Goal: Task Accomplishment & Management: Manage account settings

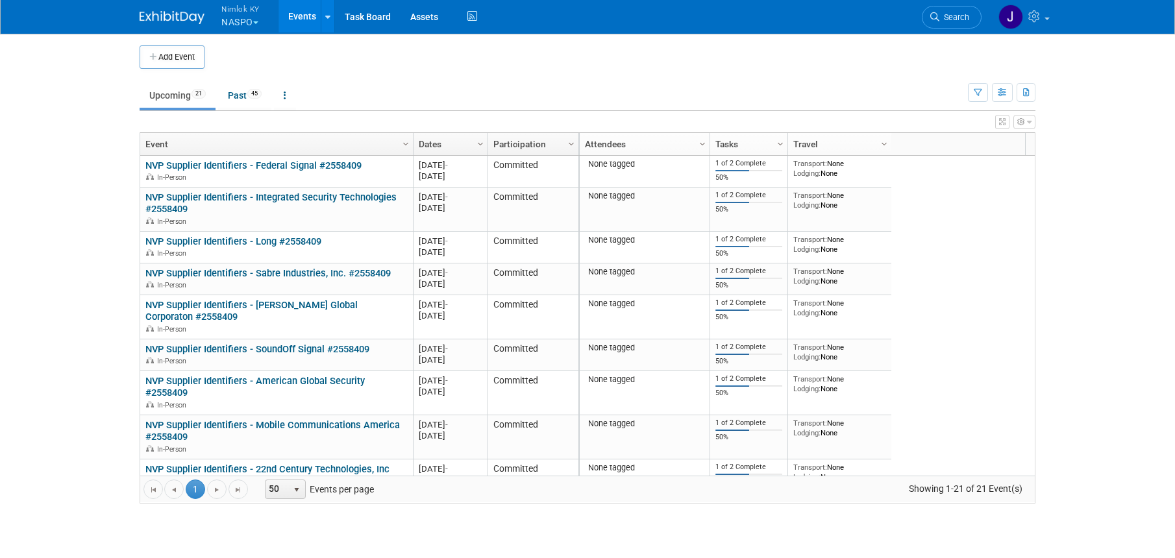
click at [251, 18] on button "Nimlok KY NASPO" at bounding box center [248, 17] width 56 height 34
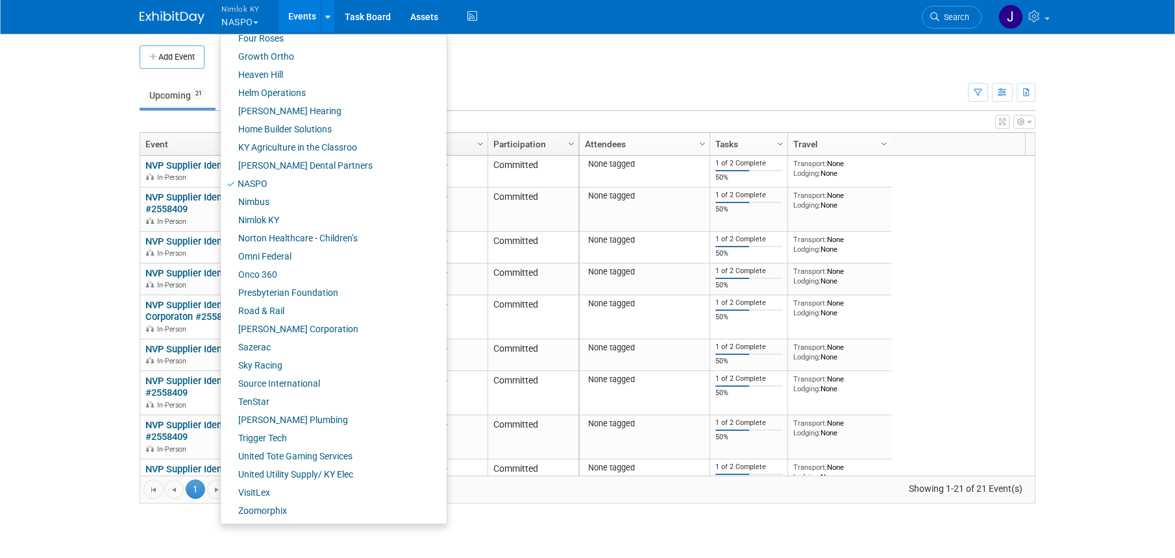
scroll to position [446, 0]
click at [282, 343] on link "Sazerac" at bounding box center [329, 346] width 216 height 18
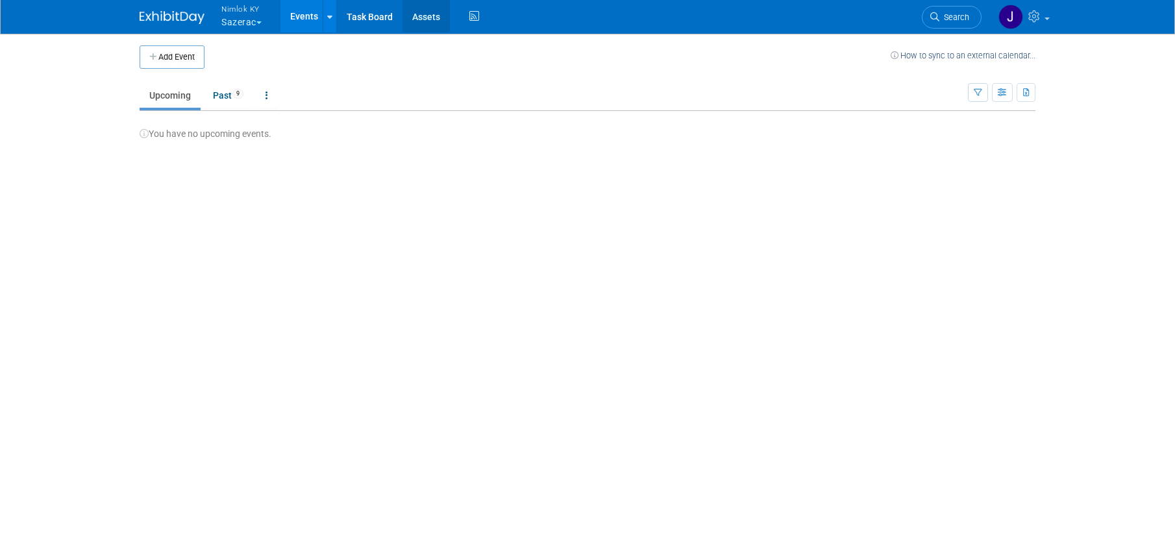
click at [426, 17] on link "Assets" at bounding box center [425, 16] width 47 height 32
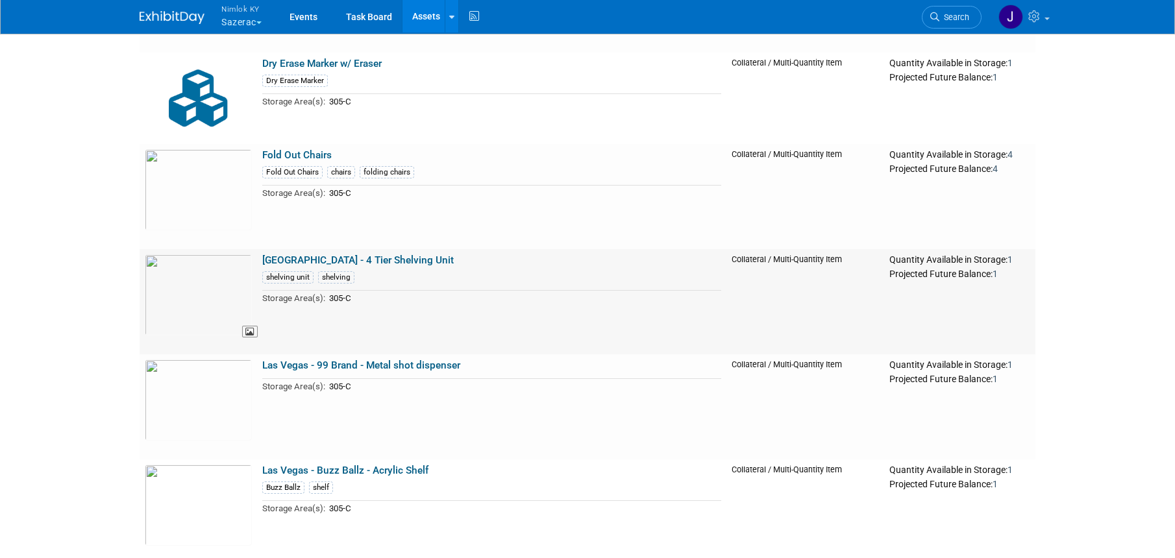
scroll to position [634, 0]
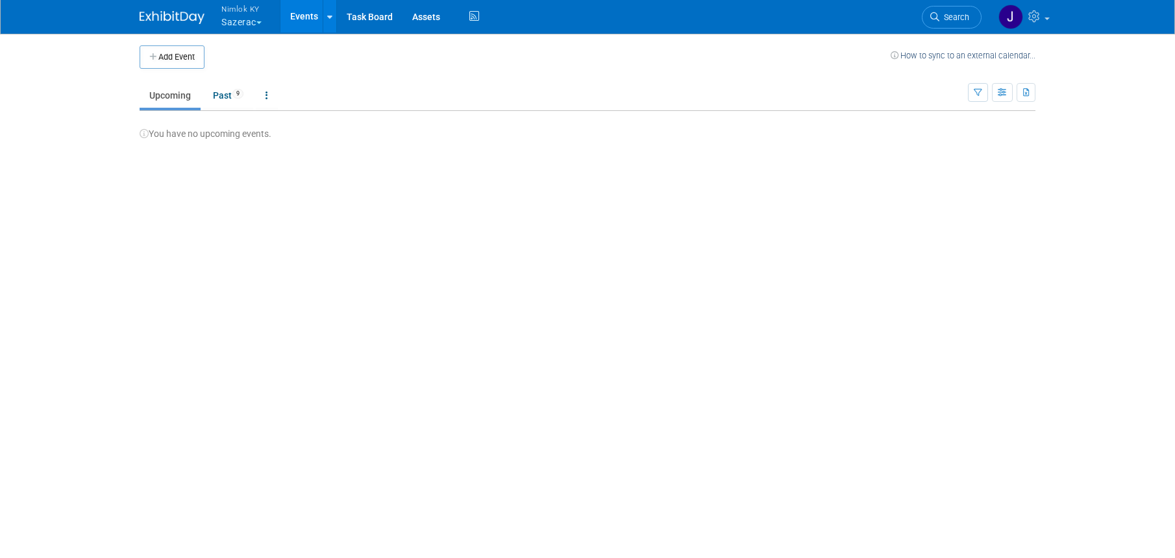
click at [252, 16] on button "Nimlok KY Sazerac" at bounding box center [249, 17] width 58 height 34
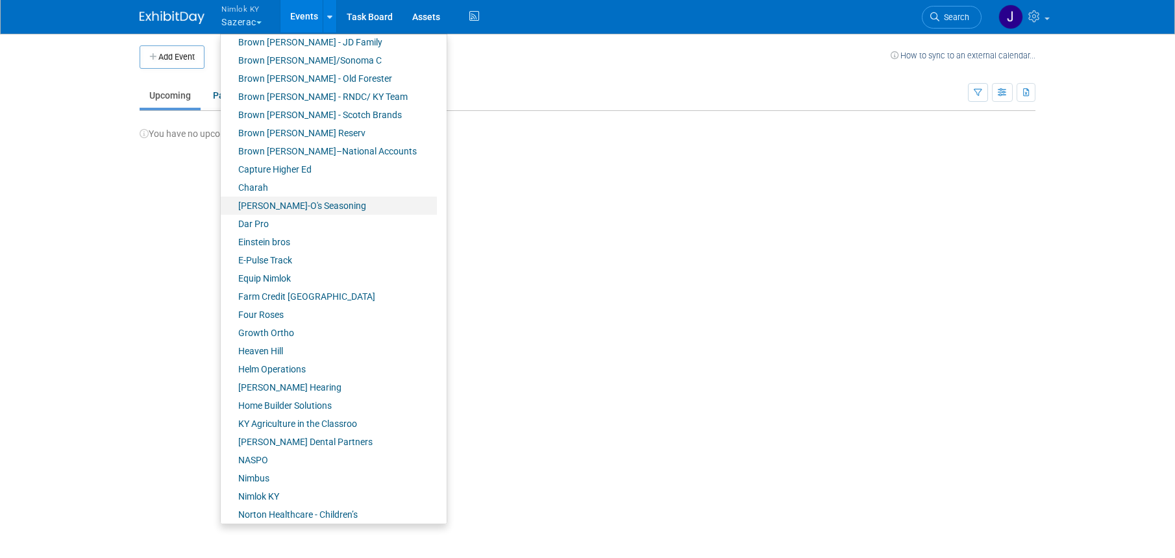
scroll to position [264, 0]
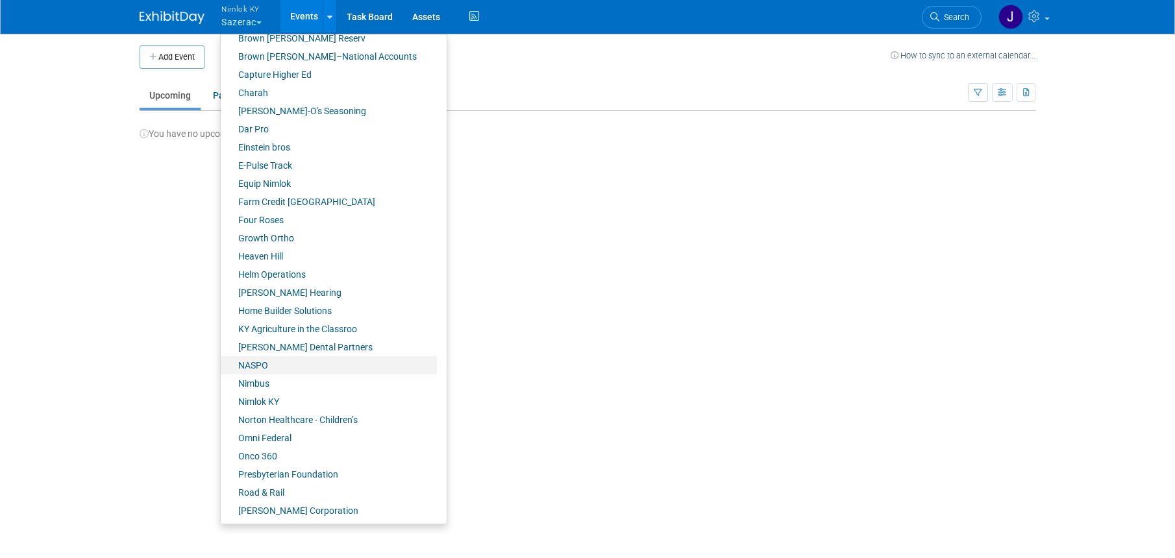
click at [323, 362] on link "NASPO" at bounding box center [329, 365] width 216 height 18
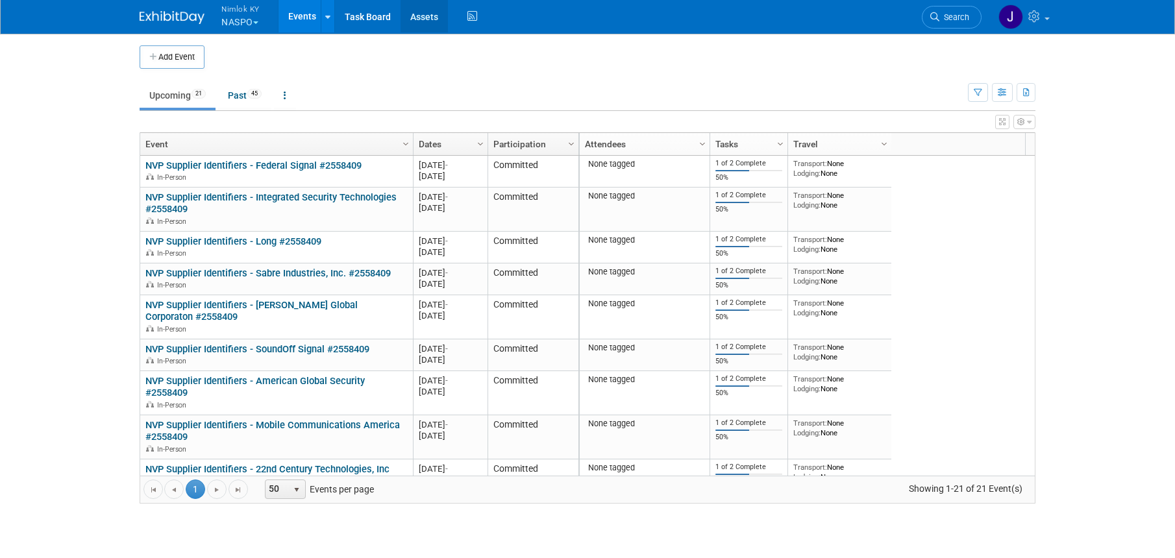
click at [430, 22] on link "Assets" at bounding box center [423, 16] width 47 height 32
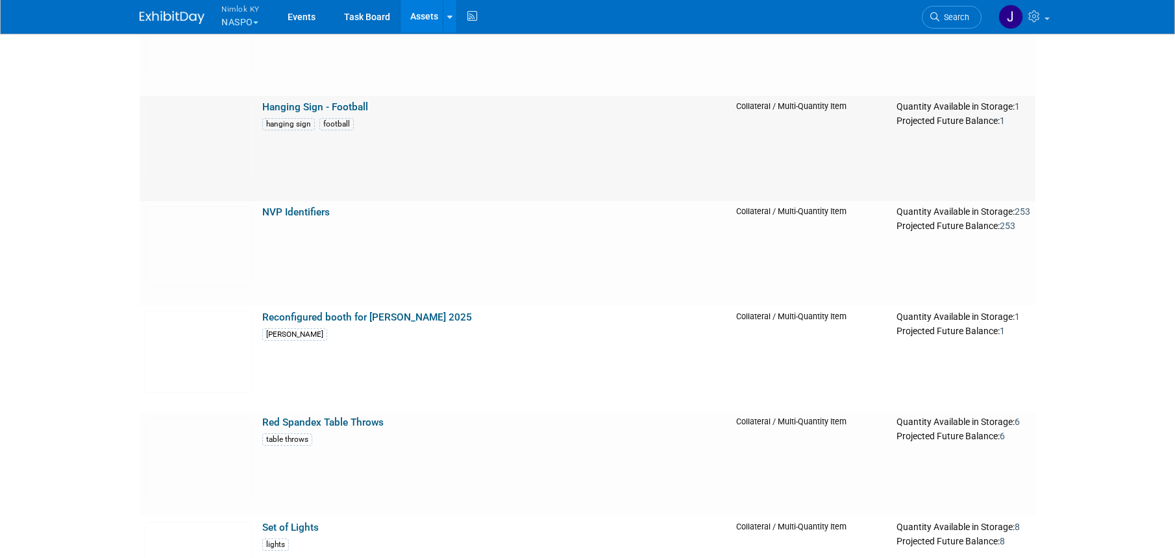
scroll to position [814, 0]
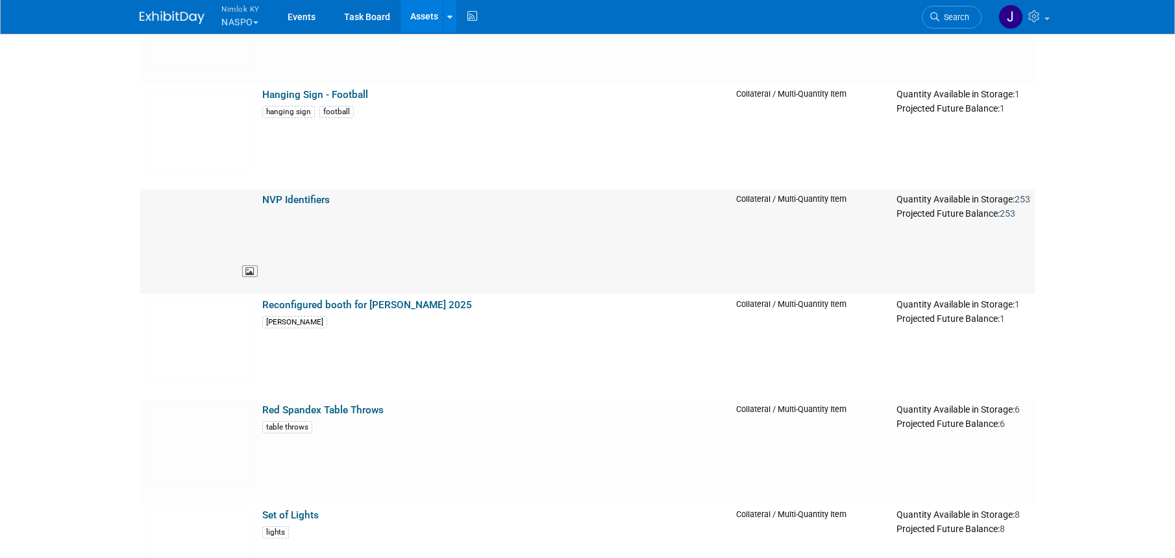
click at [228, 221] on img at bounding box center [198, 234] width 107 height 81
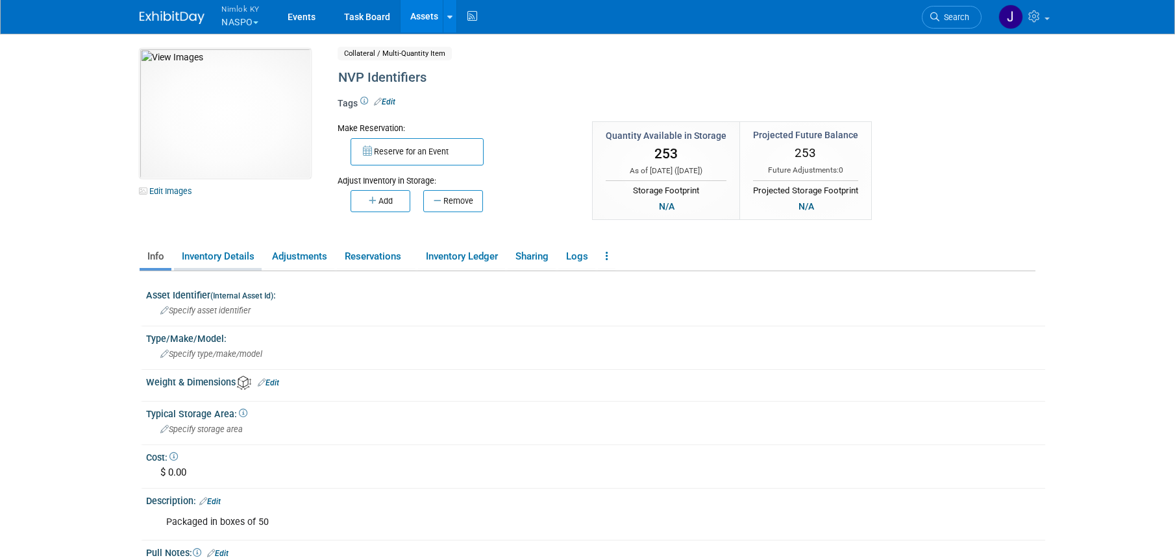
click at [238, 260] on link "Inventory Details" at bounding box center [218, 256] width 88 height 23
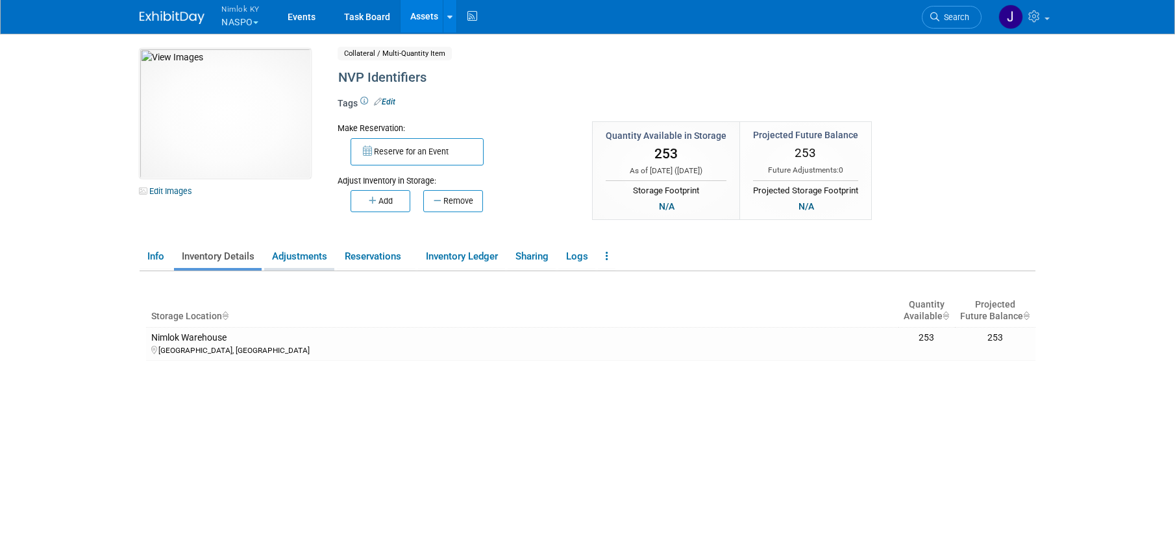
click at [327, 260] on link "Adjustments" at bounding box center [299, 256] width 70 height 23
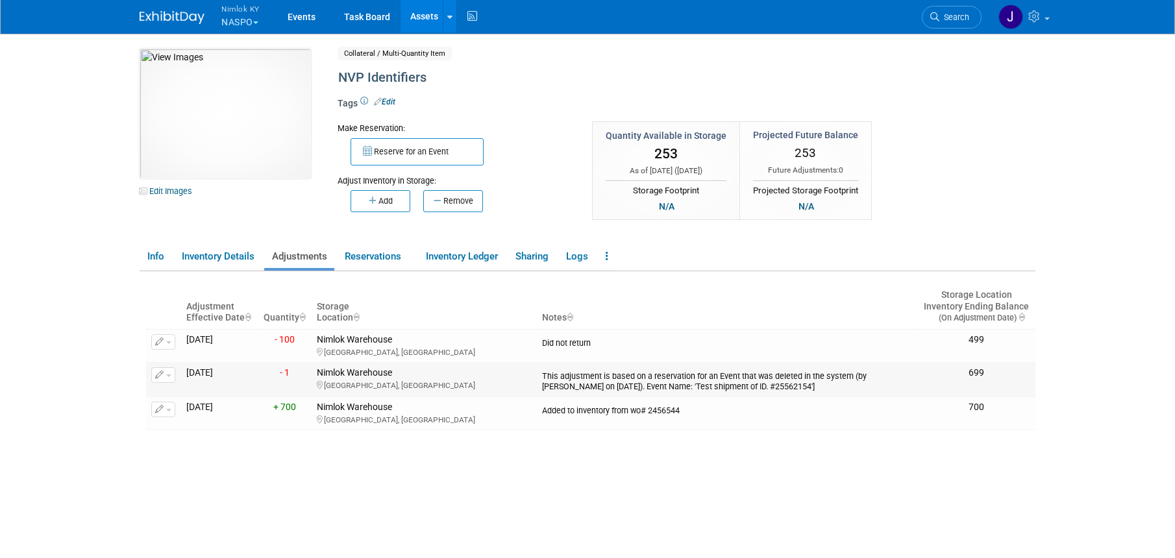
click at [601, 380] on div "This adjustment is based on a reservation for an Event that was deleted in the …" at bounding box center [727, 379] width 370 height 25
click at [366, 385] on div "Jeffersontown, KY" at bounding box center [424, 385] width 215 height 12
click at [390, 263] on link "Reservations" at bounding box center [376, 256] width 79 height 23
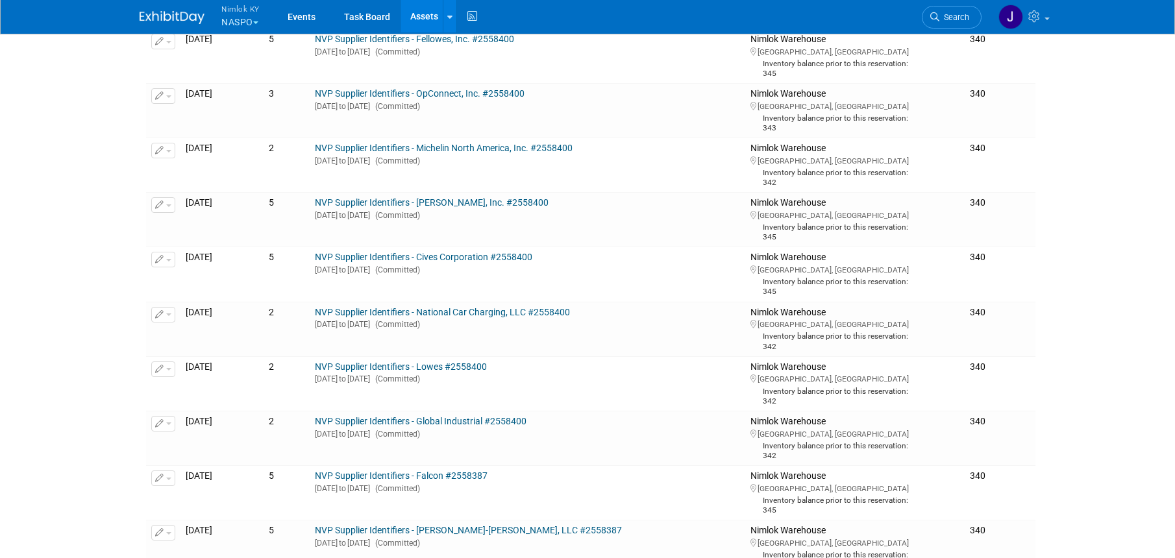
scroll to position [95, 0]
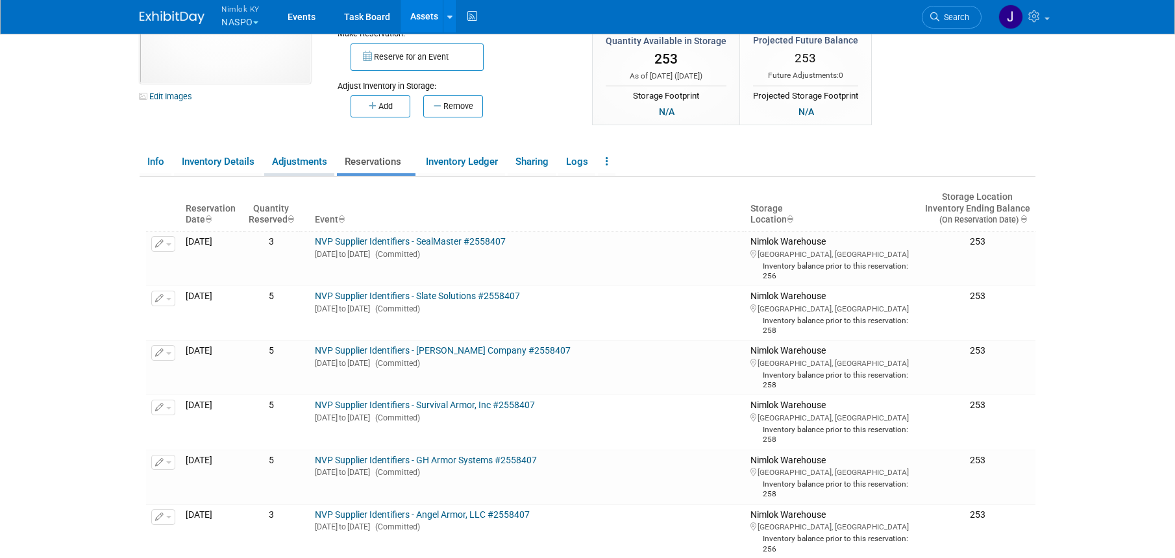
click at [317, 156] on link "Adjustments" at bounding box center [299, 162] width 70 height 23
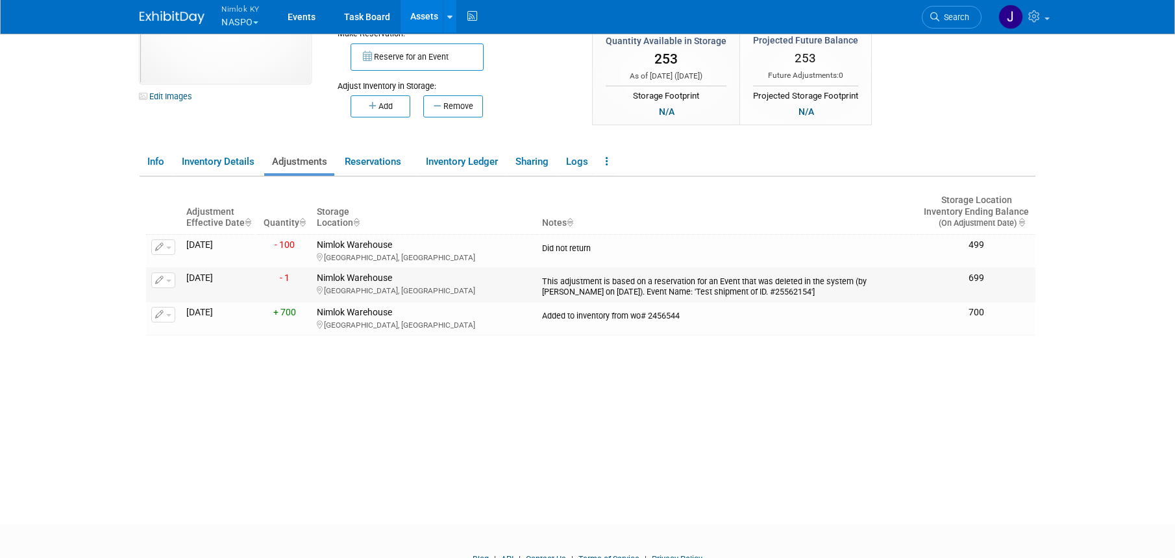
click at [222, 282] on td "3952627200 Apr 3, 2025" at bounding box center [219, 285] width 77 height 34
click at [395, 156] on link "Reservations" at bounding box center [376, 162] width 79 height 23
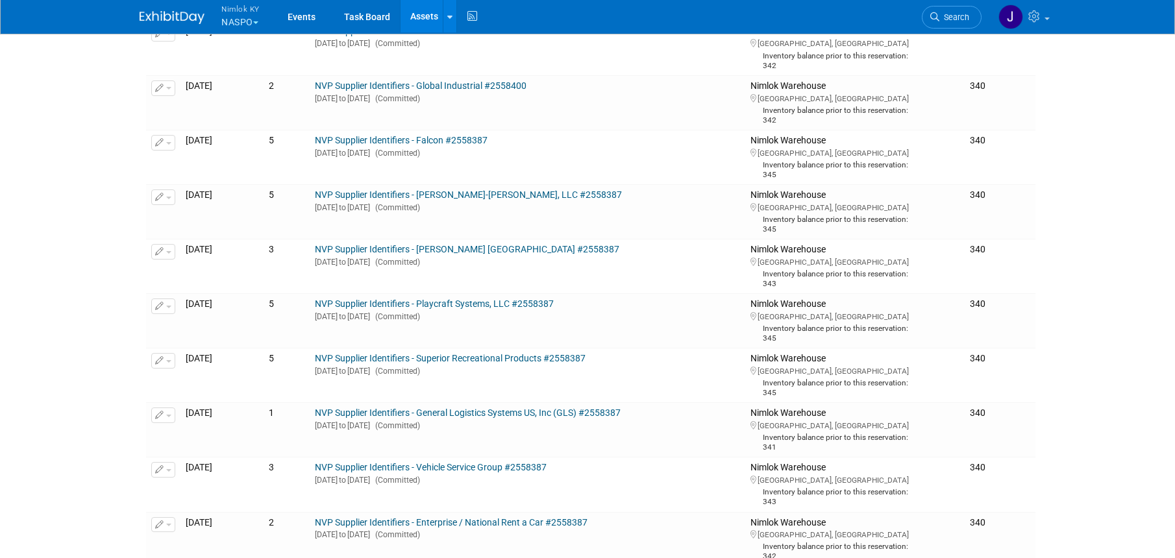
scroll to position [0, 0]
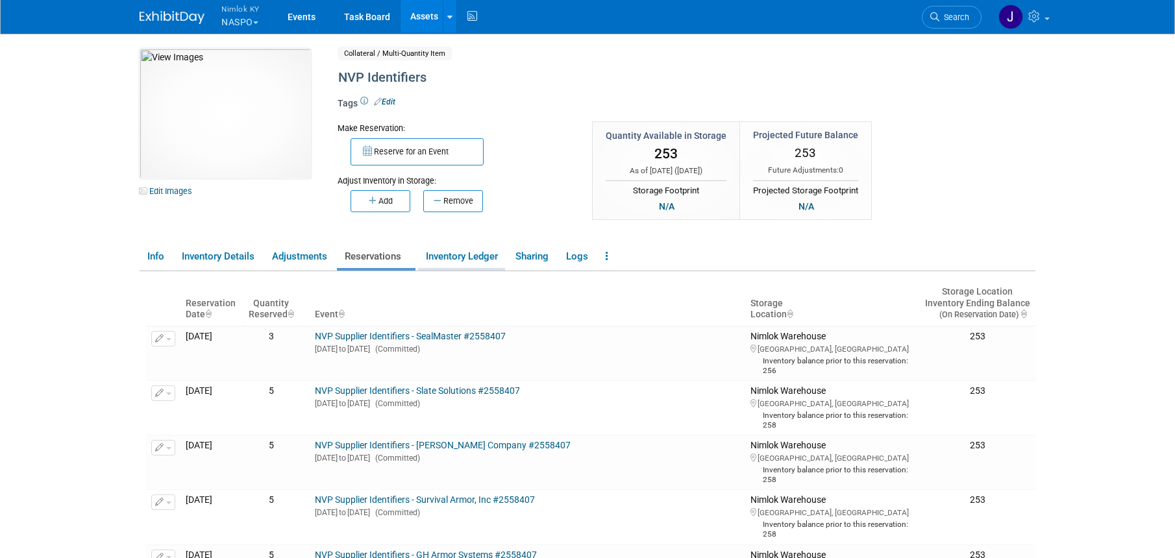
click at [472, 260] on link "Inventory Ledger" at bounding box center [461, 256] width 87 height 23
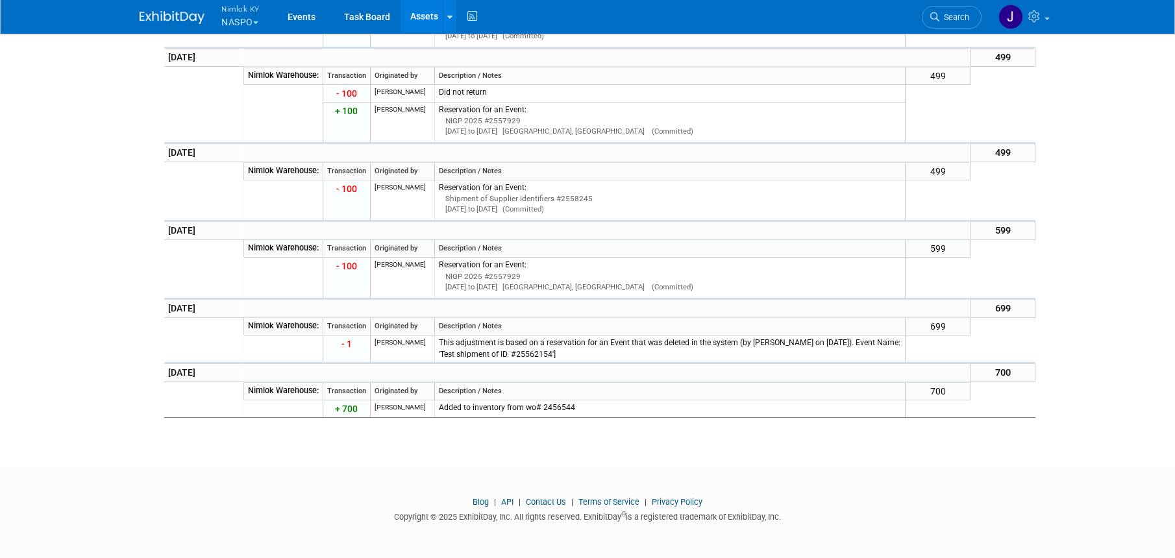
scroll to position [3260, 0]
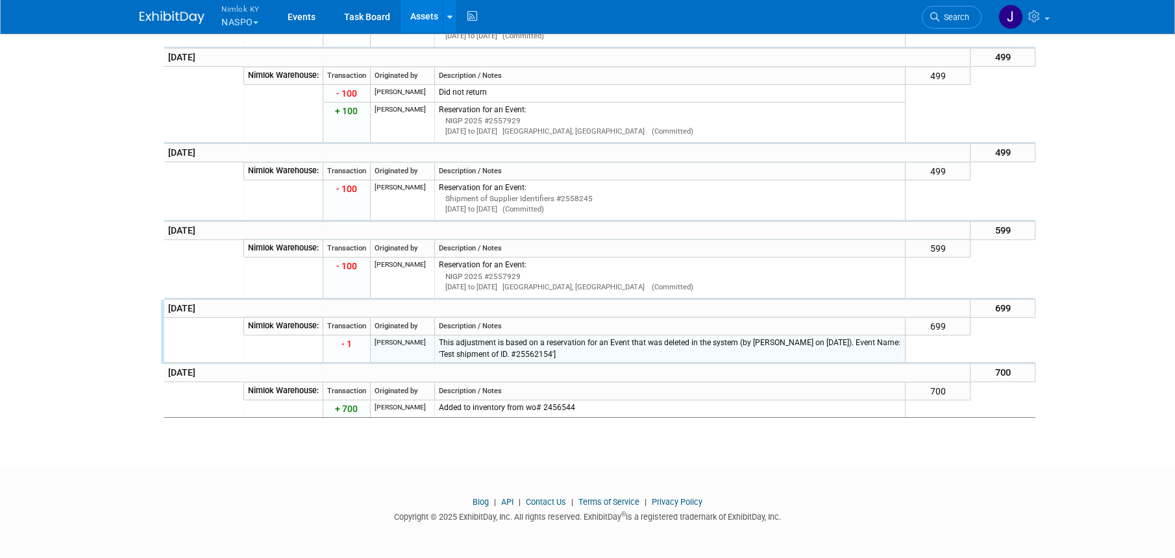
click at [562, 340] on div "This adjustment is based on a reservation for an Event that was deleted in the …" at bounding box center [670, 348] width 463 height 23
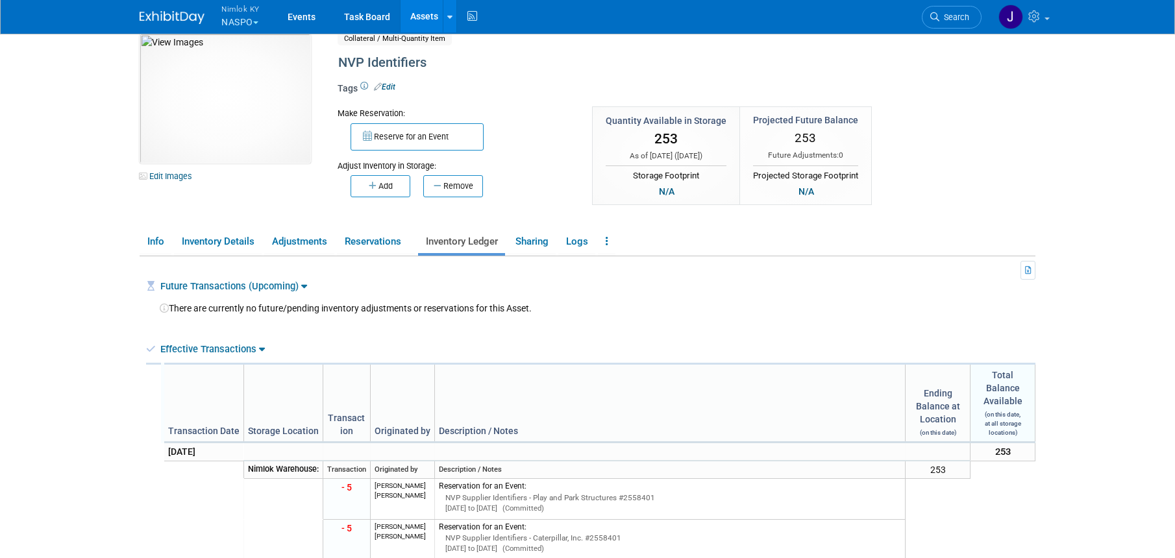
scroll to position [0, 0]
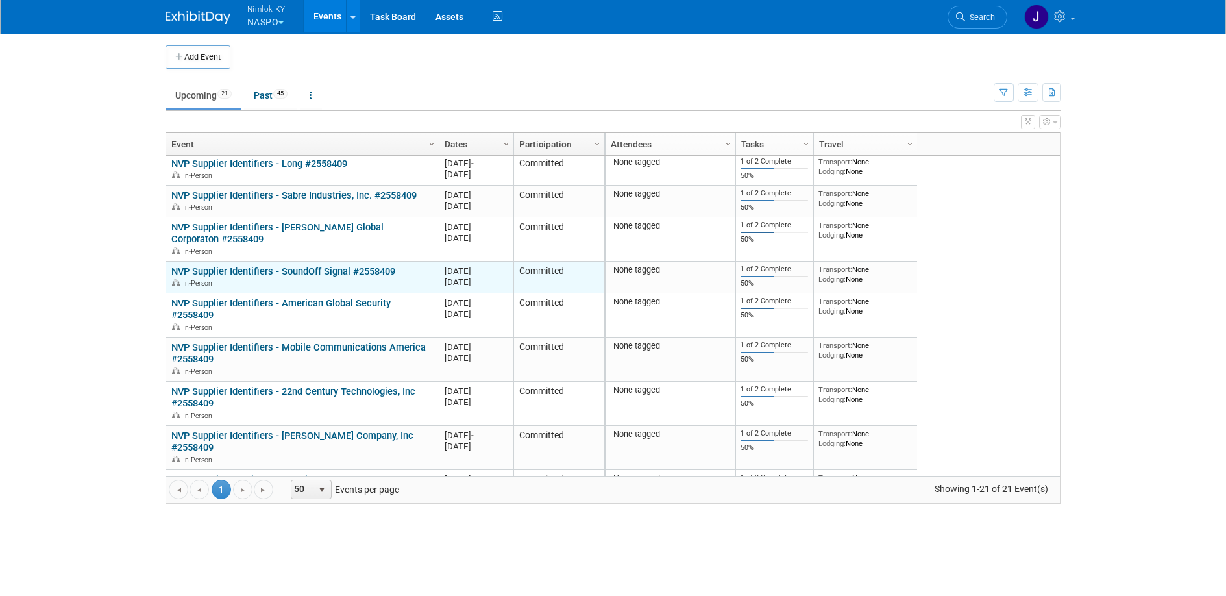
scroll to position [156, 0]
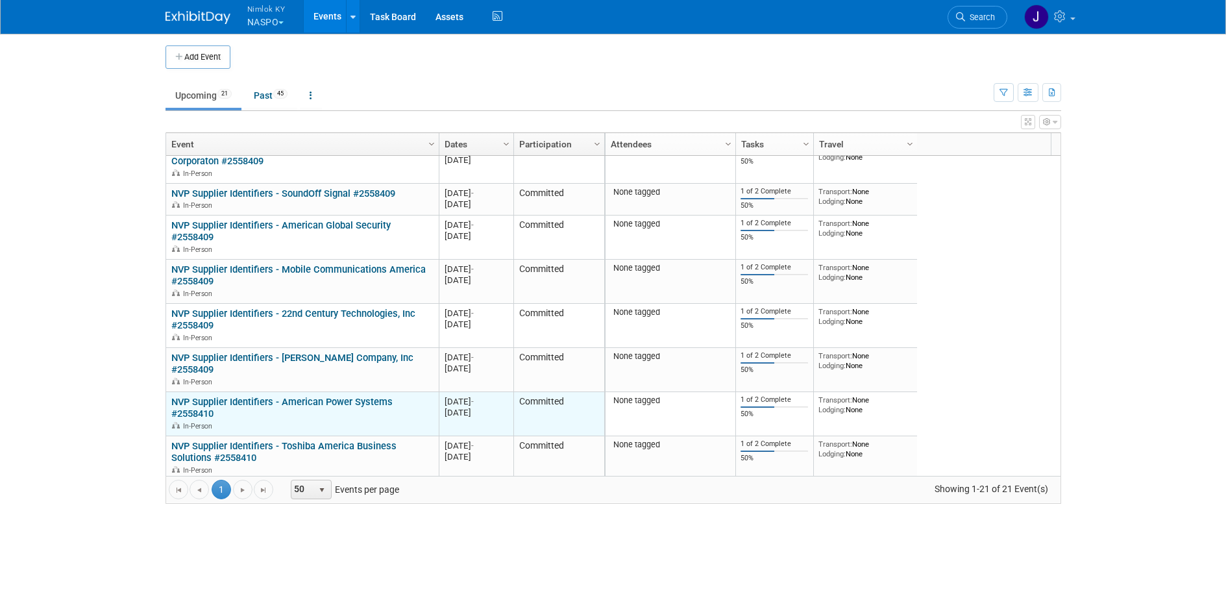
click at [241, 402] on link "NVP Supplier Identifiers - American Power Systems #2558410" at bounding box center [281, 408] width 221 height 24
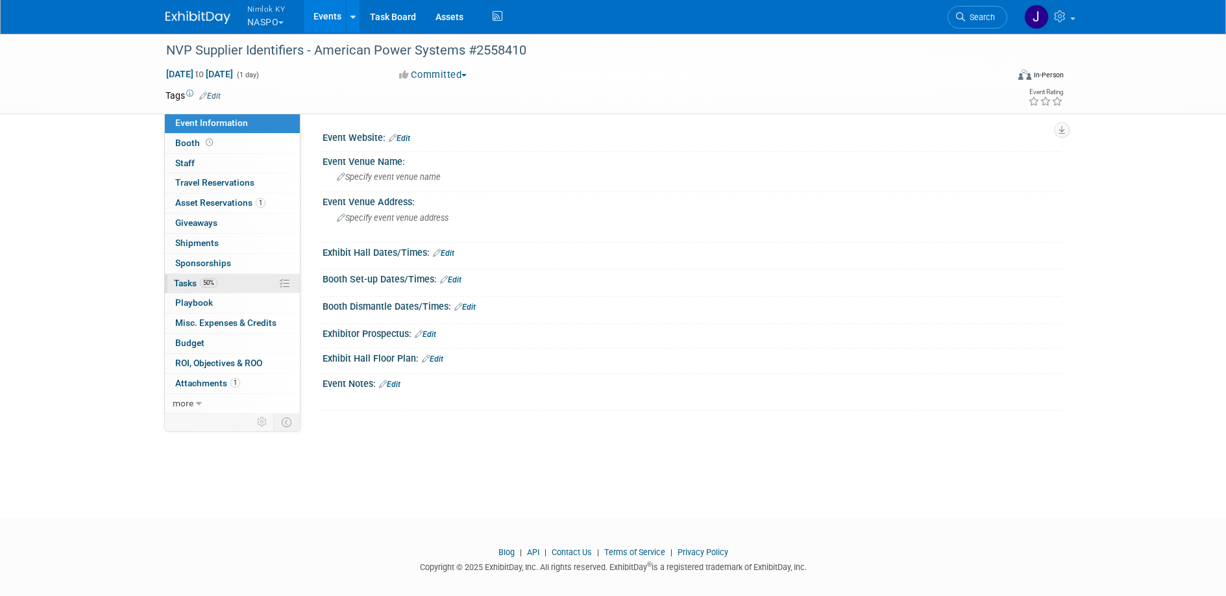
click at [239, 277] on link "50% Tasks 50%" at bounding box center [232, 283] width 135 height 19
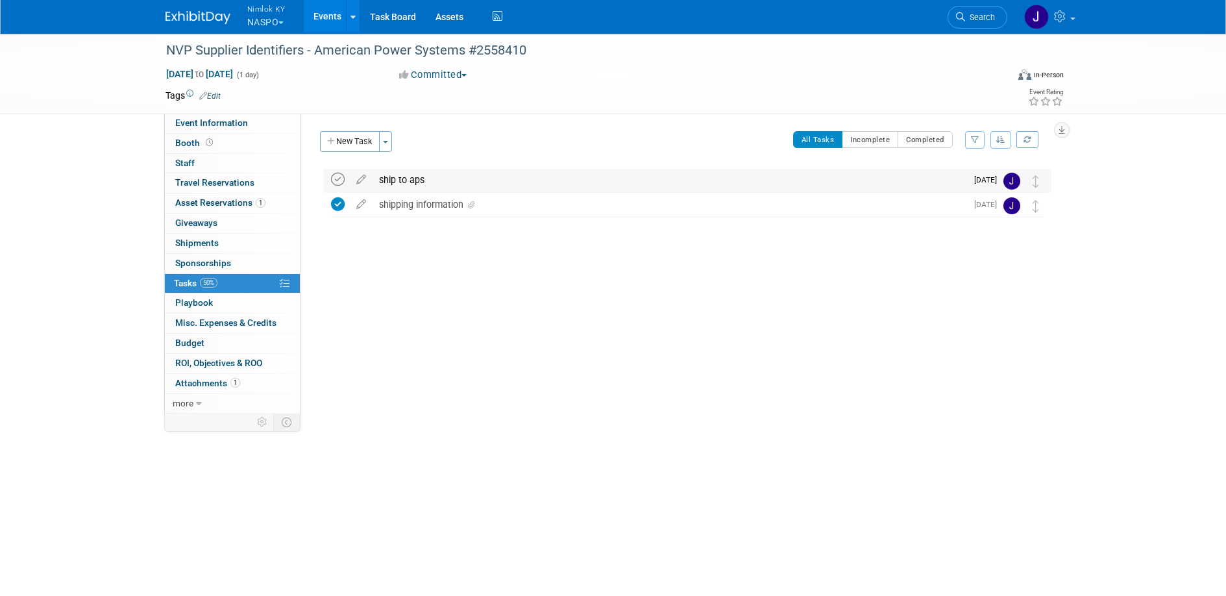
click at [334, 177] on icon at bounding box center [338, 180] width 14 height 14
click at [424, 177] on div "ship to aps" at bounding box center [669, 180] width 594 height 22
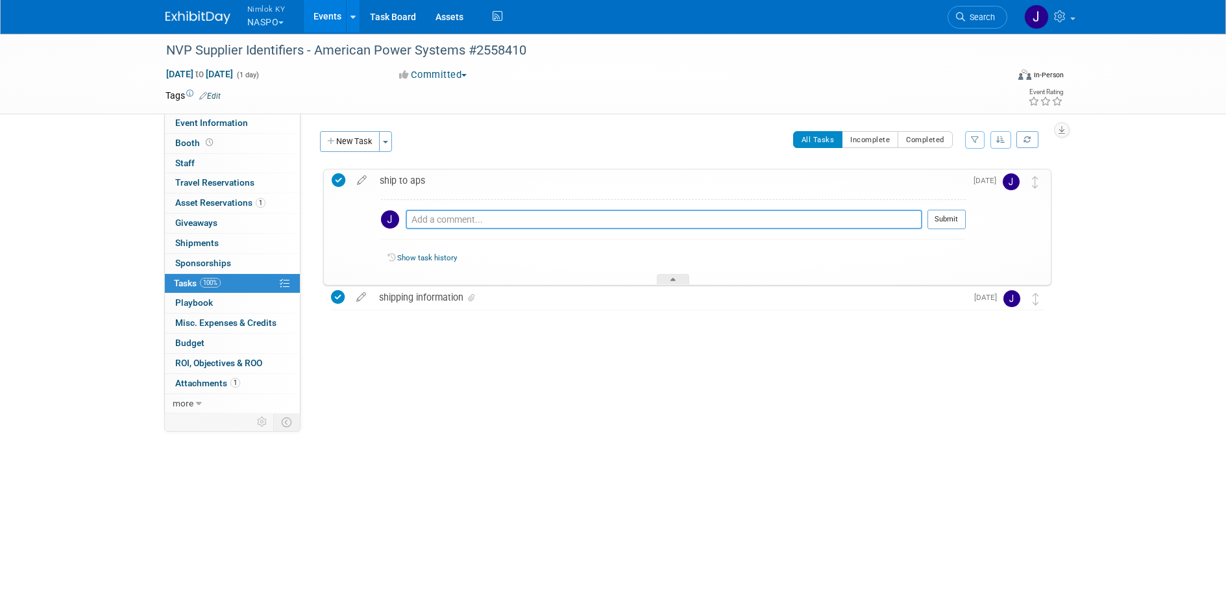
click at [595, 218] on textarea at bounding box center [664, 219] width 517 height 19
paste textarea "1z2rx9090343807062"
type textarea "1z2rx9090343807062"
click at [957, 216] on button "Submit" at bounding box center [946, 219] width 38 height 19
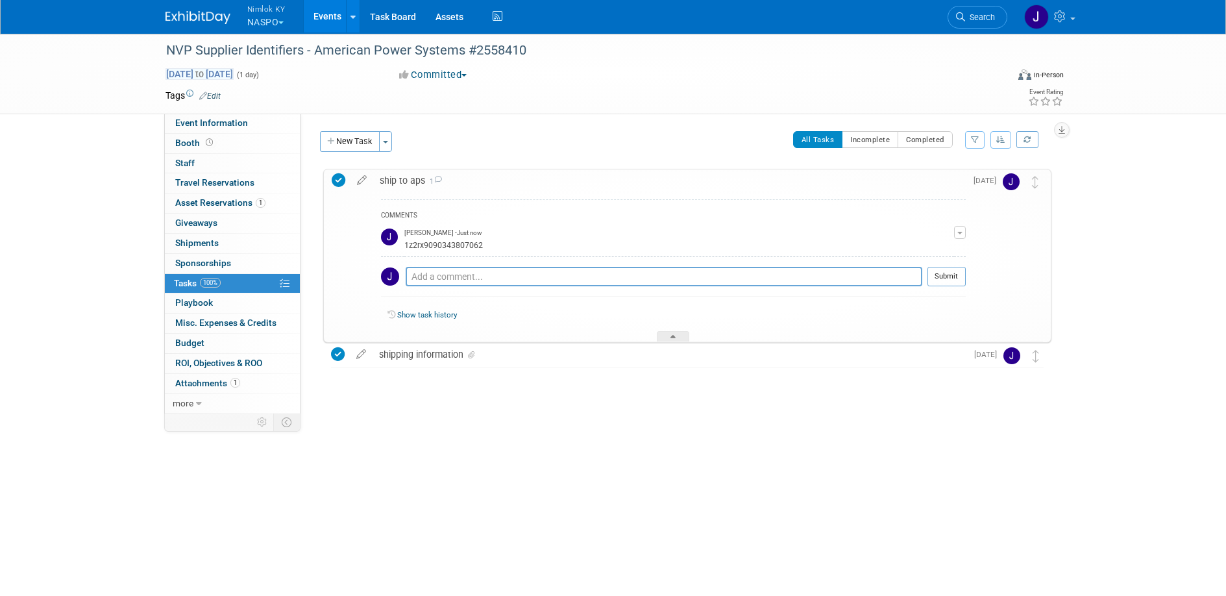
click at [234, 78] on span "Sep 12, 2025 to Sep 12, 2025" at bounding box center [199, 74] width 68 height 12
type input "[DATE]"
select select "8"
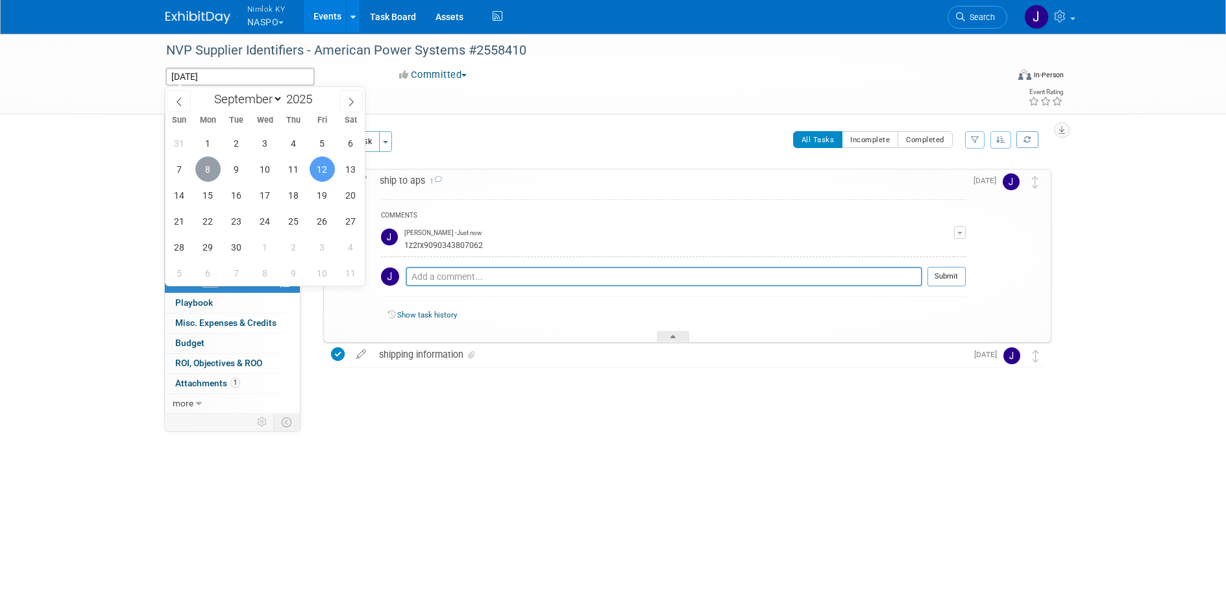
click at [211, 169] on span "8" at bounding box center [207, 168] width 25 height 25
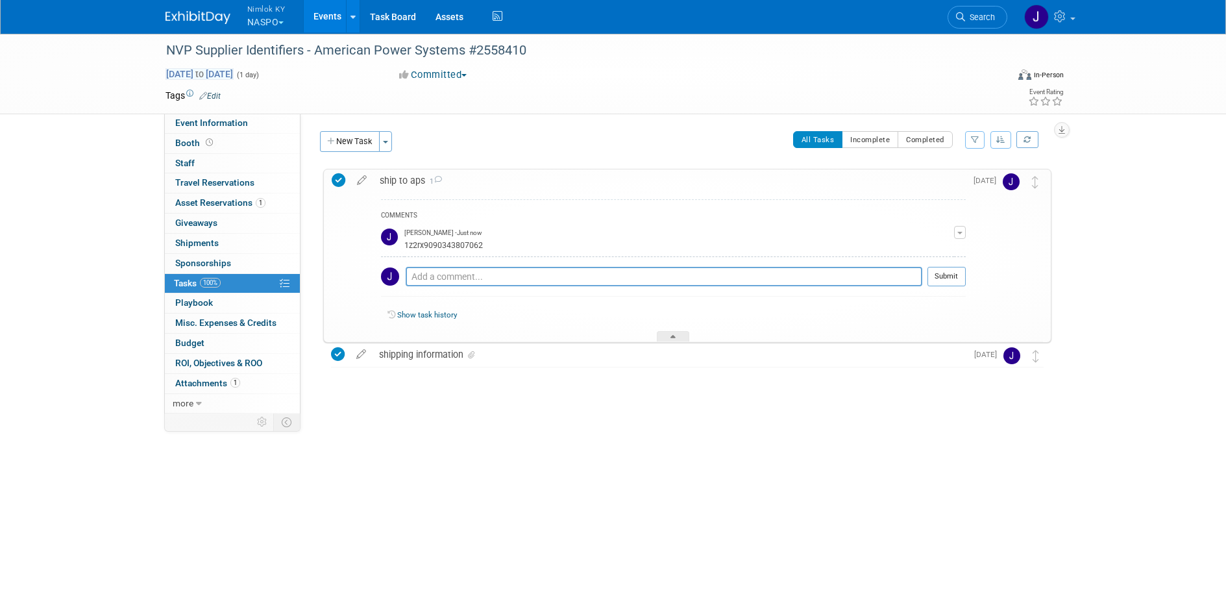
click at [234, 71] on span "Sep 8, 2025 to Sep 8, 2025" at bounding box center [199, 74] width 68 height 12
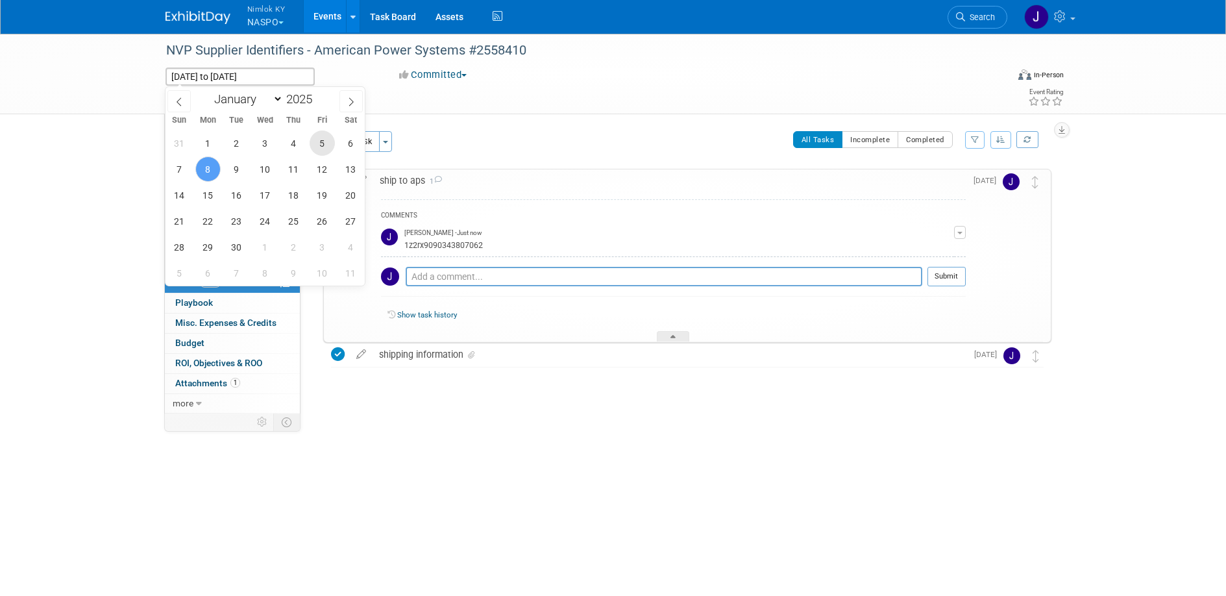
click at [323, 140] on span "5" at bounding box center [322, 142] width 25 height 25
type input "[DATE]"
click at [323, 140] on span "5" at bounding box center [322, 142] width 25 height 25
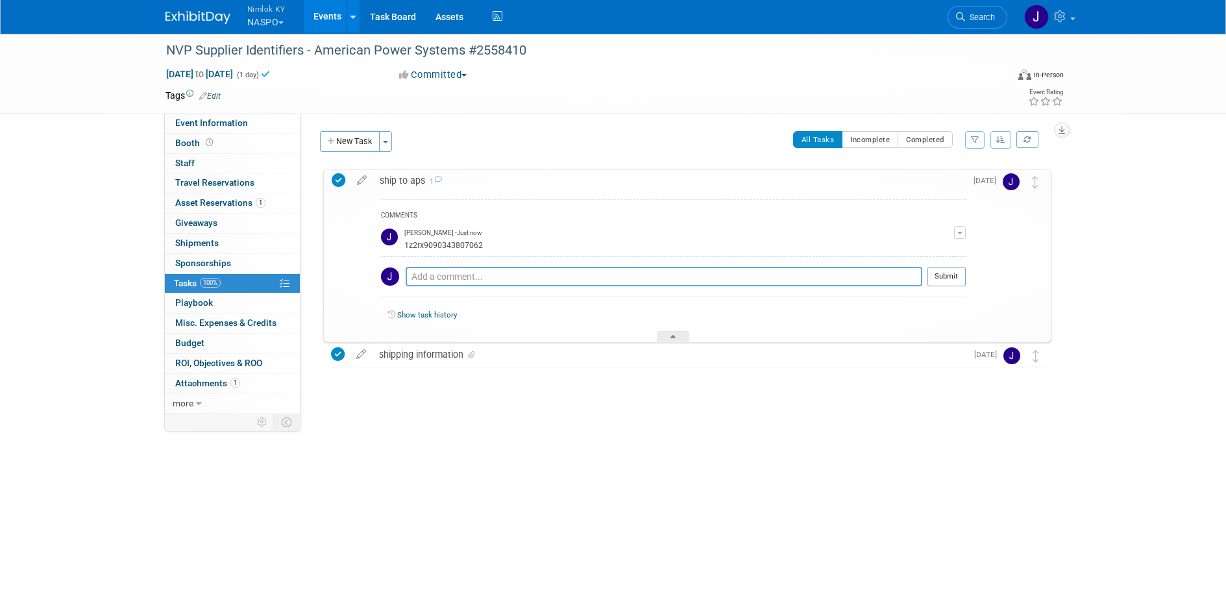
click at [323, 21] on link "Events" at bounding box center [327, 16] width 47 height 32
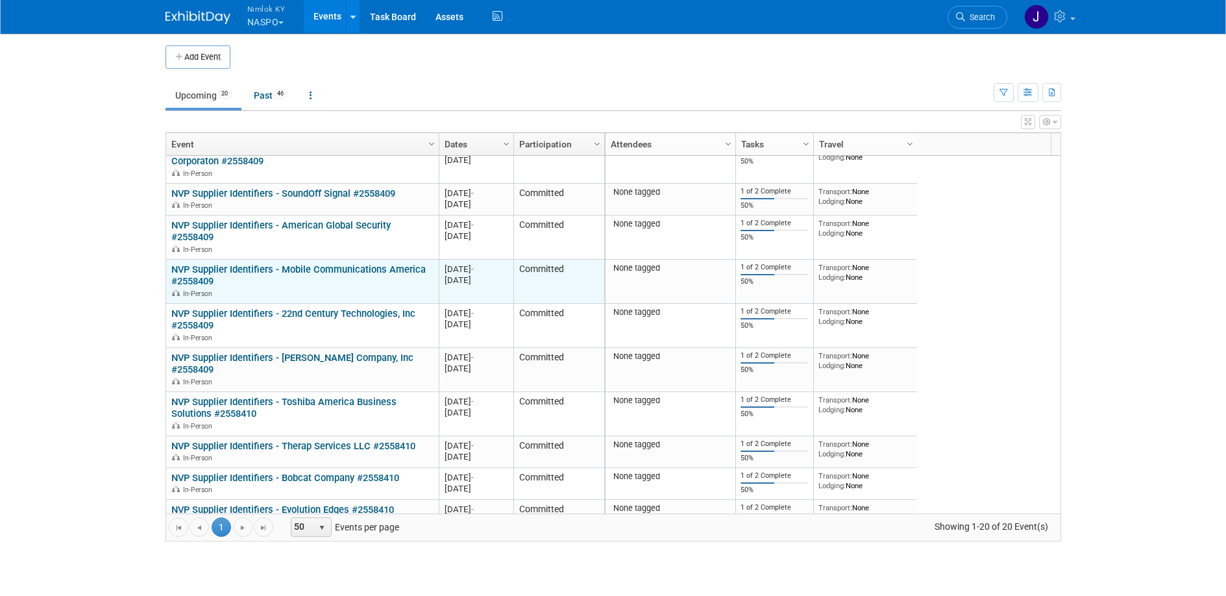
scroll to position [234, 0]
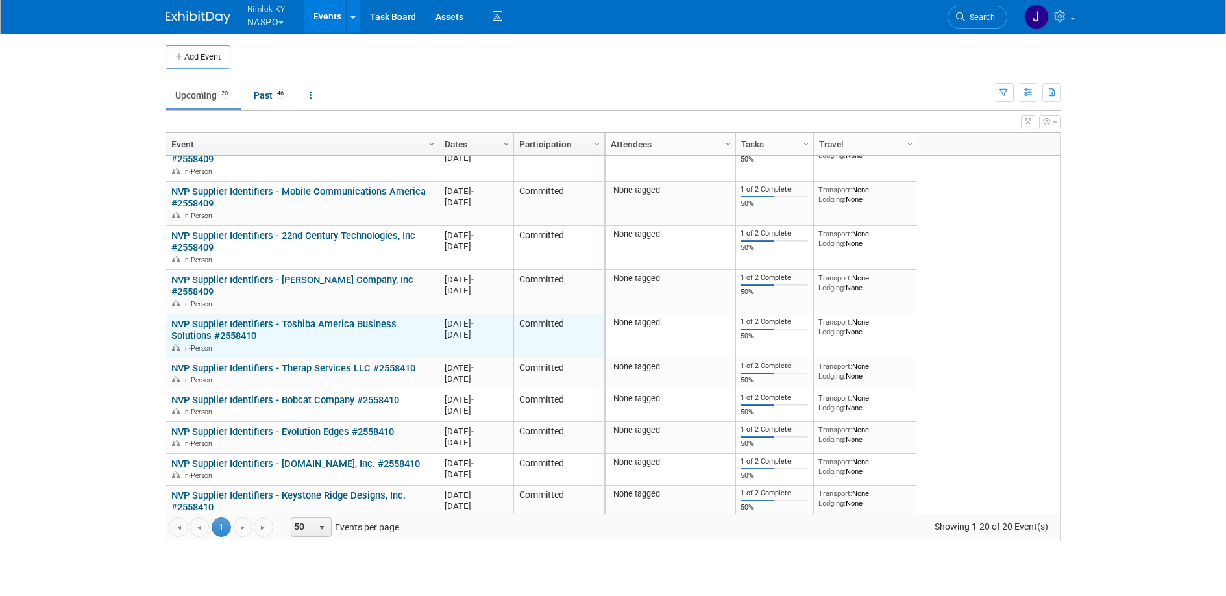
click at [298, 327] on link "NVP Supplier Identifiers - Toshiba America Business Solutions #2558410" at bounding box center [283, 330] width 225 height 24
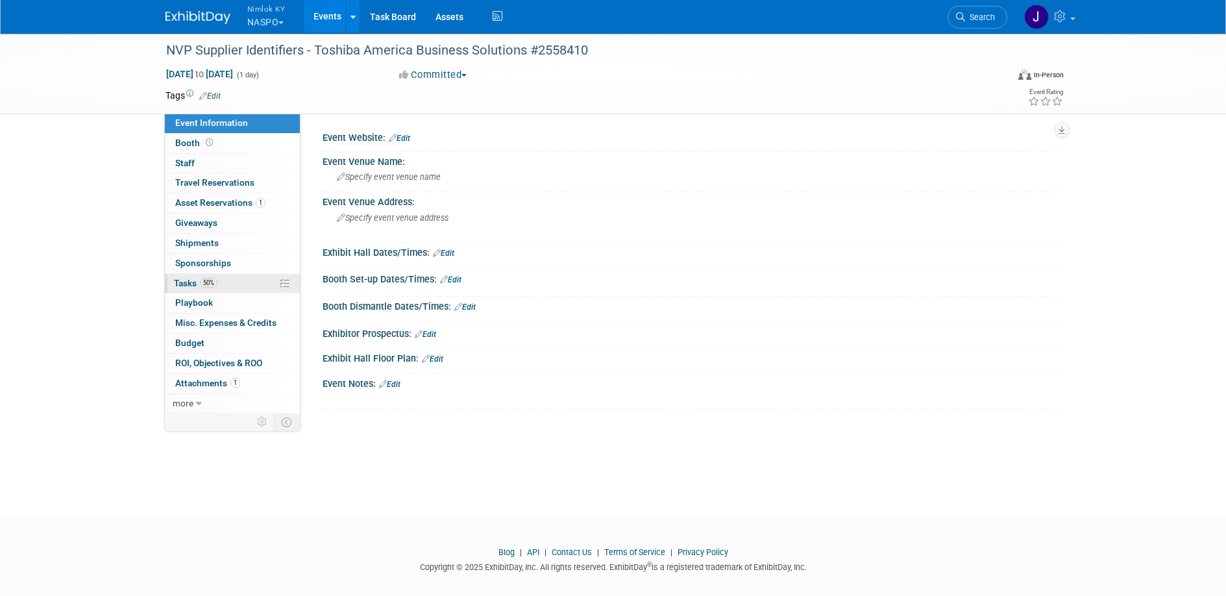
click at [219, 284] on link "50% Tasks 50%" at bounding box center [232, 283] width 135 height 19
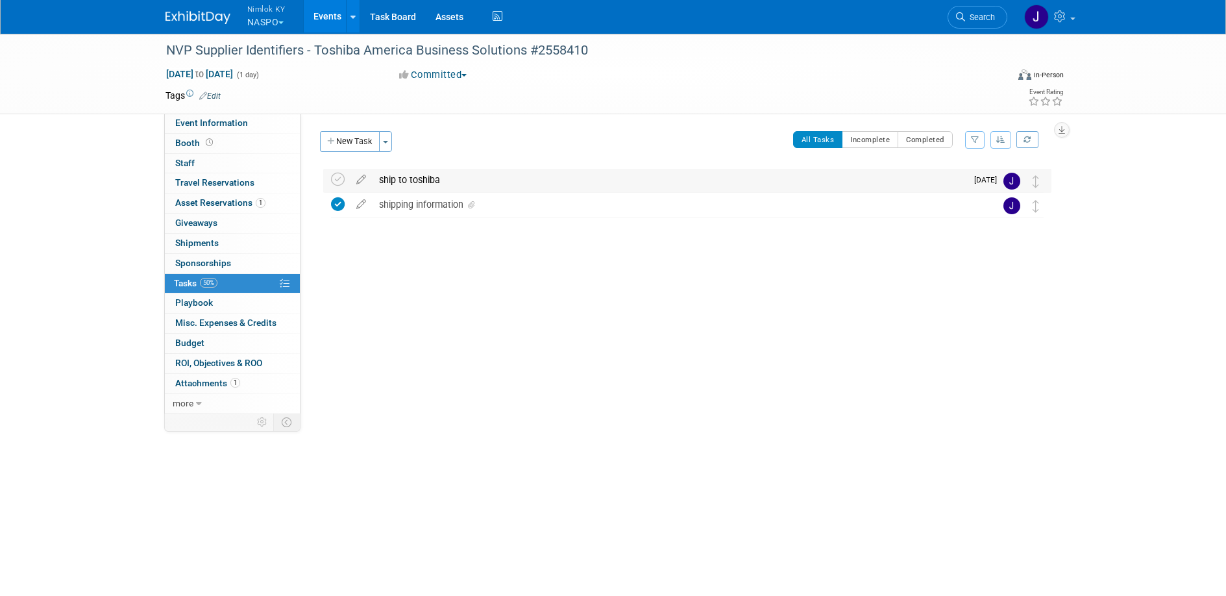
click at [409, 180] on div "ship to toshiba" at bounding box center [669, 180] width 594 height 22
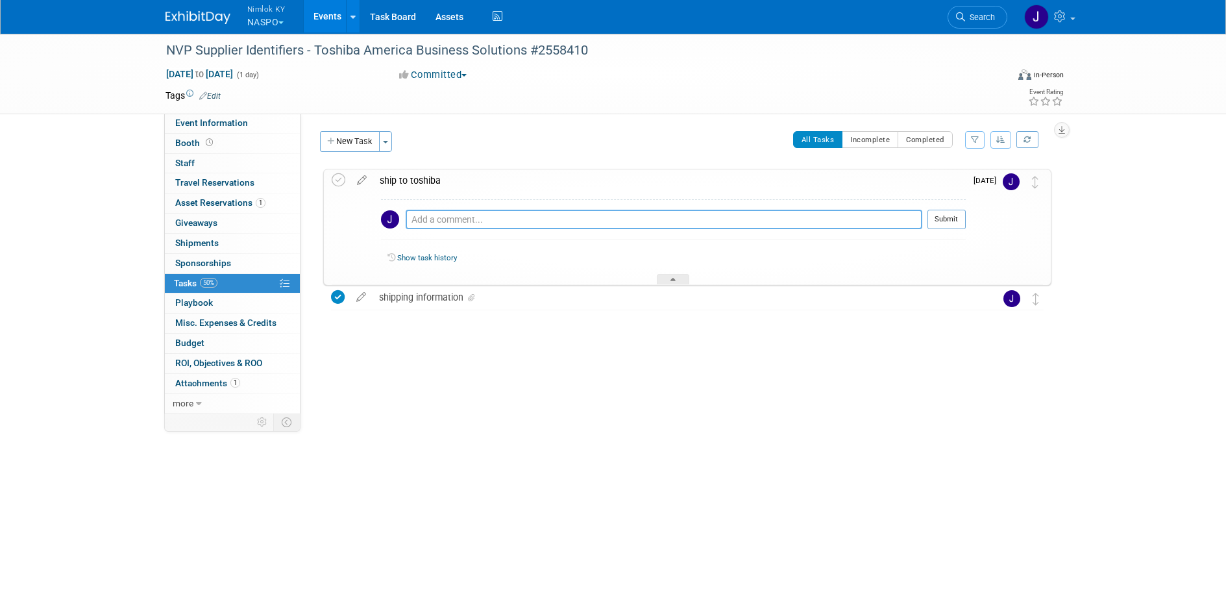
click at [422, 219] on textarea at bounding box center [664, 219] width 517 height 19
paste textarea "1z2rx9090345265073"
type textarea "1z2rx9090345265073"
click at [953, 215] on button "Submit" at bounding box center [946, 219] width 38 height 19
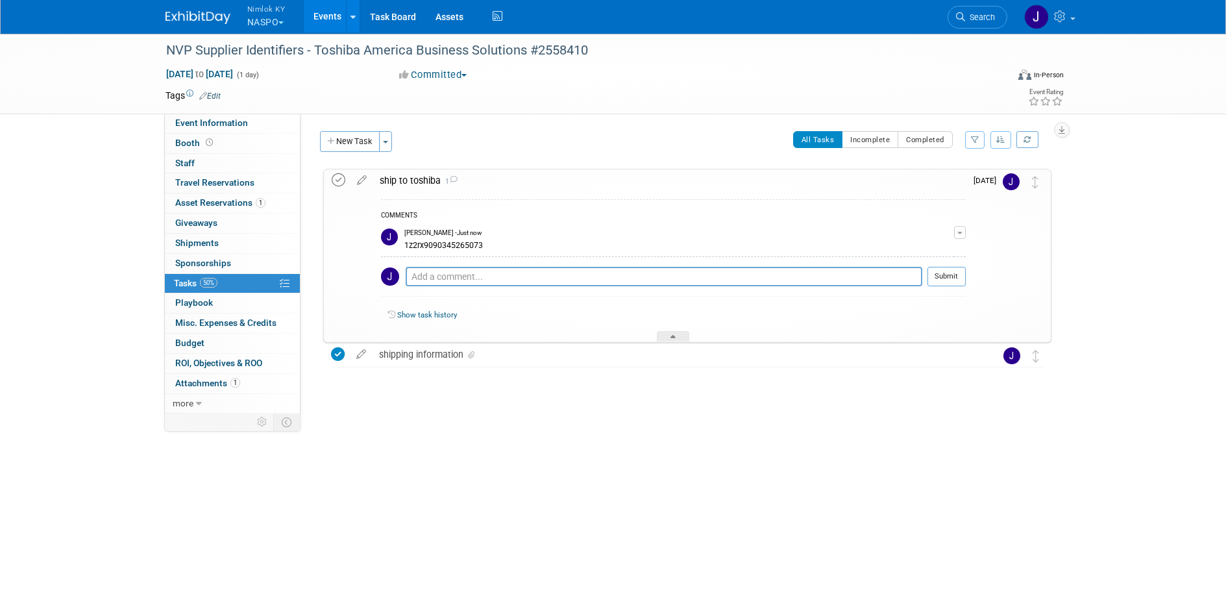
click at [342, 184] on icon at bounding box center [339, 180] width 14 height 14
click at [234, 77] on span "[DATE] to [DATE]" at bounding box center [199, 74] width 68 height 12
type input "[DATE]"
select select "8"
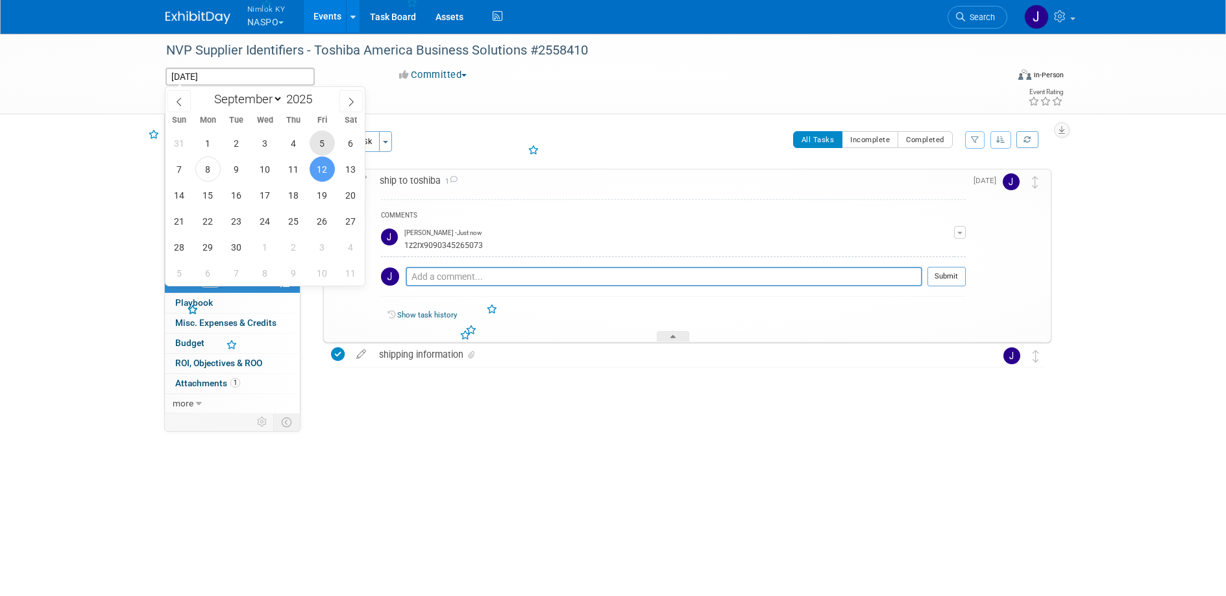
click at [321, 145] on span "5" at bounding box center [322, 142] width 25 height 25
type input "[DATE]"
click at [321, 145] on span "5" at bounding box center [322, 142] width 25 height 25
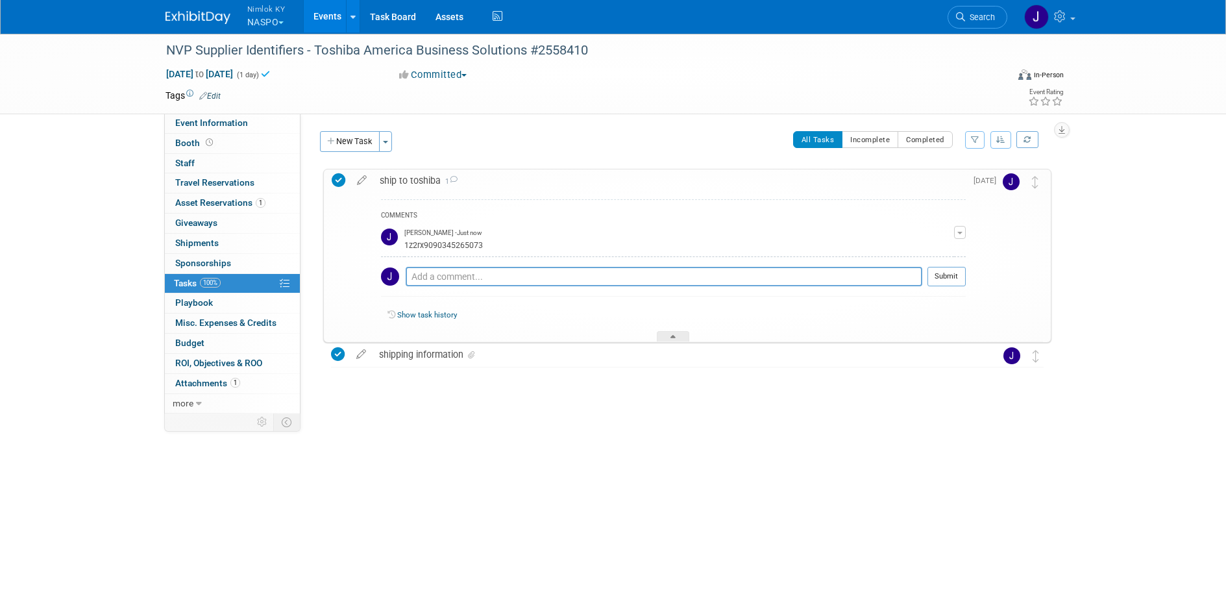
click at [332, 17] on link "Events" at bounding box center [327, 16] width 47 height 32
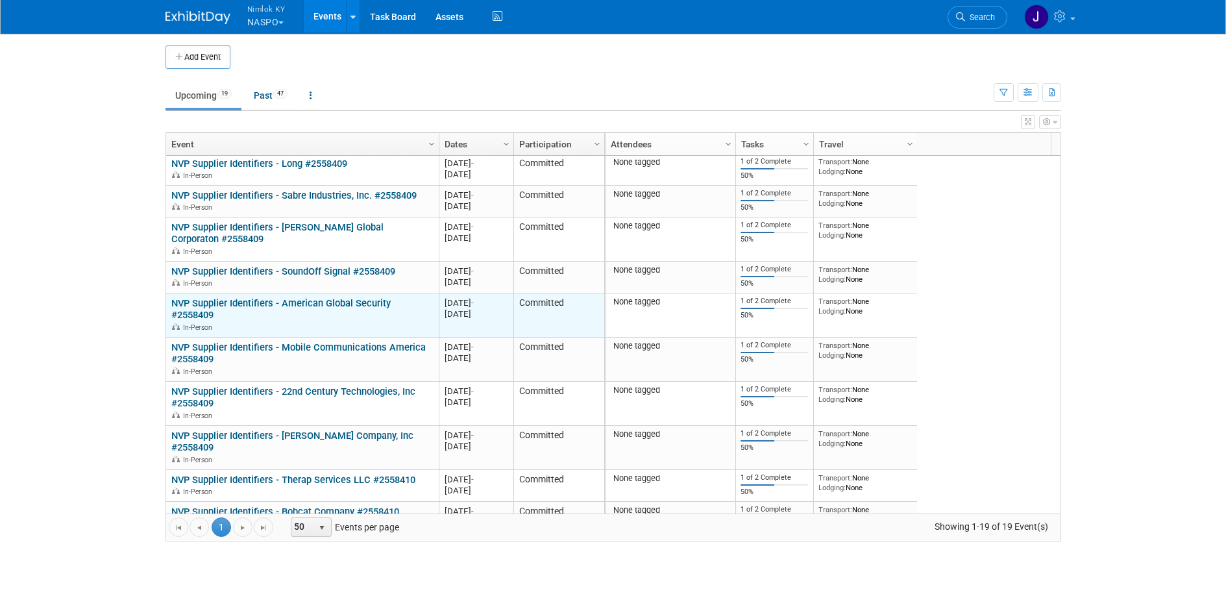
scroll to position [156, 0]
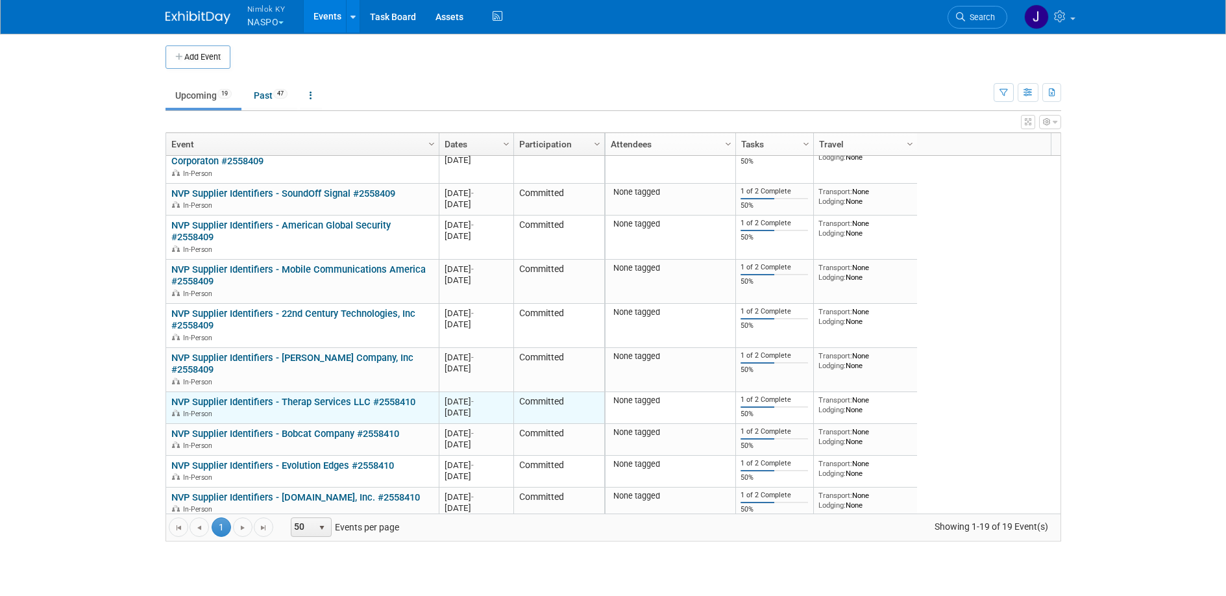
click at [348, 400] on link "NVP Supplier Identifiers - Therap Services LLC #2558410" at bounding box center [293, 402] width 244 height 12
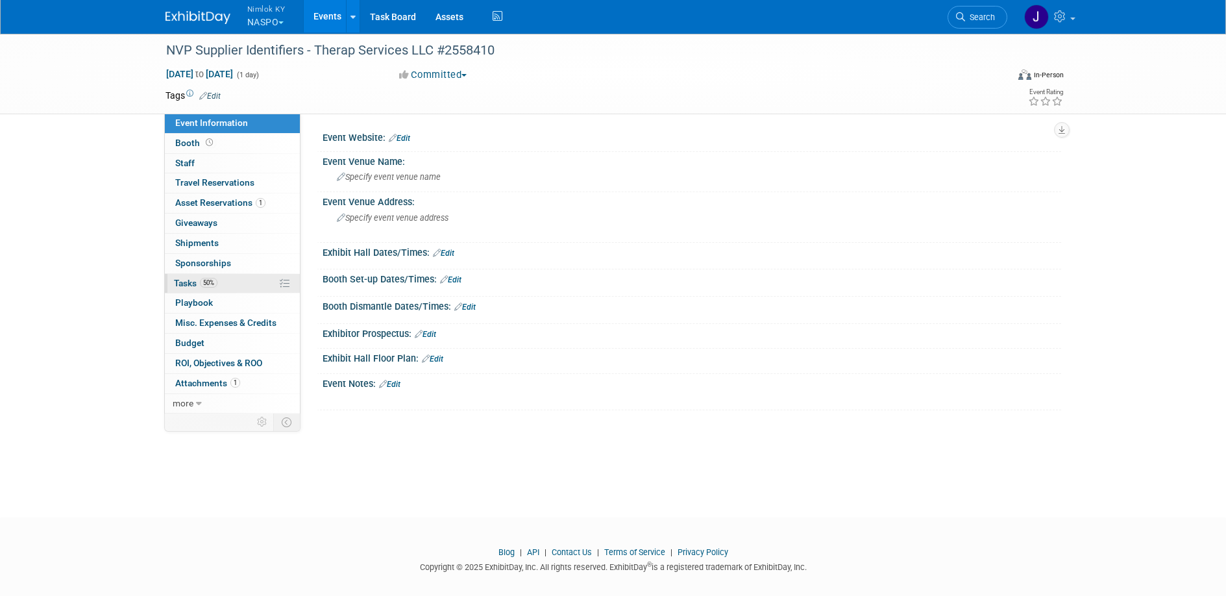
click at [228, 280] on link "50% Tasks 50%" at bounding box center [232, 283] width 135 height 19
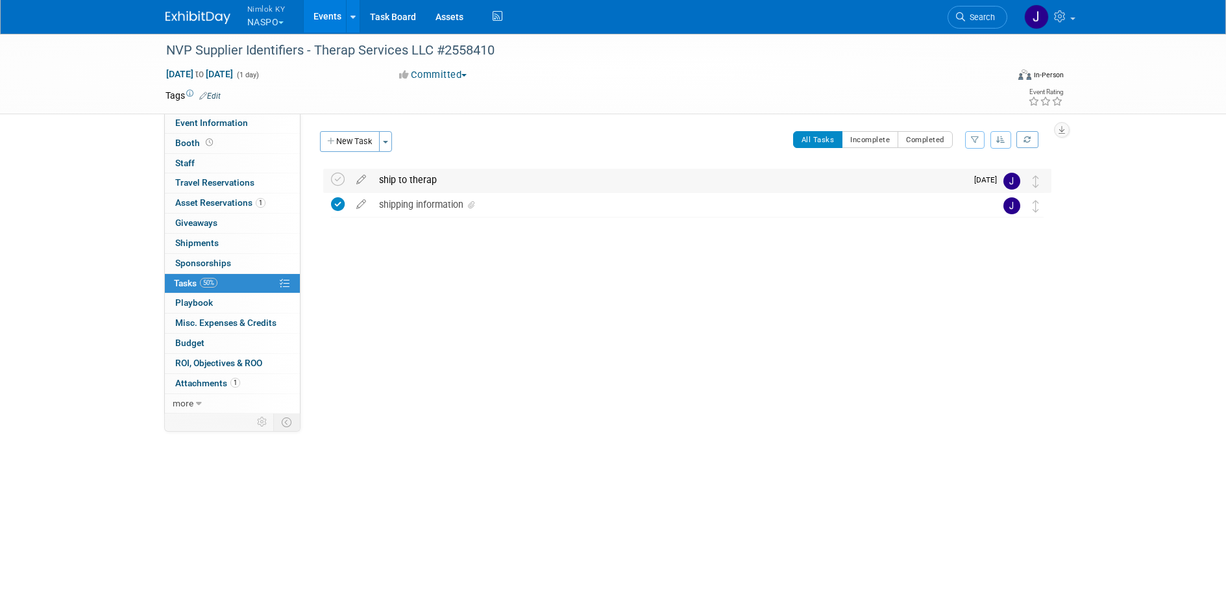
click at [467, 182] on div "ship to therap" at bounding box center [669, 180] width 594 height 22
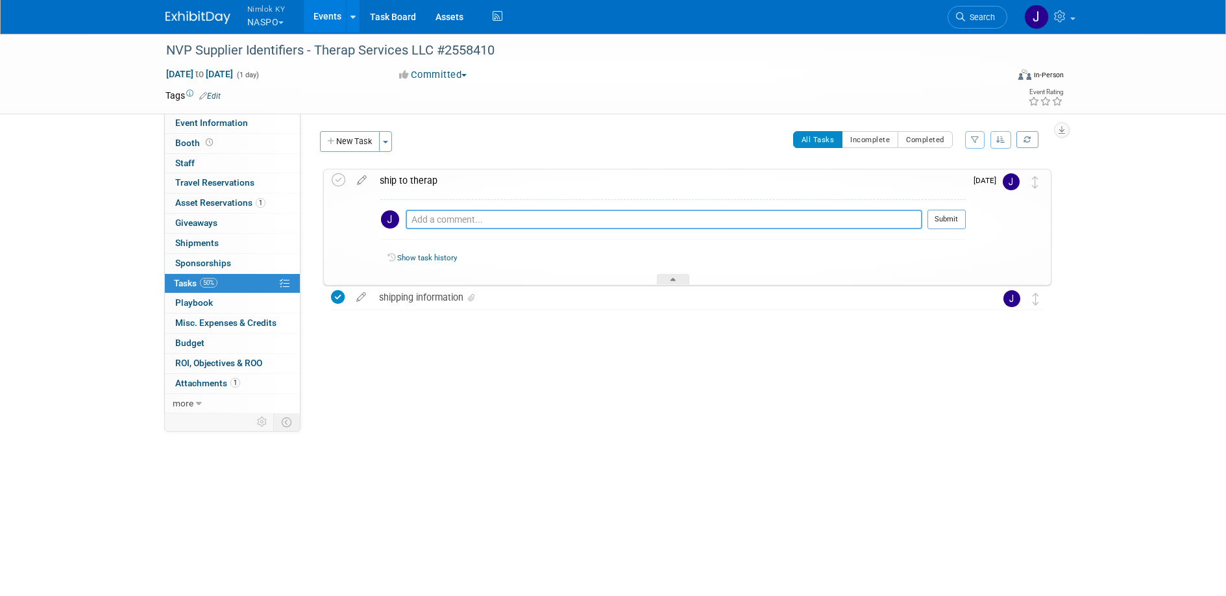
click at [480, 221] on textarea at bounding box center [664, 219] width 517 height 19
paste textarea "1z2rx9090345559087"
type textarea "1z2rx9090345559087"
click at [946, 215] on button "Submit" at bounding box center [946, 219] width 38 height 19
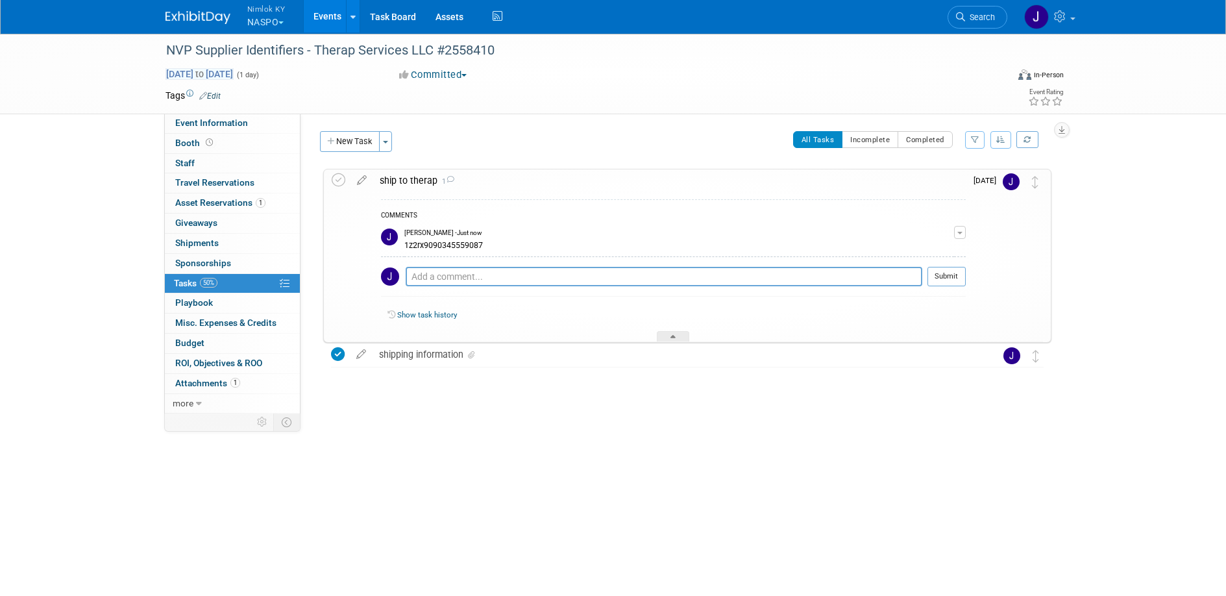
click at [234, 77] on span "[DATE] to [DATE]" at bounding box center [199, 74] width 68 height 12
type input "[DATE]"
select select "8"
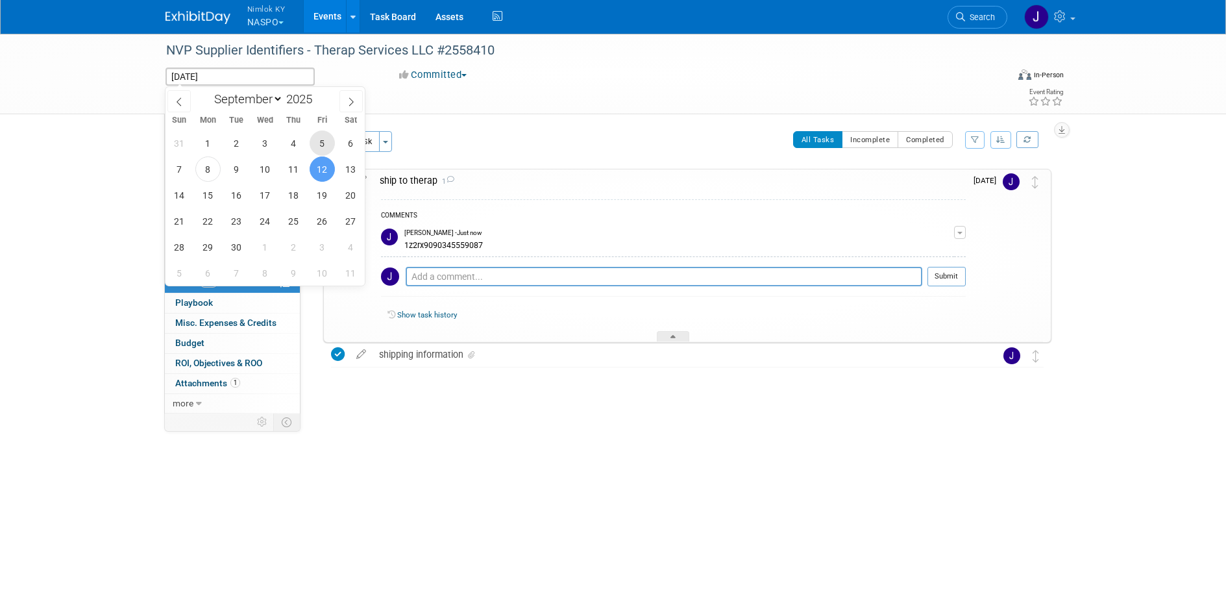
click at [320, 143] on span "5" at bounding box center [322, 142] width 25 height 25
type input "[DATE]"
click at [320, 143] on span "5" at bounding box center [322, 142] width 25 height 25
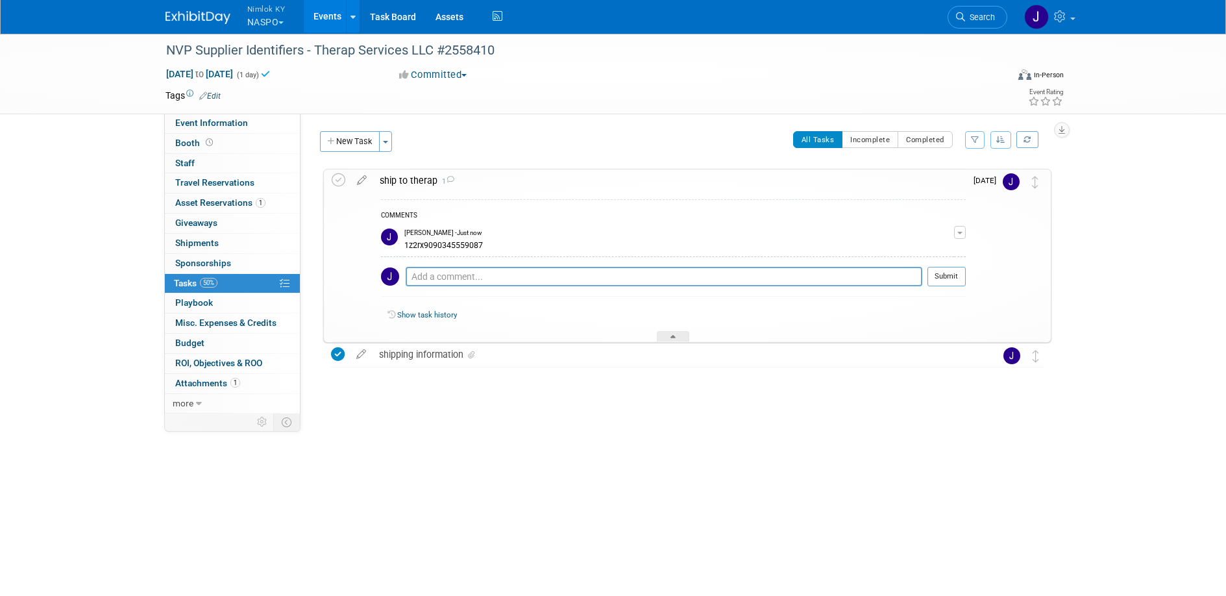
click at [336, 23] on link "Events" at bounding box center [327, 16] width 47 height 32
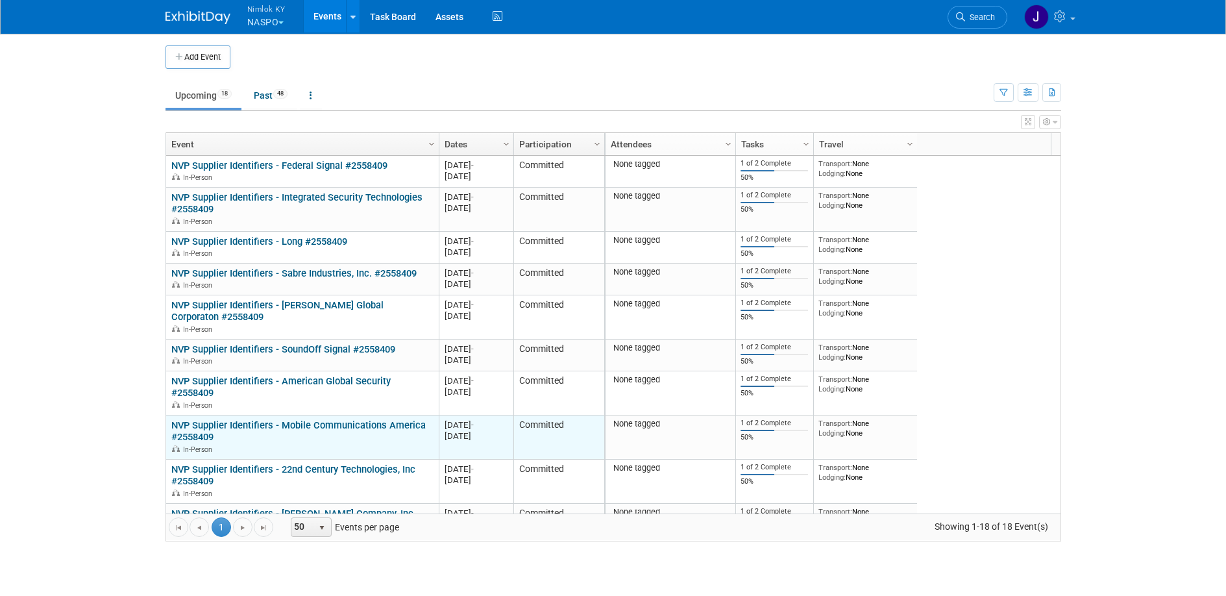
scroll to position [78, 0]
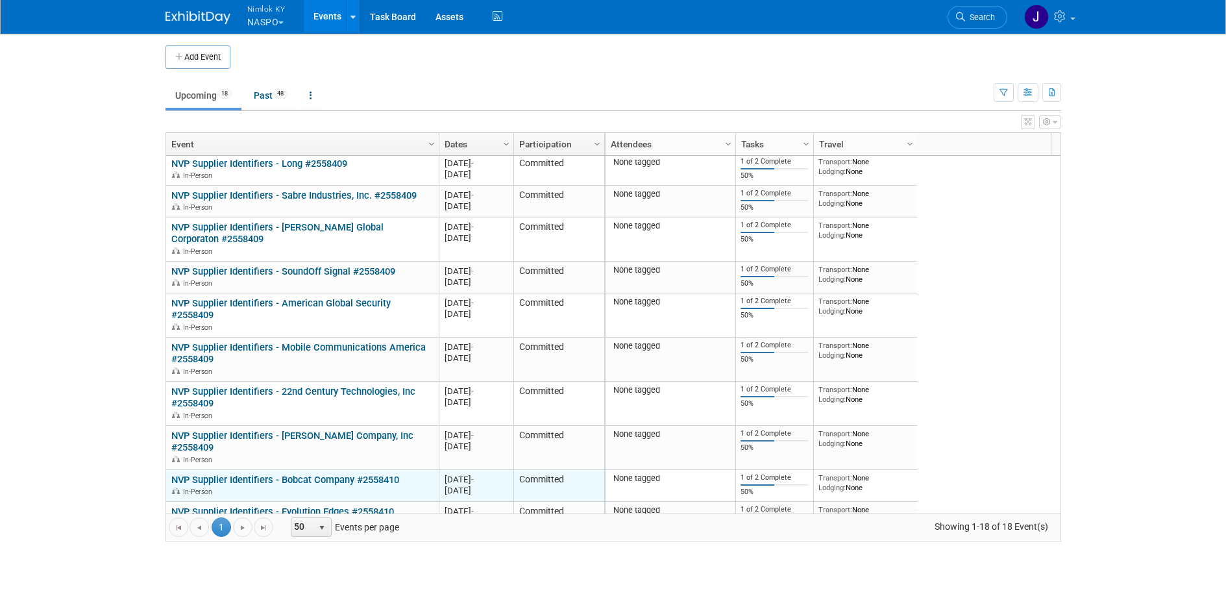
click at [383, 478] on link "NVP Supplier Identifiers - Bobcat Company #2558410" at bounding box center [285, 480] width 228 height 12
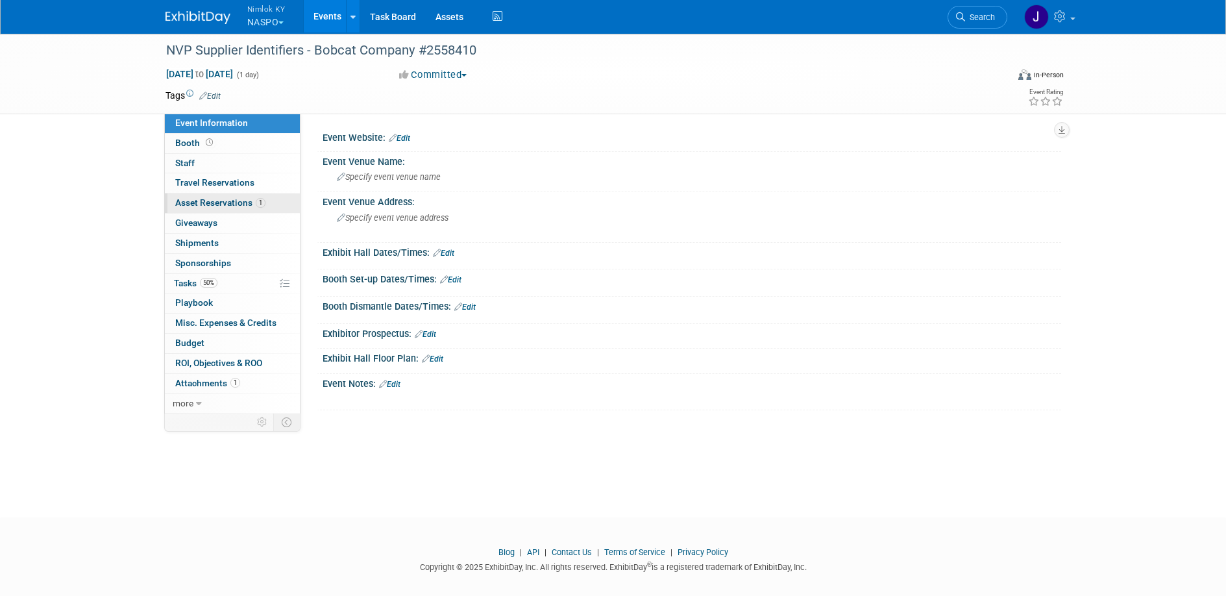
click at [234, 201] on span "Asset Reservations 1" at bounding box center [220, 202] width 90 height 10
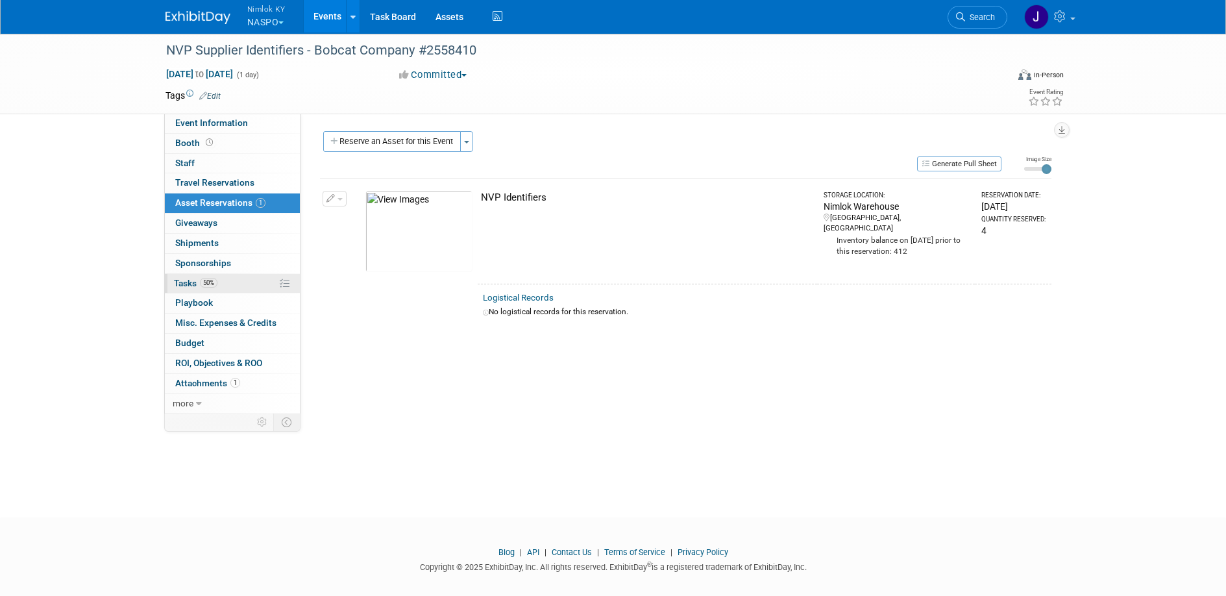
click at [237, 282] on link "50% Tasks 50%" at bounding box center [232, 283] width 135 height 19
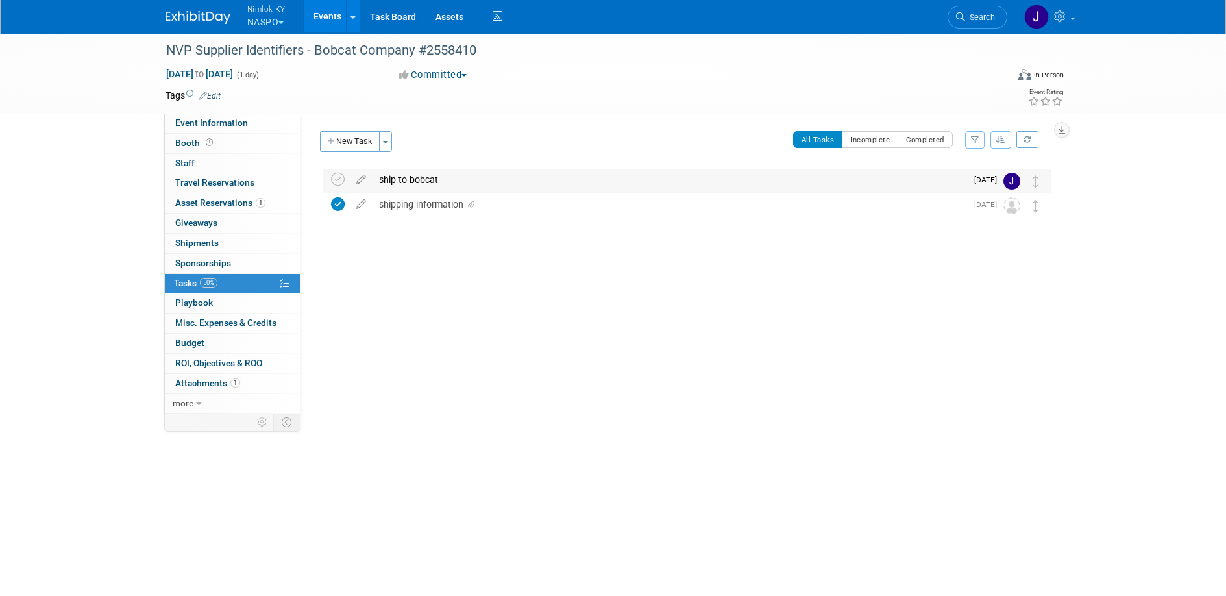
click at [429, 182] on div "ship to bobcat" at bounding box center [669, 180] width 594 height 22
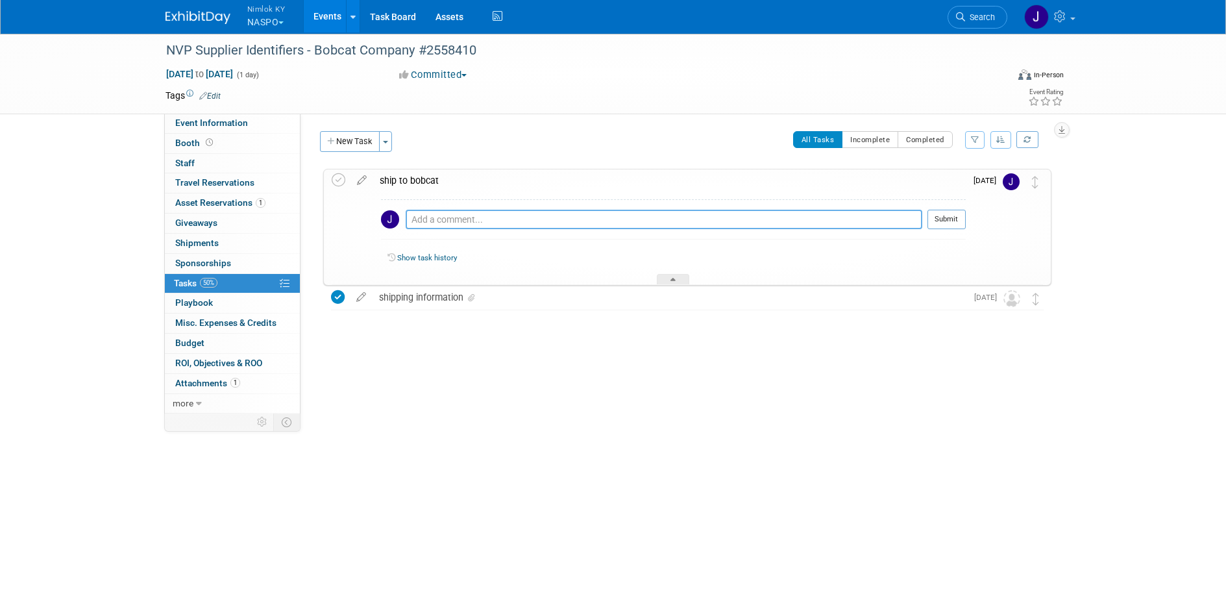
click at [449, 222] on textarea at bounding box center [664, 219] width 517 height 19
paste textarea "1z2rx9090345457115"
type textarea "1z2rx9090345457115"
click at [336, 182] on icon at bounding box center [339, 180] width 14 height 14
click at [234, 75] on span "[DATE] to [DATE]" at bounding box center [199, 74] width 68 height 12
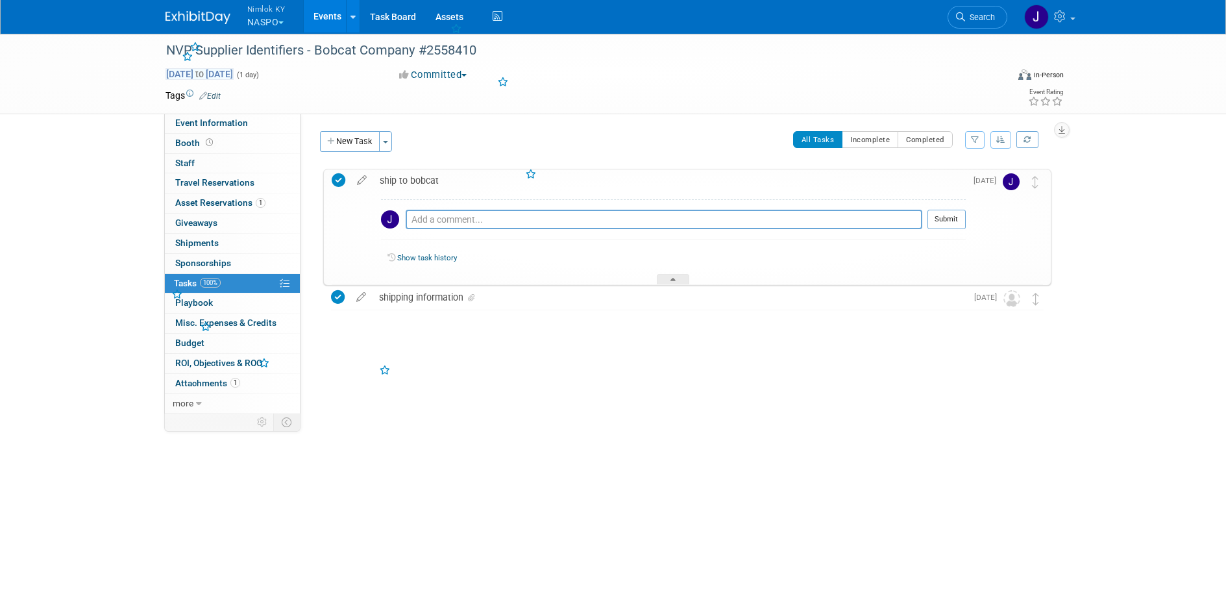
type input "[DATE]"
select select "8"
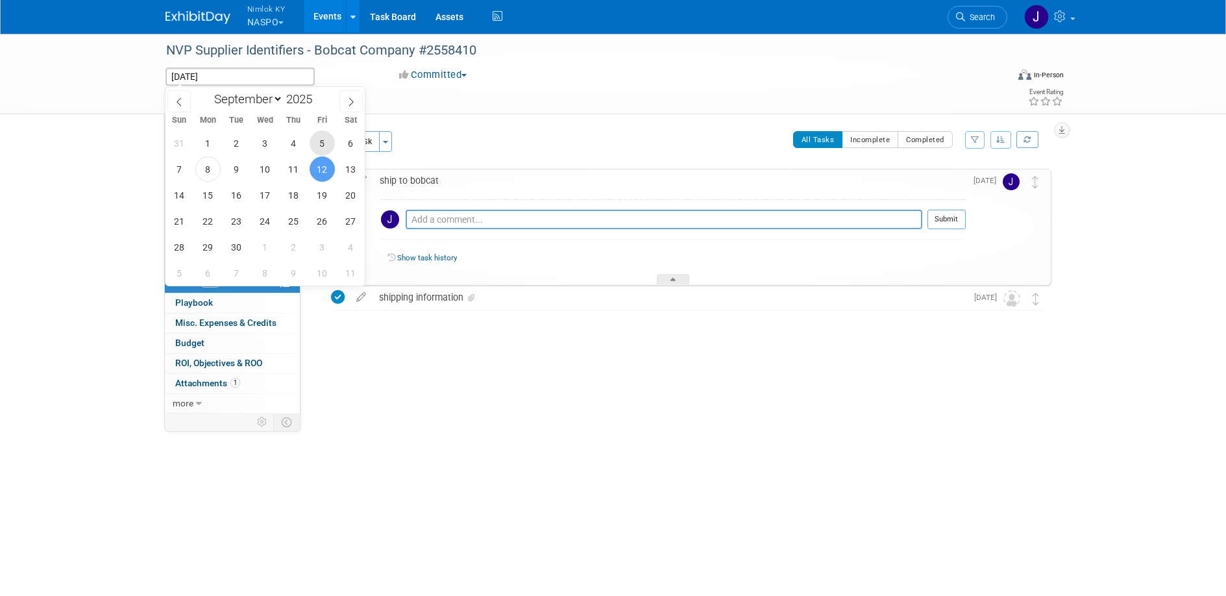
click at [326, 143] on span "5" at bounding box center [322, 142] width 25 height 25
type input "[DATE]"
click at [326, 143] on span "5" at bounding box center [322, 142] width 25 height 25
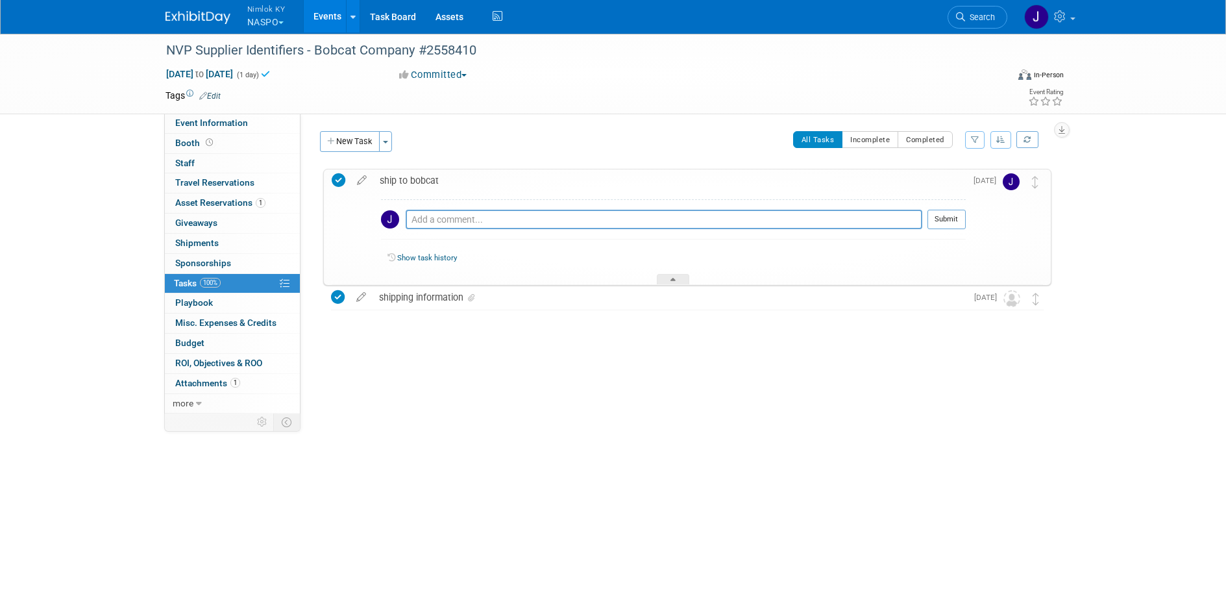
click at [323, 3] on link "Events" at bounding box center [327, 16] width 47 height 32
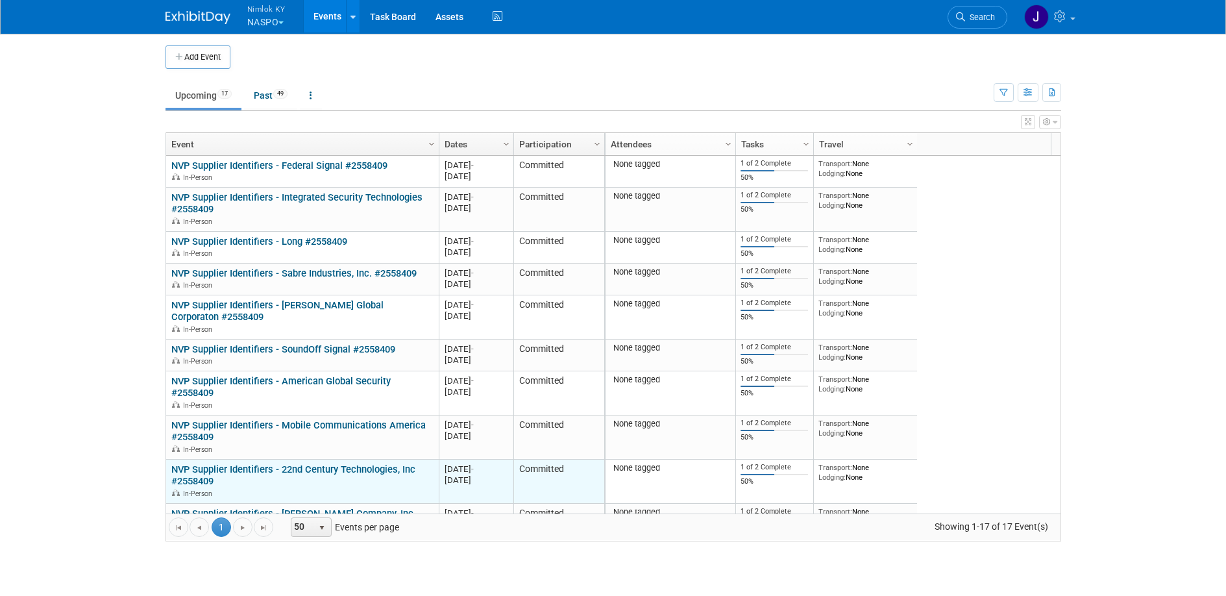
scroll to position [78, 0]
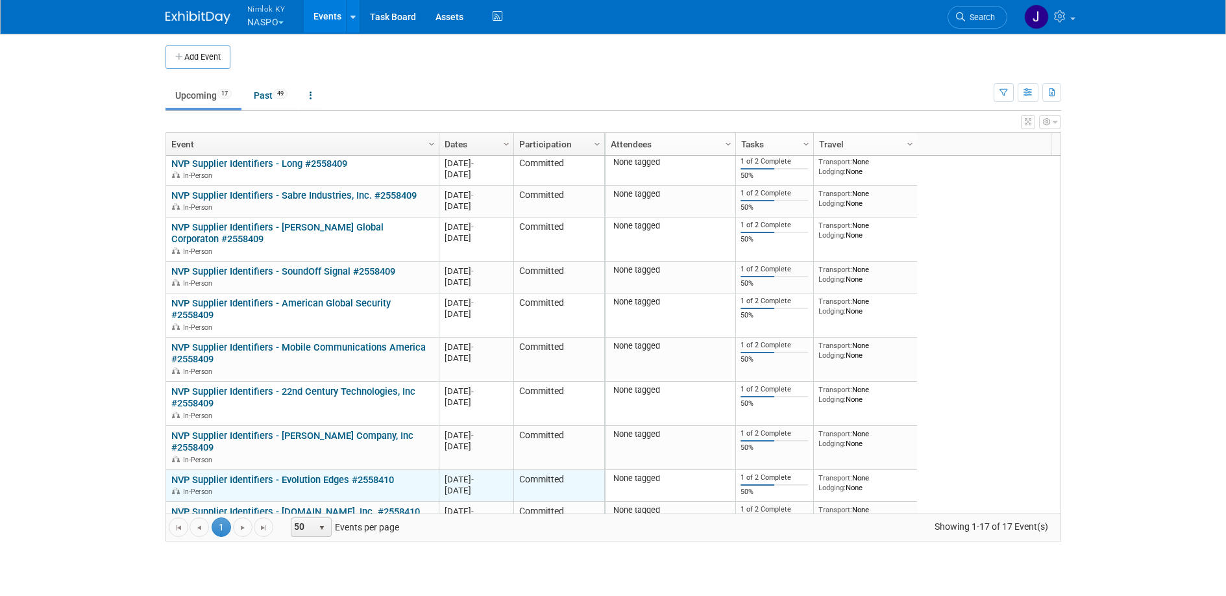
click at [363, 475] on link "NVP Supplier Identifiers - Evolution Edges #2558410" at bounding box center [282, 480] width 223 height 12
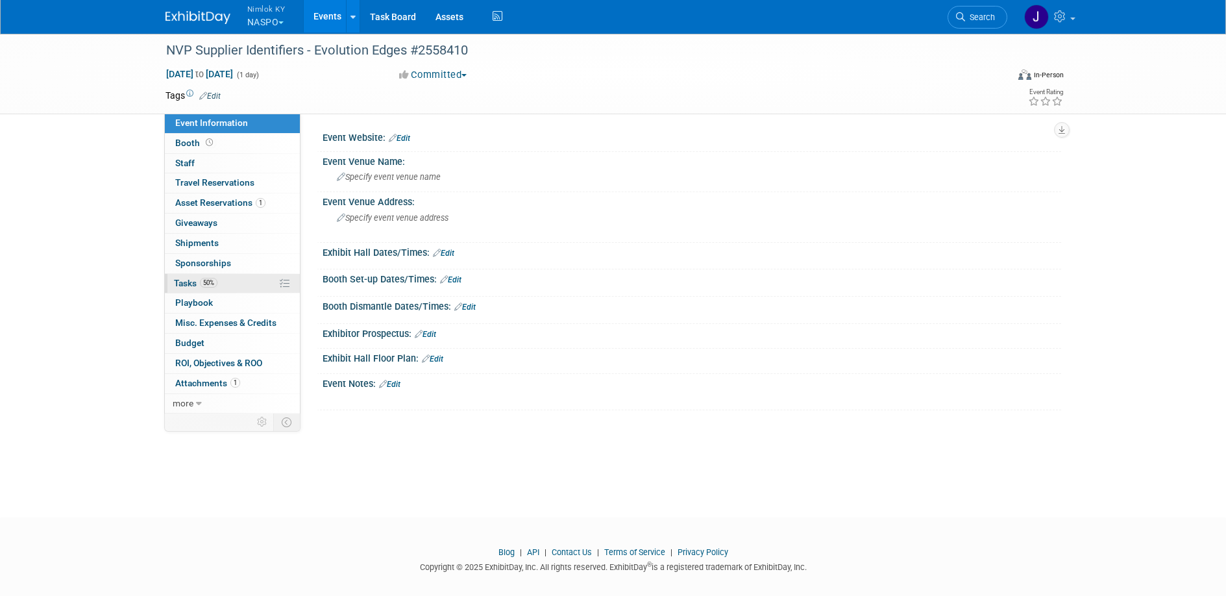
click at [212, 286] on span "50%" at bounding box center [209, 283] width 18 height 10
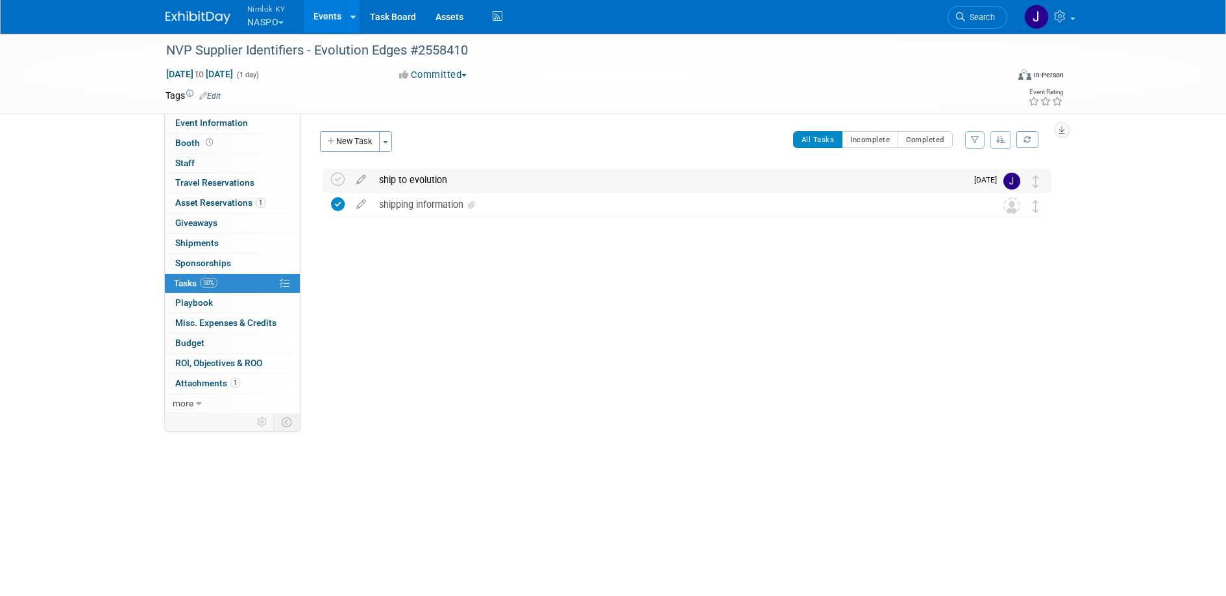
click at [443, 178] on div "ship to evolution" at bounding box center [669, 180] width 594 height 22
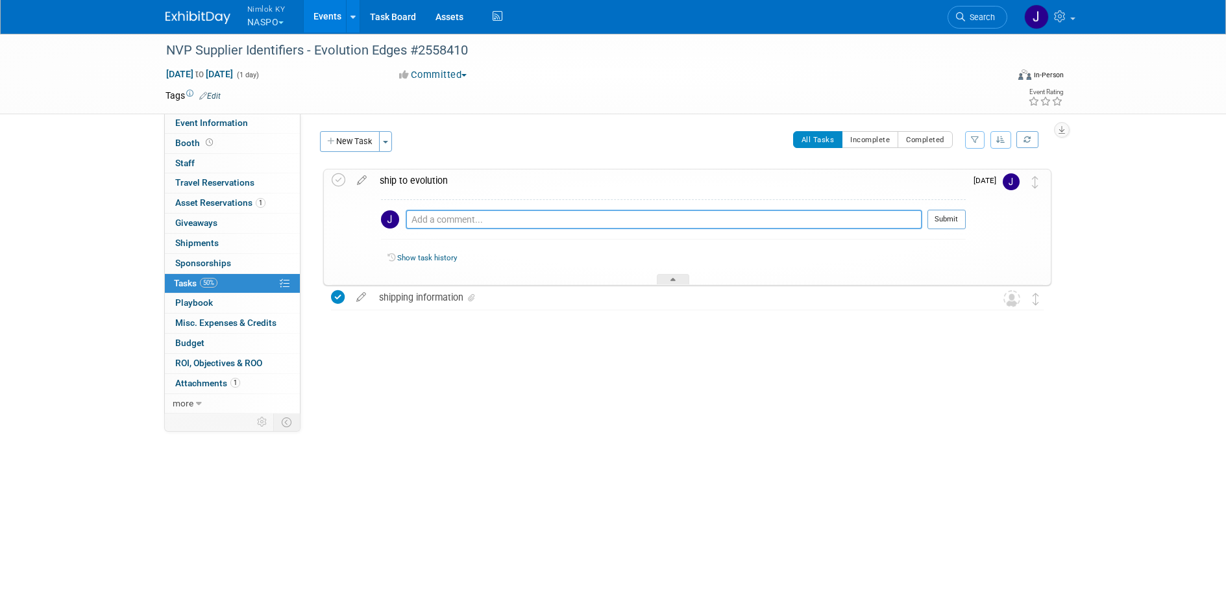
click at [467, 224] on textarea at bounding box center [664, 219] width 517 height 19
paste textarea "1z2rx9090344095124"
type textarea "1z2rx9090344095124"
click at [951, 223] on button "Submit" at bounding box center [946, 219] width 38 height 19
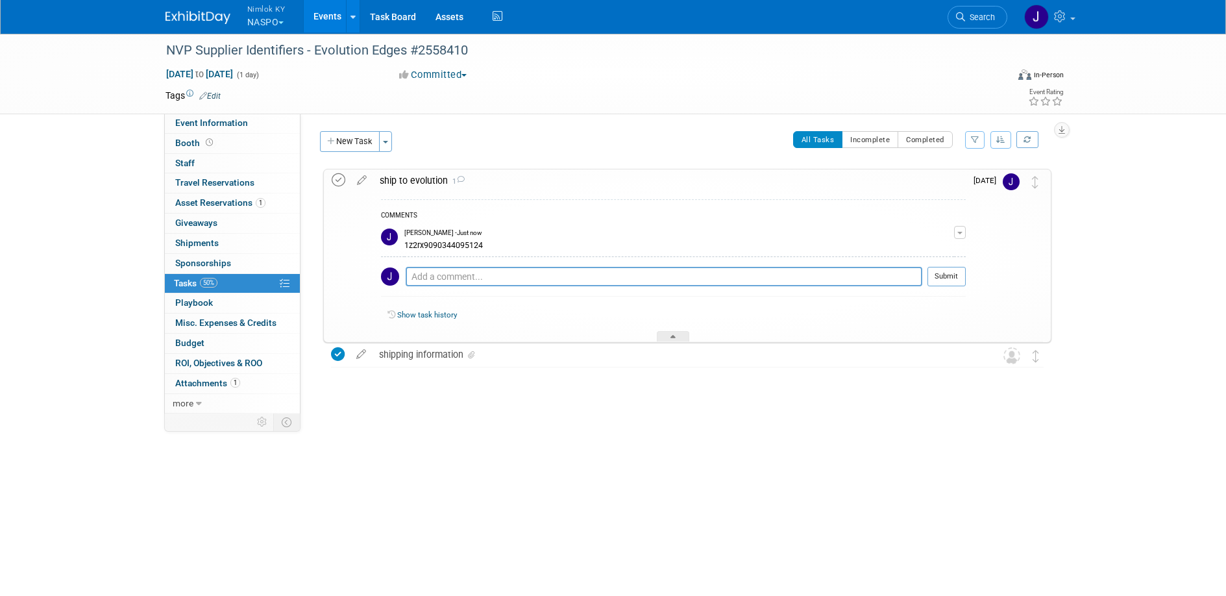
click at [336, 176] on icon at bounding box center [339, 180] width 14 height 14
click at [234, 79] on span "[DATE] to [DATE]" at bounding box center [199, 74] width 68 height 12
type input "[DATE]"
select select "8"
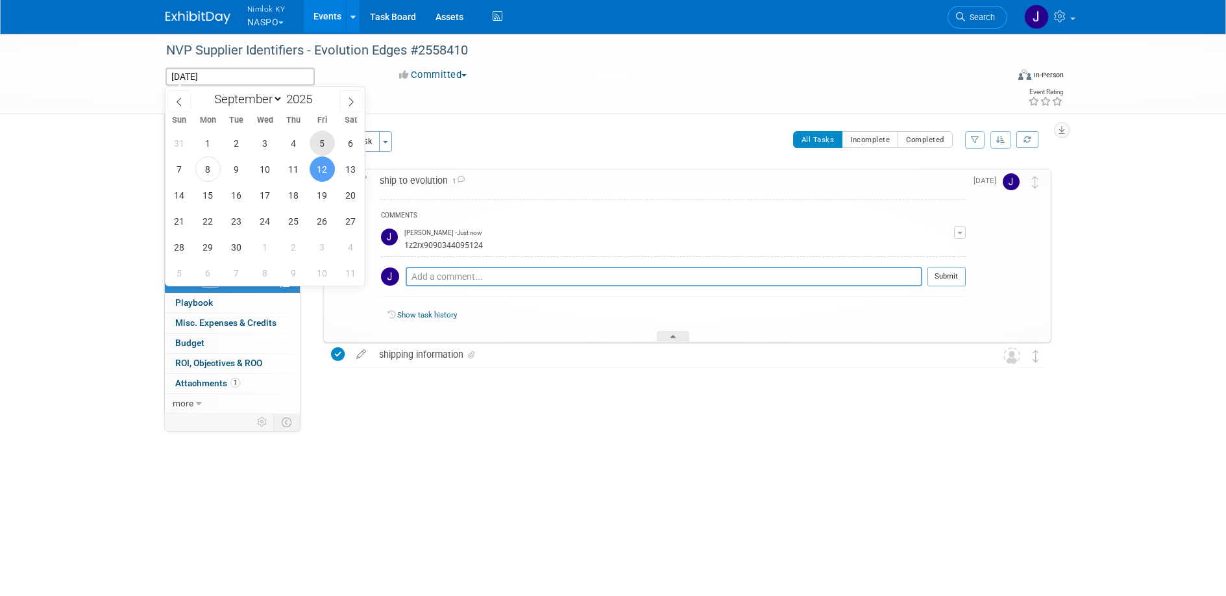
click at [321, 146] on span "5" at bounding box center [322, 142] width 25 height 25
type input "[DATE]"
click at [321, 146] on span "5" at bounding box center [322, 142] width 25 height 25
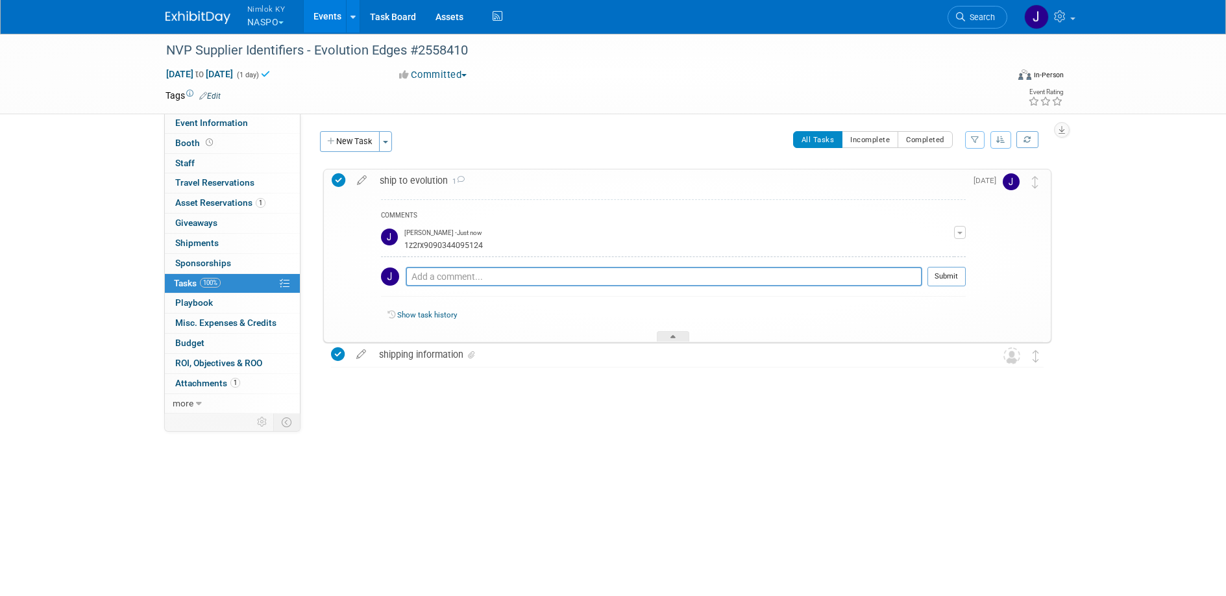
click at [328, 18] on link "Events" at bounding box center [327, 16] width 47 height 32
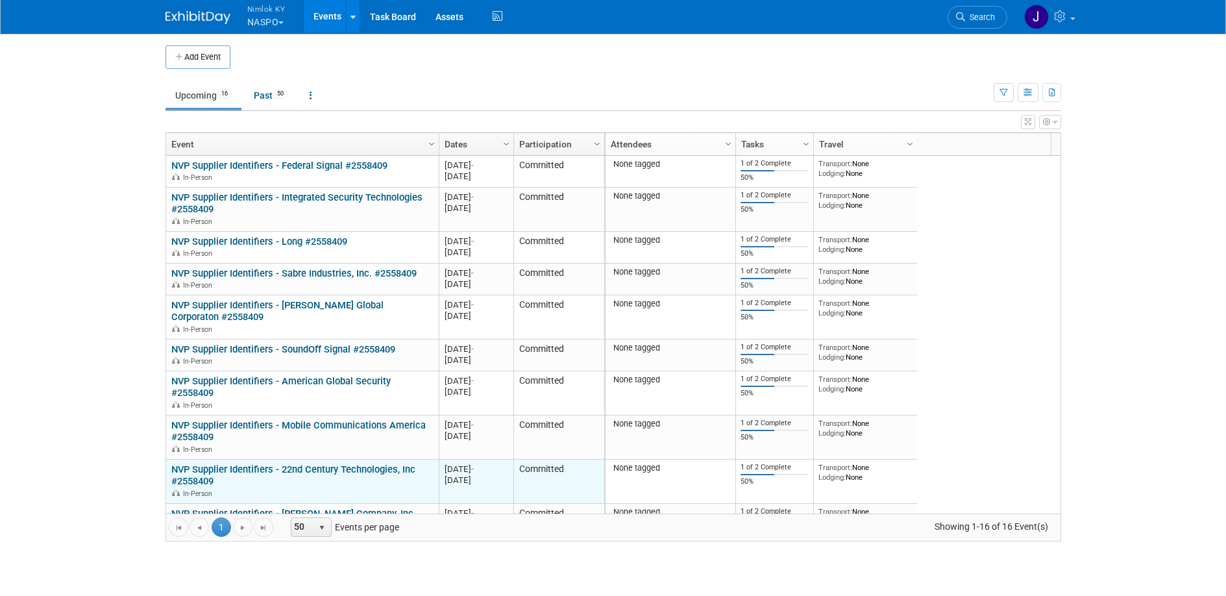
scroll to position [78, 0]
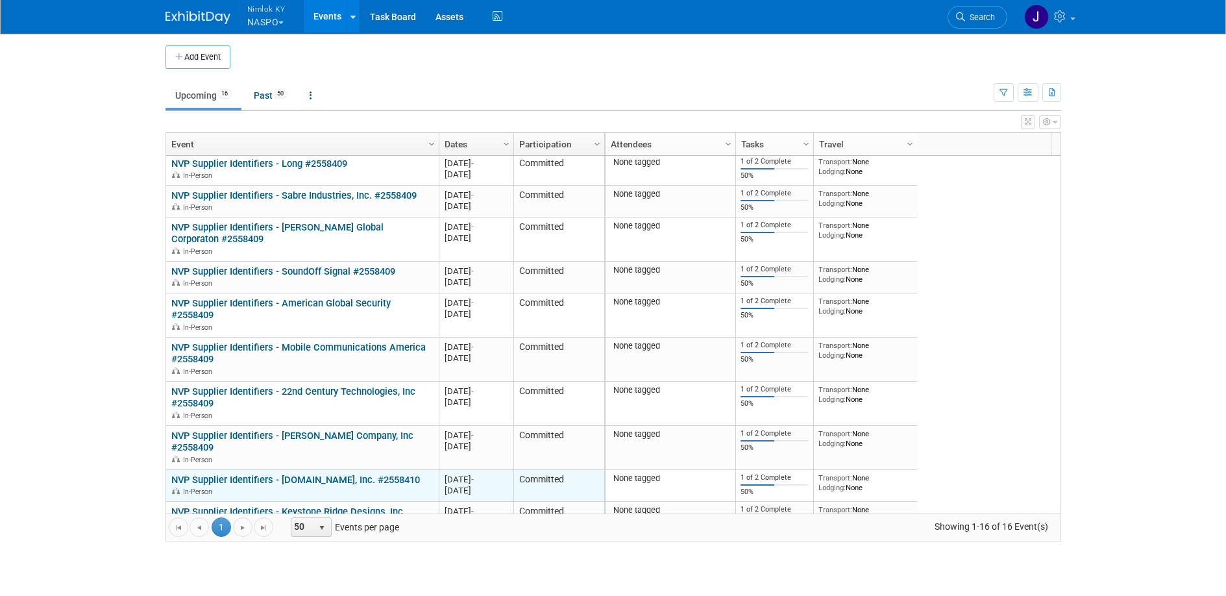
click at [358, 479] on link "NVP Supplier Identifiers - [DOMAIN_NAME], Inc. #2558410" at bounding box center [295, 480] width 249 height 12
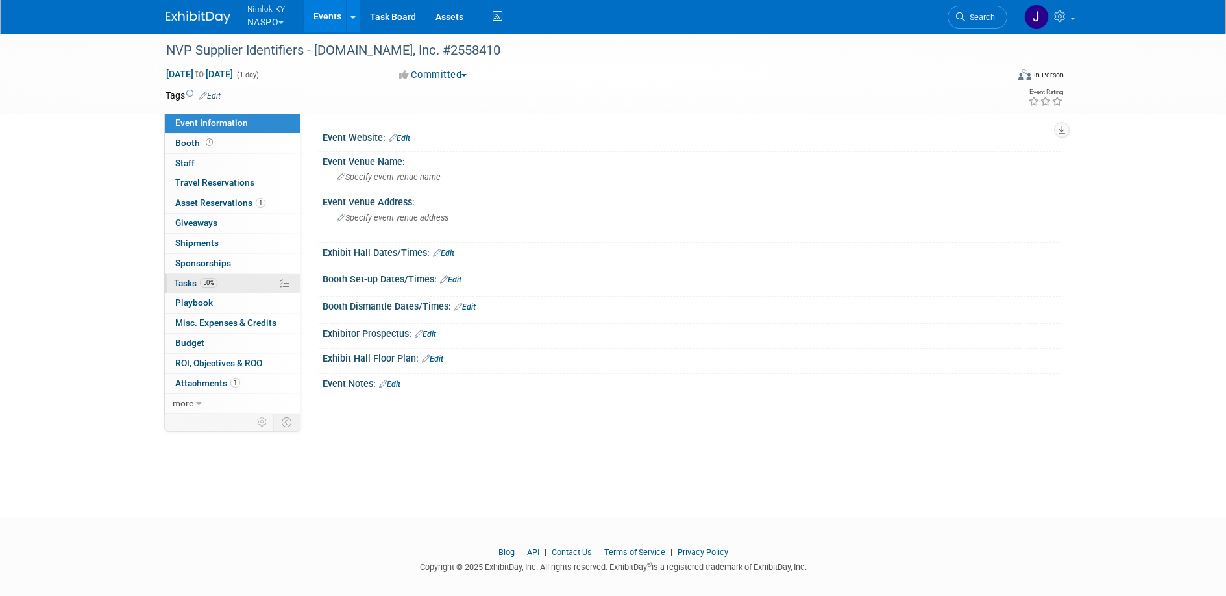
click at [241, 282] on link "50% Tasks 50%" at bounding box center [232, 283] width 135 height 19
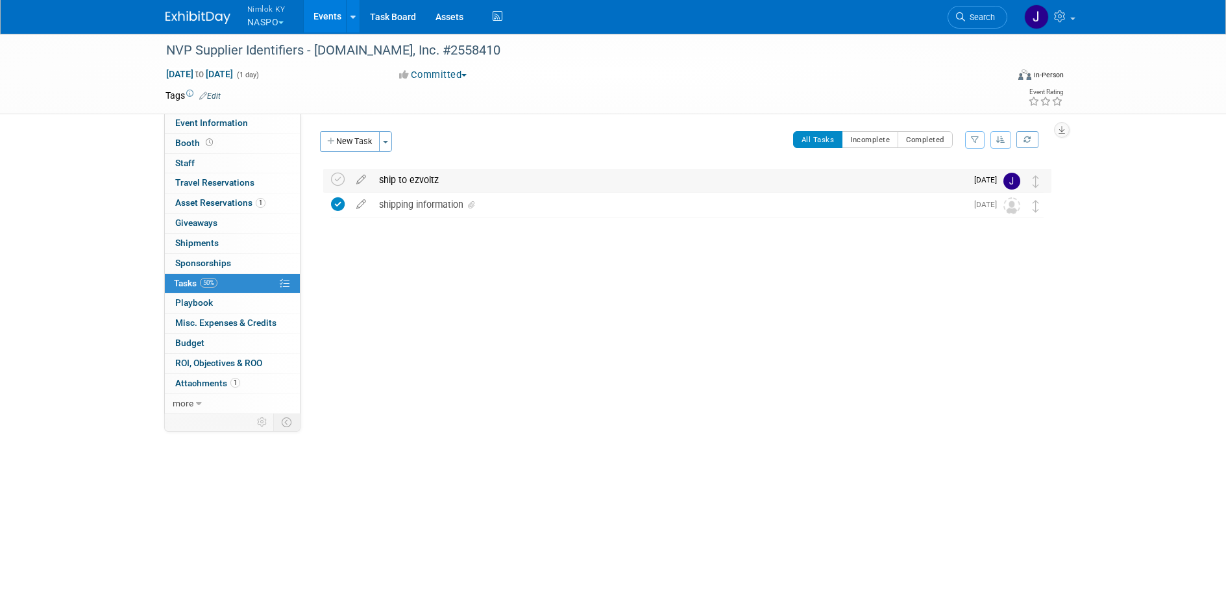
click at [494, 183] on div "ship to ezvoltz" at bounding box center [669, 180] width 594 height 22
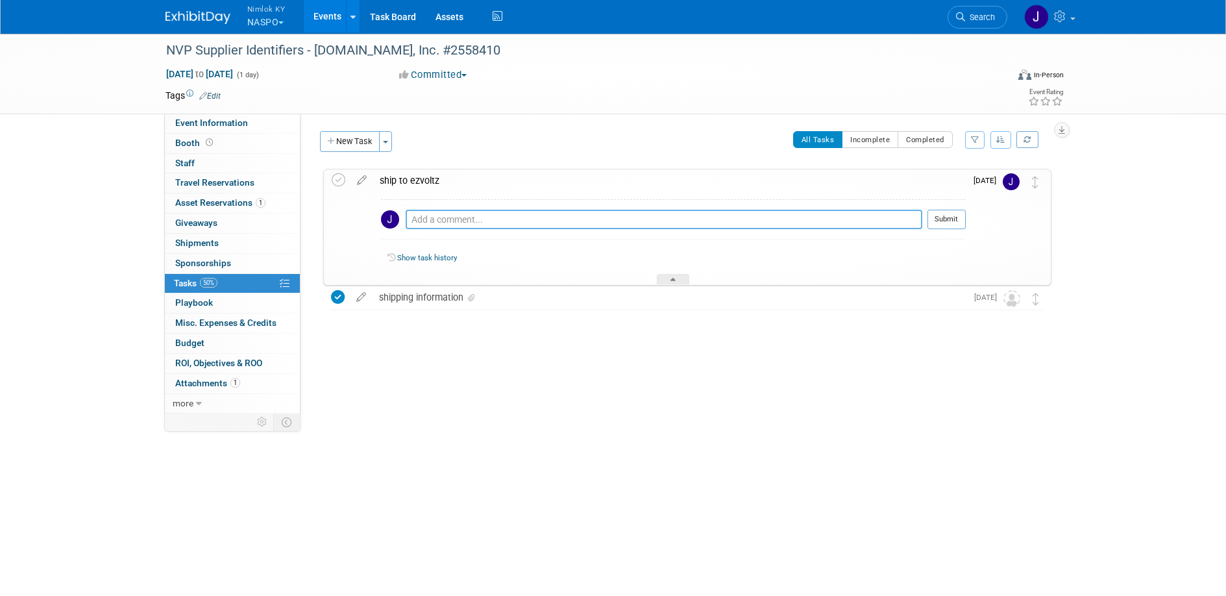
click at [504, 215] on textarea at bounding box center [664, 219] width 517 height 19
paste textarea "1z2rx9090344569130"
type textarea "1z2rx9090344569130"
click at [949, 220] on button "Submit" at bounding box center [946, 219] width 38 height 19
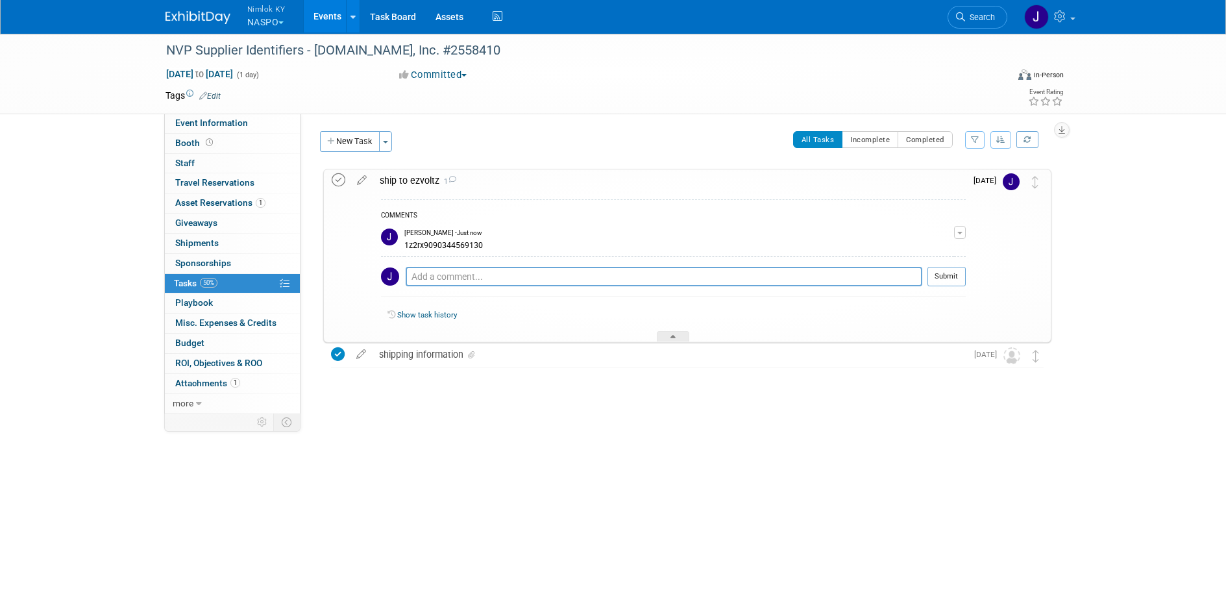
click at [337, 178] on icon at bounding box center [339, 180] width 14 height 14
click at [234, 69] on span "Sep 12, 2025 to Sep 12, 2025" at bounding box center [199, 74] width 68 height 12
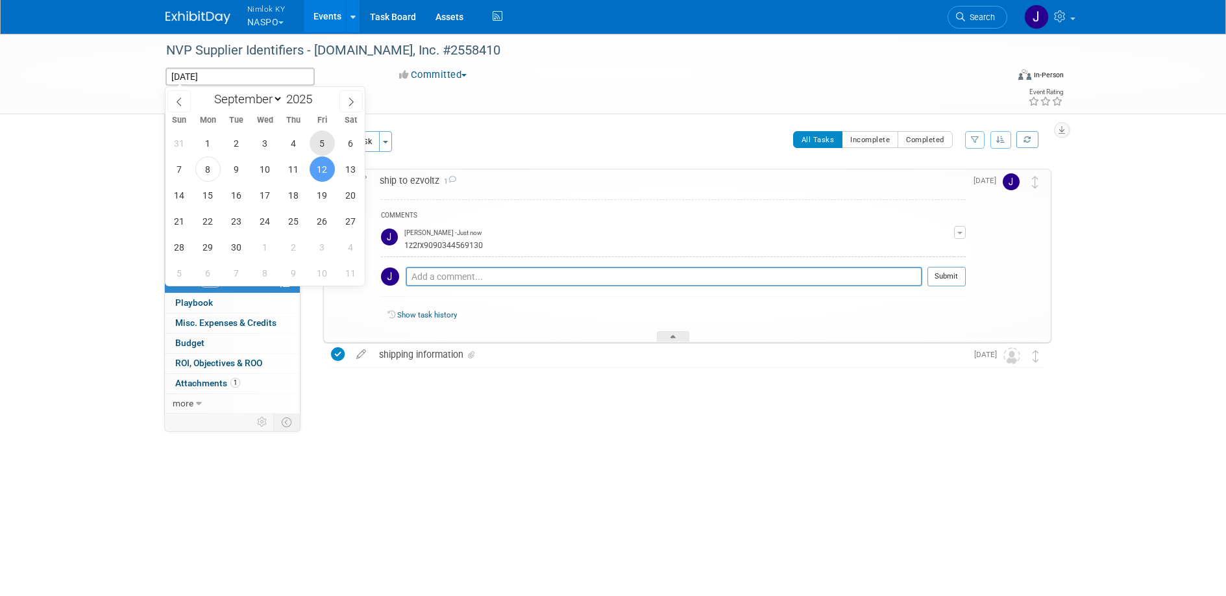
click at [328, 145] on span "5" at bounding box center [322, 142] width 25 height 25
type input "[DATE]"
click at [328, 145] on span "5" at bounding box center [322, 142] width 25 height 25
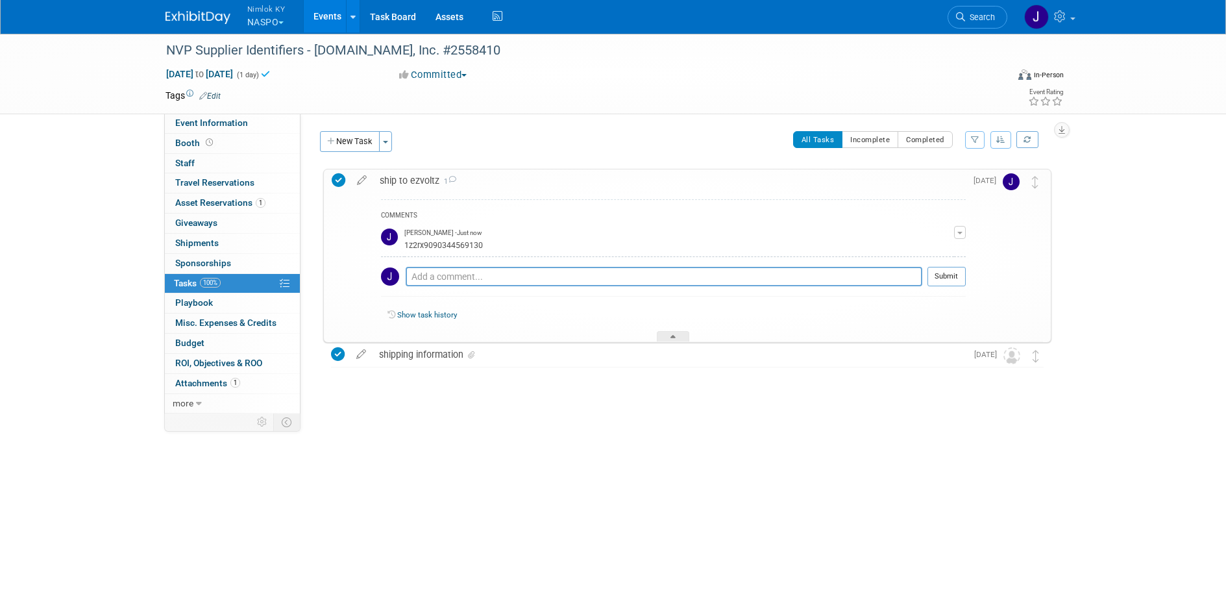
click at [323, 19] on link "Events" at bounding box center [327, 16] width 47 height 32
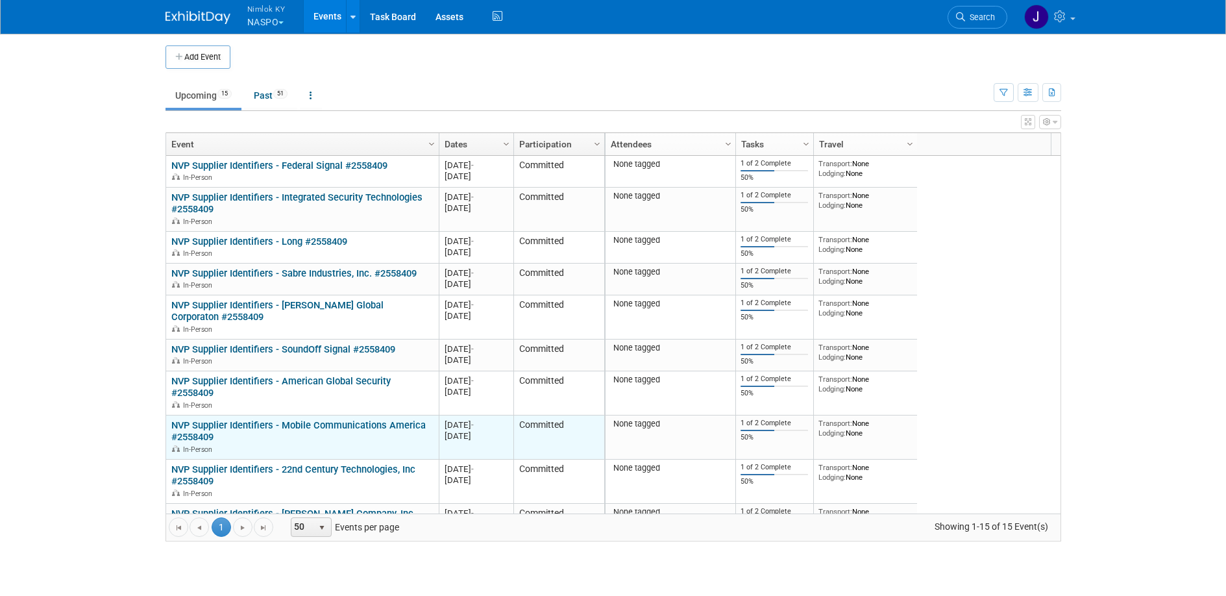
scroll to position [78, 0]
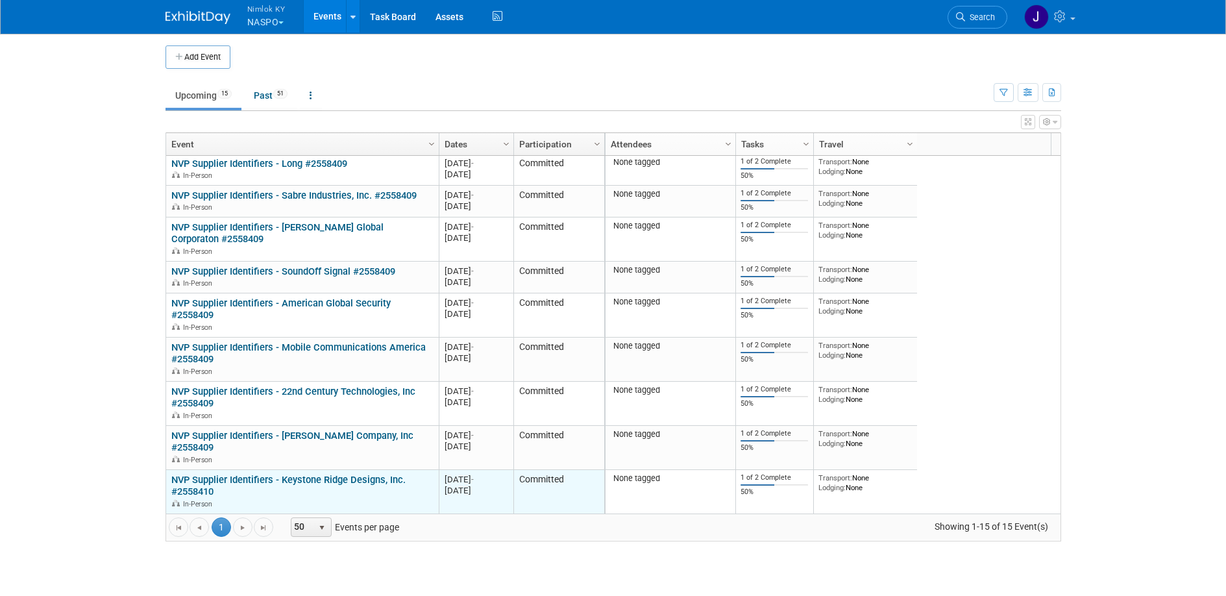
click at [348, 483] on link "NVP Supplier Identifiers - Keystone Ridge Designs, Inc. #2558410" at bounding box center [288, 486] width 234 height 24
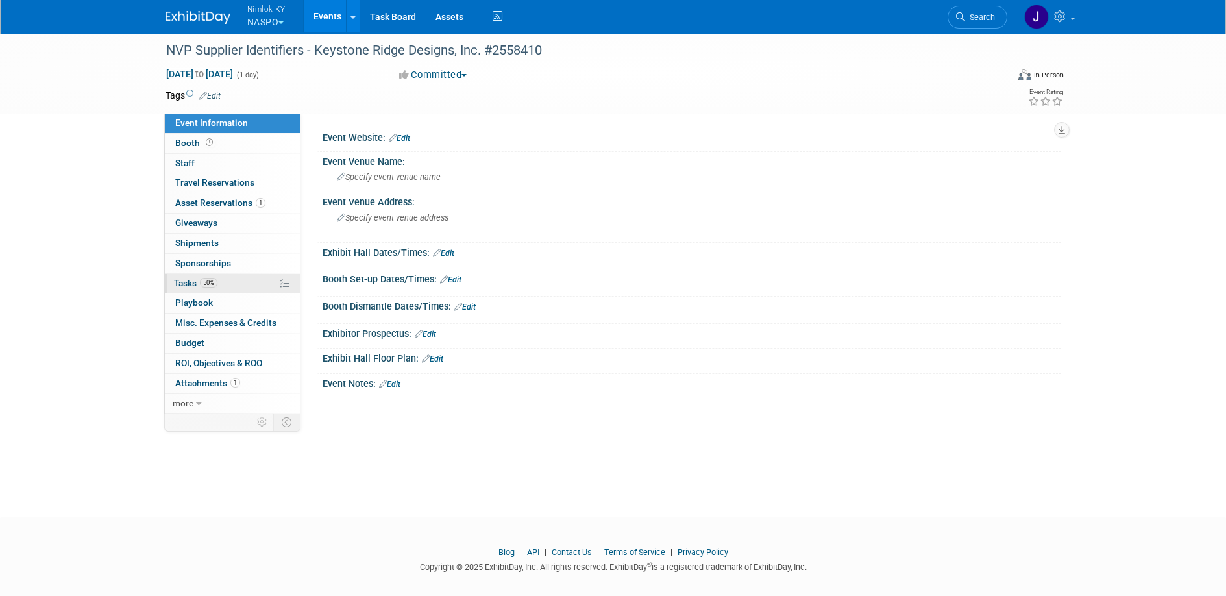
click at [194, 283] on span "Tasks 50%" at bounding box center [195, 283] width 43 height 10
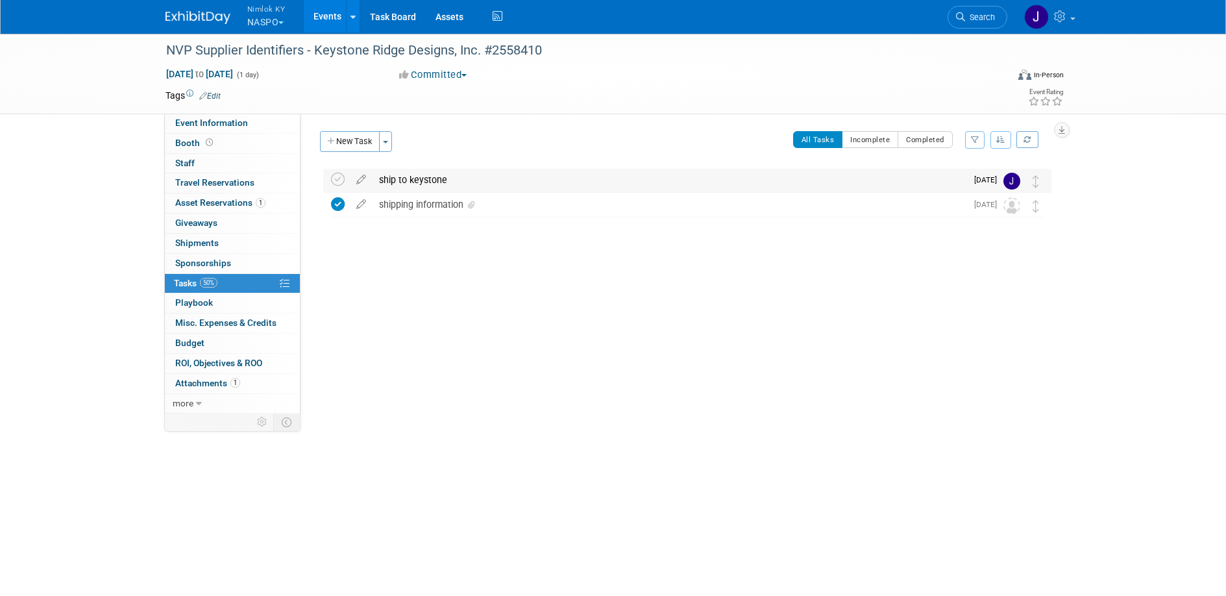
click at [472, 178] on div "ship to keystone" at bounding box center [669, 180] width 594 height 22
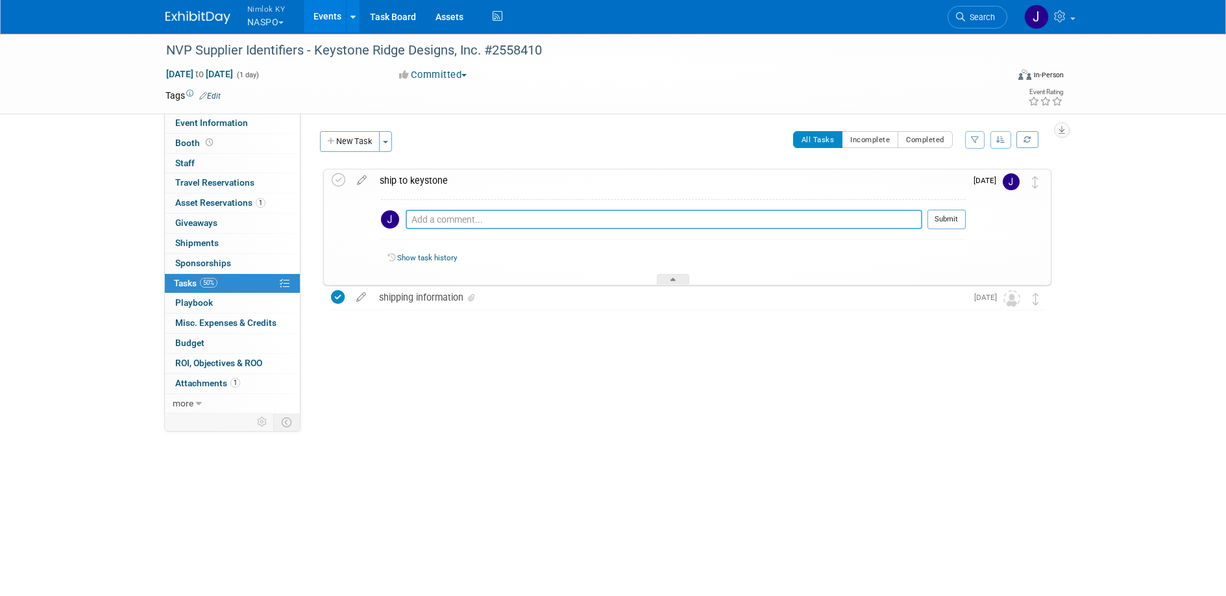
click at [464, 210] on textarea at bounding box center [664, 219] width 517 height 19
paste textarea "1z2rx9090344479148"
type textarea "1z2rx9090344479148"
click at [938, 214] on button "Submit" at bounding box center [946, 219] width 38 height 19
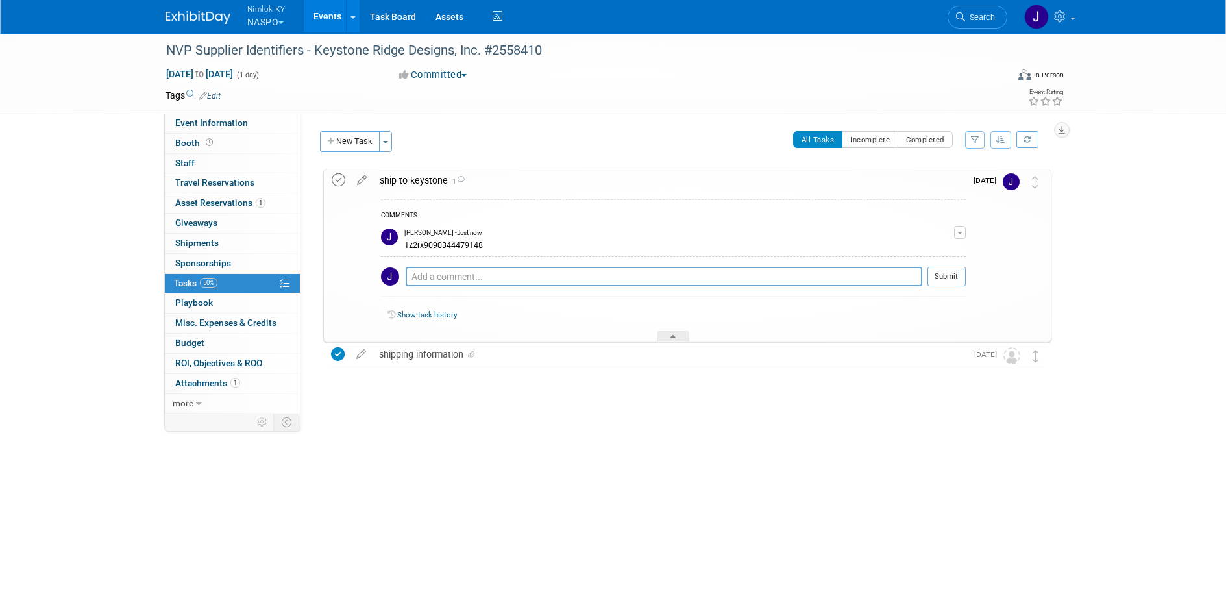
click at [337, 177] on icon at bounding box center [339, 180] width 14 height 14
click at [234, 77] on span "[DATE] to [DATE]" at bounding box center [199, 74] width 68 height 12
type input "[DATE]"
select select "8"
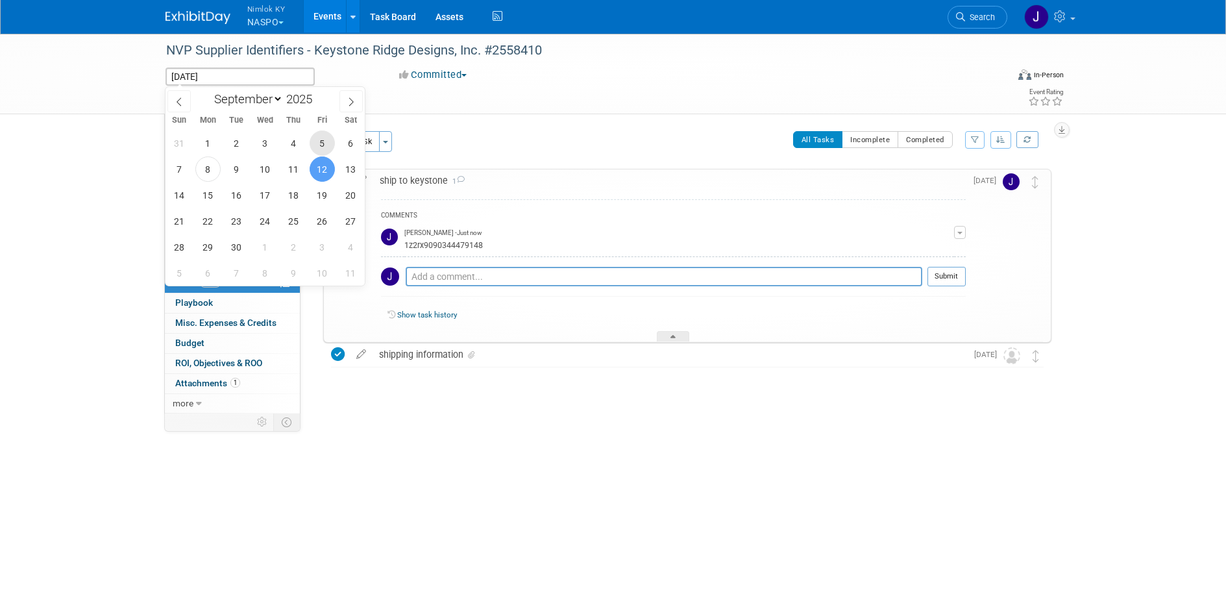
click at [325, 140] on span "5" at bounding box center [322, 142] width 25 height 25
type input "[DATE]"
click at [325, 140] on span "5" at bounding box center [322, 142] width 25 height 25
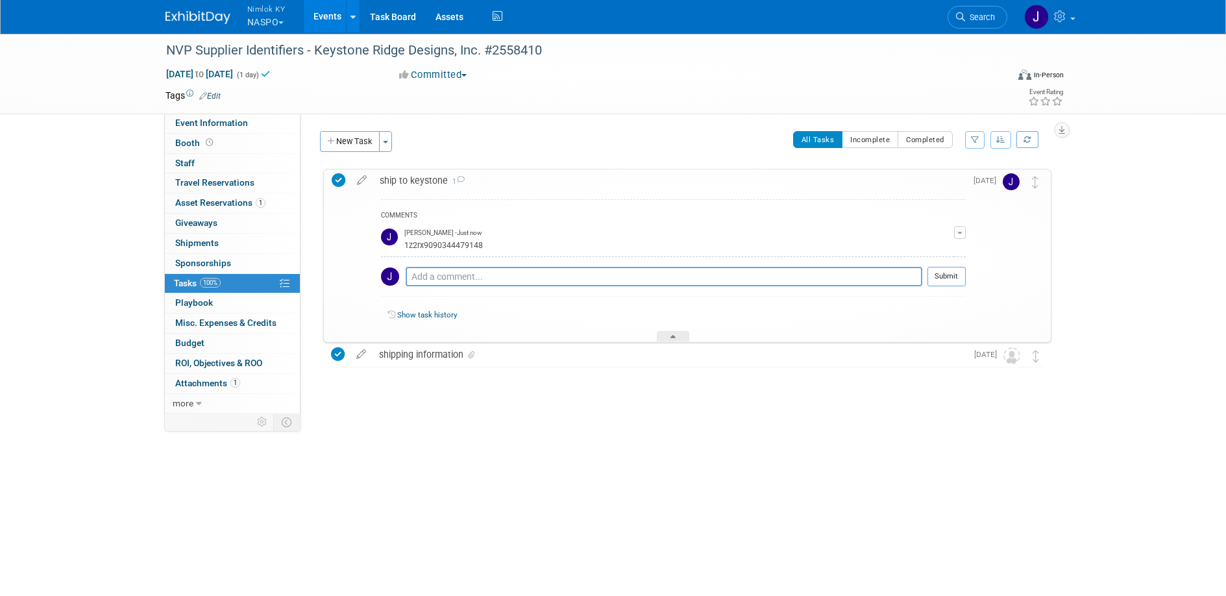
click at [324, 10] on link "Events" at bounding box center [327, 16] width 47 height 32
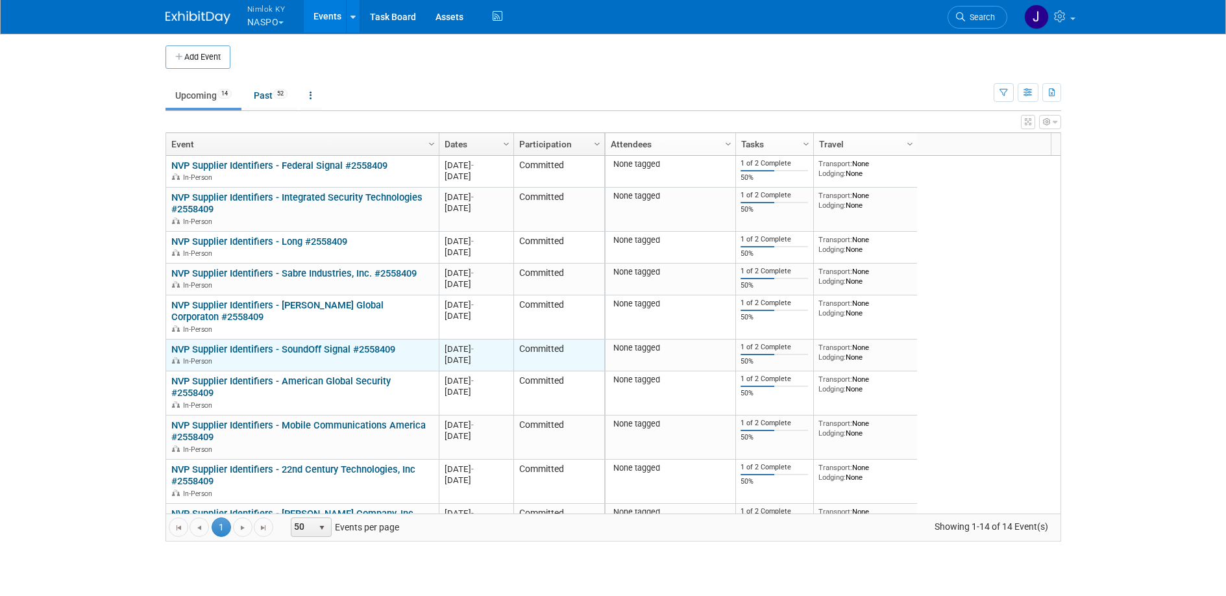
scroll to position [78, 0]
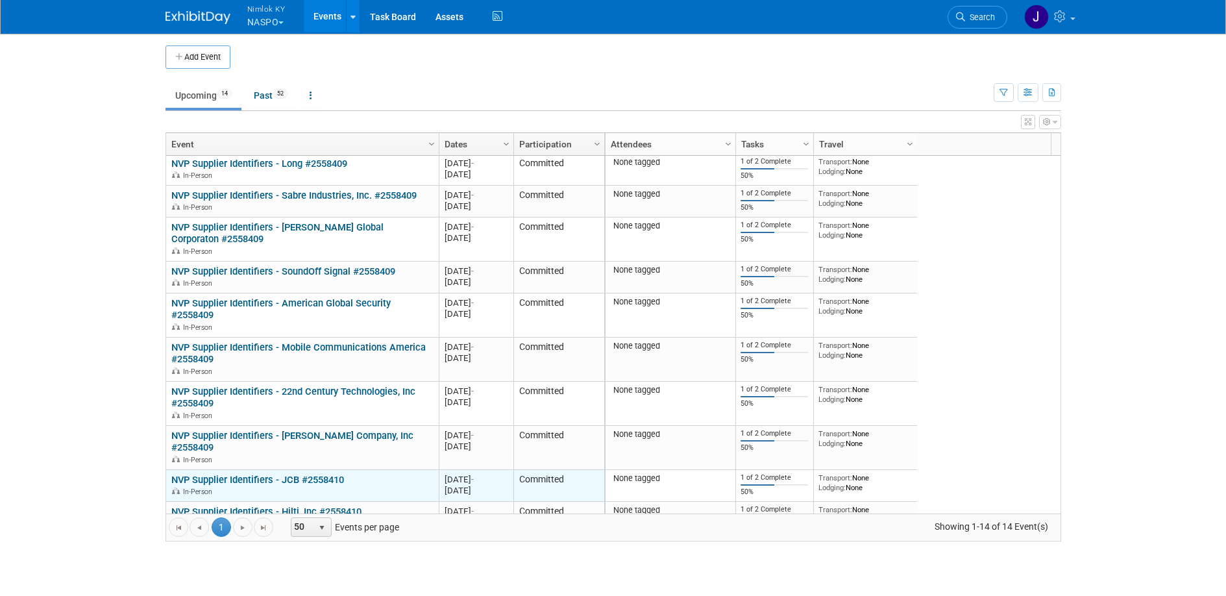
click at [306, 480] on link "NVP Supplier Identifiers - JCB #2558410" at bounding box center [257, 480] width 173 height 12
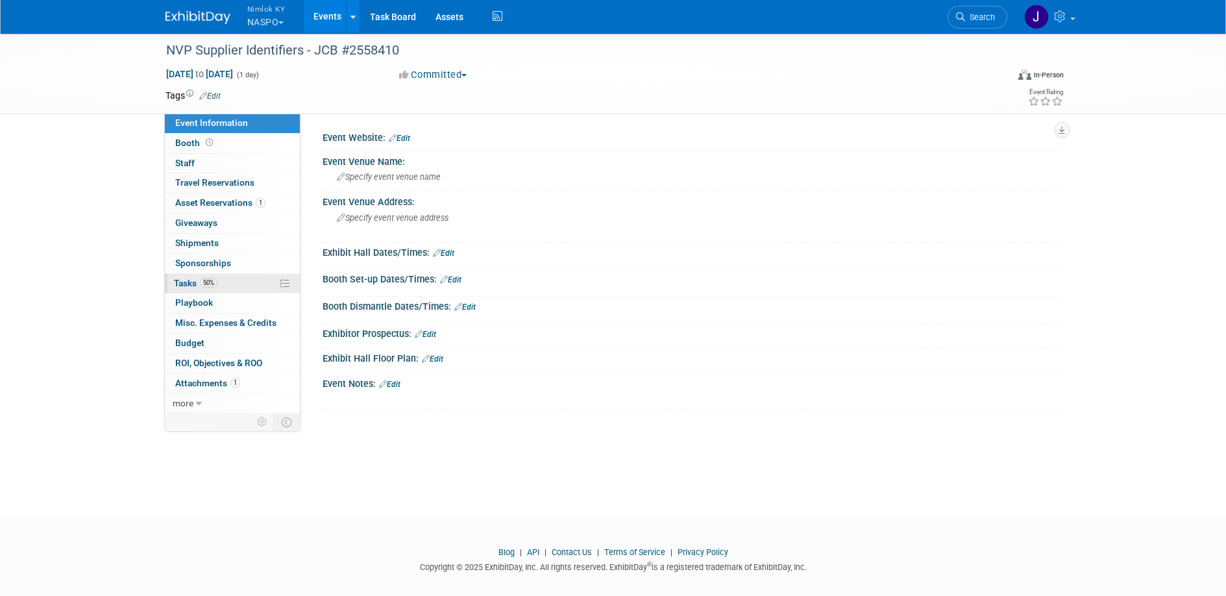
click at [228, 280] on link "50% Tasks 50%" at bounding box center [232, 283] width 135 height 19
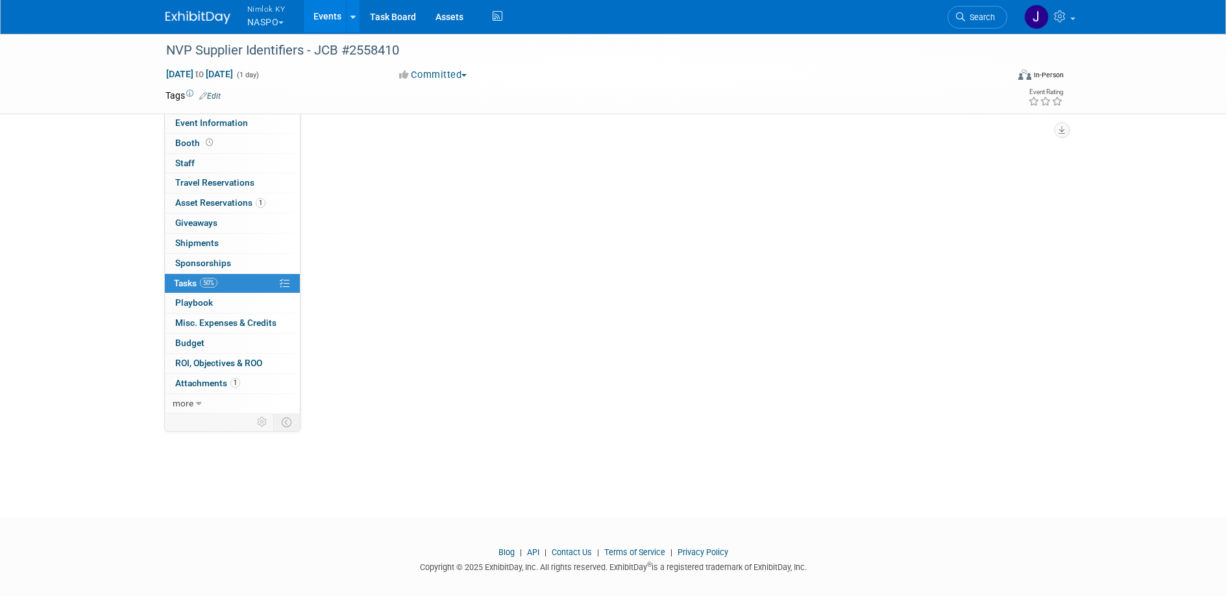
click at [228, 280] on link "50% Tasks 50%" at bounding box center [232, 283] width 135 height 19
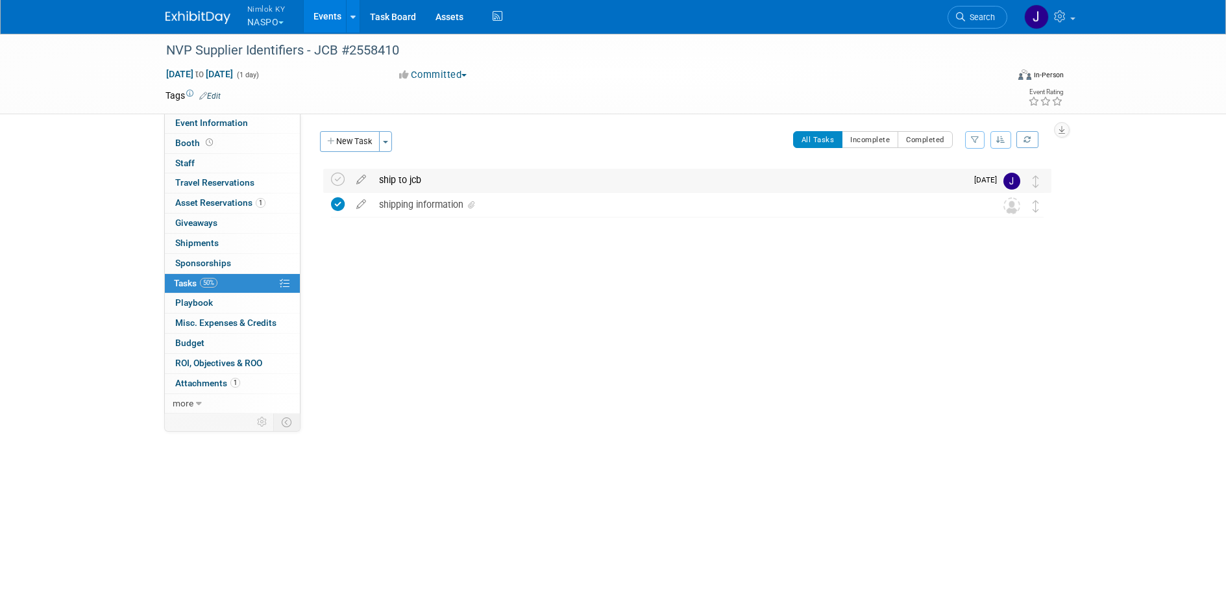
click at [442, 178] on div "ship to jcb" at bounding box center [669, 180] width 594 height 22
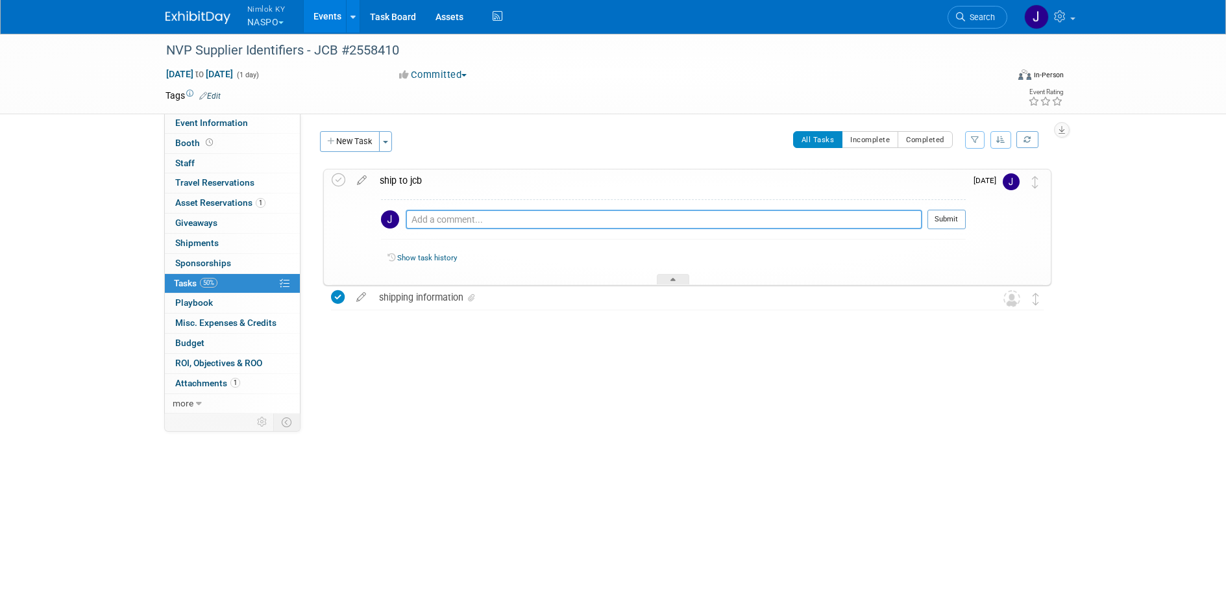
click at [445, 217] on textarea at bounding box center [664, 219] width 517 height 19
paste textarea "1z2rx9090344425151"
type textarea "1z2rx9090344425151"
click at [961, 217] on button "Submit" at bounding box center [946, 219] width 38 height 19
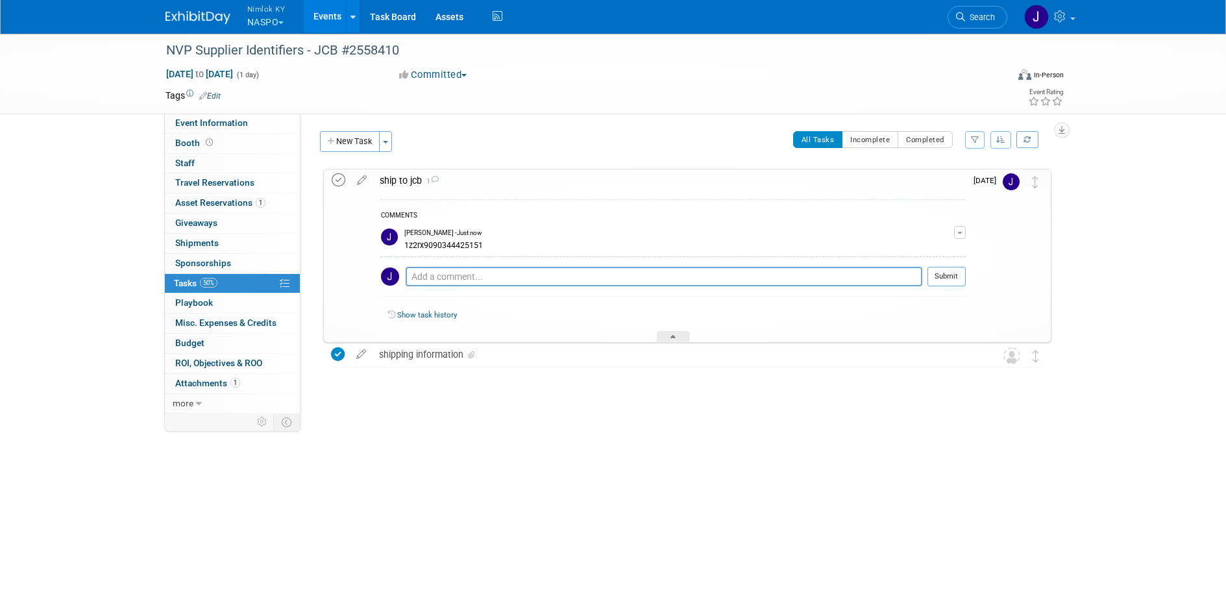
click at [336, 180] on icon at bounding box center [339, 180] width 14 height 14
click at [234, 77] on span "[DATE] to [DATE]" at bounding box center [199, 74] width 68 height 12
type input "[DATE]"
select select "8"
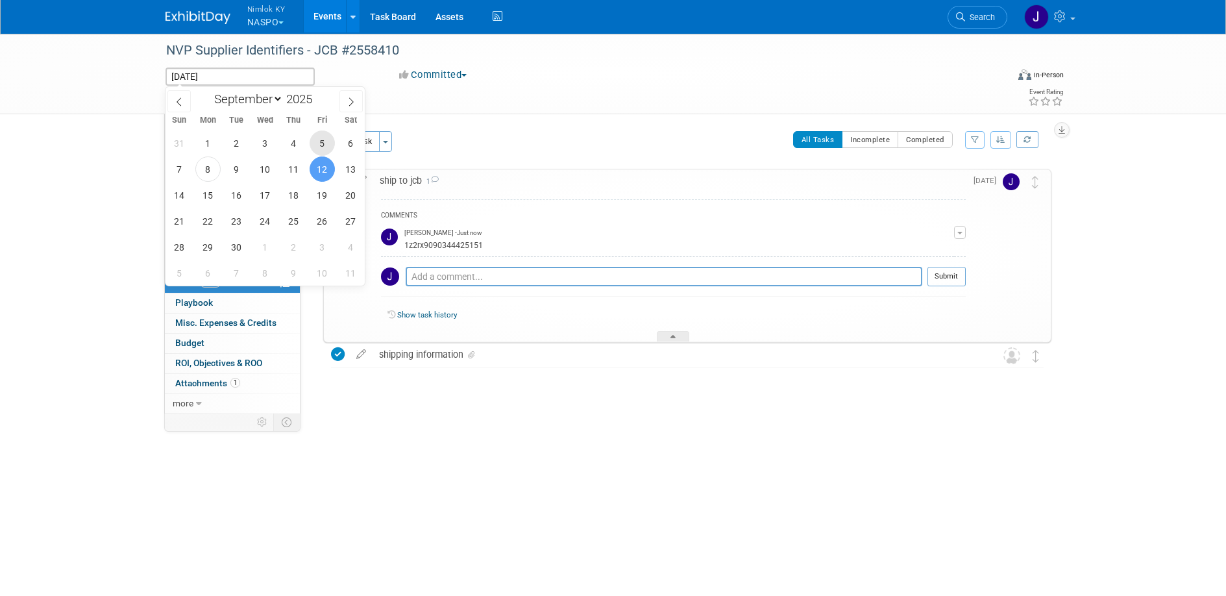
click at [326, 140] on span "5" at bounding box center [322, 142] width 25 height 25
type input "Sep 5, 2025"
click at [326, 140] on span "5" at bounding box center [322, 142] width 25 height 25
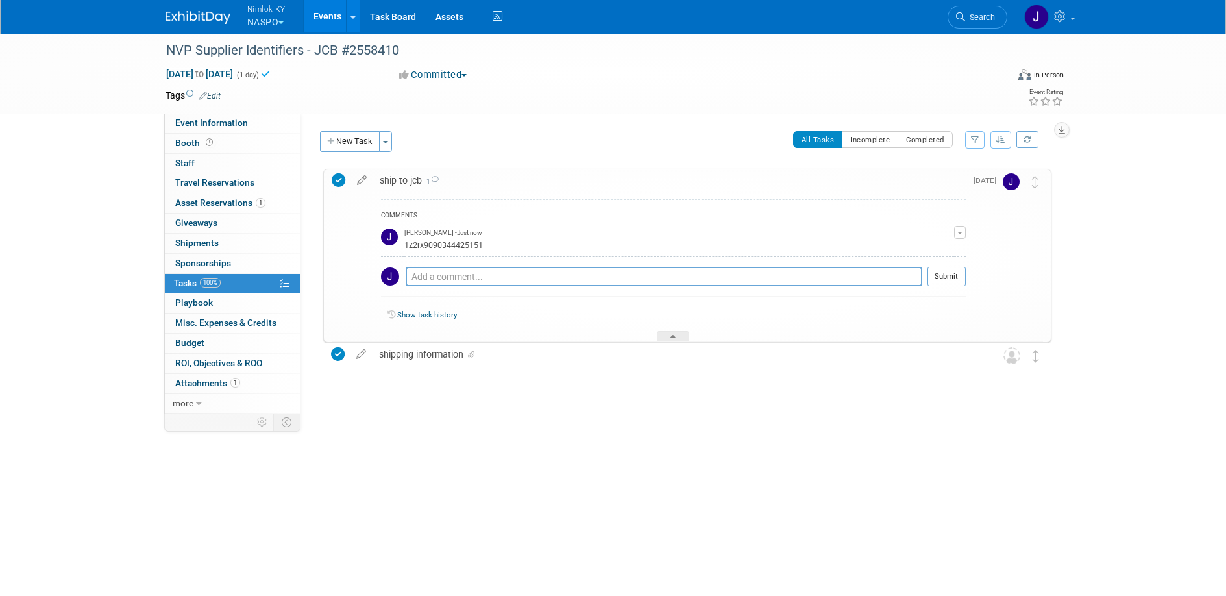
click at [328, 15] on link "Events" at bounding box center [327, 16] width 47 height 32
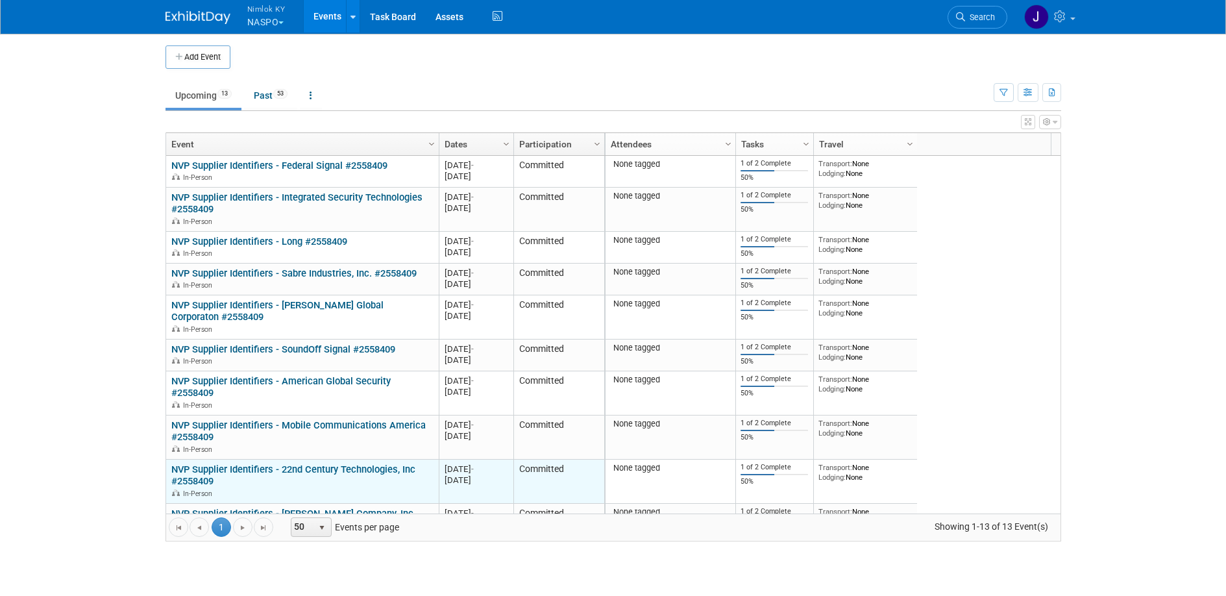
scroll to position [78, 0]
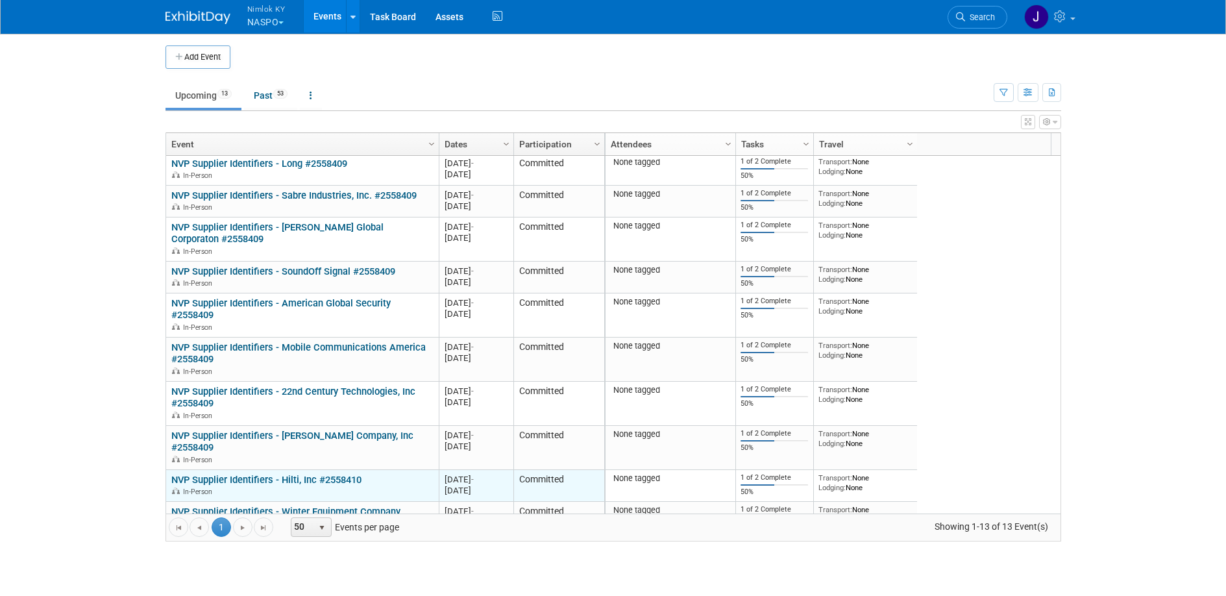
click at [308, 480] on link "NVP Supplier Identifiers - Hilti, Inc #2558410" at bounding box center [266, 480] width 190 height 12
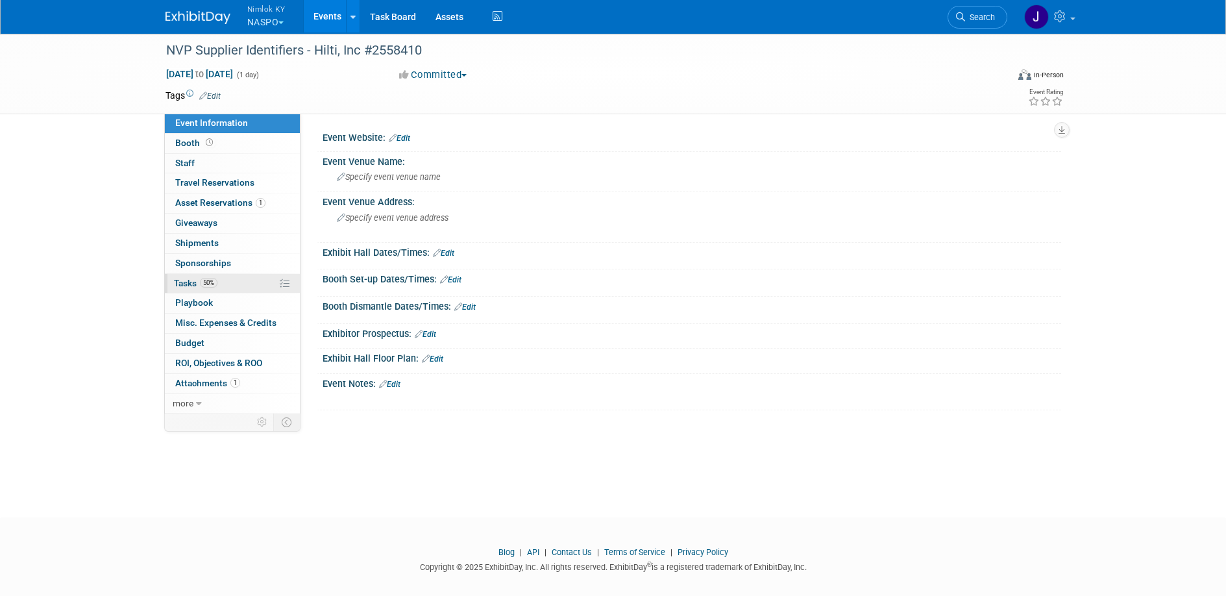
click at [247, 286] on link "50% Tasks 50%" at bounding box center [232, 283] width 135 height 19
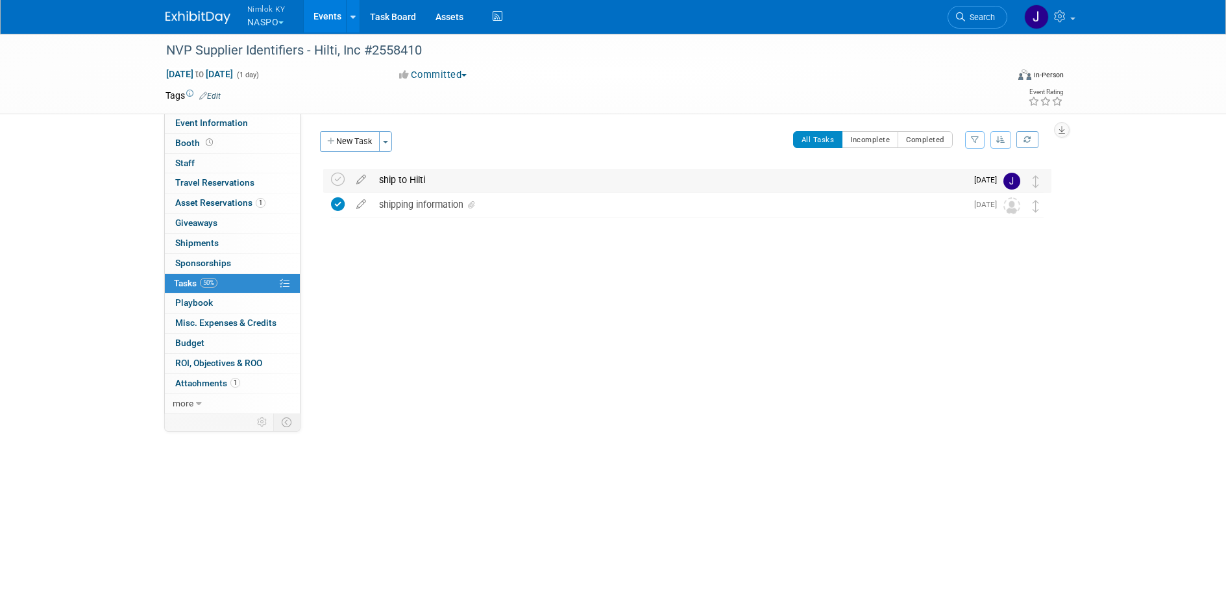
click at [430, 175] on div "ship to Hilti" at bounding box center [669, 180] width 594 height 22
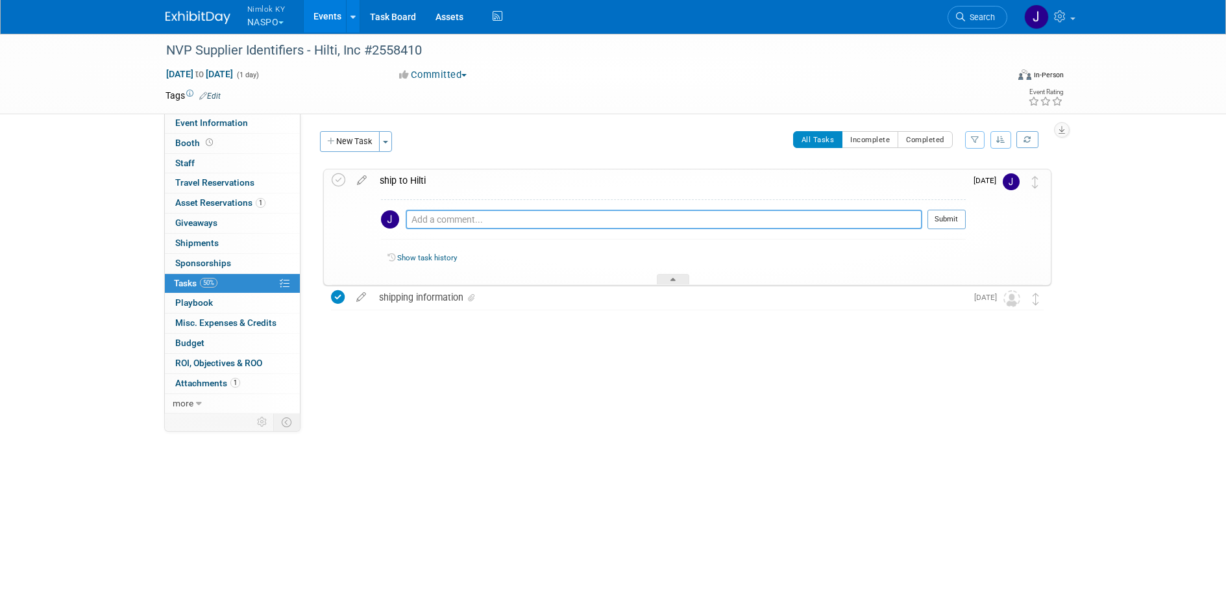
click at [441, 223] on textarea at bounding box center [664, 219] width 517 height 19
paste textarea "1z2rx9090345007164"
type textarea "1z2rx9090345007164"
click at [946, 221] on button "Submit" at bounding box center [946, 219] width 38 height 19
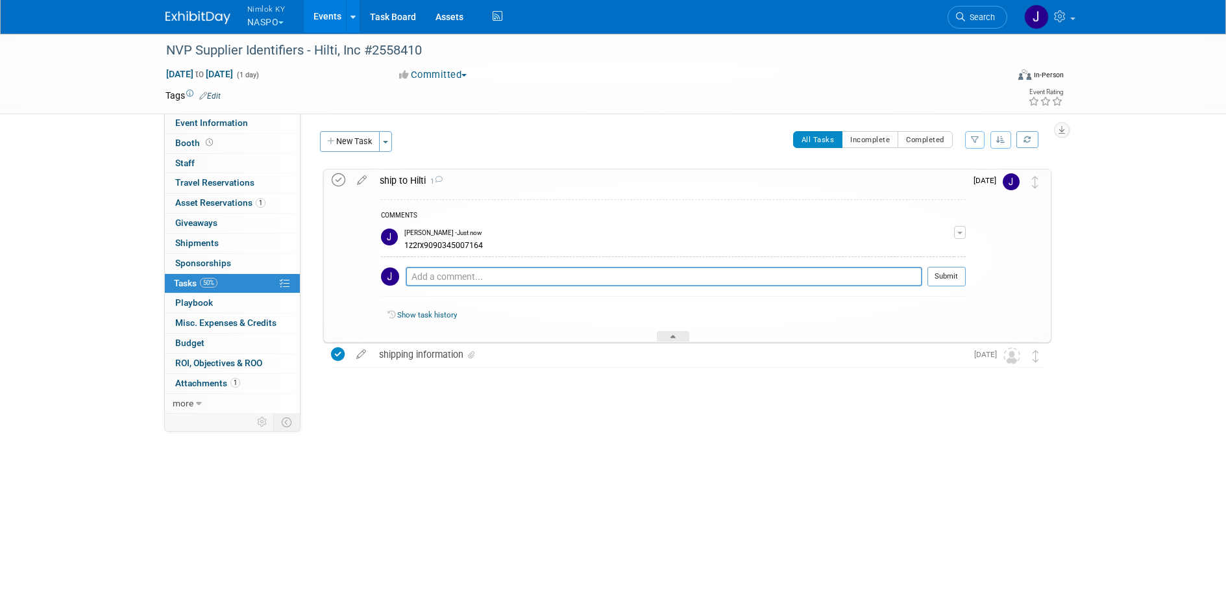
click at [339, 184] on icon at bounding box center [339, 180] width 14 height 14
click at [234, 78] on span "[DATE] to [DATE]" at bounding box center [199, 74] width 68 height 12
type input "[DATE]"
select select "8"
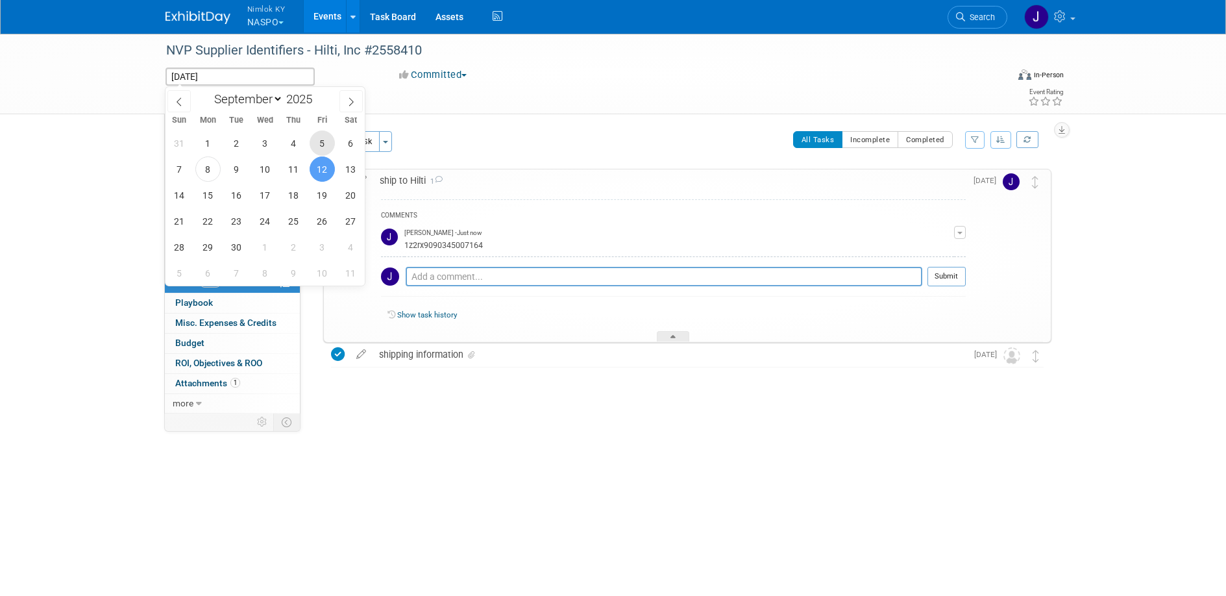
click at [321, 145] on span "5" at bounding box center [322, 142] width 25 height 25
type input "Sep 5, 2025"
click at [321, 145] on span "5" at bounding box center [322, 142] width 25 height 25
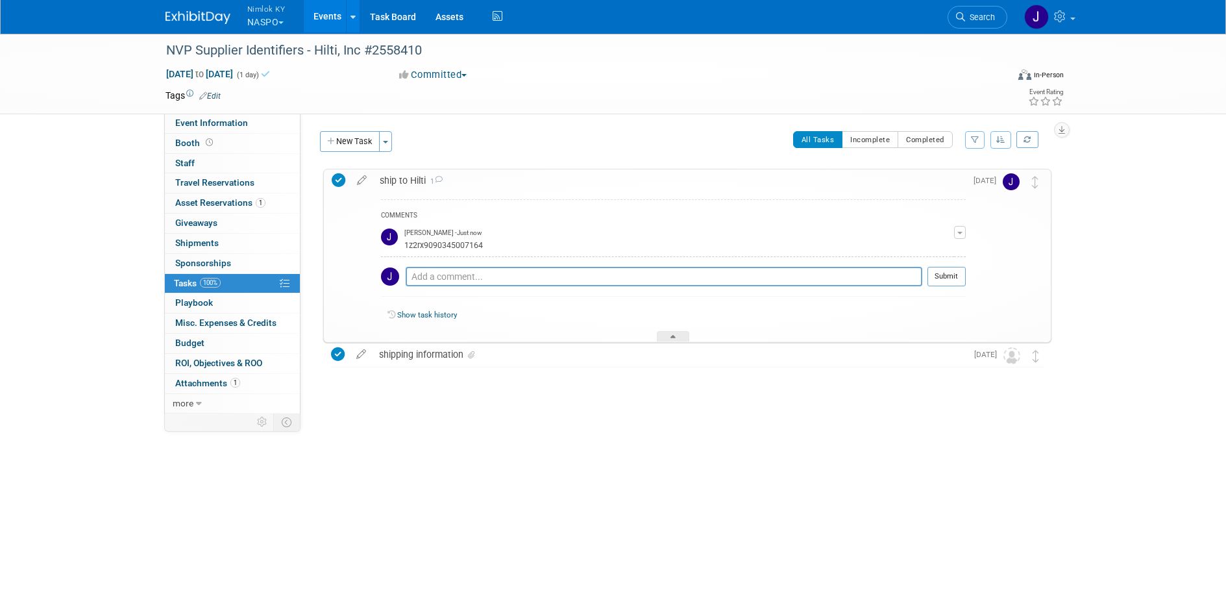
click at [328, 16] on link "Events" at bounding box center [327, 16] width 47 height 32
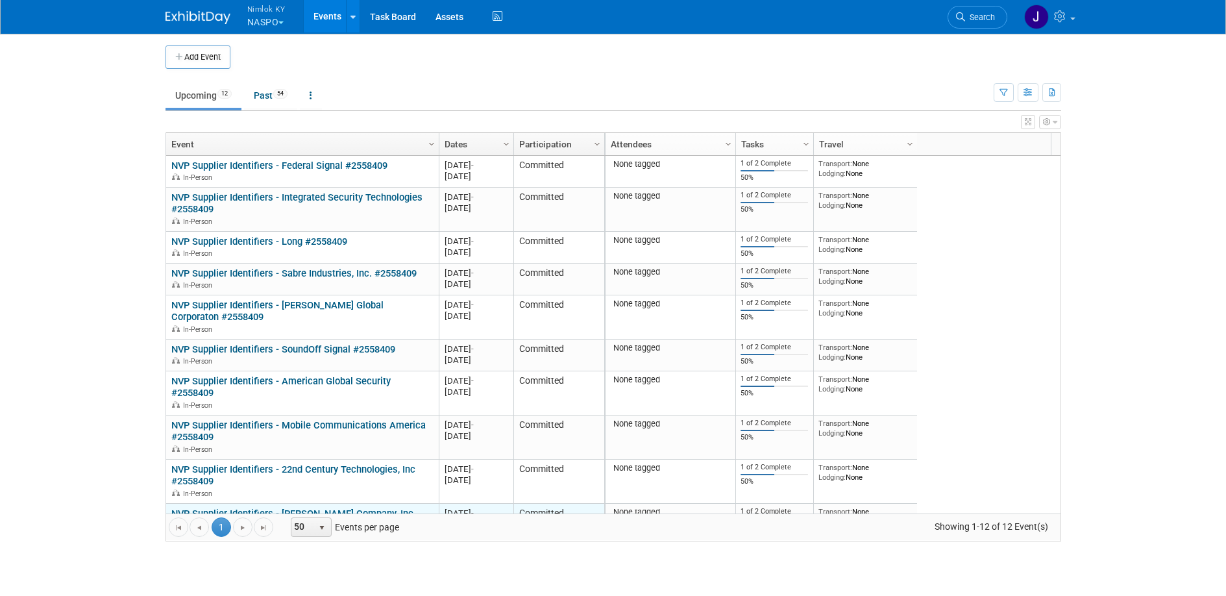
scroll to position [78, 0]
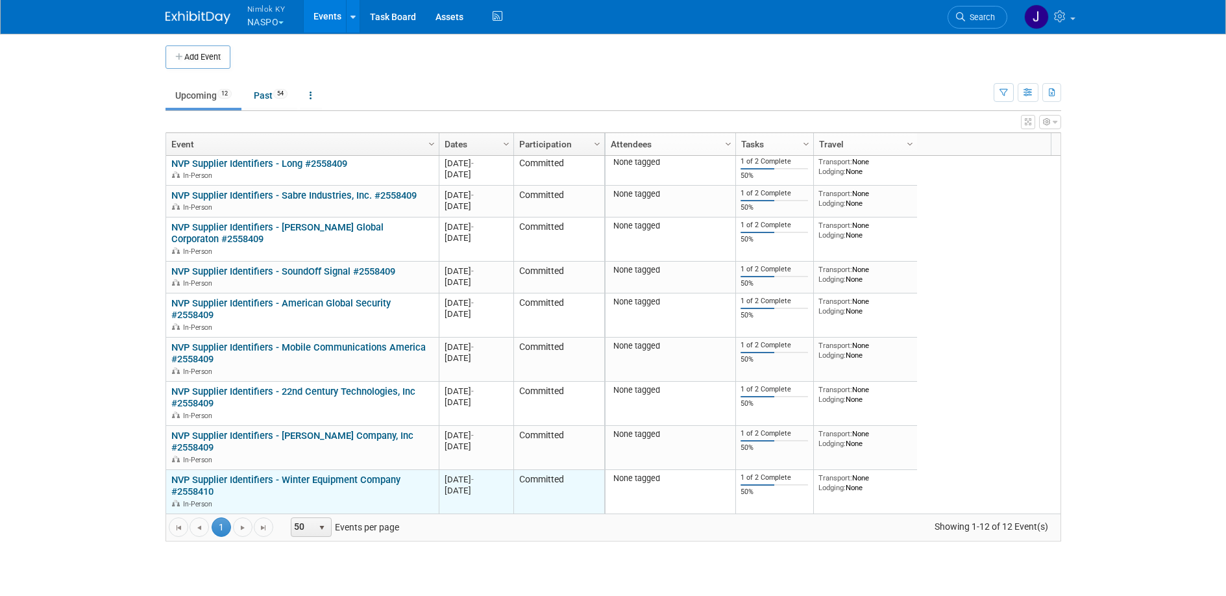
click at [319, 477] on link "NVP Supplier Identifiers - Winter Equipment Company #2558410" at bounding box center [285, 486] width 229 height 24
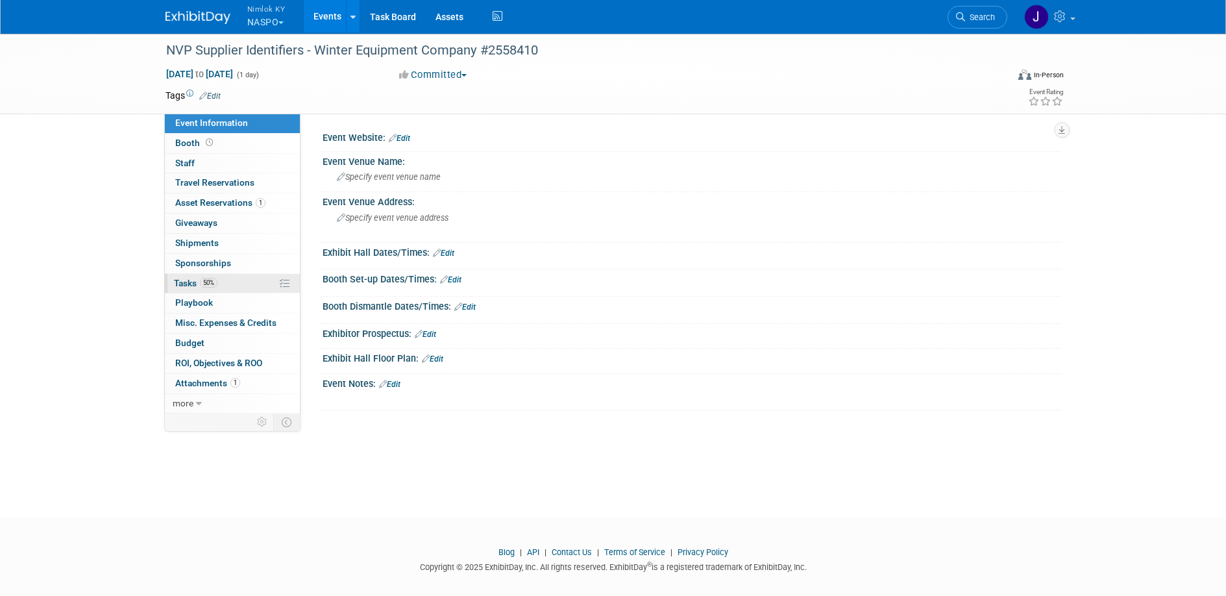
click at [256, 284] on link "50% Tasks 50%" at bounding box center [232, 283] width 135 height 19
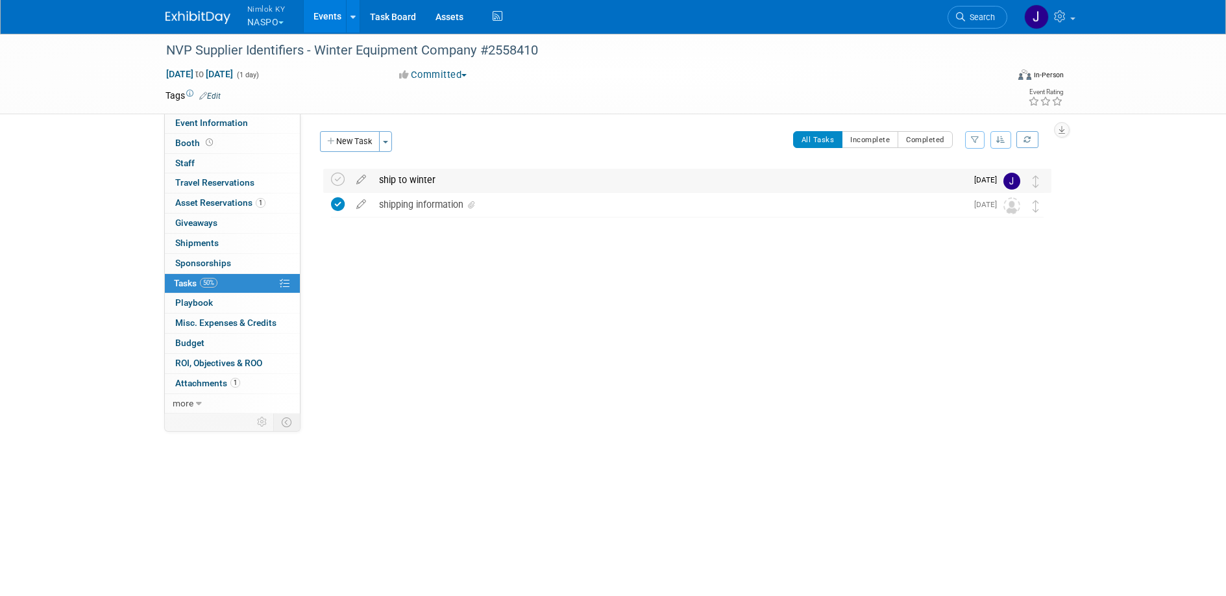
click at [430, 182] on div "ship to winter" at bounding box center [669, 180] width 594 height 22
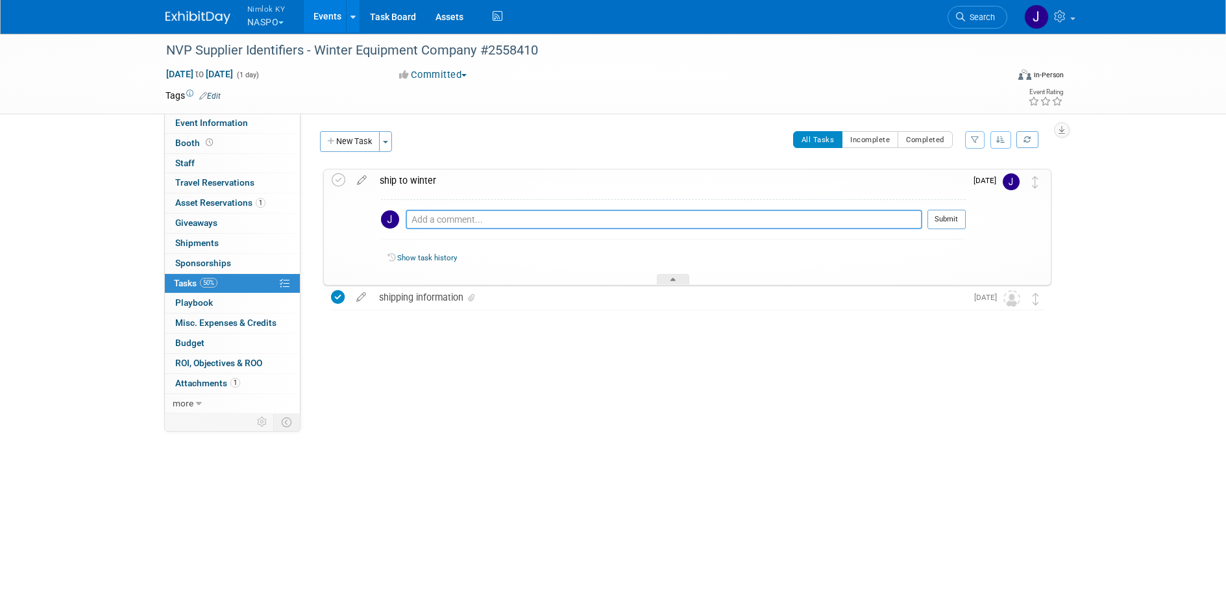
click at [460, 219] on textarea at bounding box center [664, 219] width 517 height 19
paste textarea "1z2rx9090343825177"
type textarea "1z2rx9090343825177"
click at [949, 225] on button "Submit" at bounding box center [946, 219] width 38 height 19
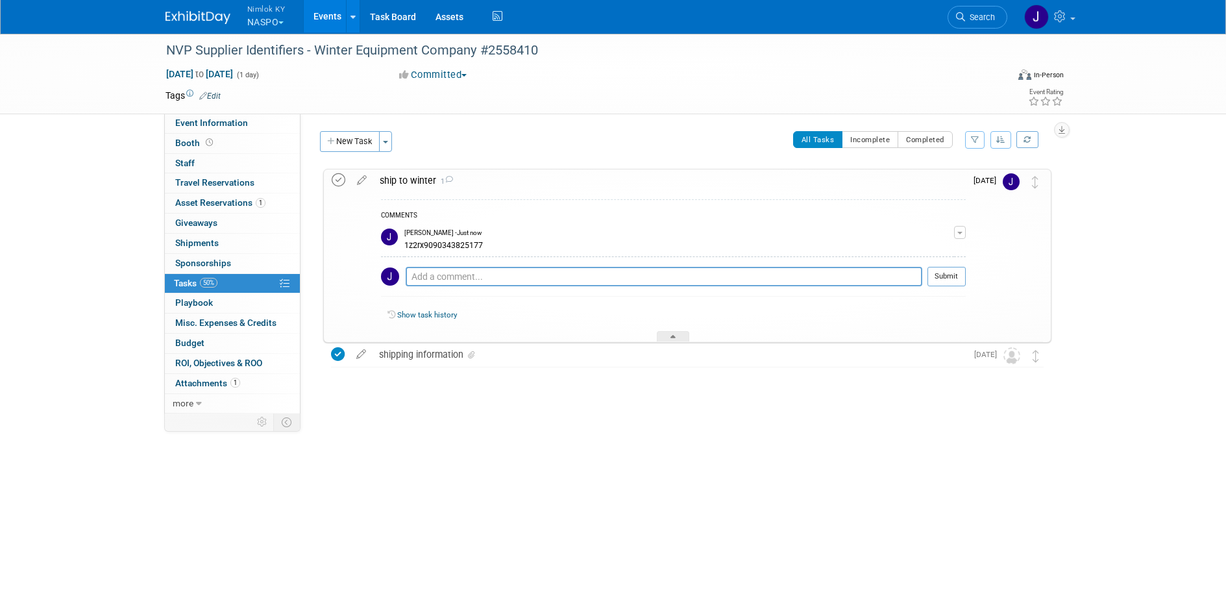
click at [339, 181] on icon at bounding box center [339, 180] width 14 height 14
click at [234, 71] on span "Sep 12, 2025 to Sep 12, 2025" at bounding box center [199, 74] width 68 height 12
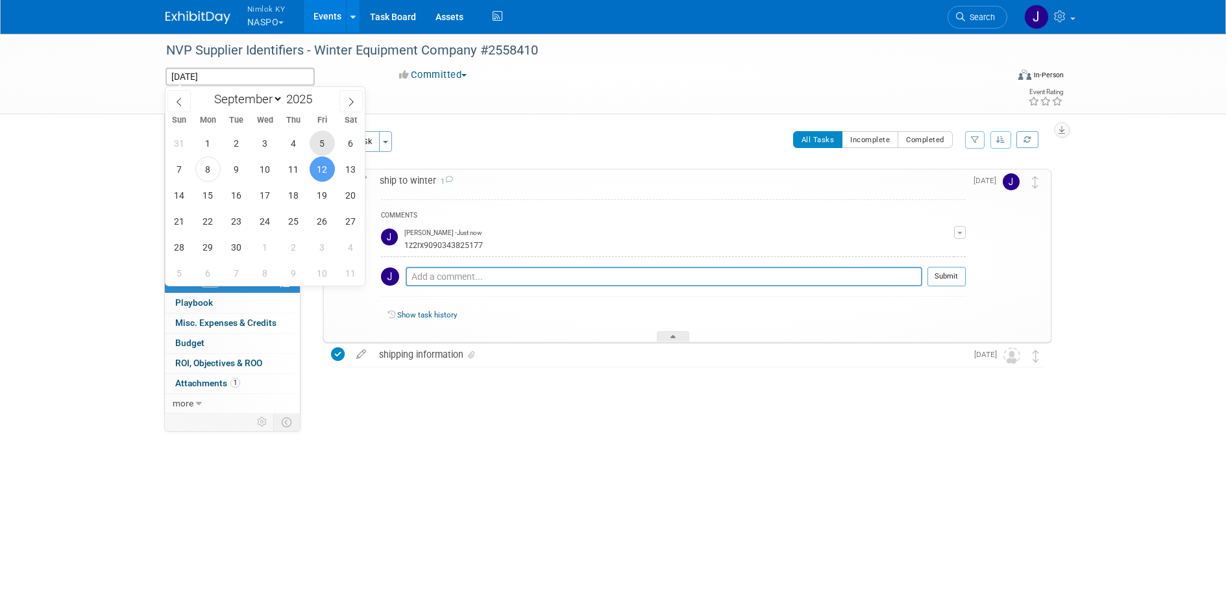
click at [327, 146] on span "5" at bounding box center [322, 142] width 25 height 25
type input "Sep 5, 2025"
click at [326, 146] on span "5" at bounding box center [322, 142] width 25 height 25
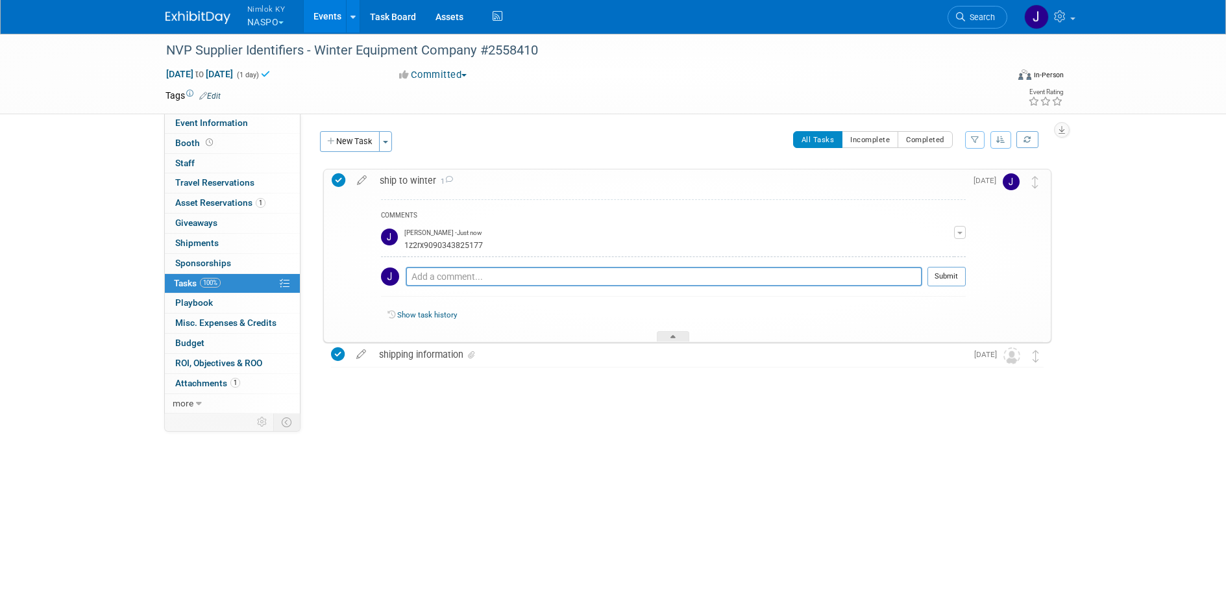
click at [330, 16] on link "Events" at bounding box center [327, 16] width 47 height 32
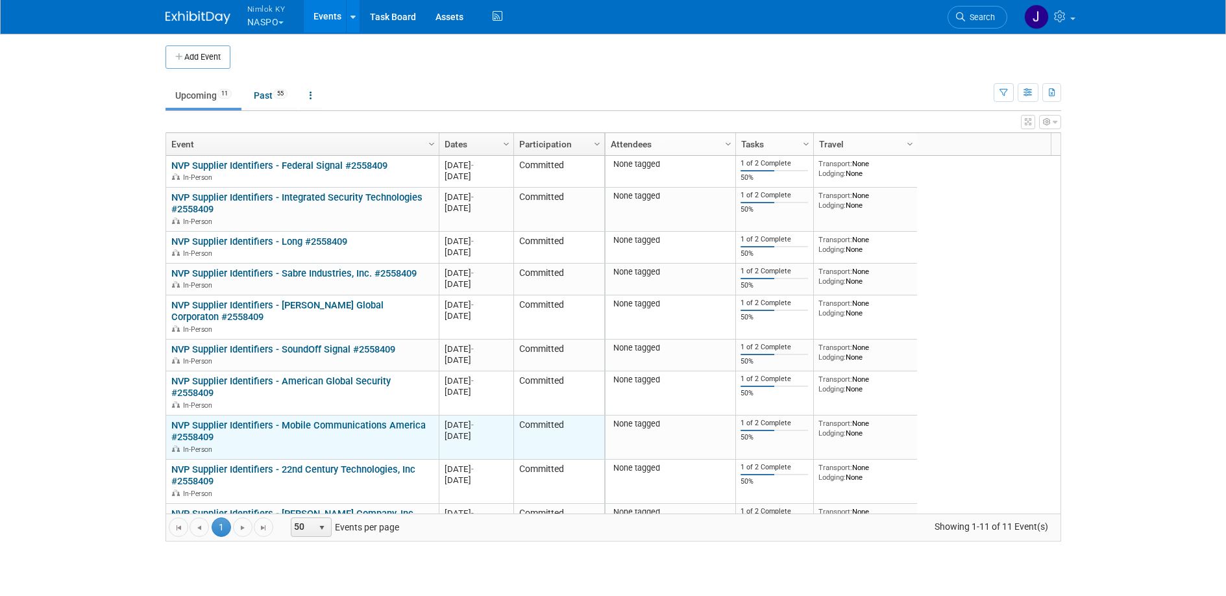
scroll to position [79, 0]
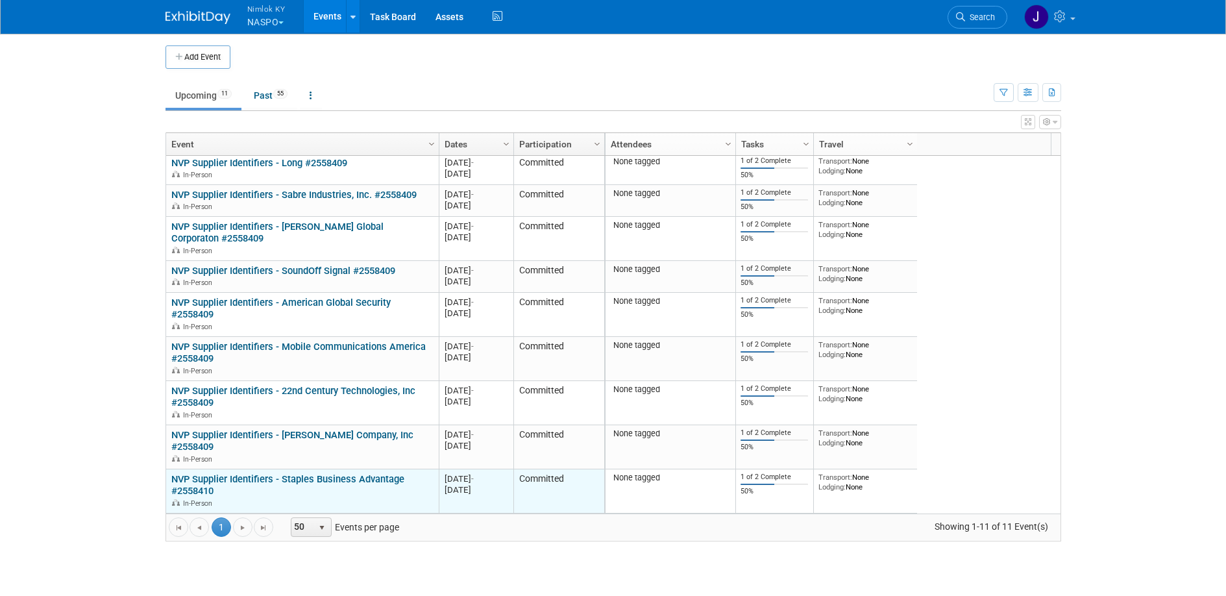
click at [262, 478] on link "NVP Supplier Identifiers - Staples Business Advantage #2558410" at bounding box center [287, 485] width 233 height 24
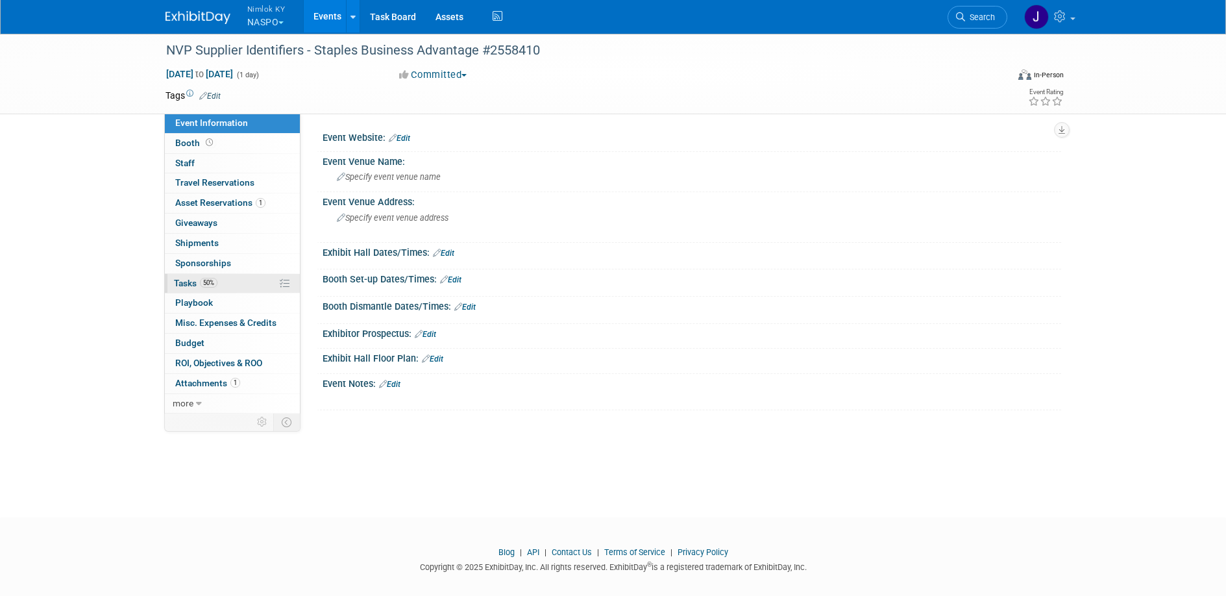
click at [228, 286] on link "50% Tasks 50%" at bounding box center [232, 283] width 135 height 19
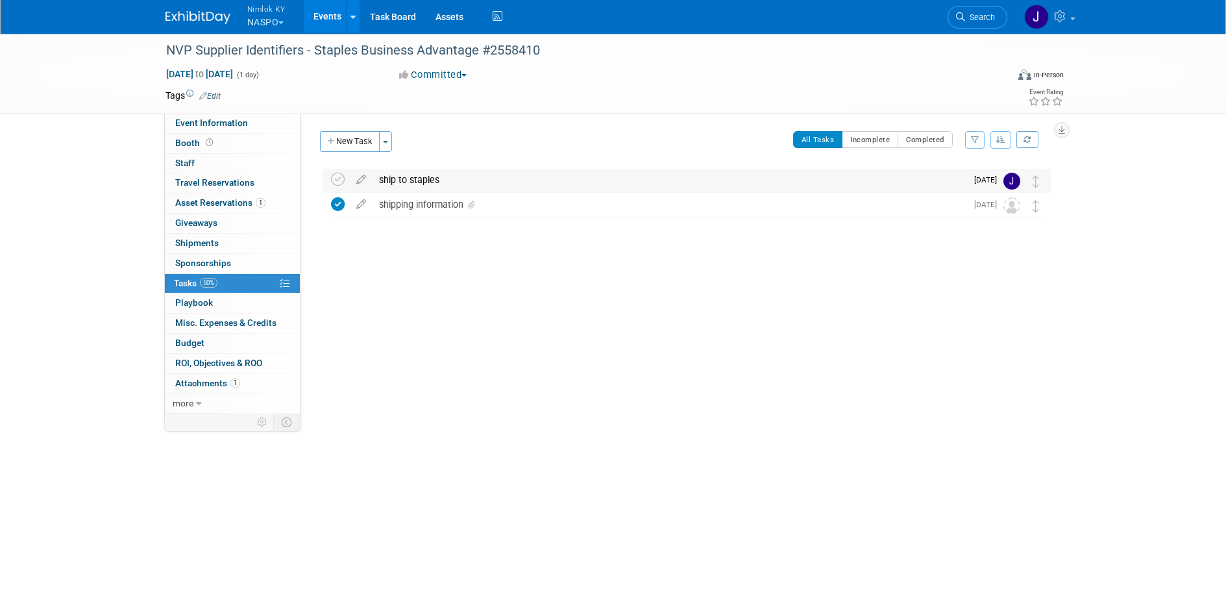
click at [507, 184] on div "ship to staples" at bounding box center [669, 180] width 594 height 22
click at [513, 191] on td "ship to staples Pro tip: Press Ctrl-Enter to submit comment. Submit Show task h…" at bounding box center [669, 180] width 594 height 23
click at [508, 184] on div "ship to staples" at bounding box center [669, 180] width 594 height 22
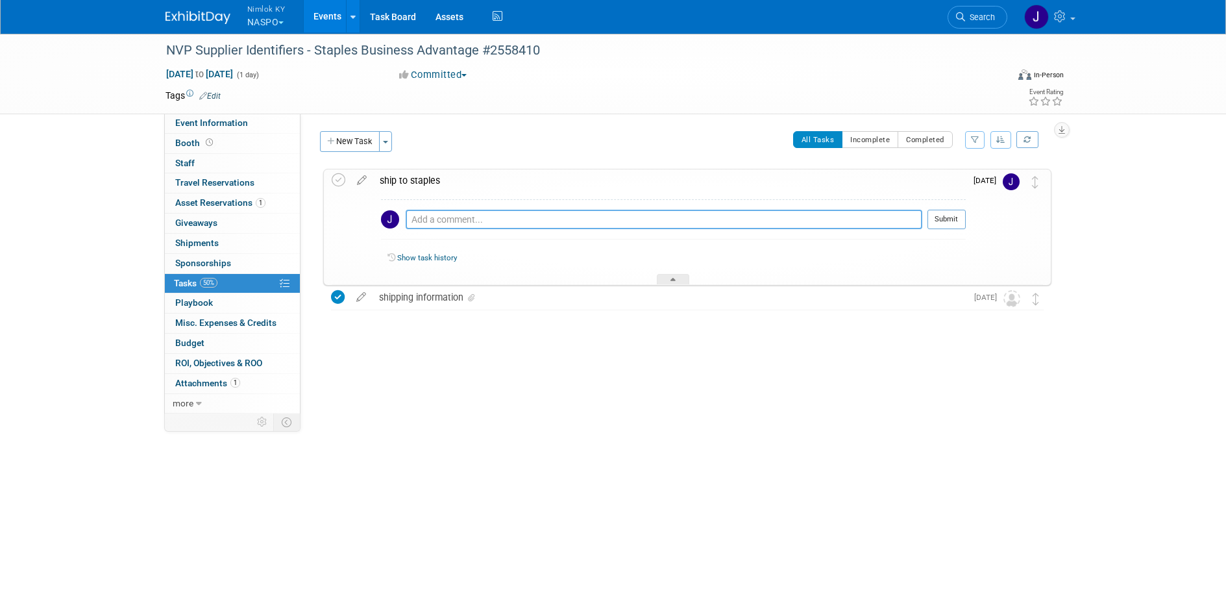
click at [511, 226] on textarea at bounding box center [664, 219] width 517 height 19
paste textarea "1z2rx9090344479184"
type textarea "1z2rx9090344479184"
click at [938, 211] on button "Submit" at bounding box center [946, 219] width 38 height 19
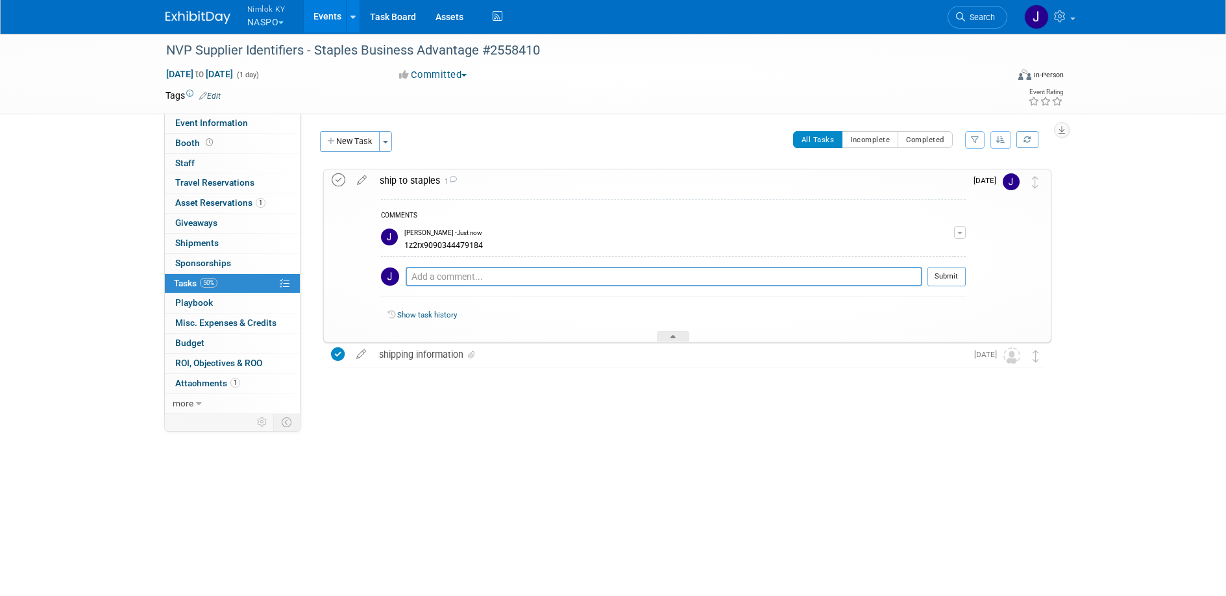
click at [337, 181] on icon at bounding box center [339, 180] width 14 height 14
click at [234, 74] on span "Sep 12, 2025 to Sep 12, 2025" at bounding box center [199, 74] width 68 height 12
type input "[DATE]"
select select "8"
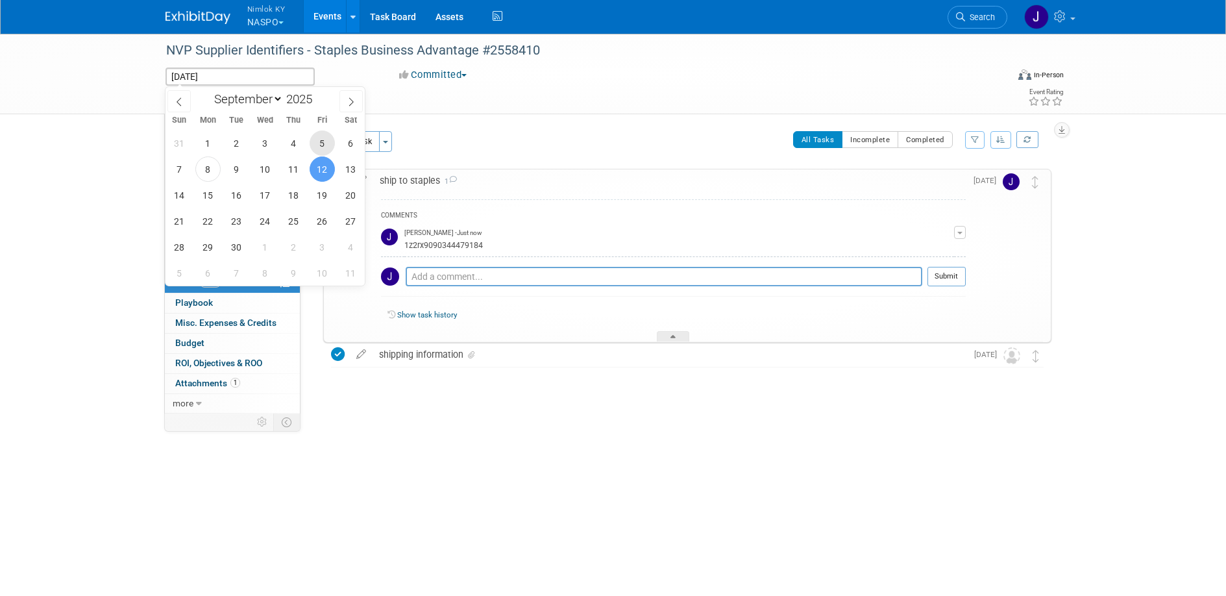
click at [324, 143] on span "5" at bounding box center [322, 142] width 25 height 25
type input "Sep 5, 2025"
click at [324, 143] on span "5" at bounding box center [322, 142] width 25 height 25
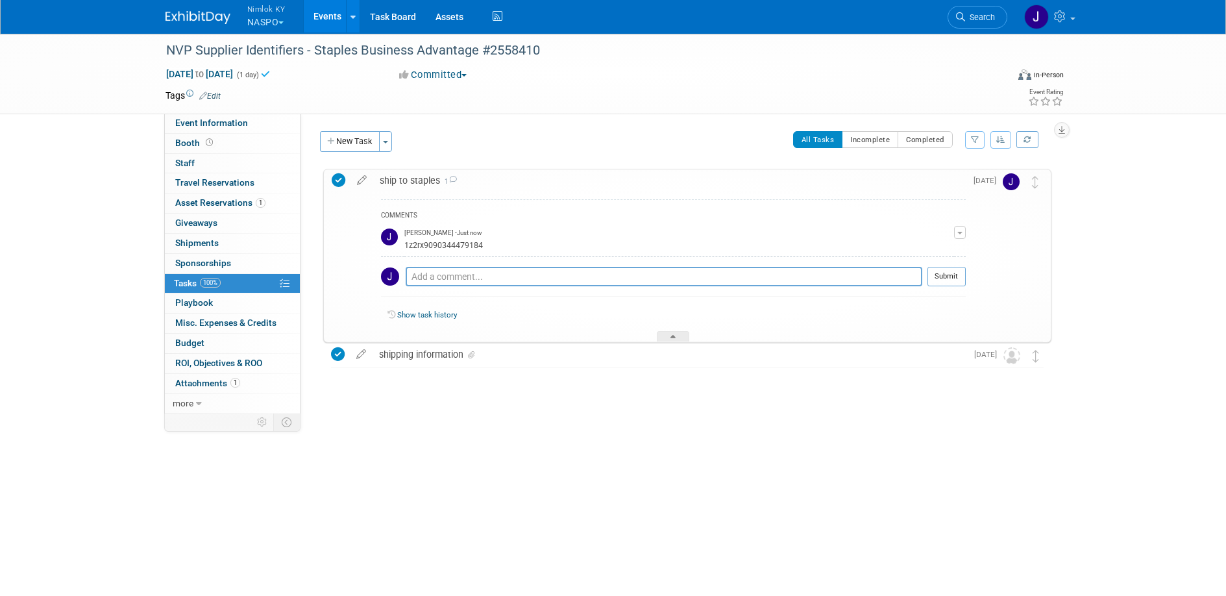
click at [332, 29] on link "Events" at bounding box center [327, 16] width 47 height 32
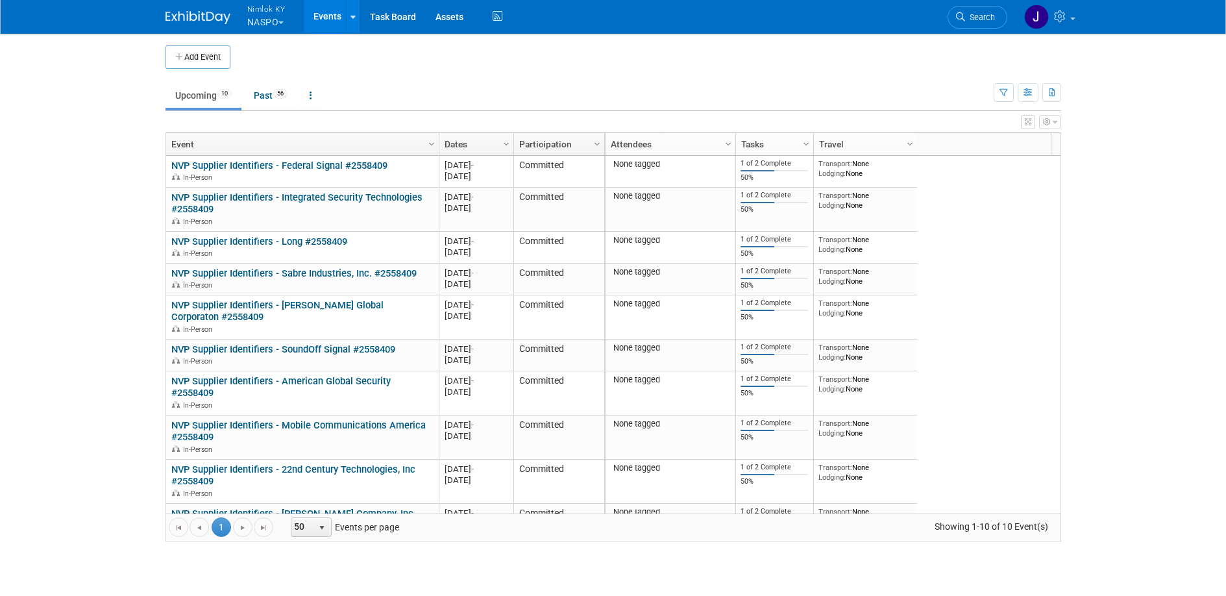
click at [276, 25] on button "Nimlok KY NASPO" at bounding box center [274, 17] width 56 height 34
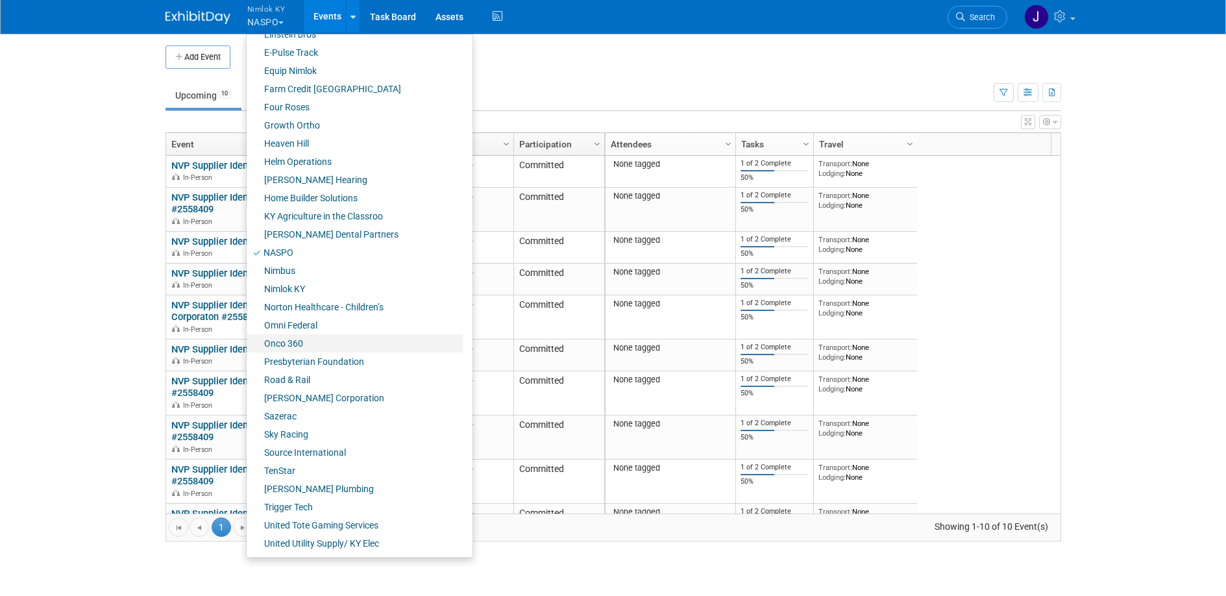
scroll to position [378, 0]
click at [307, 340] on link "Onco 360" at bounding box center [355, 343] width 216 height 18
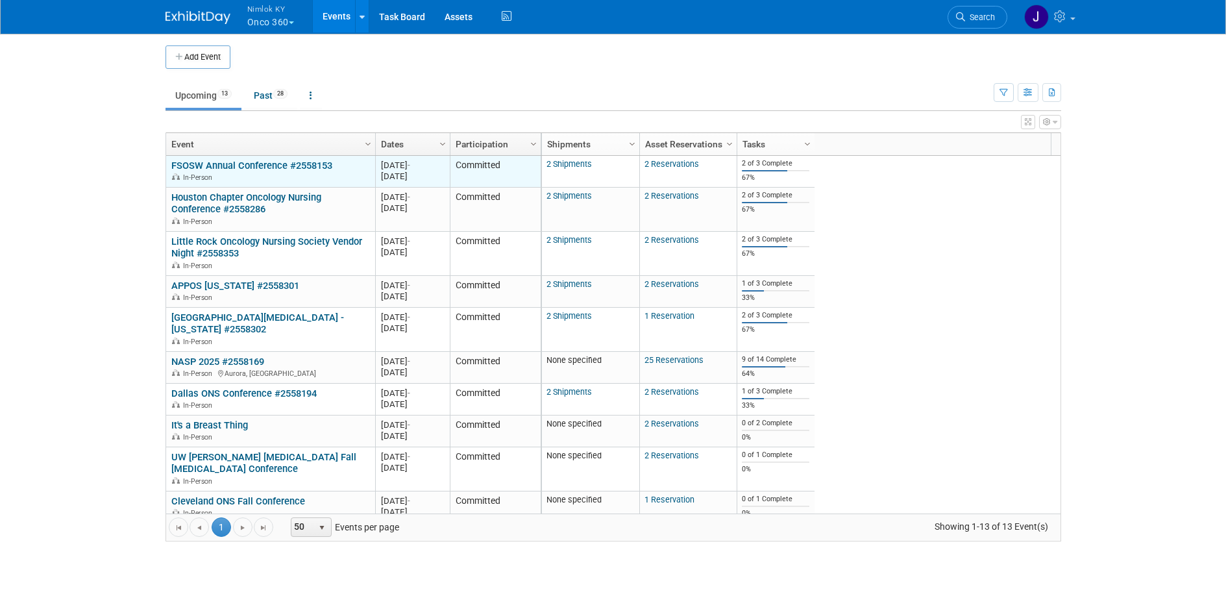
click at [265, 165] on link "FSOSW Annual Conference #2558153" at bounding box center [251, 166] width 161 height 12
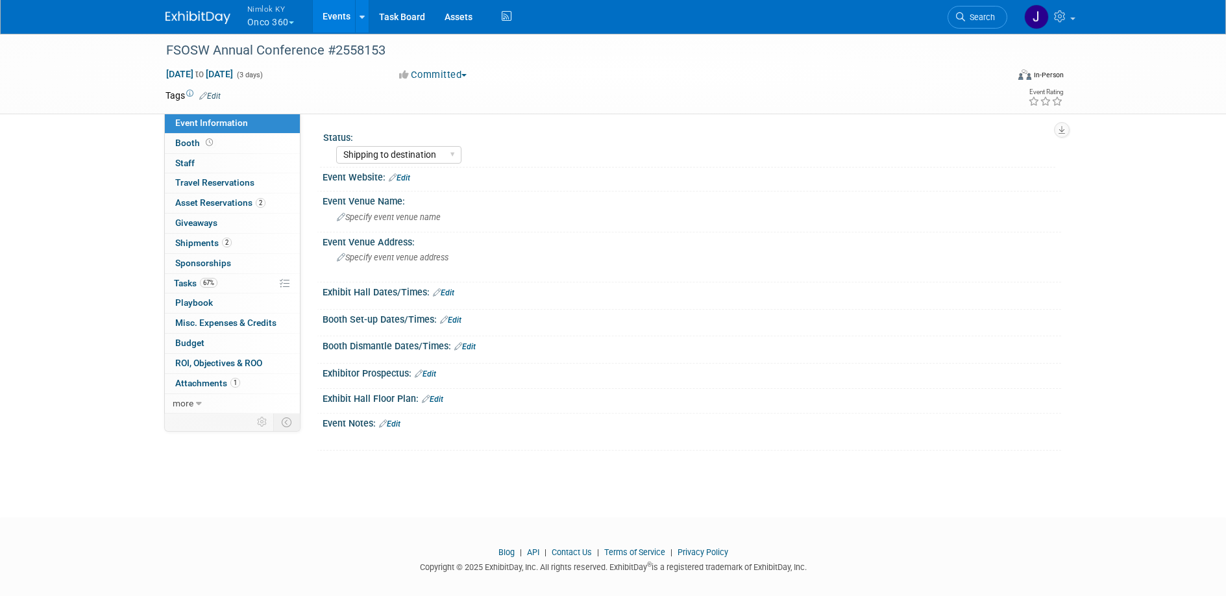
select select "Shipping to destination"
click at [327, 11] on link "Events" at bounding box center [336, 16] width 47 height 32
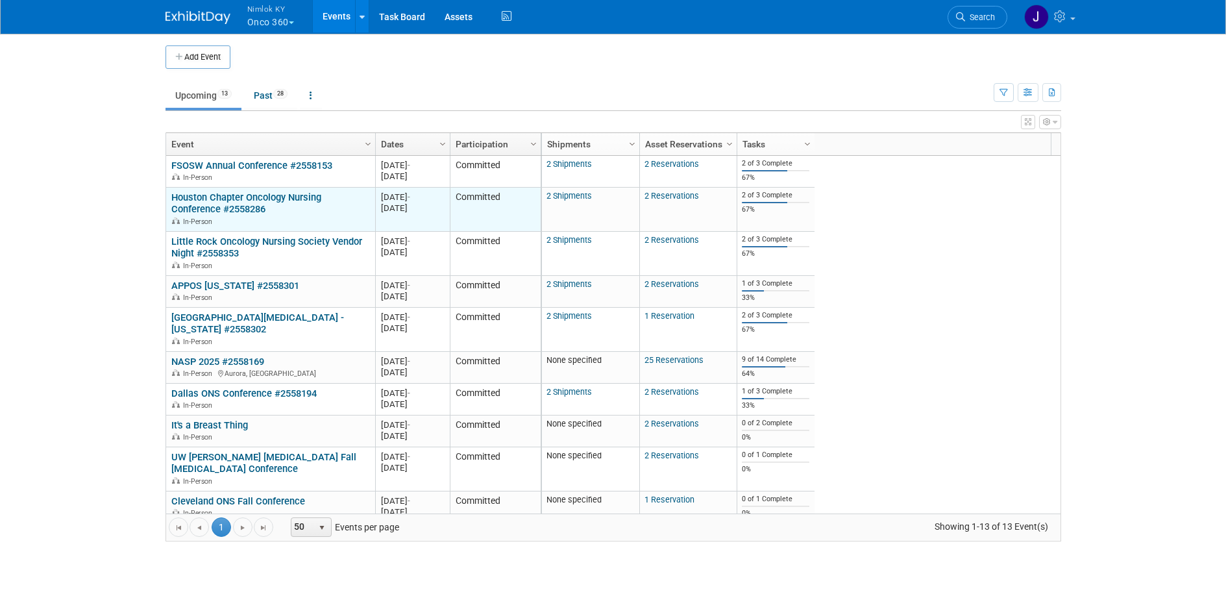
click at [285, 197] on link "Houston Chapter Oncology Nursing Conference #2558286" at bounding box center [246, 203] width 150 height 24
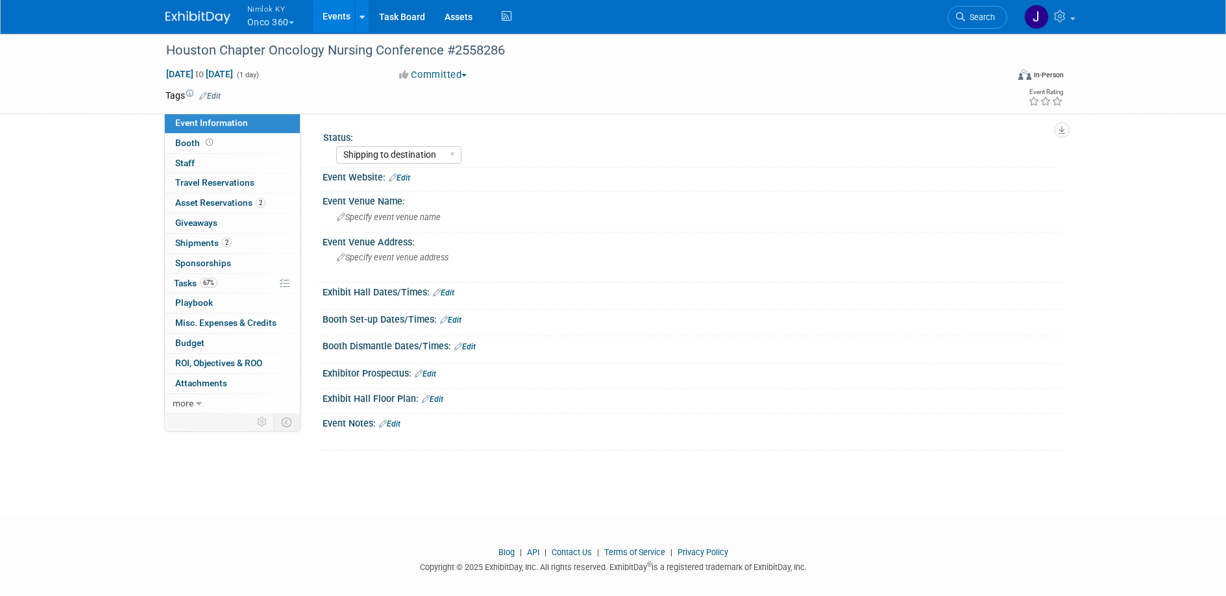
select select "Shipping to destination"
click at [334, 27] on link "Events" at bounding box center [336, 16] width 47 height 32
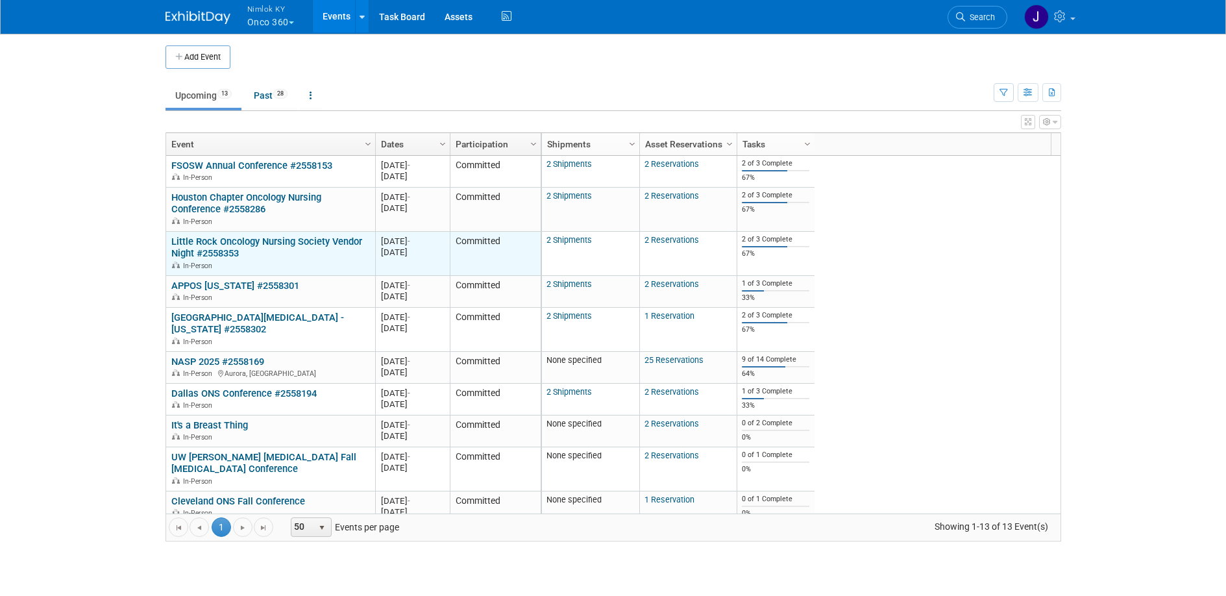
click at [267, 240] on link "Little Rock Oncology Nursing Society Vendor Night #2558353" at bounding box center [266, 248] width 191 height 24
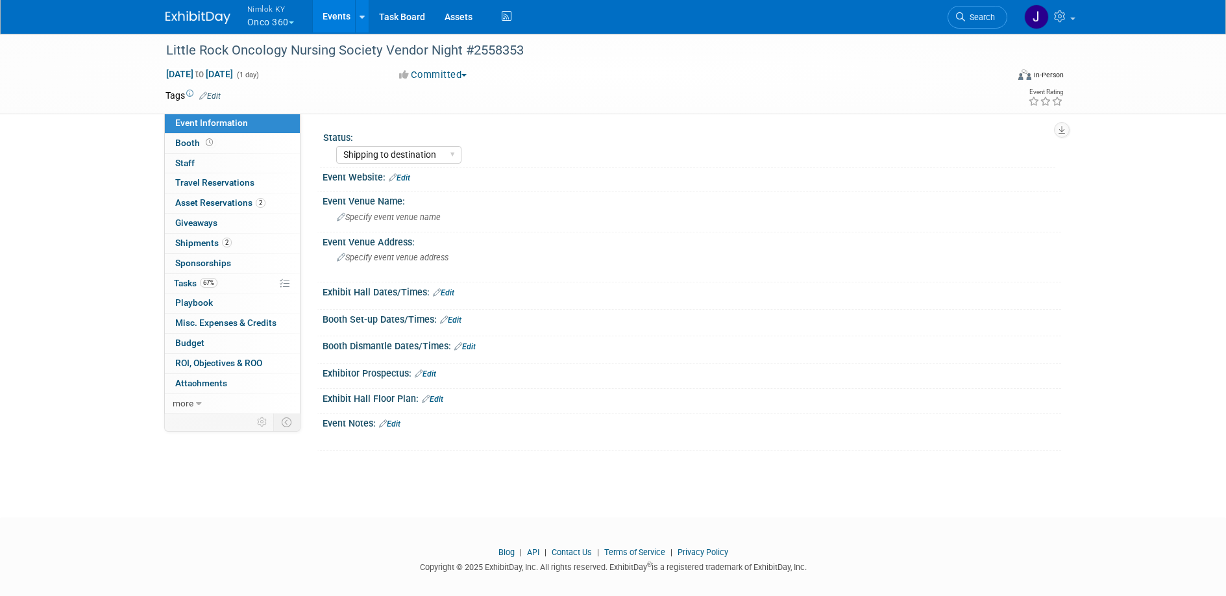
select select "Shipping to destination"
click at [333, 20] on link "Events" at bounding box center [336, 16] width 47 height 32
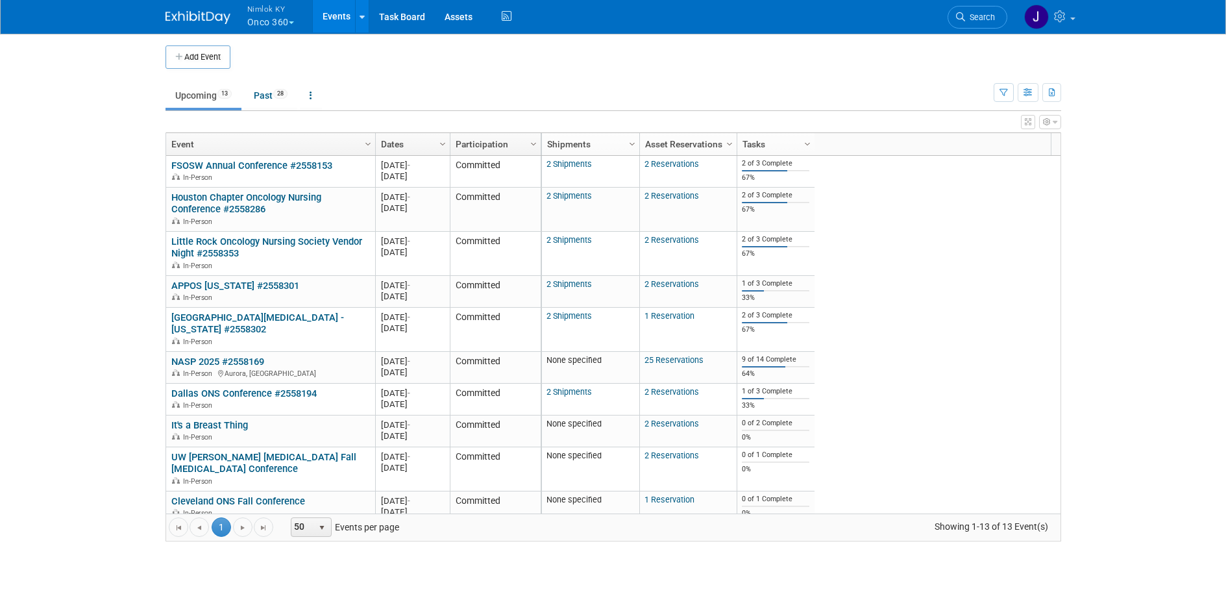
click at [259, 291] on link "APPOS [US_STATE] #2558301" at bounding box center [235, 286] width 128 height 12
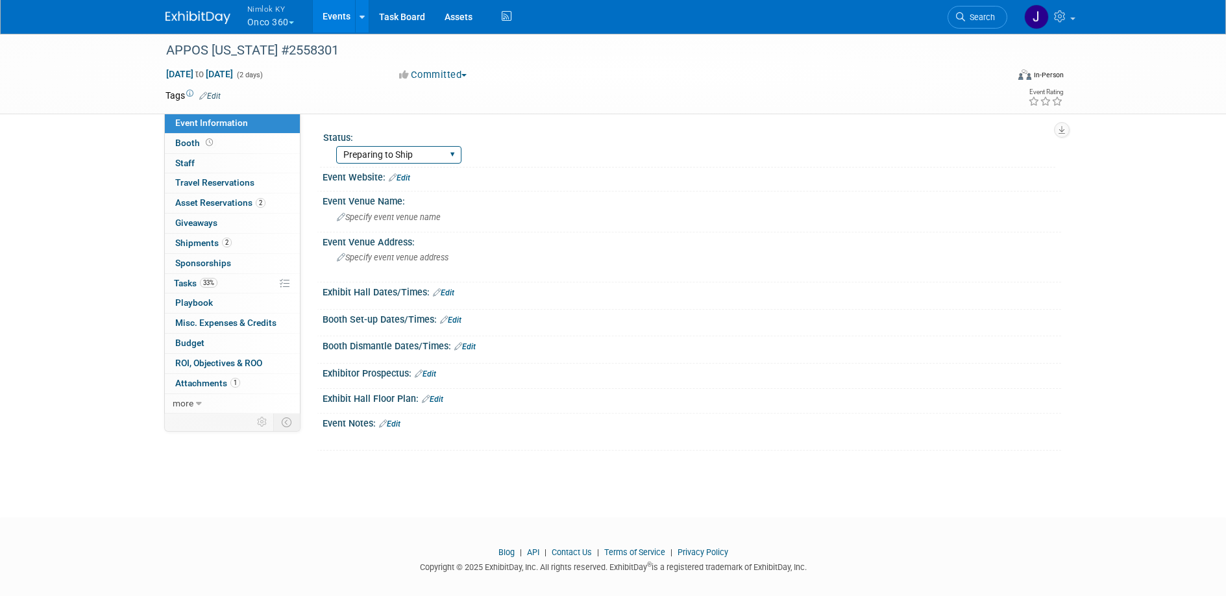
click at [402, 158] on select "Preparing to Ship Shipping to destination Show in Progress Waiting on freight r…" at bounding box center [398, 155] width 125 height 18
select select "Shipping to destination"
click at [336, 146] on select "Preparing to Ship Shipping to destination Show in Progress Waiting on freight r…" at bounding box center [398, 155] width 125 height 18
click at [258, 239] on link "2 Shipments 2" at bounding box center [232, 243] width 135 height 19
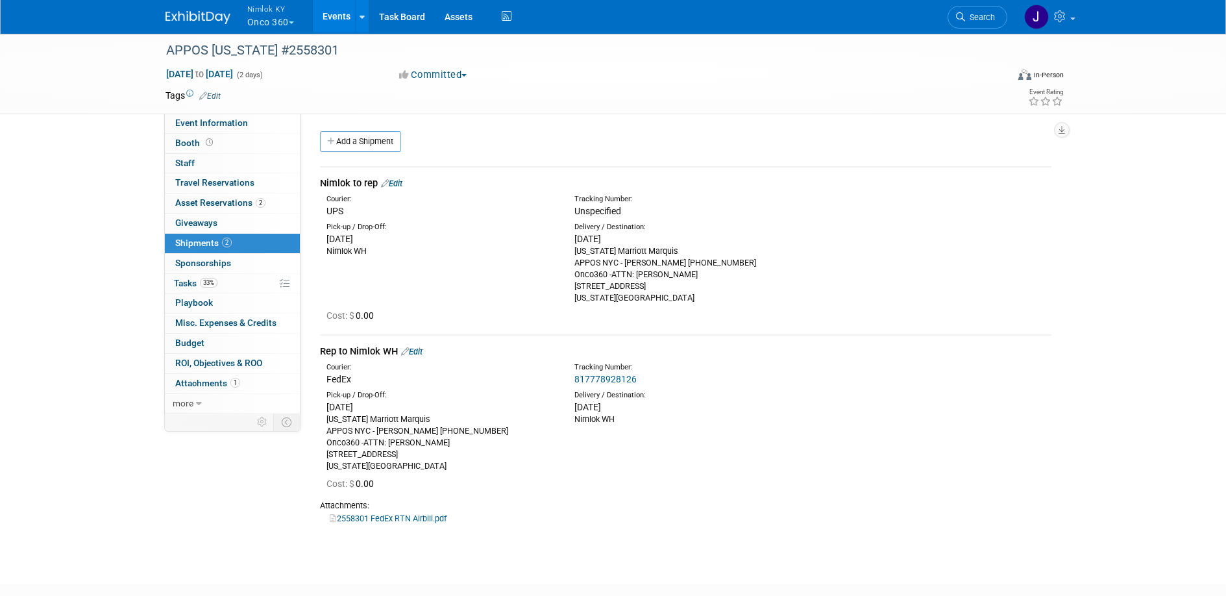
click at [396, 185] on link "Edit" at bounding box center [391, 183] width 21 height 10
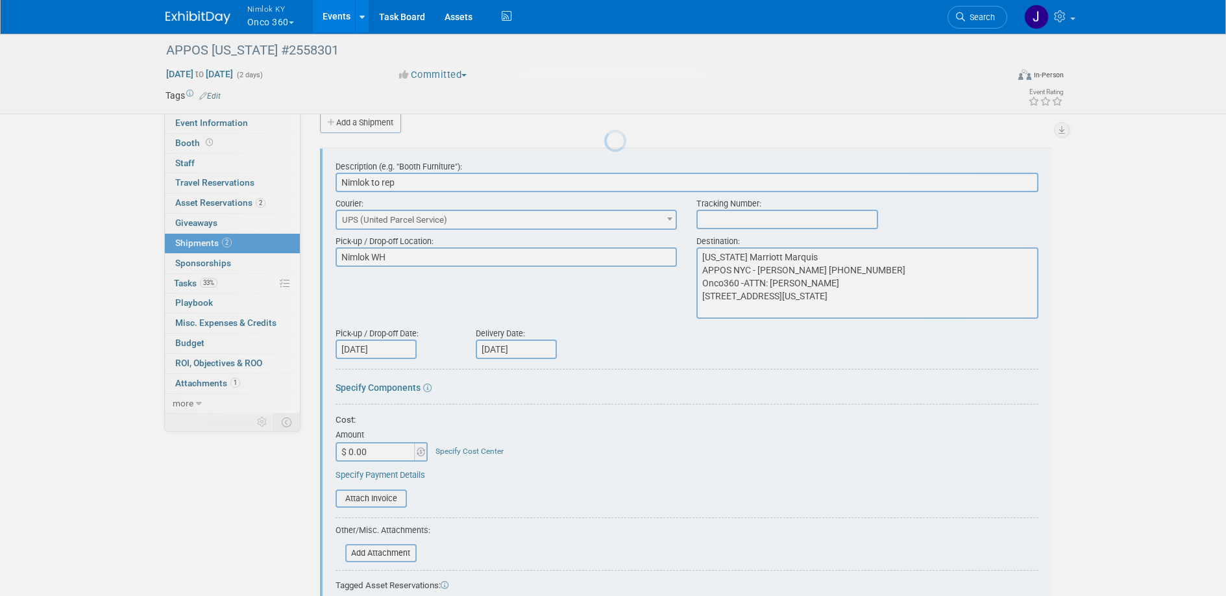
scroll to position [19, 0]
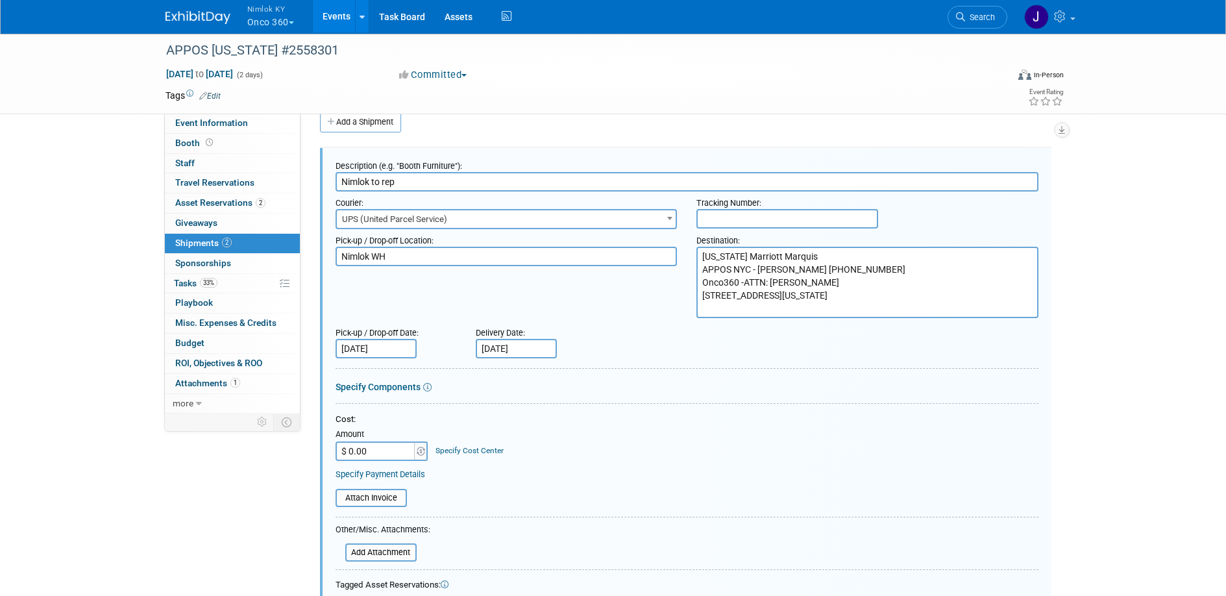
click at [730, 216] on input "text" at bounding box center [787, 218] width 182 height 19
paste input "1z2rx9090344569194"
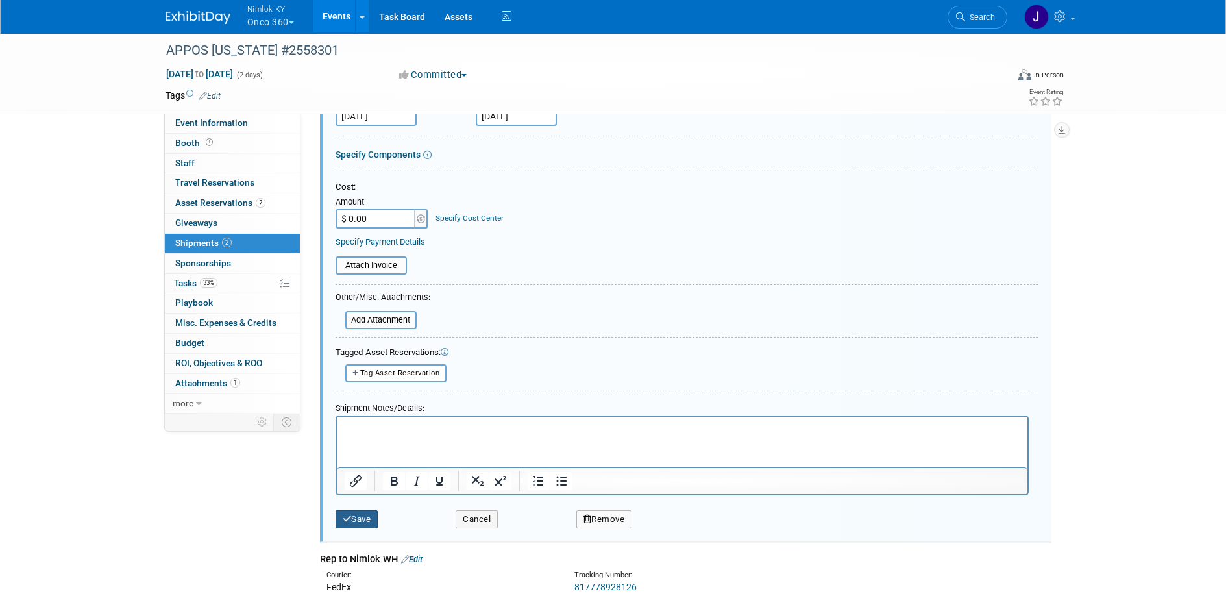
type input "1z2rx9090344569194"
click at [372, 513] on button "Save" at bounding box center [357, 519] width 43 height 18
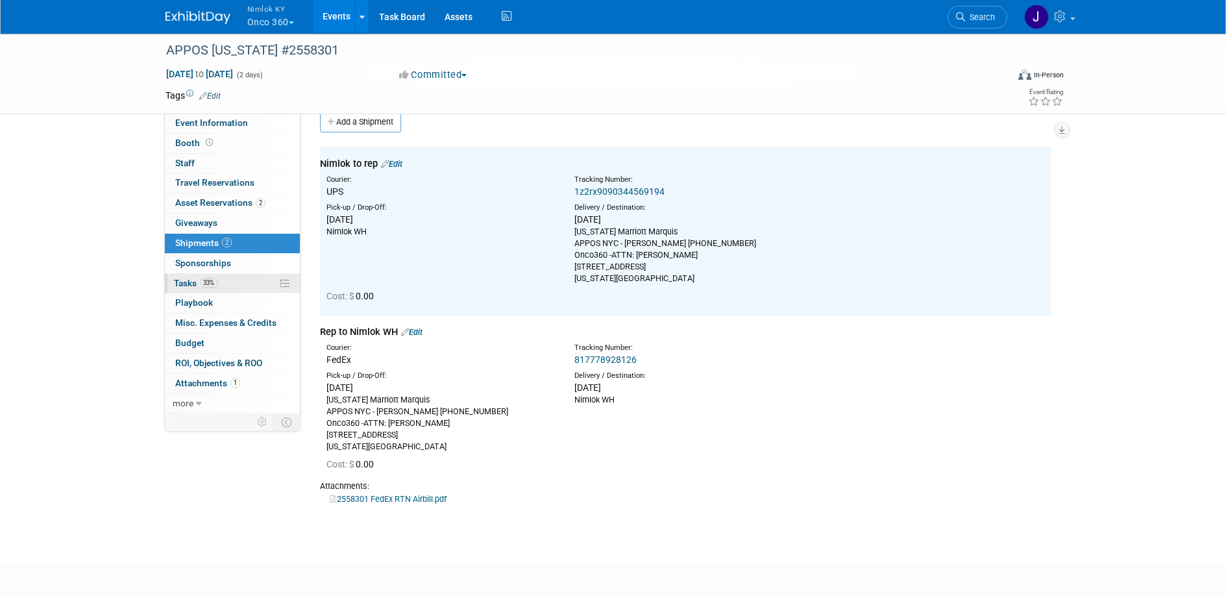
click at [257, 282] on link "33% Tasks 33%" at bounding box center [232, 283] width 135 height 19
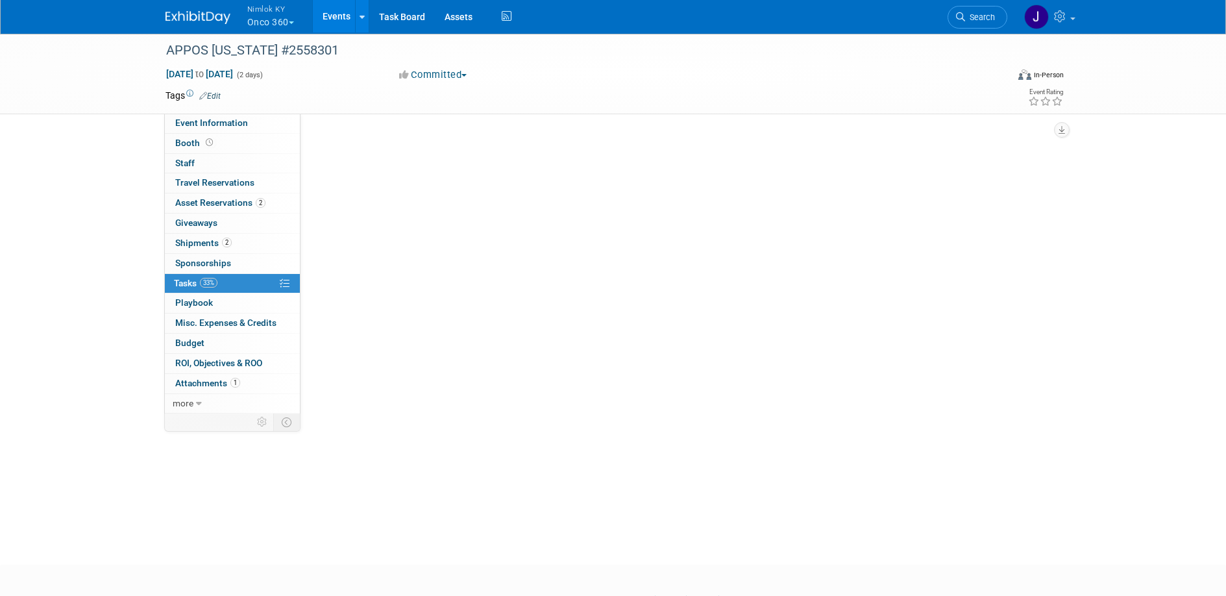
scroll to position [0, 0]
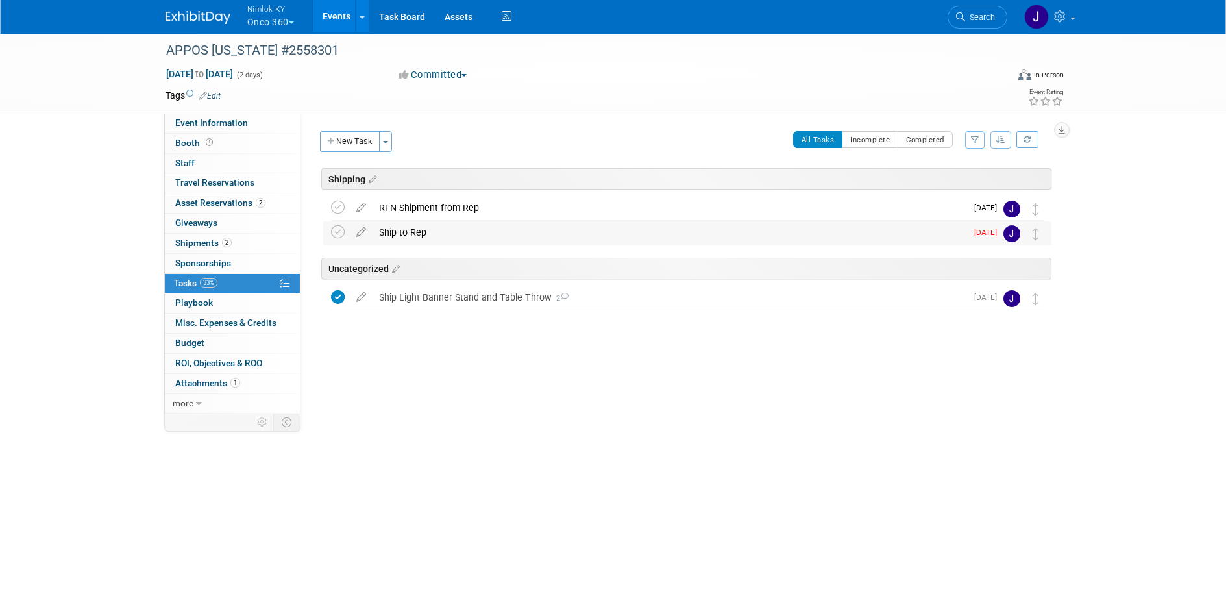
click at [403, 237] on div "Ship to Rep" at bounding box center [669, 232] width 594 height 22
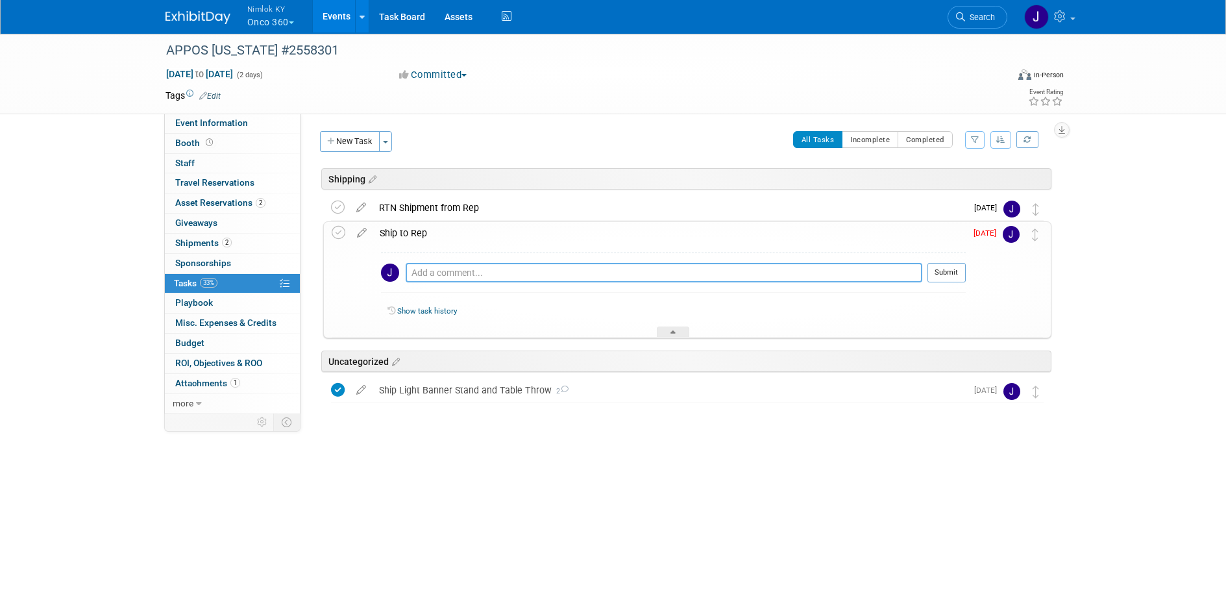
click at [439, 273] on textarea at bounding box center [664, 272] width 517 height 19
paste textarea "1z2rx9090344569194"
type textarea "1z2rx9090344569194"
click at [957, 269] on button "Submit" at bounding box center [946, 272] width 38 height 19
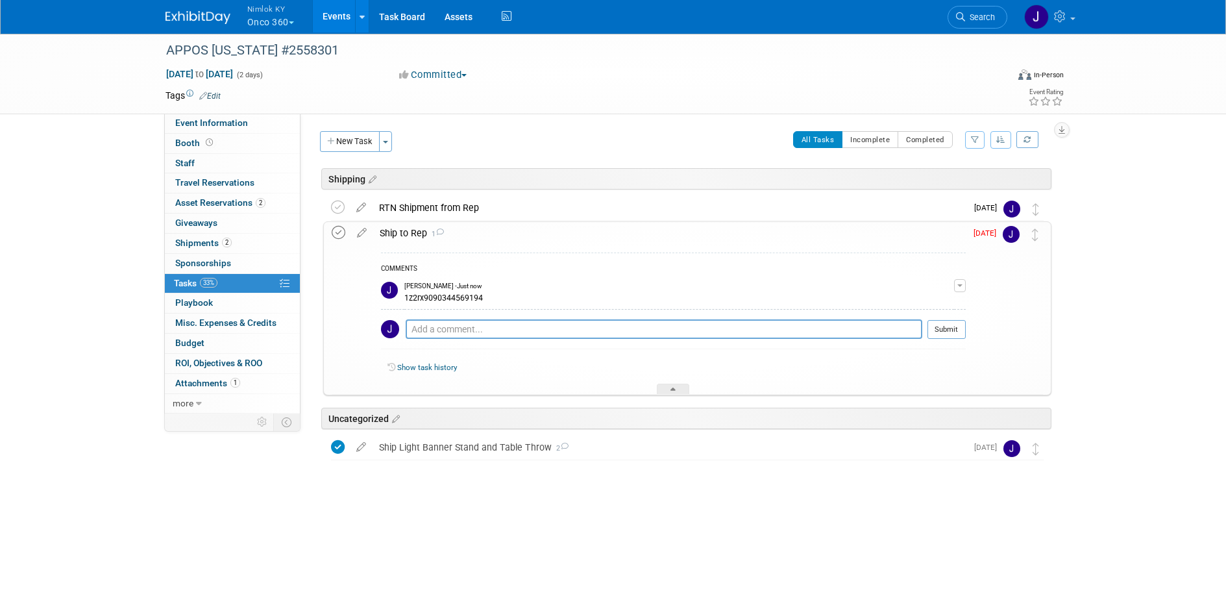
click at [337, 232] on icon at bounding box center [339, 233] width 14 height 14
click at [683, 385] on div at bounding box center [673, 389] width 32 height 11
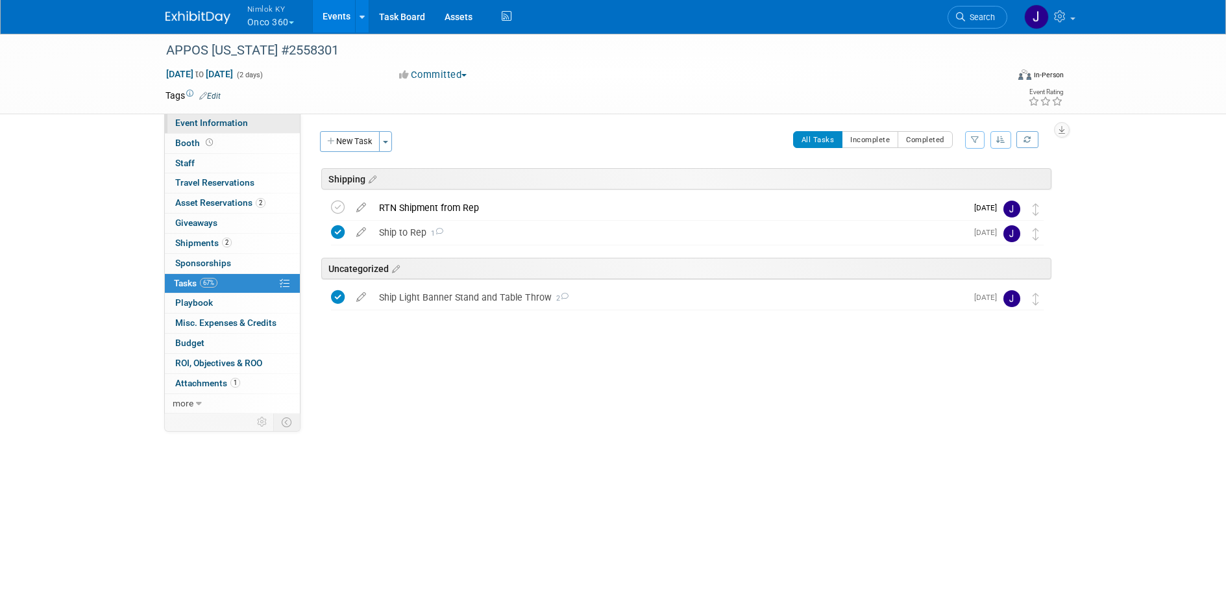
click at [223, 125] on span "Event Information" at bounding box center [211, 122] width 73 height 10
select select "Shipping to destination"
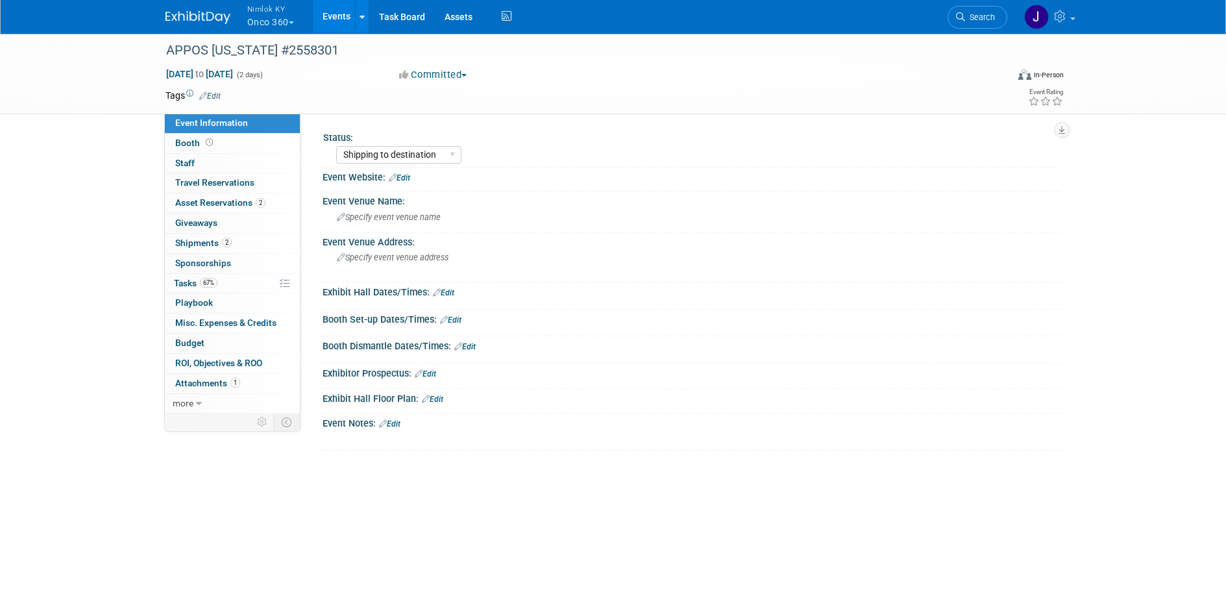
click at [339, 19] on link "Events" at bounding box center [336, 16] width 47 height 32
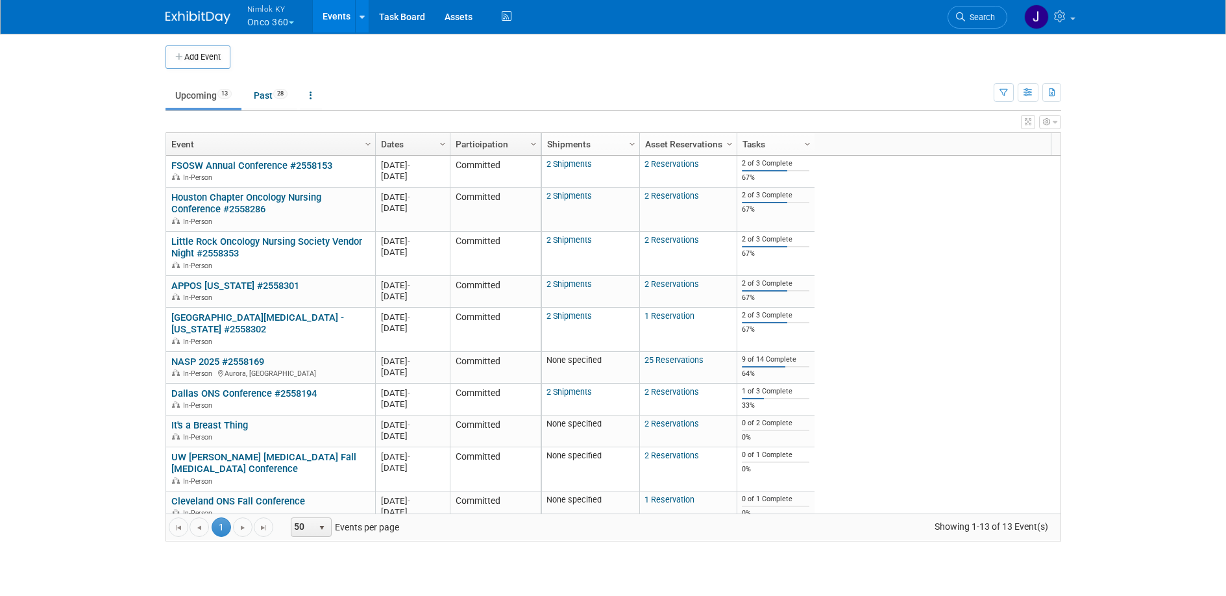
click at [1053, 119] on icon "button" at bounding box center [1055, 122] width 5 height 8
click at [1032, 121] on button "button" at bounding box center [1028, 122] width 14 height 14
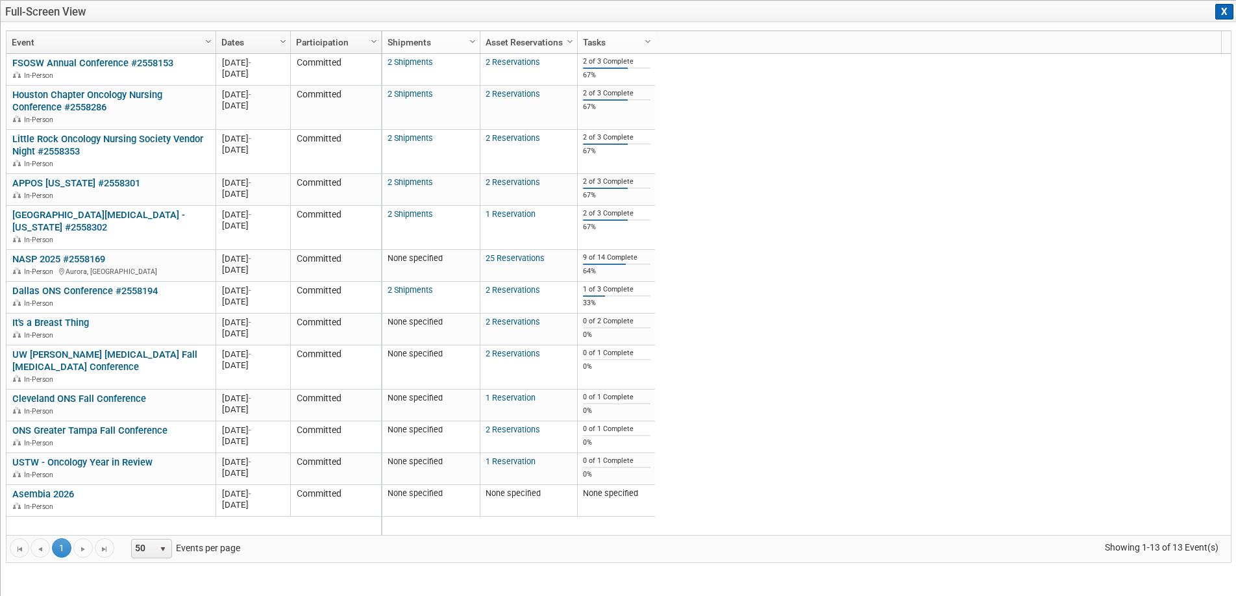
click at [1219, 10] on button "X" at bounding box center [1224, 12] width 18 height 16
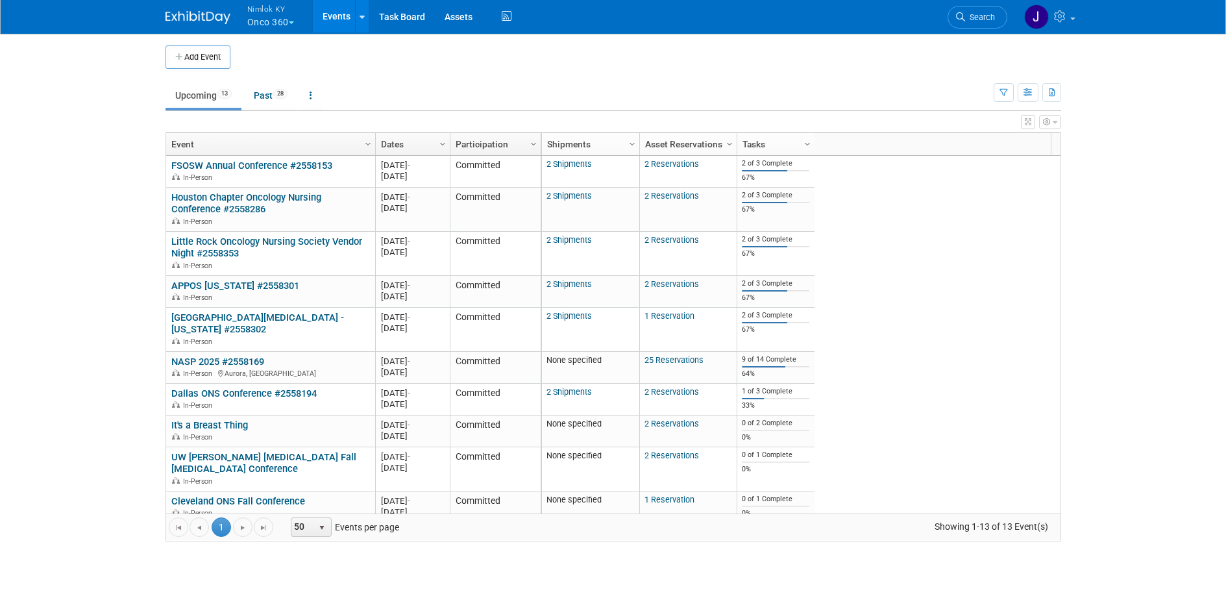
click at [1046, 125] on icon "button" at bounding box center [1047, 122] width 8 height 8
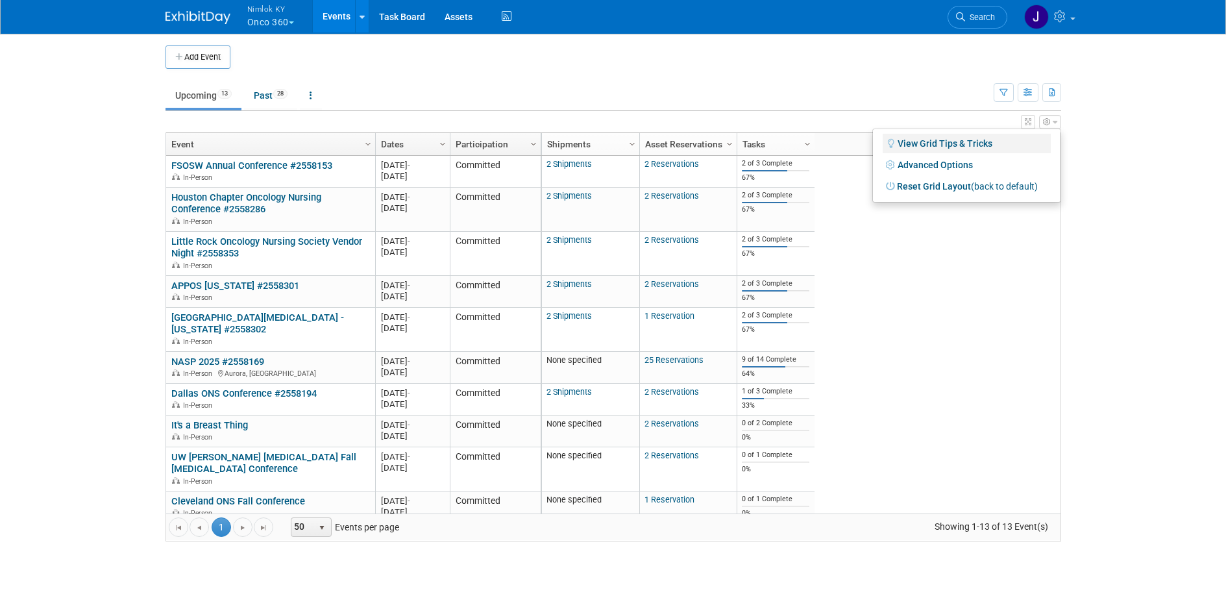
click at [988, 140] on link "View Grid Tips & Tricks" at bounding box center [967, 143] width 168 height 19
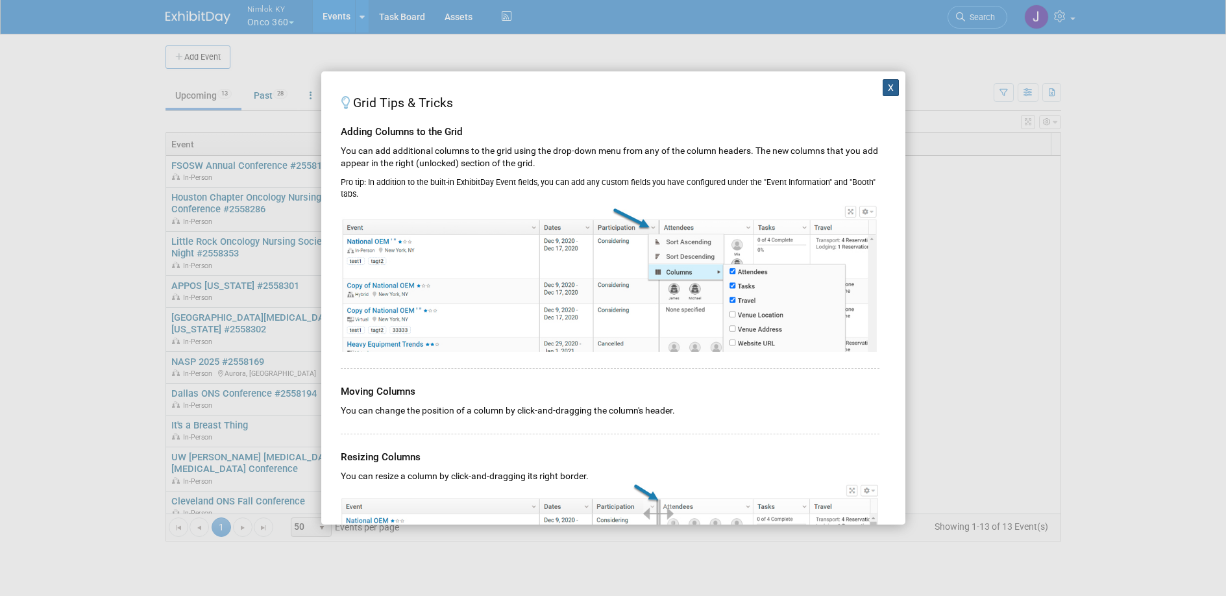
click at [884, 88] on button "X" at bounding box center [891, 87] width 17 height 17
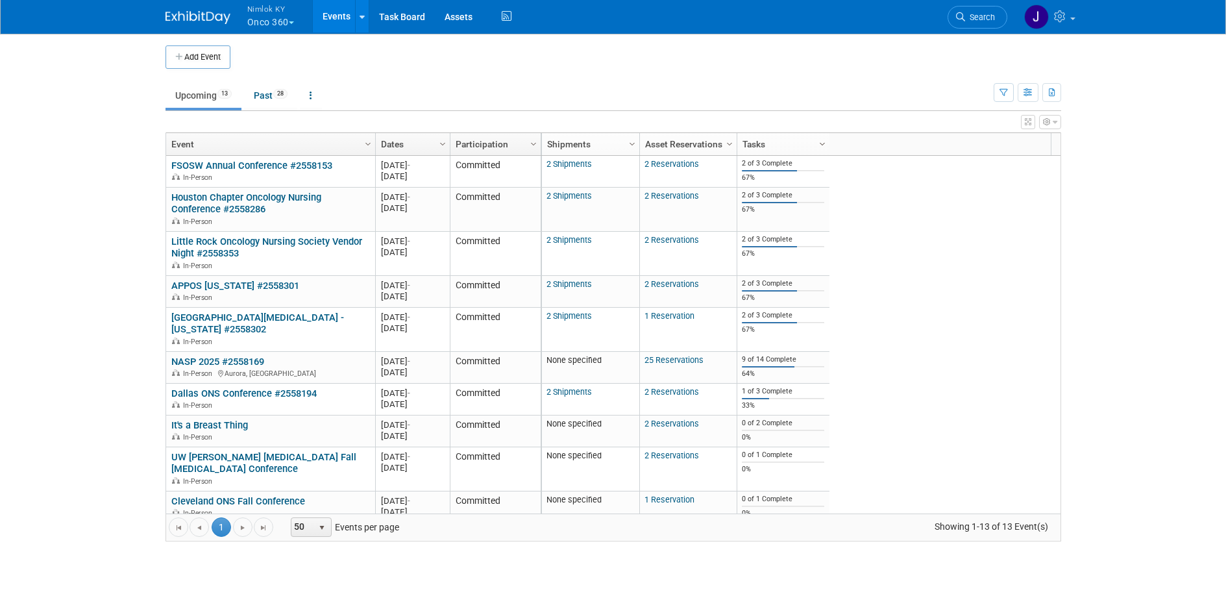
drag, startPoint x: 812, startPoint y: 141, endPoint x: 822, endPoint y: 139, distance: 9.9
drag, startPoint x: 775, startPoint y: 141, endPoint x: 490, endPoint y: 140, distance: 285.5
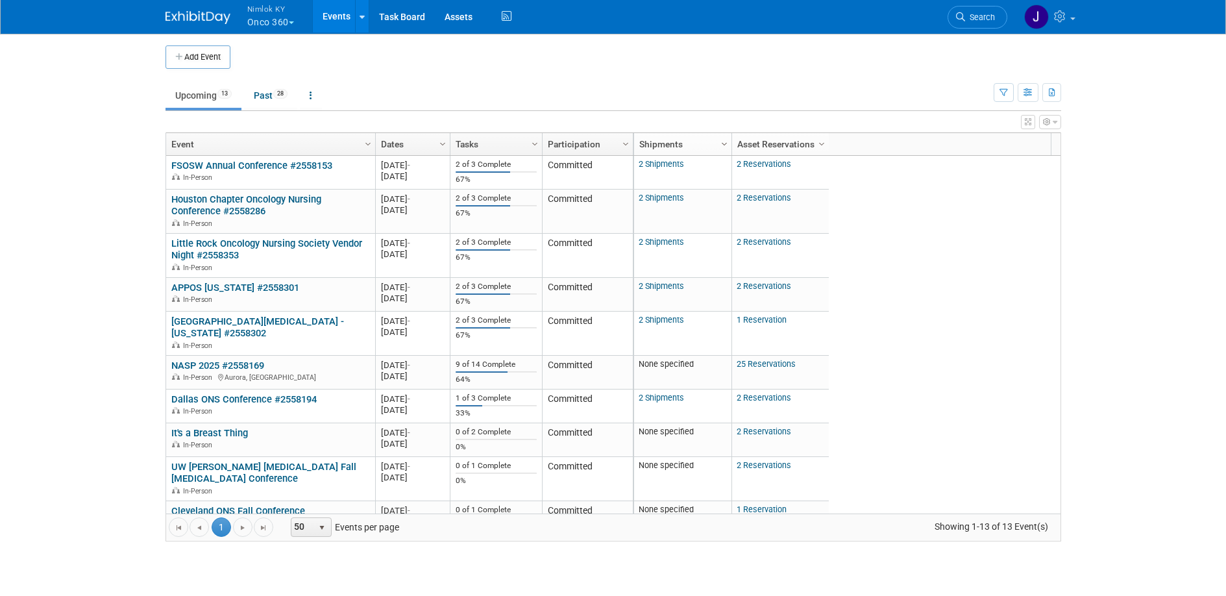
click at [721, 143] on span "Column Settings" at bounding box center [724, 144] width 10 height 10
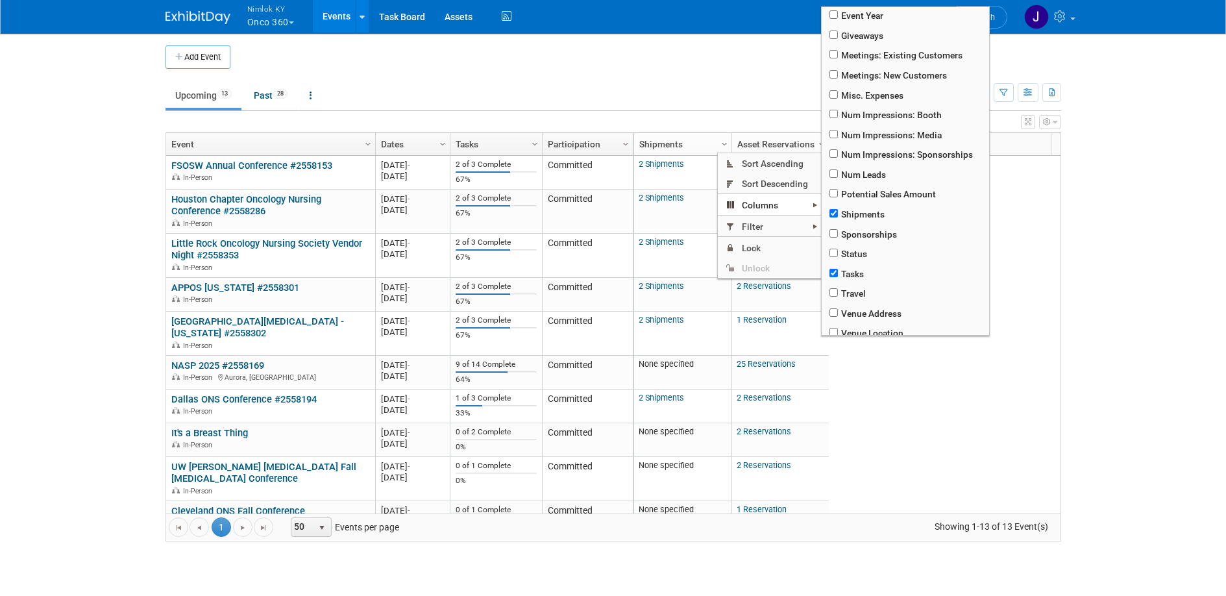
scroll to position [225, 0]
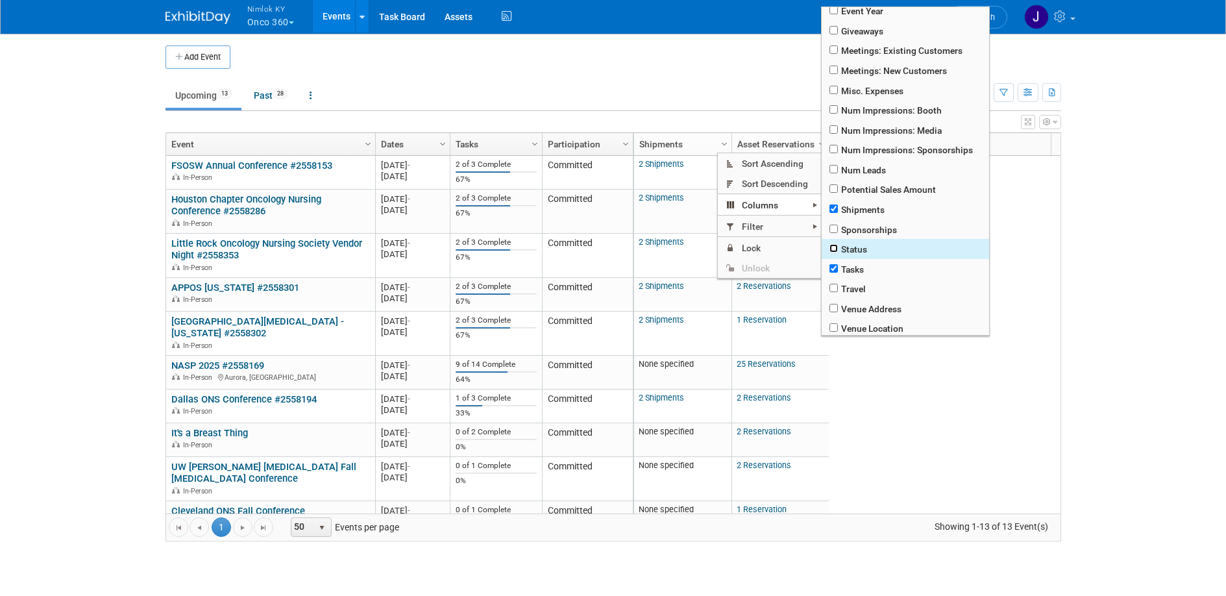
click at [832, 247] on input "checkbox" at bounding box center [833, 248] width 8 height 8
checkbox input "true"
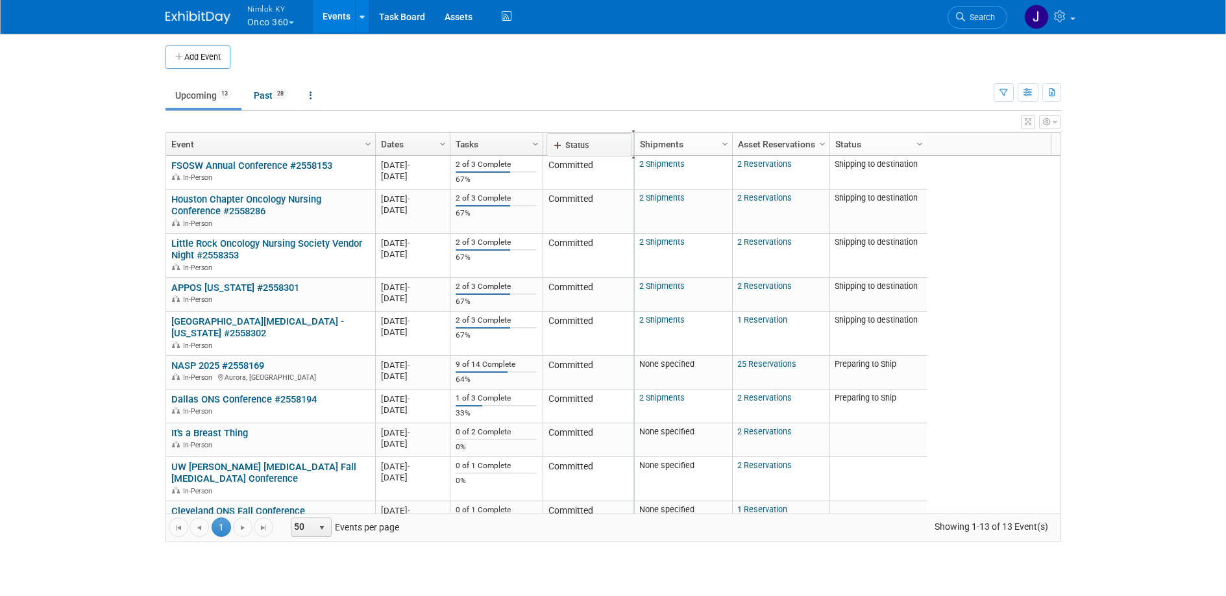
drag, startPoint x: 873, startPoint y: 140, endPoint x: 588, endPoint y: 141, distance: 284.9
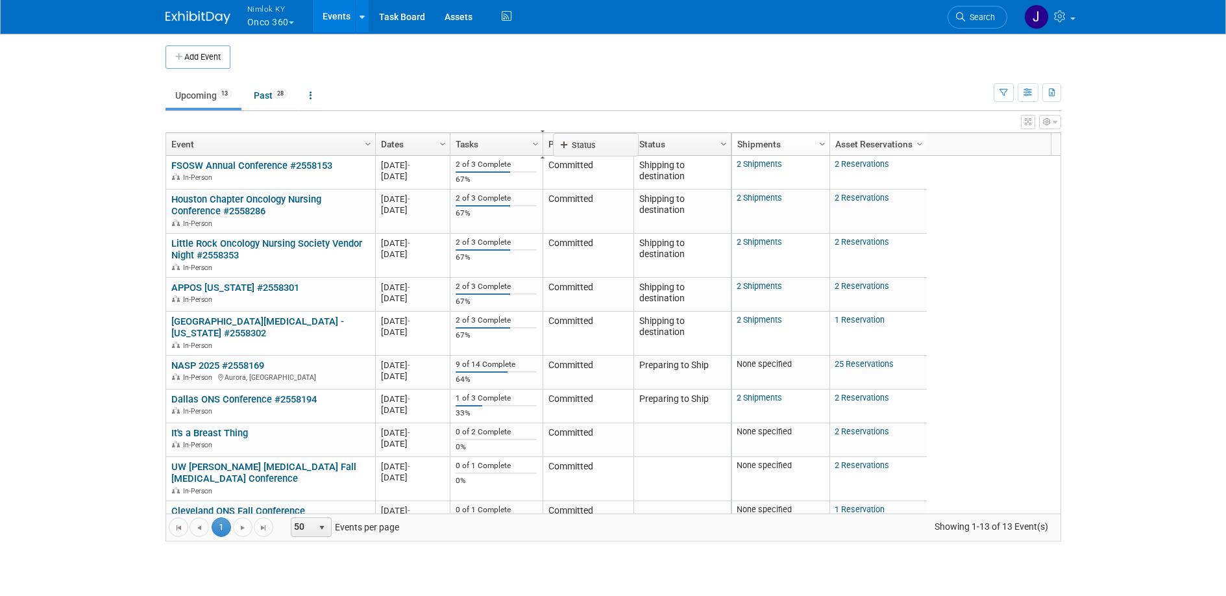
drag, startPoint x: 680, startPoint y: 148, endPoint x: 597, endPoint y: 149, distance: 83.1
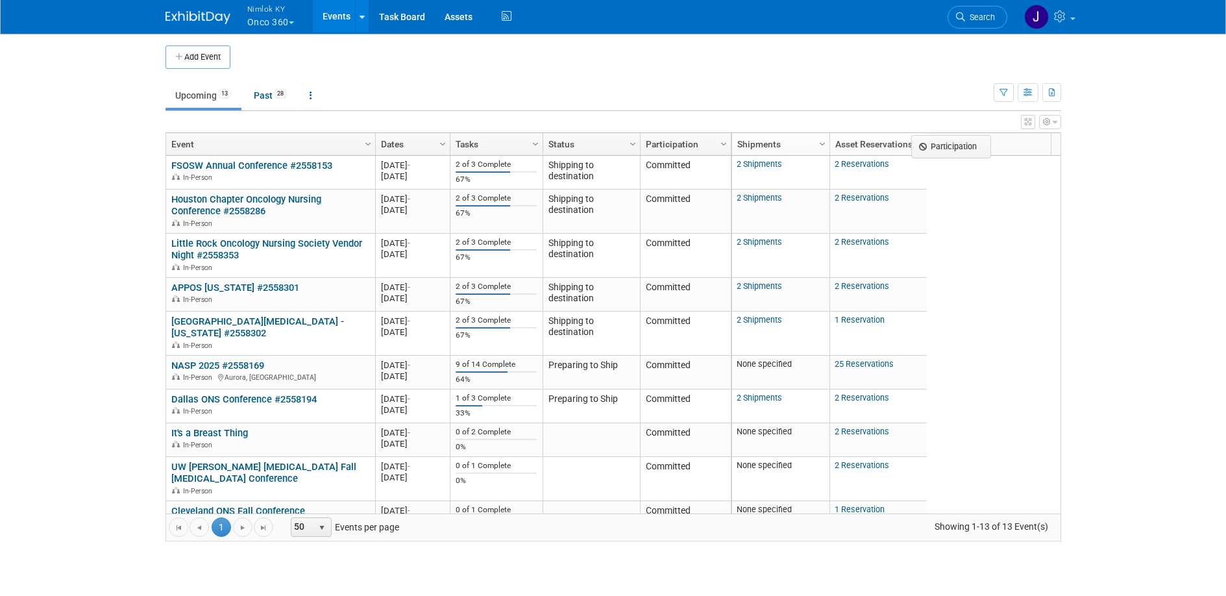
drag, startPoint x: 668, startPoint y: 147, endPoint x: 942, endPoint y: 149, distance: 273.9
click at [942, 149] on body "Nimlok KY Onco 360 Explore: My Workspaces 48 Go to Workspace: Accurate Perforat…" at bounding box center [613, 298] width 1226 height 596
drag, startPoint x: 699, startPoint y: 143, endPoint x: 710, endPoint y: 144, distance: 11.1
click at [710, 144] on body "Nimlok KY Onco 360 Explore: My Workspaces 48 Go to Workspace: Accurate Perforat…" at bounding box center [613, 298] width 1226 height 596
drag, startPoint x: 669, startPoint y: 149, endPoint x: 697, endPoint y: 146, distance: 28.1
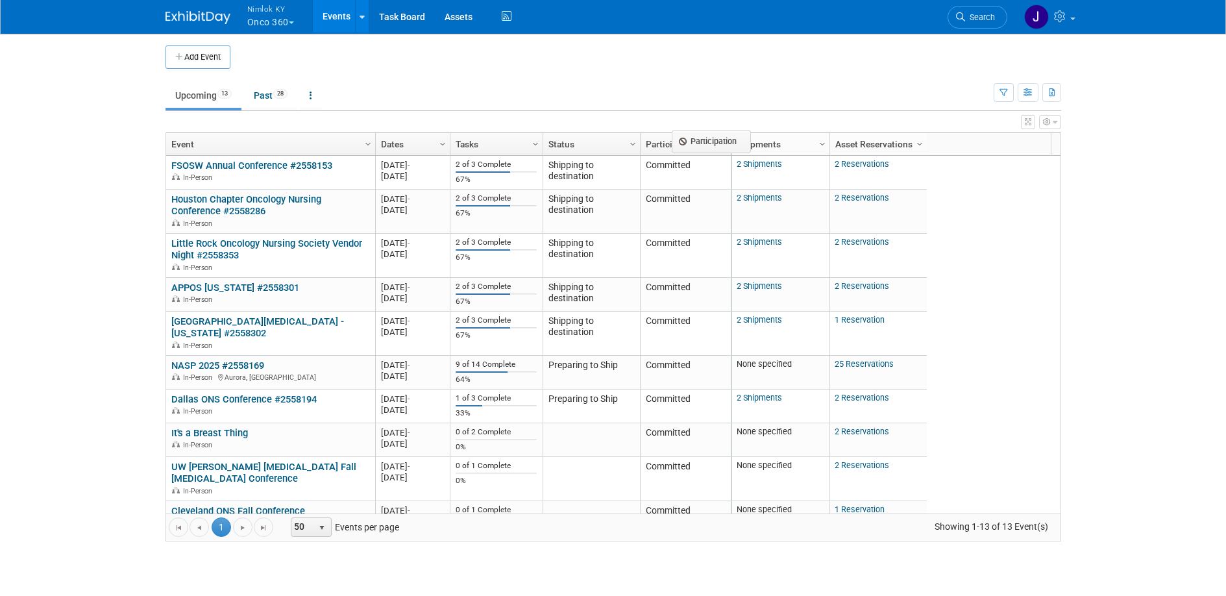
click at [697, 146] on body "Nimlok KY Onco 360 Explore: My Workspaces 48 Go to Workspace: Accurate Perforat…" at bounding box center [613, 298] width 1226 height 596
drag, startPoint x: 769, startPoint y: 146, endPoint x: 698, endPoint y: 145, distance: 71.4
drag, startPoint x: 860, startPoint y: 145, endPoint x: 757, endPoint y: 147, distance: 103.2
drag, startPoint x: 765, startPoint y: 146, endPoint x: 662, endPoint y: 141, distance: 103.3
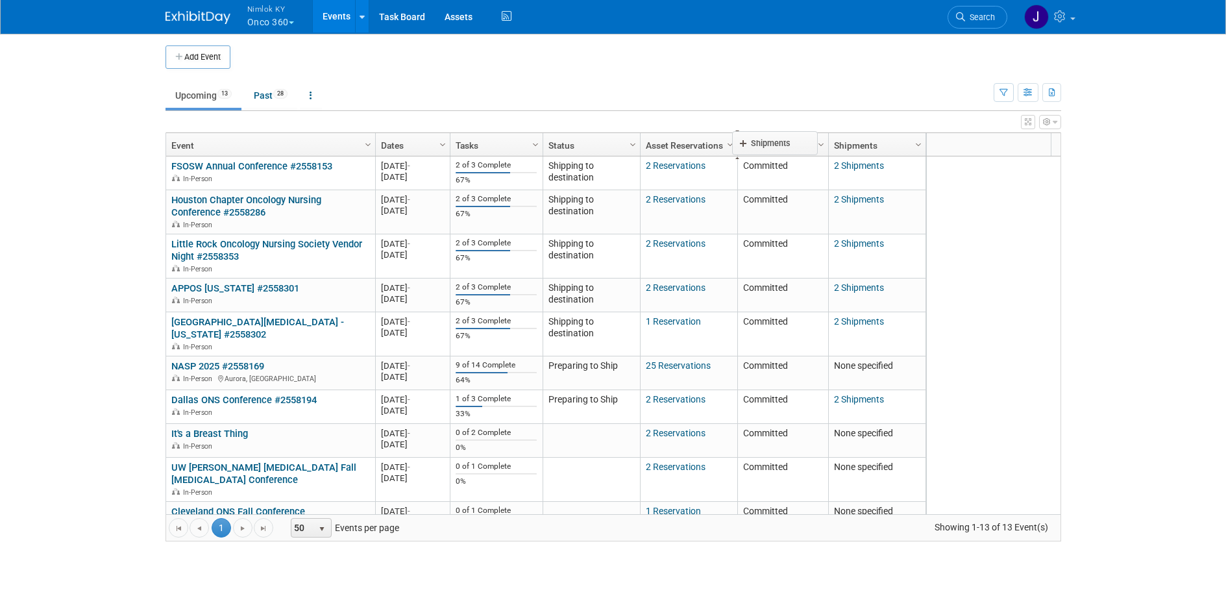
drag, startPoint x: 850, startPoint y: 141, endPoint x: 753, endPoint y: 140, distance: 97.4
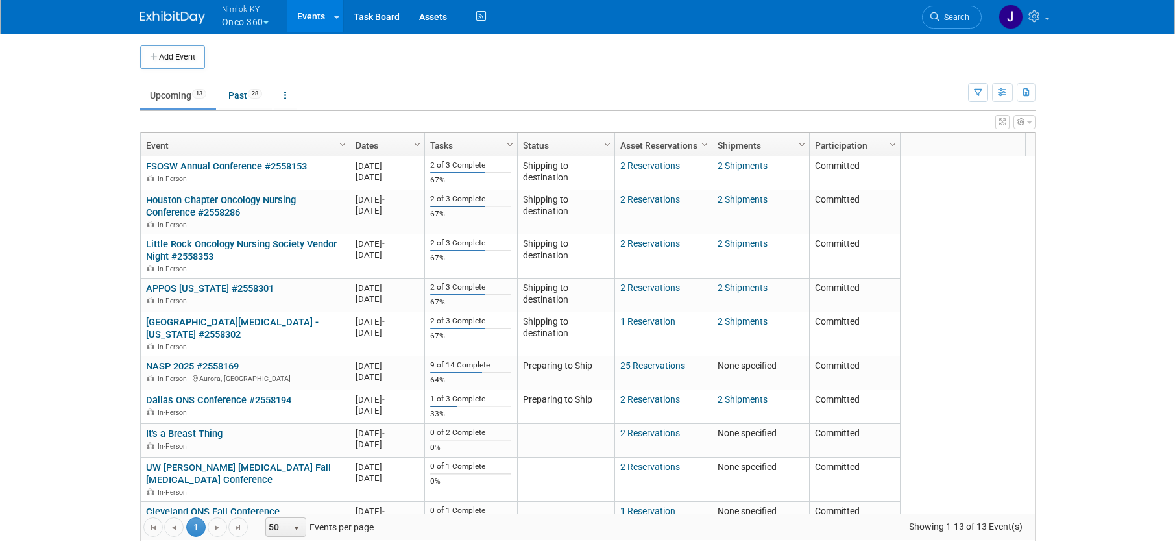
click at [264, 16] on button "Nimlok KY Onco 360" at bounding box center [253, 17] width 64 height 34
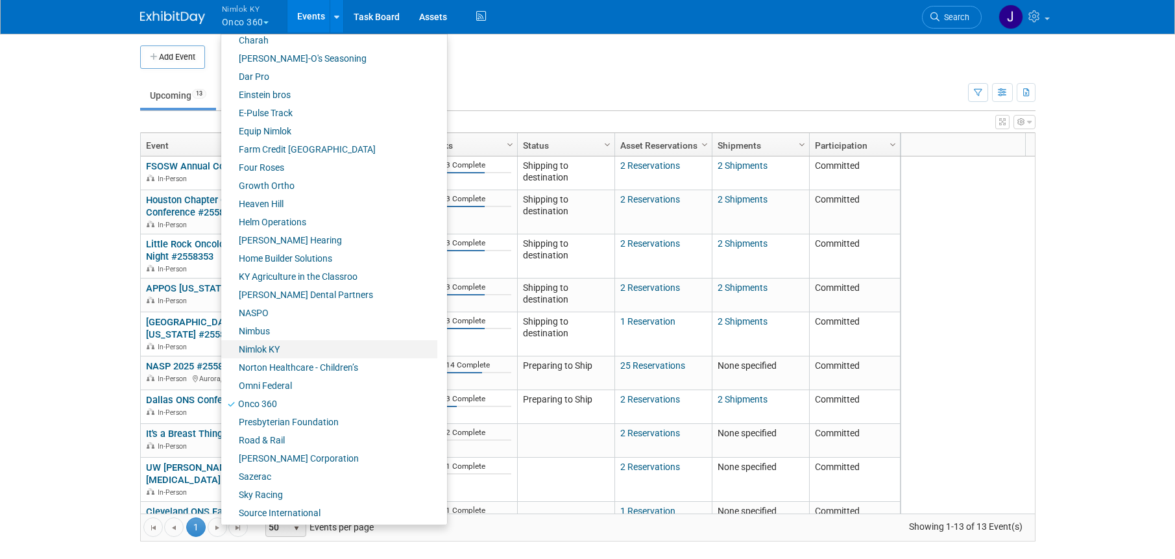
scroll to position [359, 0]
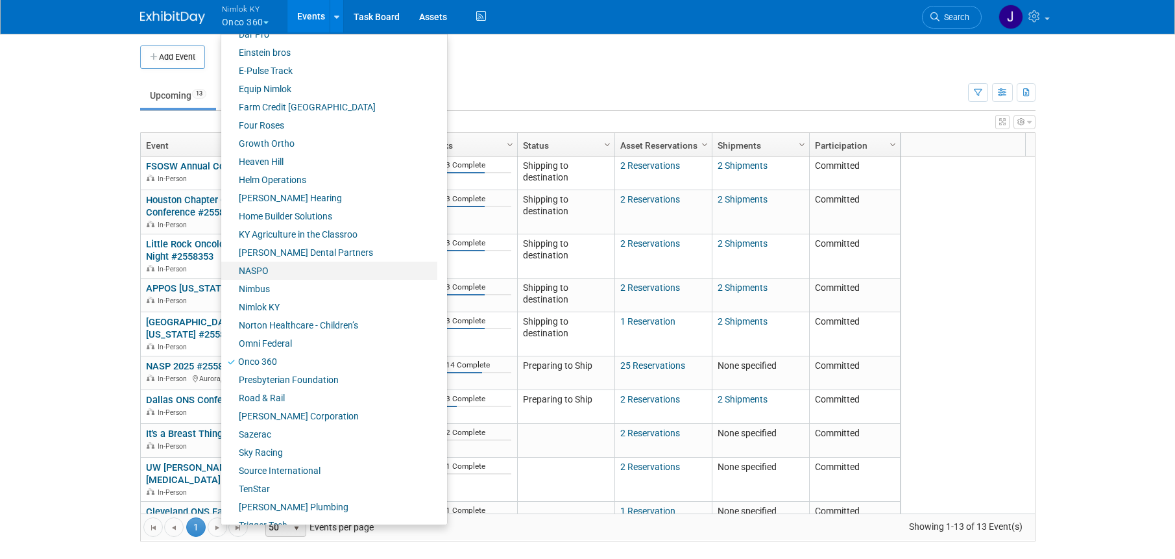
click at [286, 272] on link "NASPO" at bounding box center [329, 271] width 216 height 18
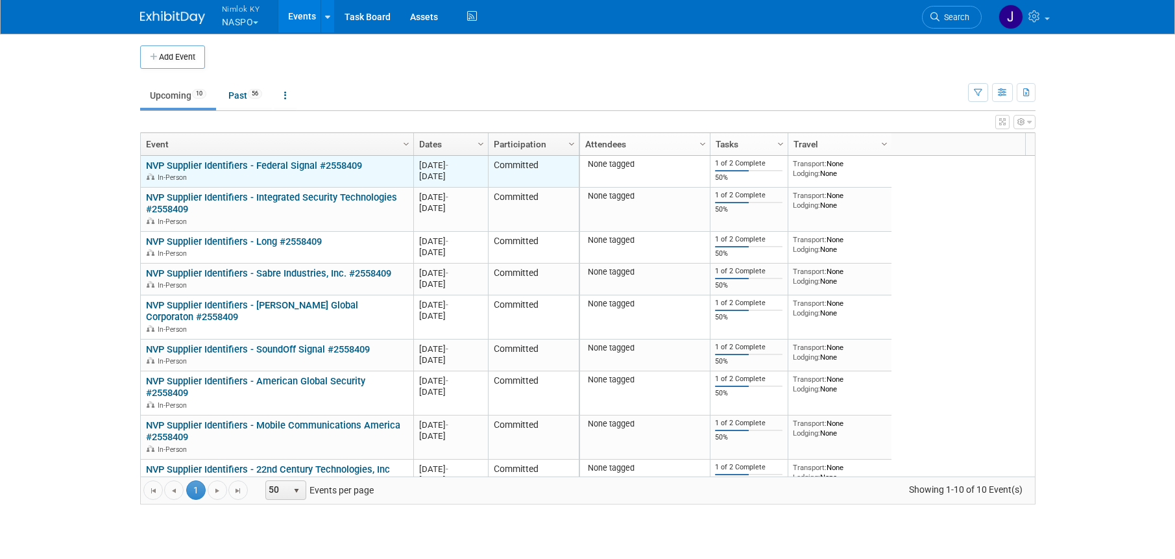
click at [300, 165] on link "NVP Supplier Identifiers - Federal Signal #2558409" at bounding box center [254, 166] width 216 height 12
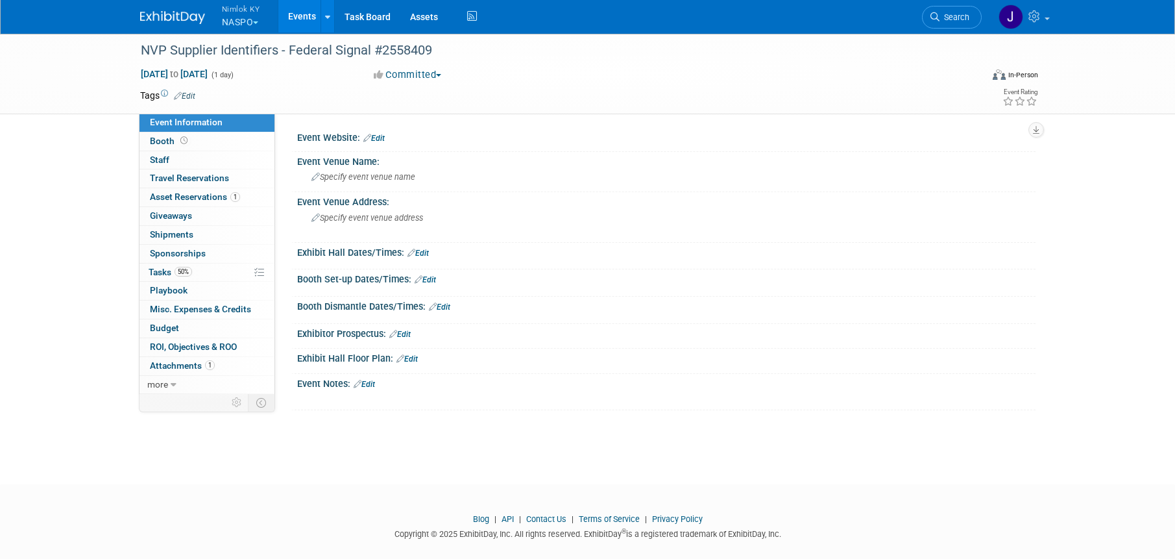
click at [299, 13] on link "Events" at bounding box center [301, 16] width 47 height 32
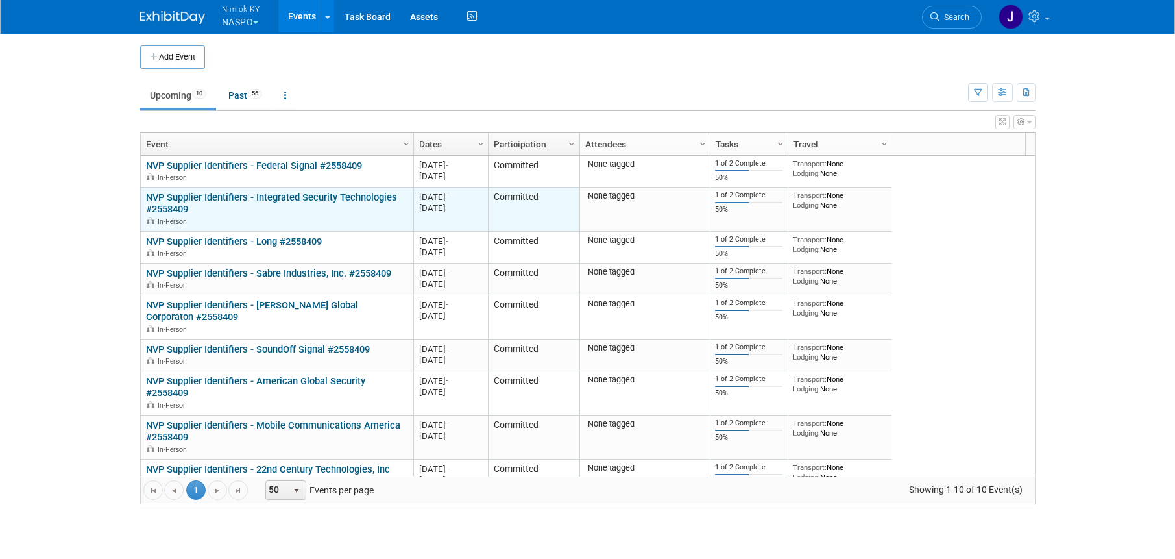
click at [316, 202] on link "NVP Supplier Identifiers - Integrated Security Technologies #2558409" at bounding box center [271, 203] width 251 height 24
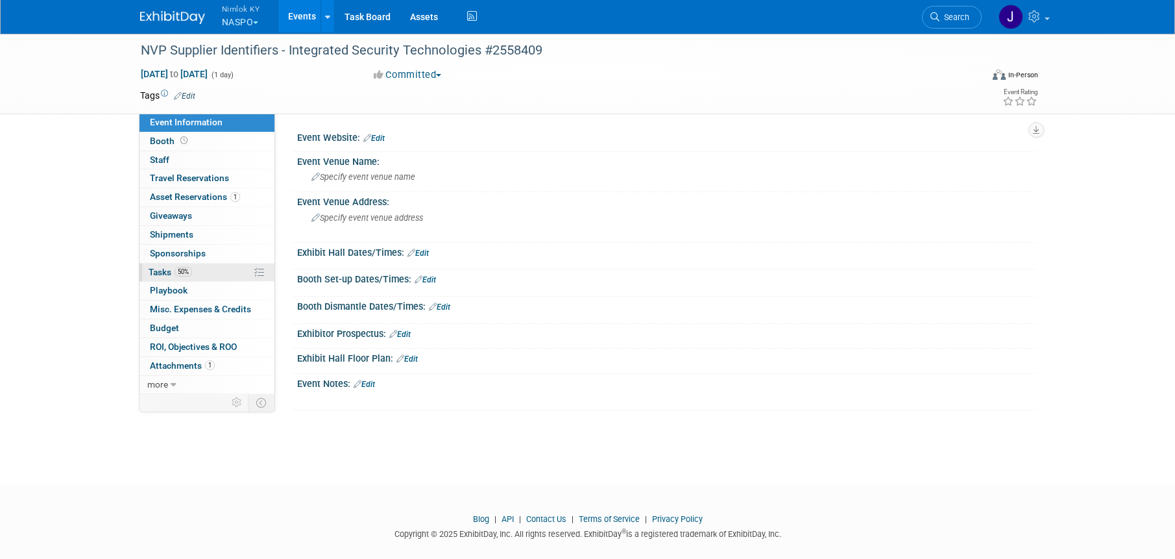
click at [204, 276] on link "50% Tasks 50%" at bounding box center [207, 272] width 135 height 18
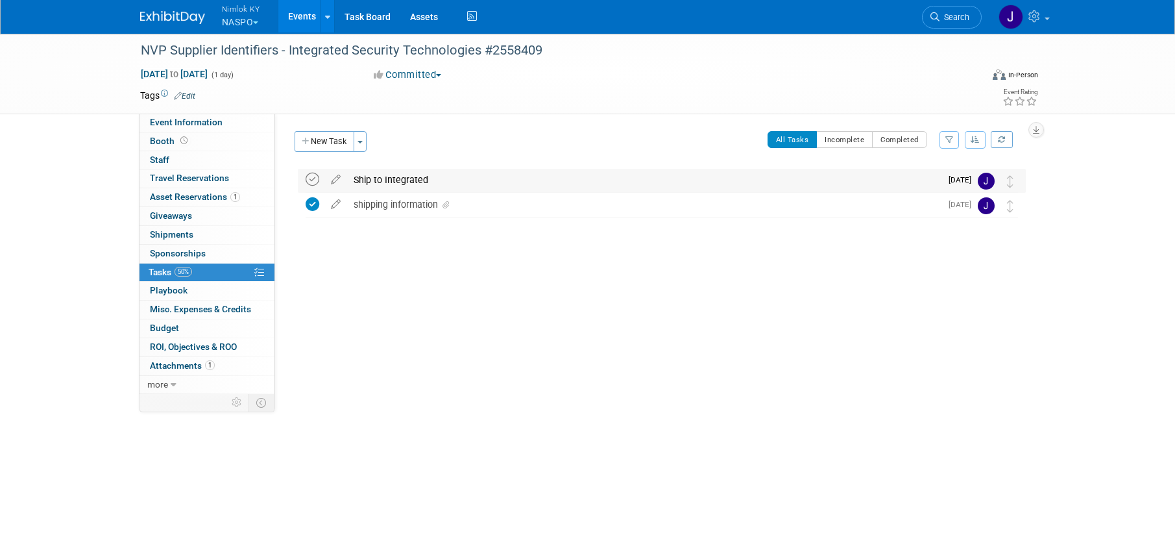
click at [310, 178] on icon at bounding box center [313, 180] width 14 height 14
click at [380, 178] on div "Ship to Integrated" at bounding box center [644, 180] width 594 height 22
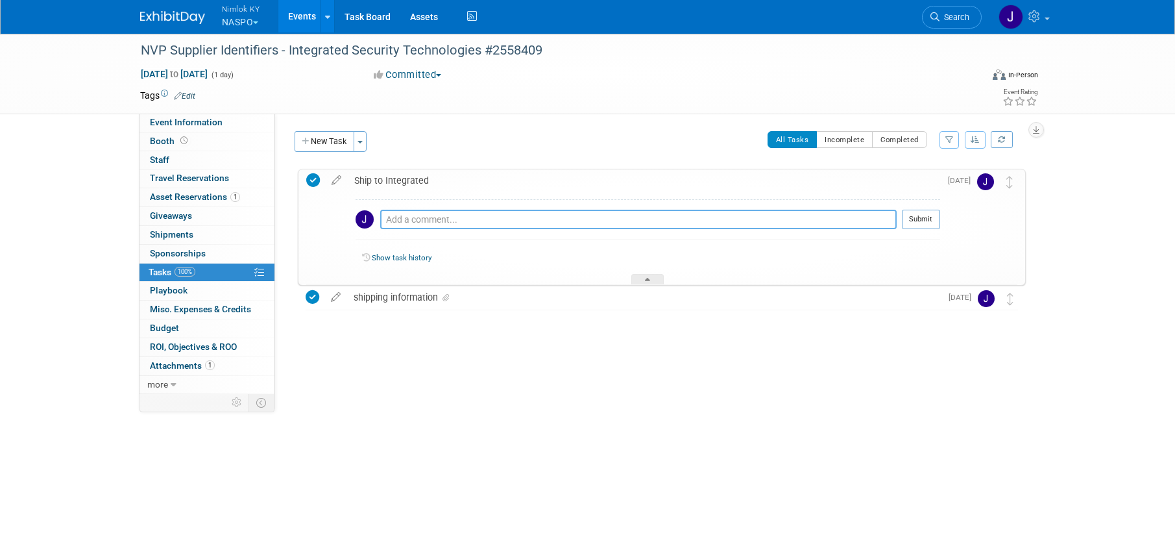
click at [576, 220] on textarea at bounding box center [638, 219] width 517 height 19
paste textarea "1z2rx9090343206961"
type textarea "1z2rx9090343206961"
click at [921, 223] on button "Submit" at bounding box center [921, 219] width 38 height 19
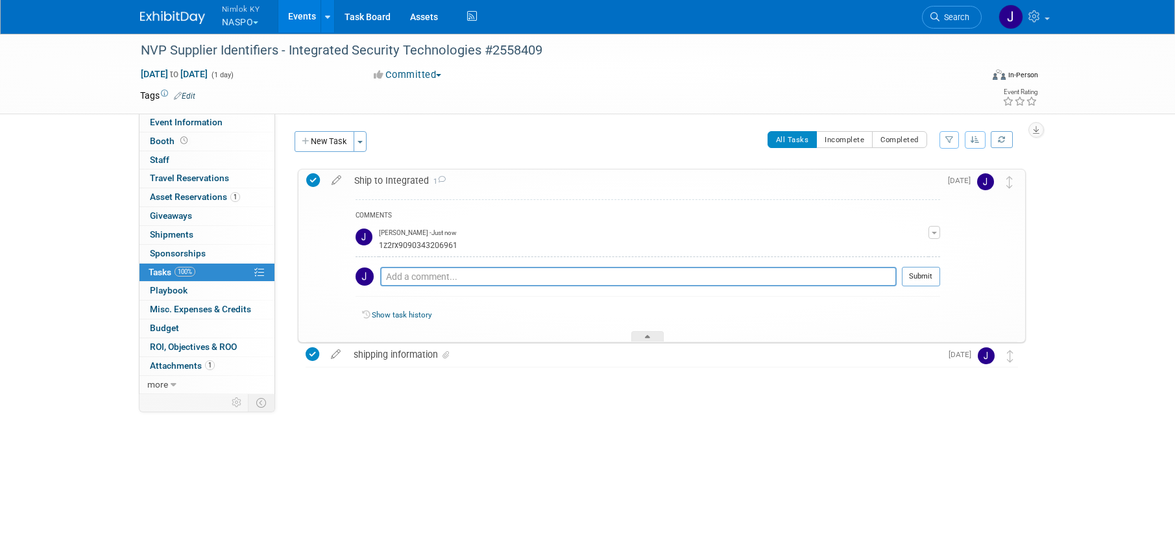
click at [249, 81] on div "Sep 12, 2025 to Sep 12, 2025 (1 day) Sep 12, 2025 to Sep 12, 2025 Committed Com…" at bounding box center [589, 76] width 918 height 19
click at [208, 75] on span "Sep 12, 2025 to Sep 12, 2025" at bounding box center [174, 74] width 68 height 12
type input "[DATE]"
select select "8"
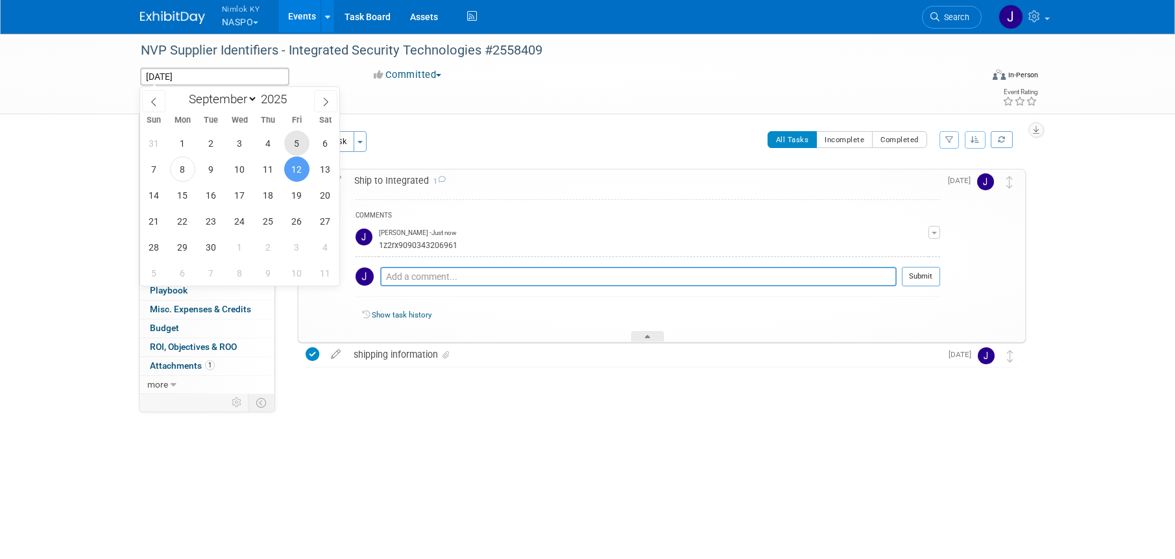
click at [294, 134] on span "5" at bounding box center [296, 142] width 25 height 25
type input "Sep 5, 2025"
click at [295, 136] on span "5" at bounding box center [296, 142] width 25 height 25
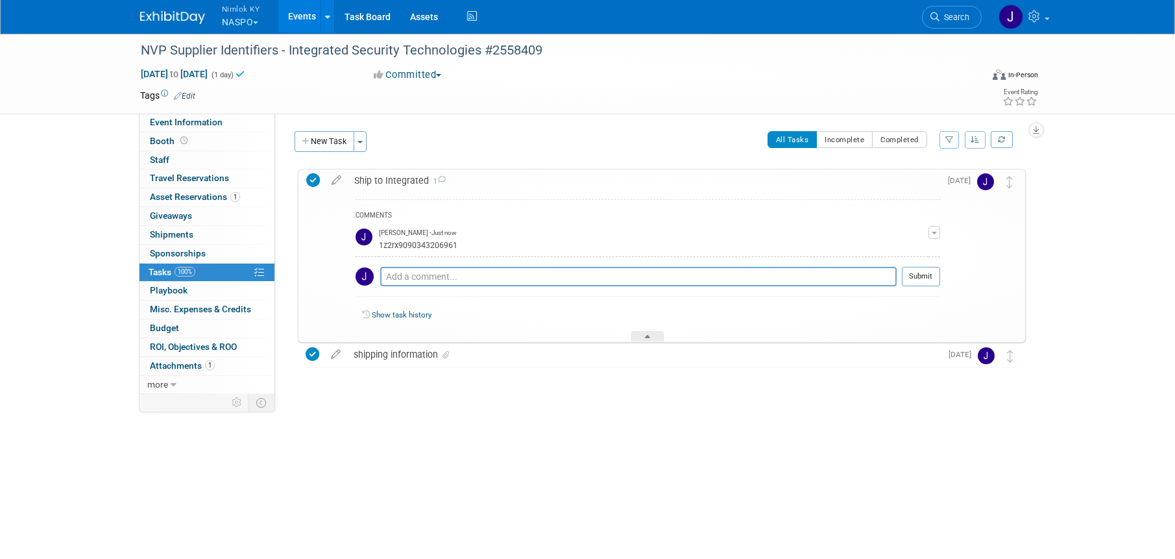
click at [304, 18] on link "Events" at bounding box center [301, 16] width 47 height 32
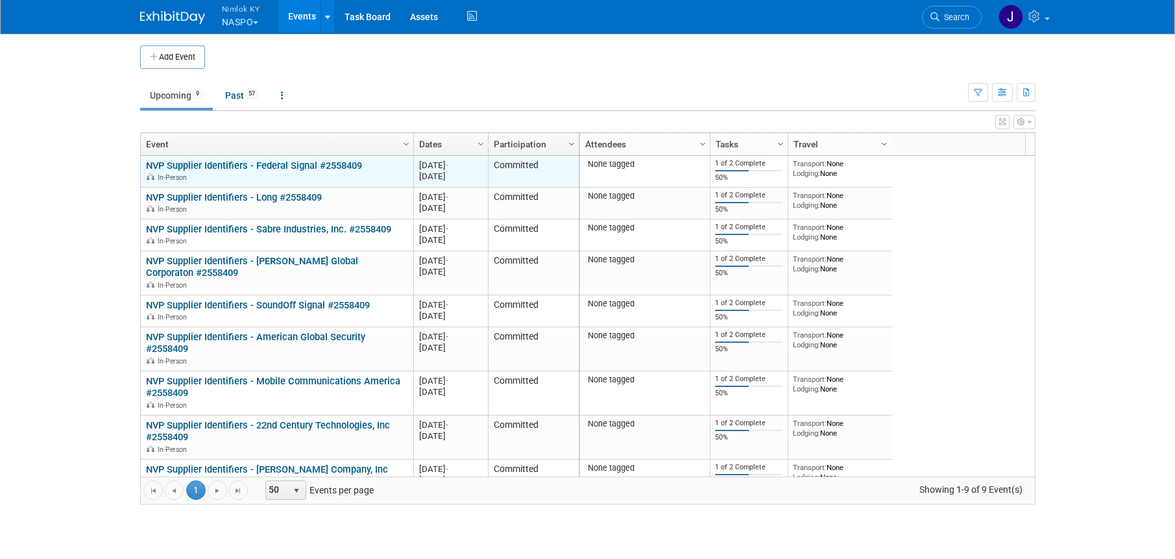
click at [337, 165] on link "NVP Supplier Identifiers - Federal Signal #2558409" at bounding box center [254, 166] width 216 height 12
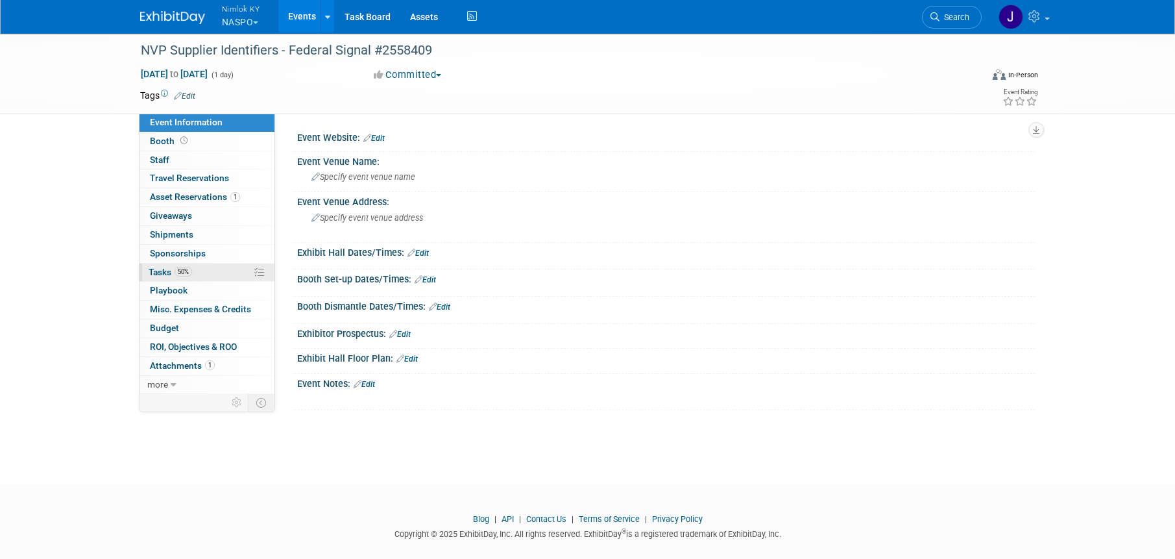
click at [214, 271] on link "50% Tasks 50%" at bounding box center [207, 272] width 135 height 18
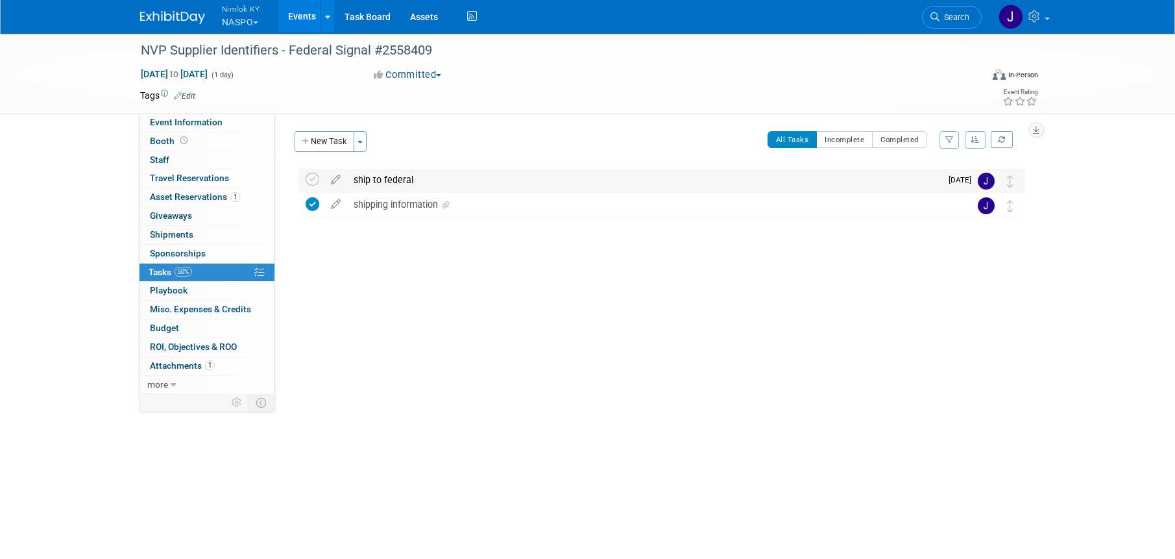
click at [404, 176] on div "ship to federal" at bounding box center [644, 180] width 594 height 22
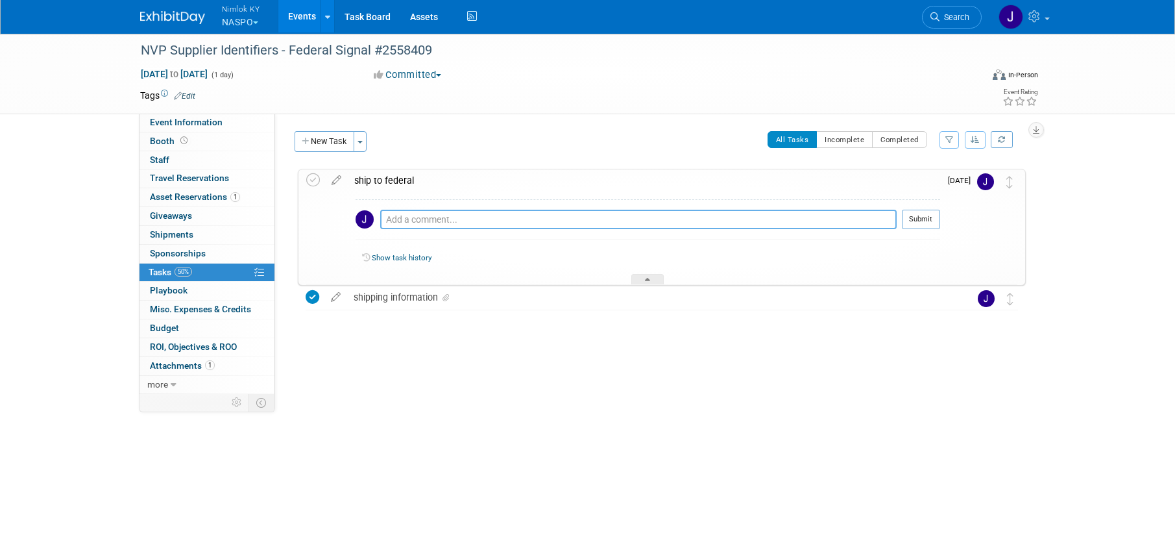
click at [454, 218] on textarea at bounding box center [638, 219] width 517 height 19
paste textarea "1z2rx9090343608992"
type textarea "1z2rx9090343608992"
click at [922, 219] on button "Submit" at bounding box center [921, 219] width 38 height 19
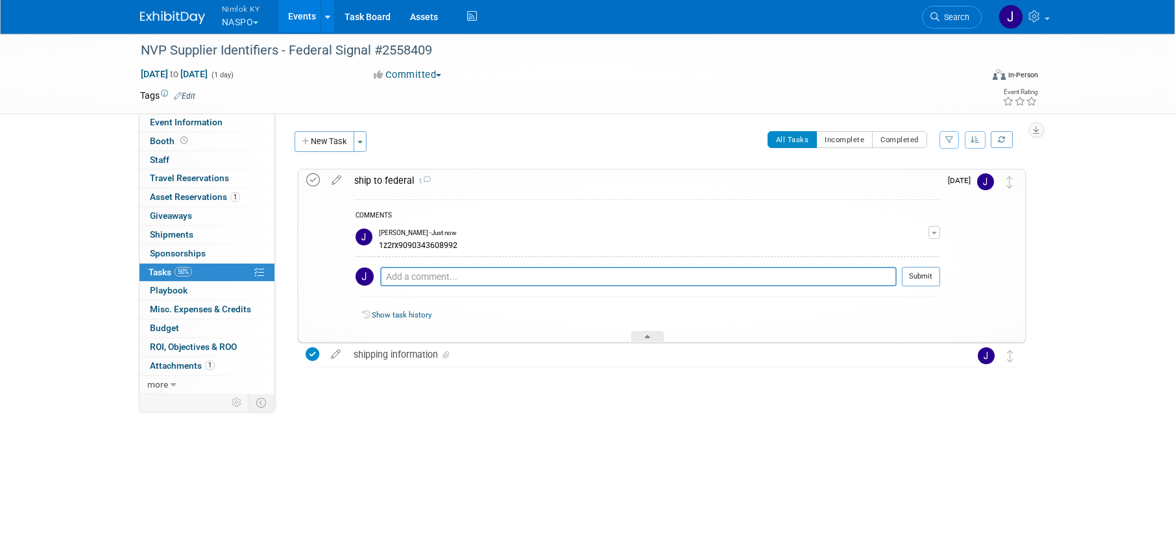
click at [319, 178] on icon at bounding box center [313, 180] width 14 height 14
click at [226, 66] on div "NVP Supplier Identifiers - Federal Signal #2558409" at bounding box center [551, 49] width 842 height 35
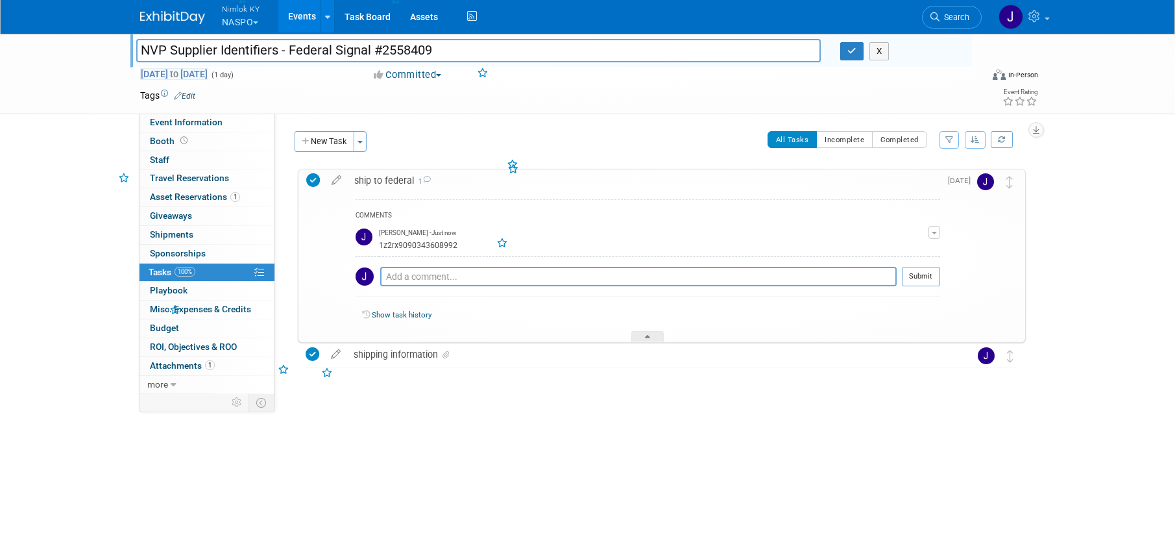
click at [208, 79] on span "Sep 10, 2025 to Sep 10, 2025" at bounding box center [174, 74] width 68 height 12
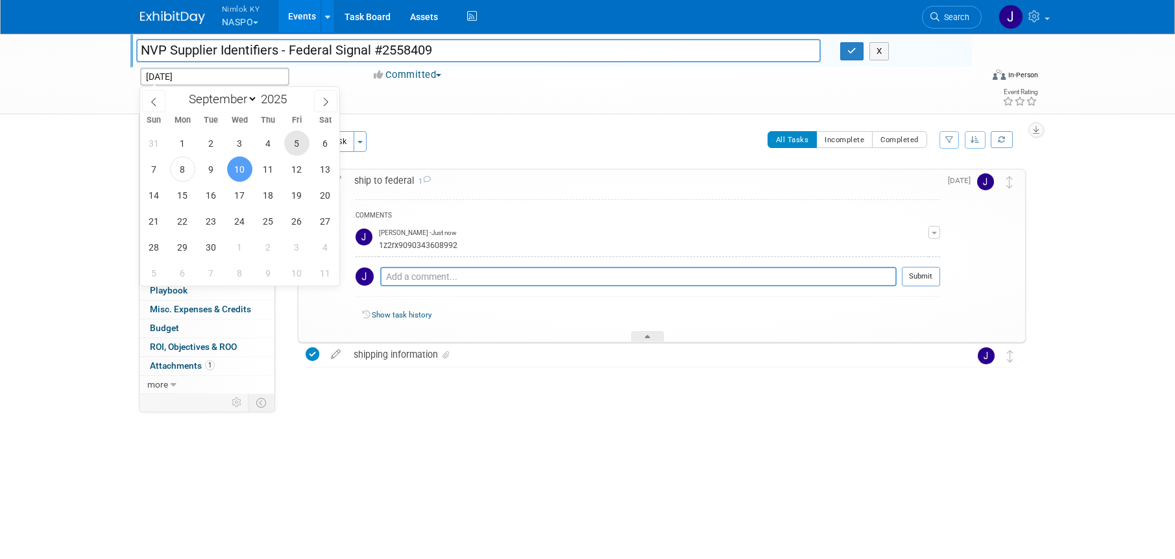
click at [295, 137] on span "5" at bounding box center [296, 142] width 25 height 25
type input "Sep 5, 2025"
click at [295, 137] on span "5" at bounding box center [296, 142] width 25 height 25
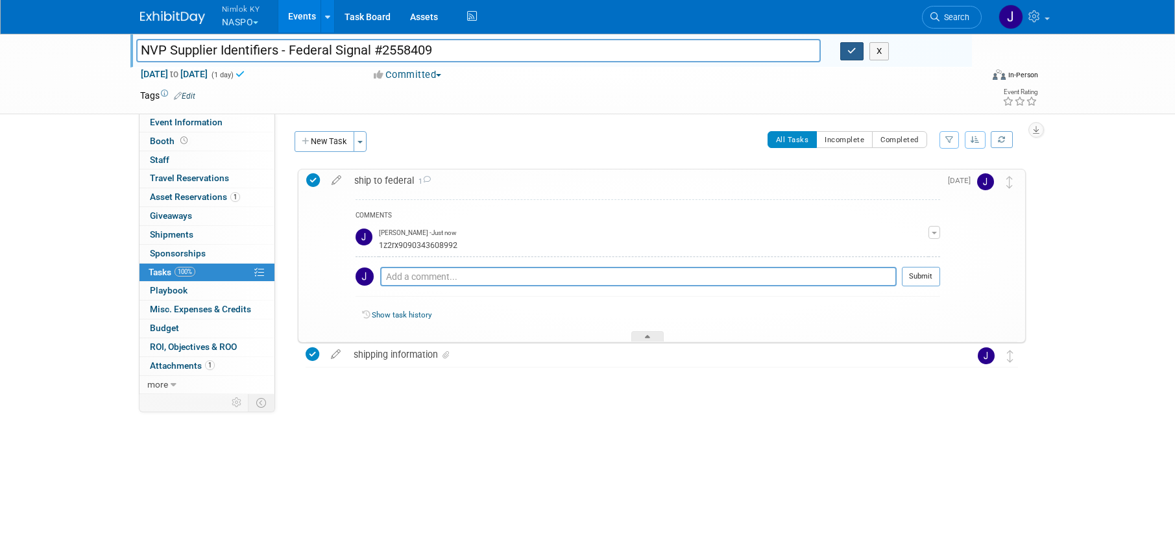
click at [854, 55] on icon "button" at bounding box center [852, 51] width 9 height 8
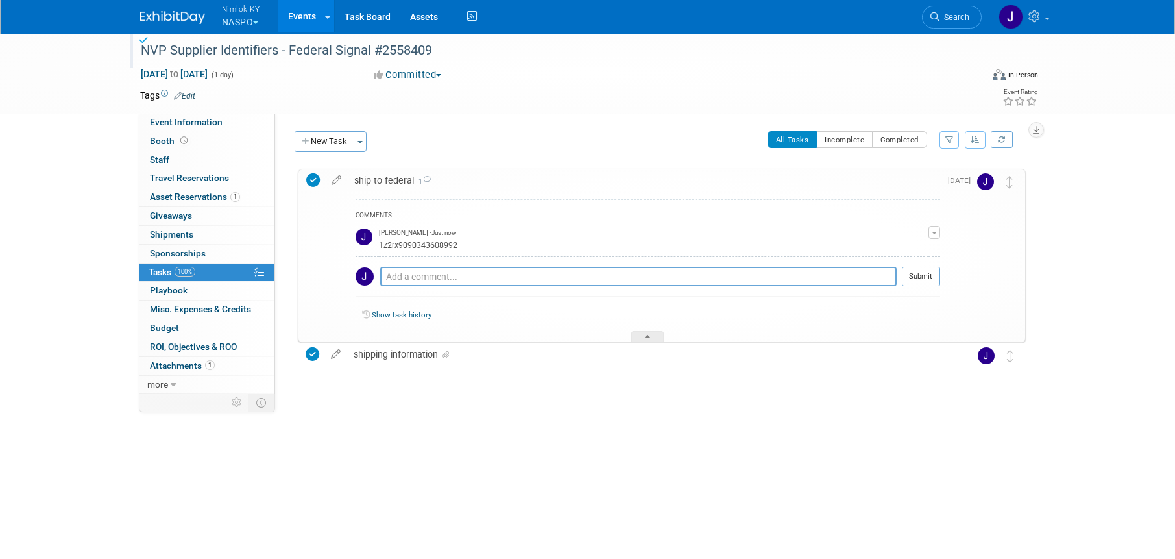
click at [302, 18] on link "Events" at bounding box center [301, 16] width 47 height 32
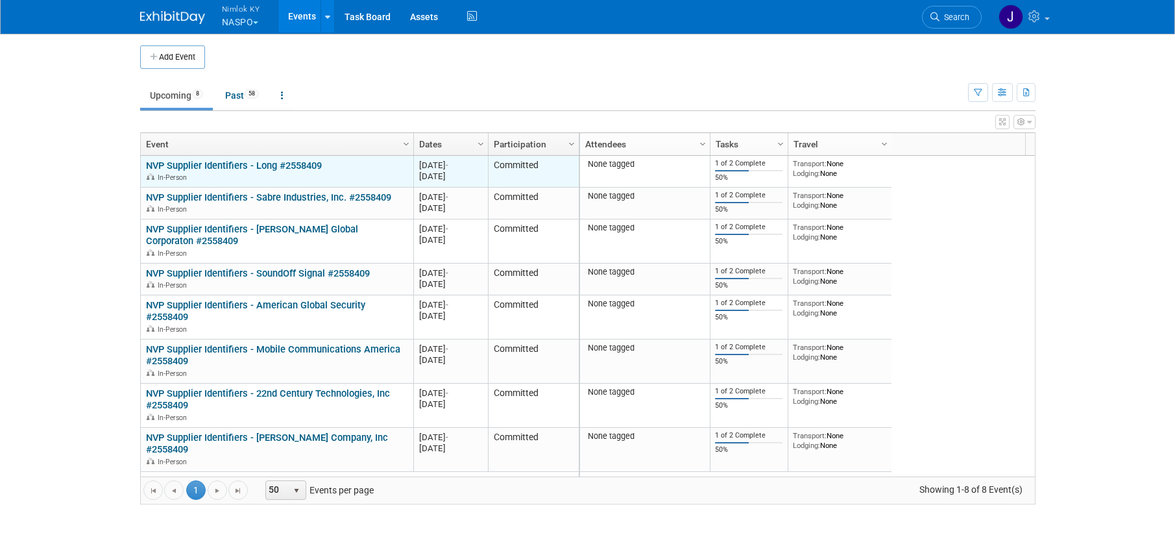
click at [308, 162] on link "NVP Supplier Identifiers - Long #2558409" at bounding box center [234, 166] width 176 height 12
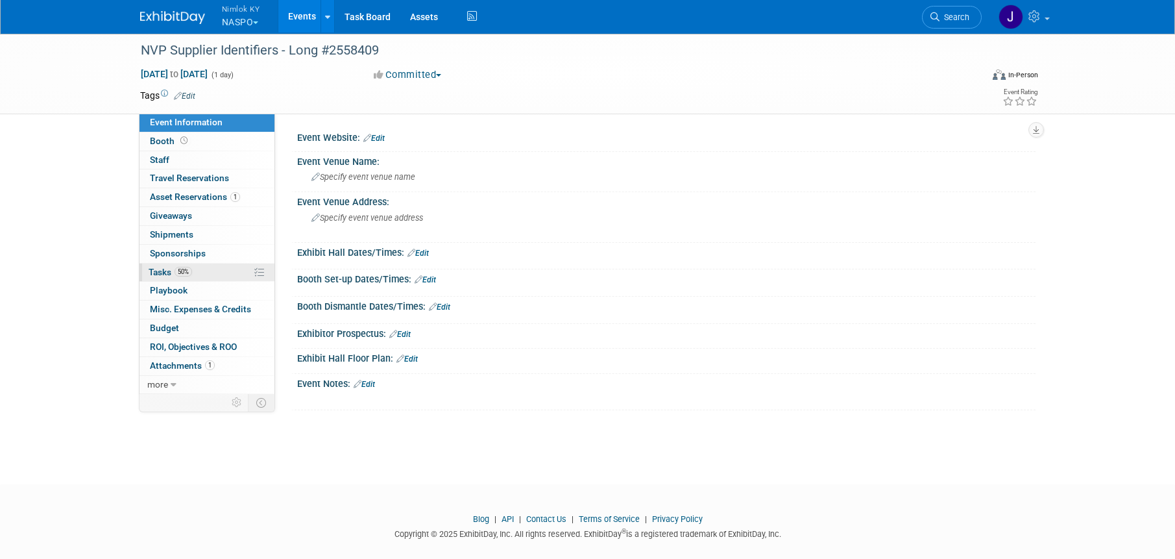
click at [204, 275] on link "50% Tasks 50%" at bounding box center [207, 272] width 135 height 18
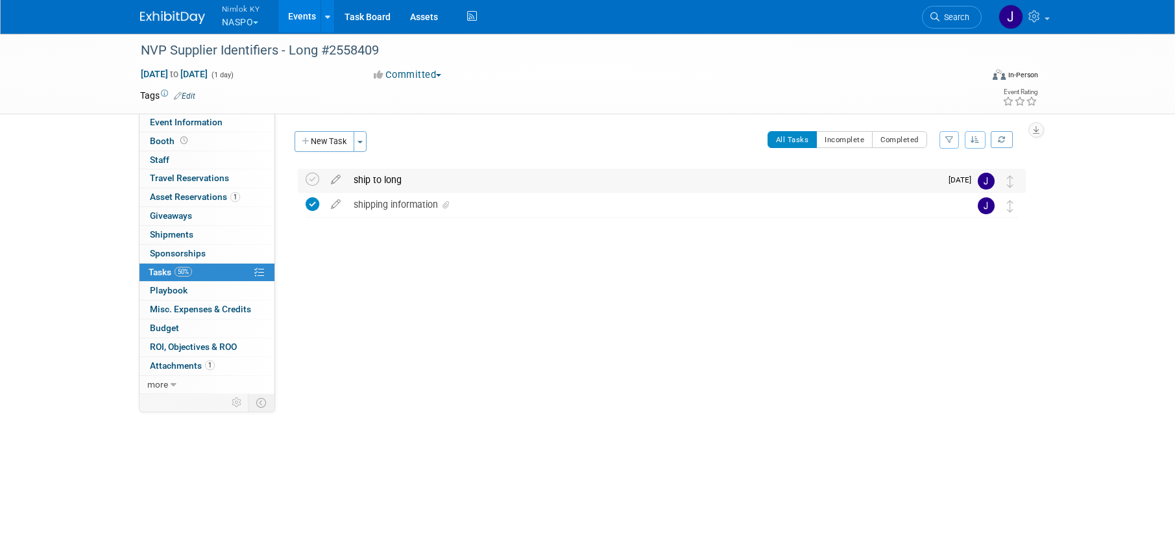
click at [417, 179] on div "ship to long" at bounding box center [644, 180] width 594 height 22
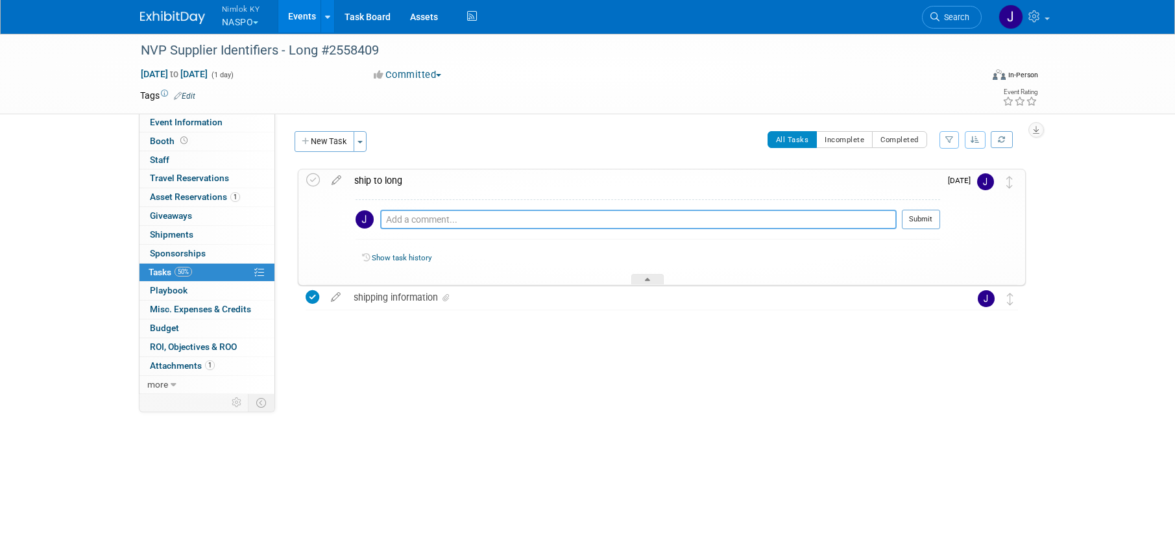
click at [426, 221] on textarea at bounding box center [638, 219] width 517 height 19
paste textarea "1z2rx9090344304979"
type textarea "1z2rx9090344304979"
click at [906, 219] on button "Submit" at bounding box center [921, 219] width 38 height 19
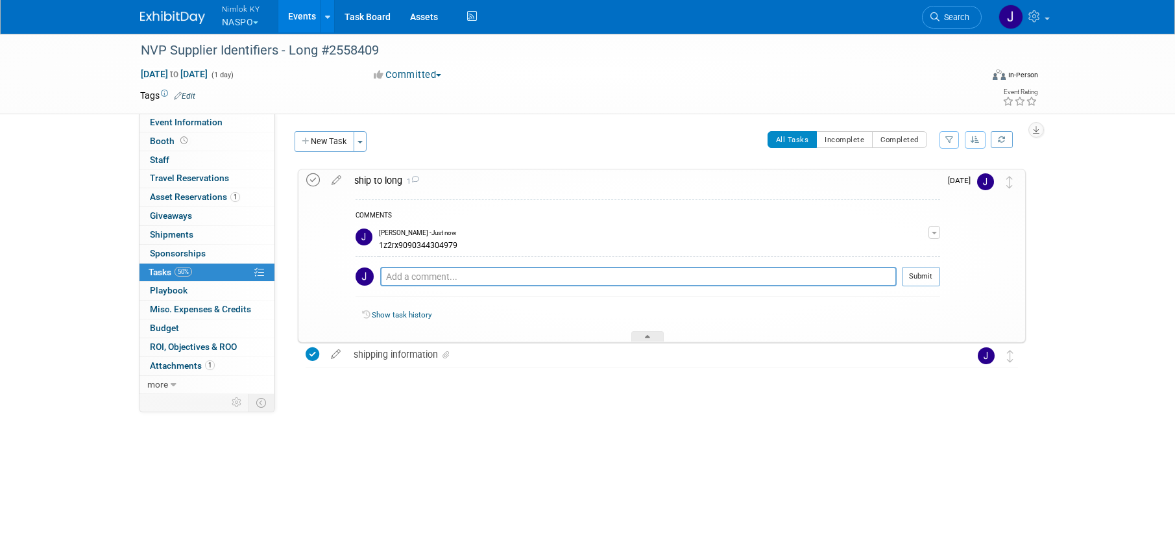
click at [315, 180] on icon at bounding box center [313, 180] width 14 height 14
click at [208, 79] on span "Sep 12, 2025 to Sep 12, 2025" at bounding box center [174, 74] width 68 height 12
type input "[DATE]"
select select "8"
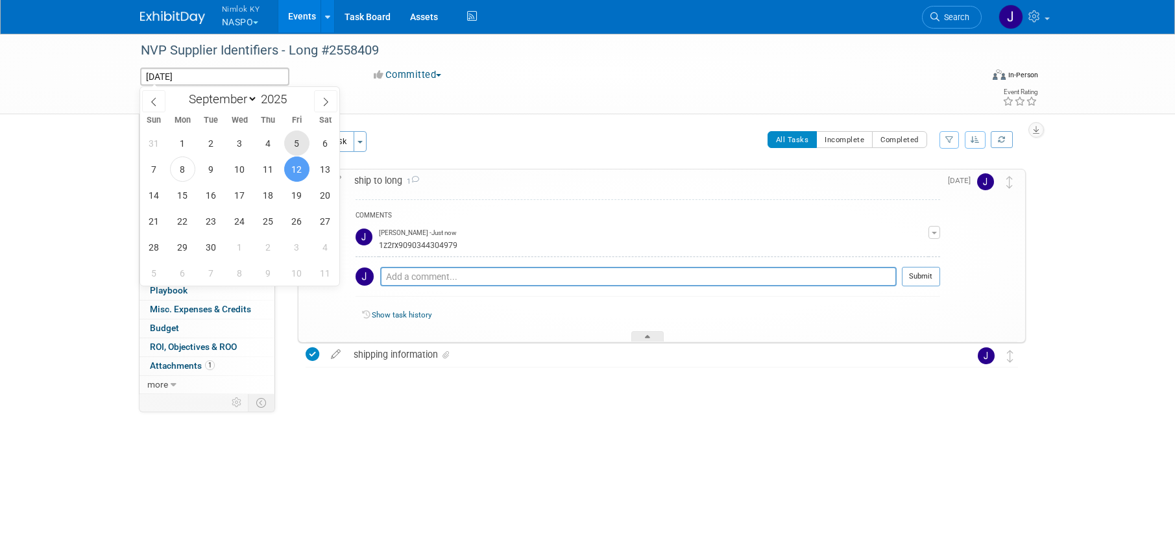
click at [300, 139] on span "5" at bounding box center [296, 142] width 25 height 25
type input "Sep 5, 2025"
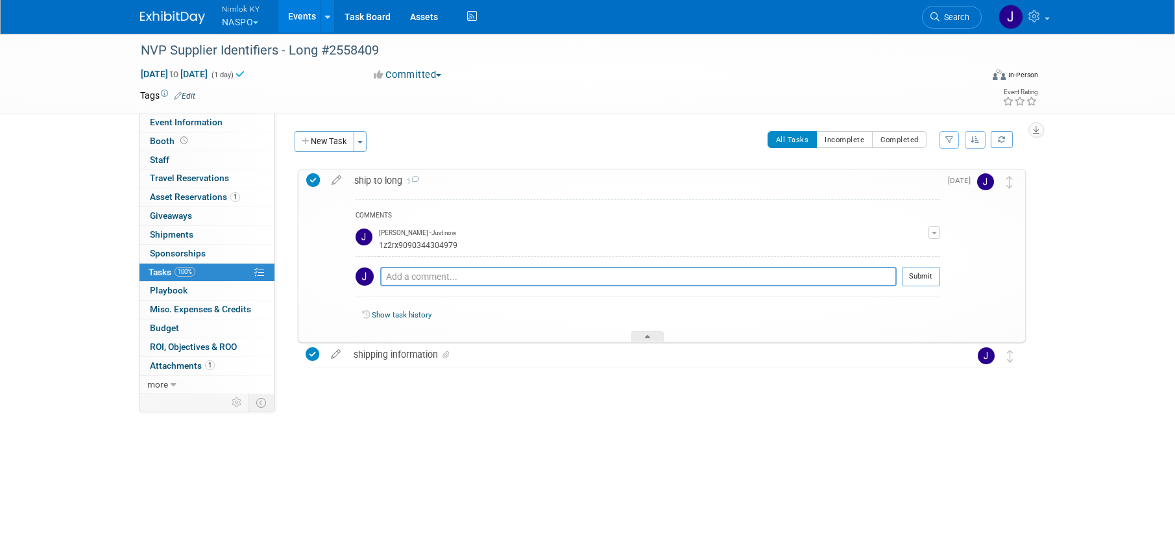
click at [302, 21] on link "Events" at bounding box center [301, 16] width 47 height 32
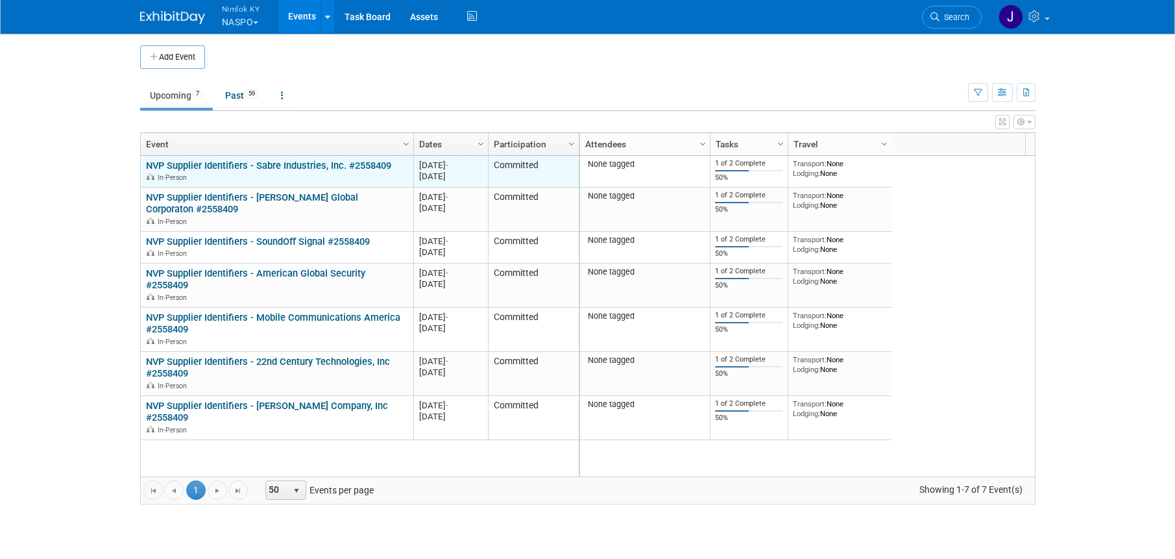
click at [323, 162] on link "NVP Supplier Identifiers - Sabre Industries, Inc. #2558409" at bounding box center [268, 166] width 245 height 12
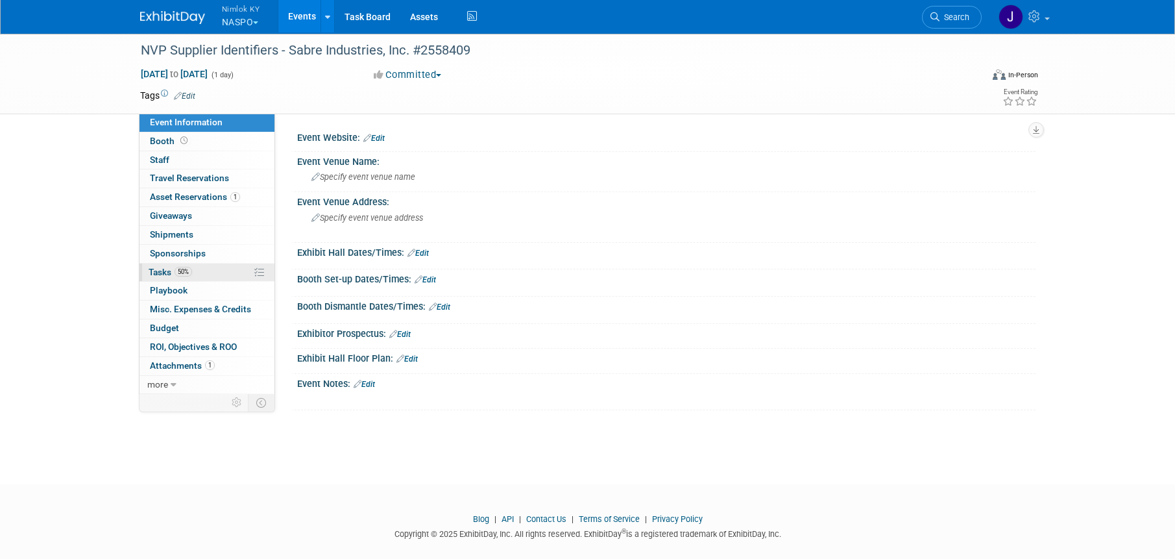
click at [220, 270] on link "50% Tasks 50%" at bounding box center [207, 272] width 135 height 18
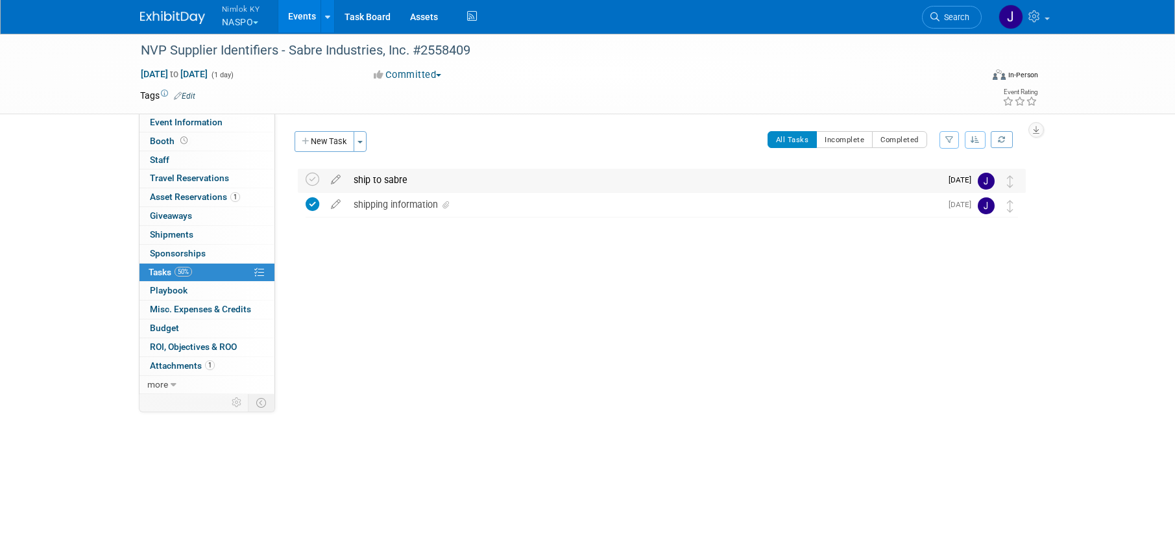
click at [427, 178] on div "ship to sabre" at bounding box center [644, 180] width 594 height 22
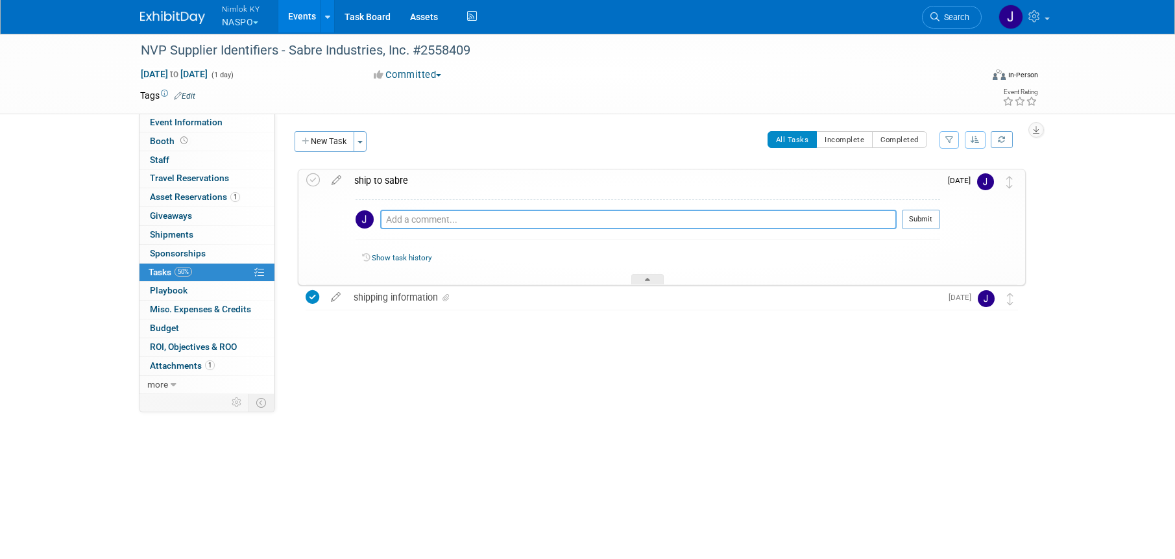
click at [403, 217] on textarea at bounding box center [638, 219] width 517 height 19
paste textarea "1z2rx9090344238989"
type textarea "1z2rx9090344238989"
click at [924, 214] on button "Submit" at bounding box center [921, 219] width 38 height 19
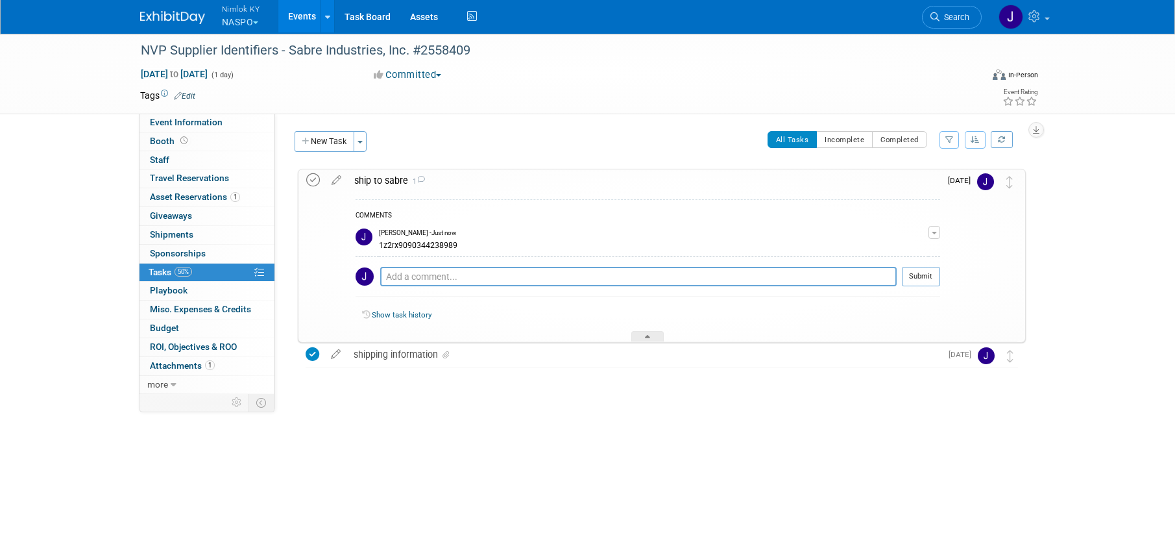
click at [312, 179] on icon at bounding box center [313, 180] width 14 height 14
click at [208, 78] on span "Sep 12, 2025 to Sep 12, 2025" at bounding box center [174, 74] width 68 height 12
type input "[DATE]"
select select "8"
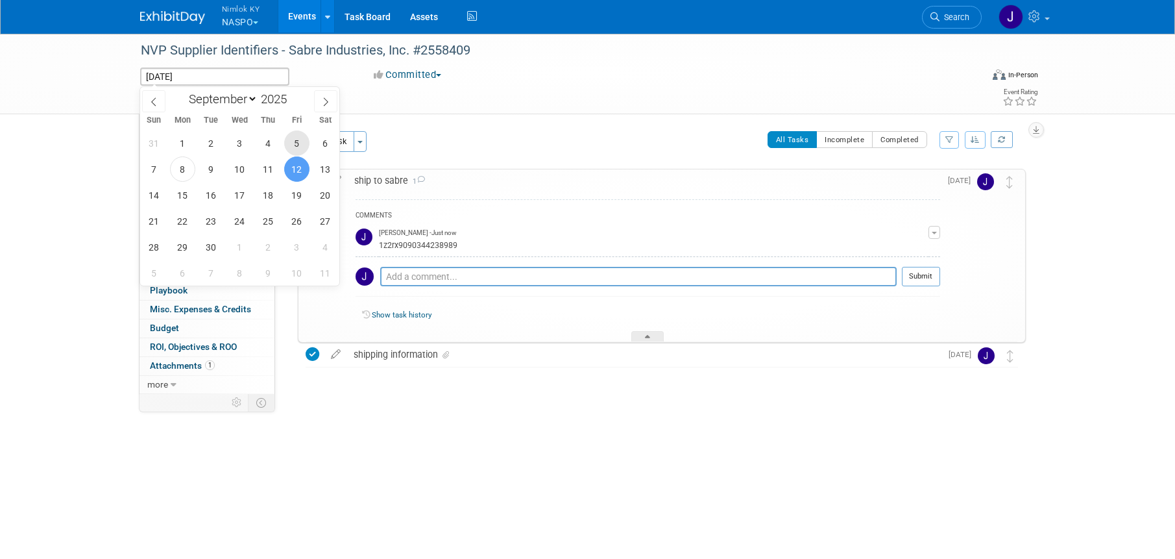
click at [296, 141] on span "5" at bounding box center [296, 142] width 25 height 25
type input "Sep 5, 2025"
click at [296, 141] on span "5" at bounding box center [296, 142] width 25 height 25
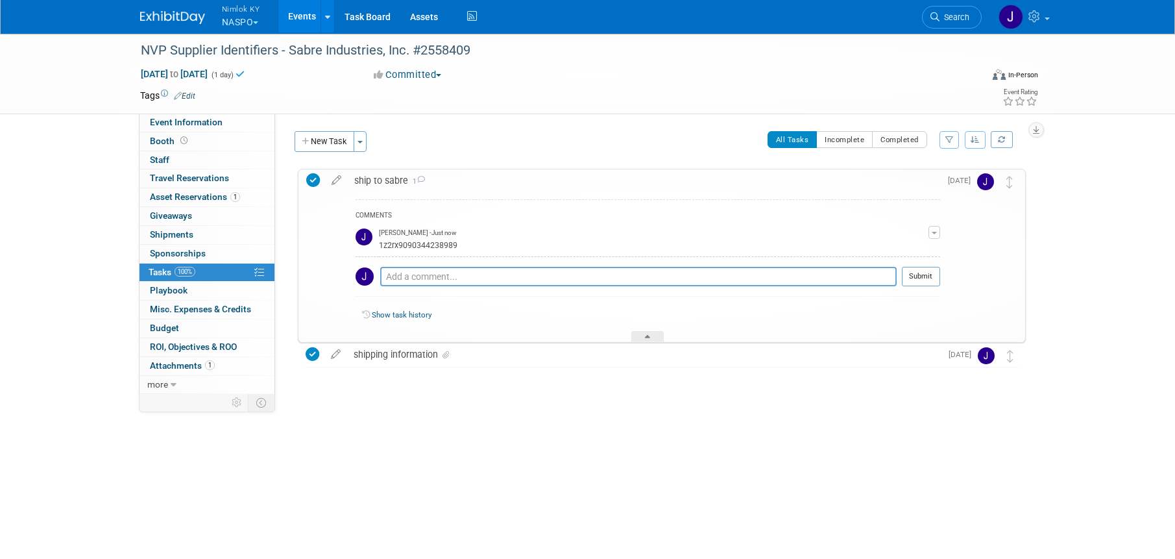
click at [309, 18] on link "Events" at bounding box center [301, 16] width 47 height 32
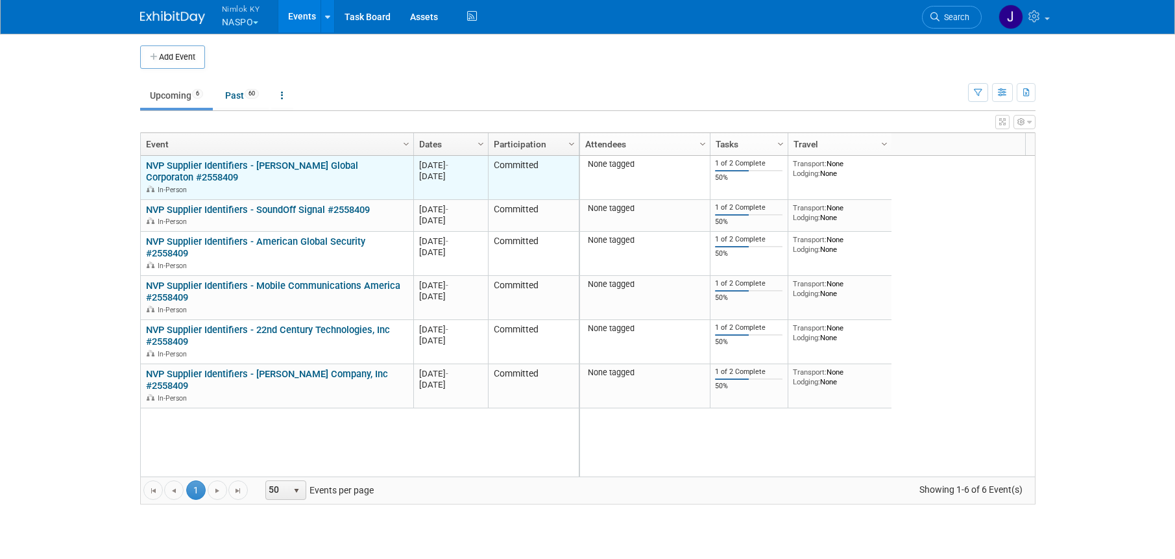
click at [308, 168] on link "NVP Supplier Identifiers - [PERSON_NAME] Global Corporaton #2558409" at bounding box center [252, 172] width 212 height 24
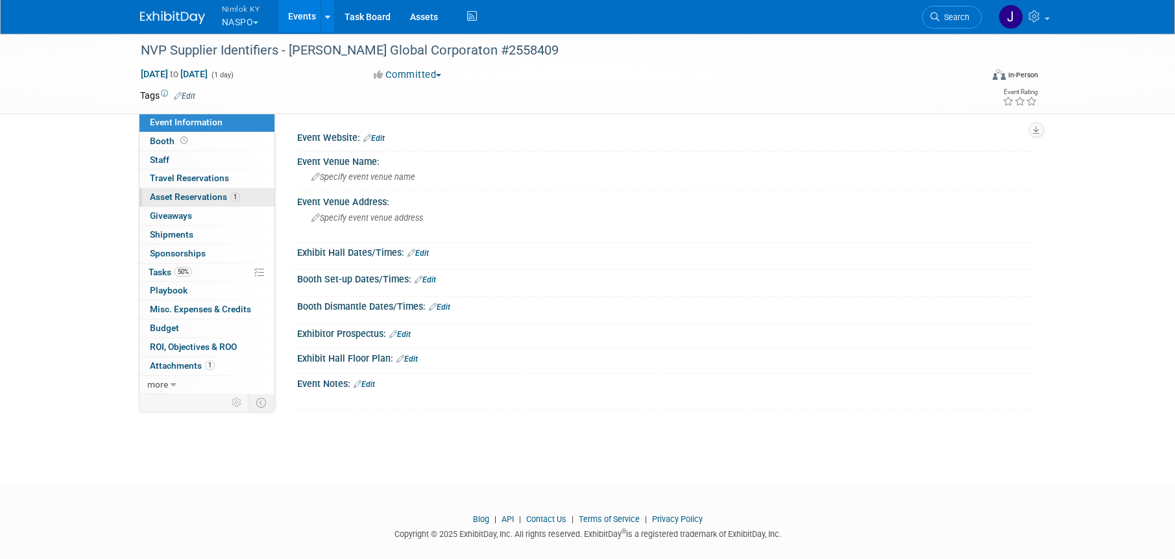
click at [217, 197] on span "Asset Reservations 1" at bounding box center [195, 196] width 90 height 10
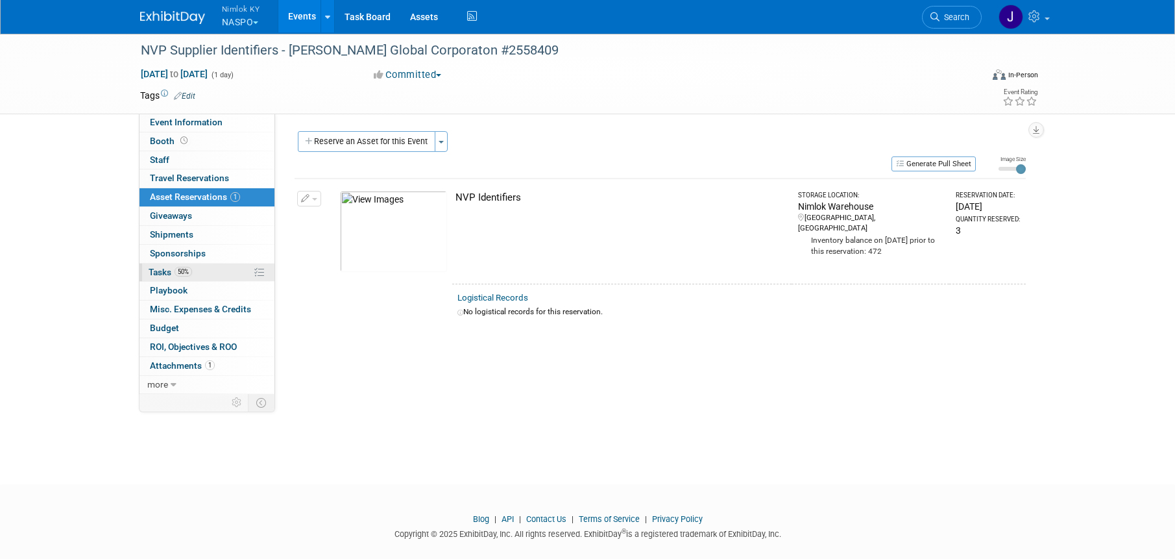
click at [212, 267] on link "50% Tasks 50%" at bounding box center [207, 272] width 135 height 18
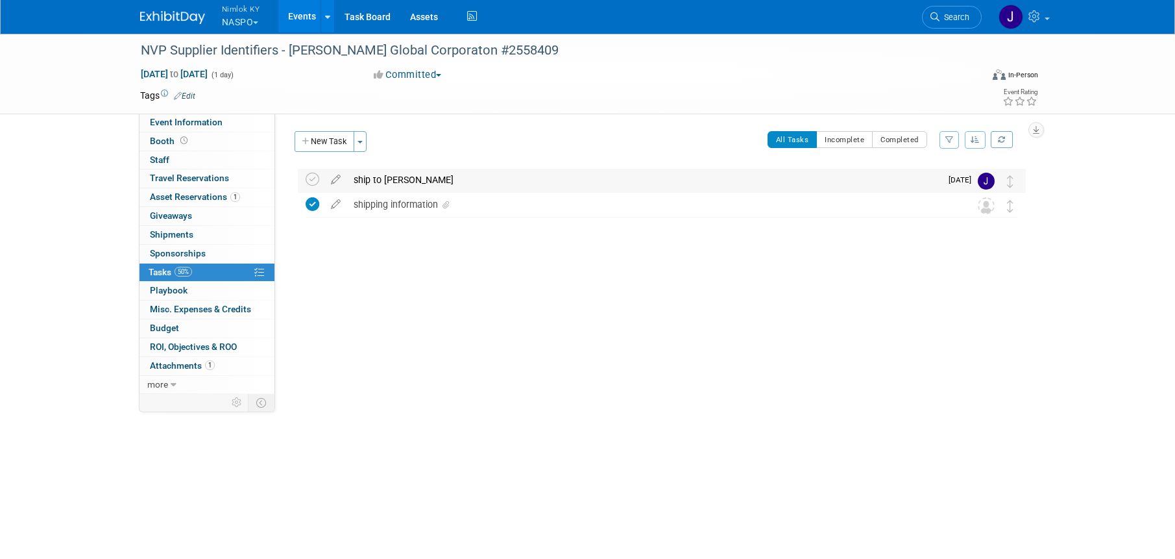
click at [412, 182] on div "ship to abrams" at bounding box center [644, 180] width 594 height 22
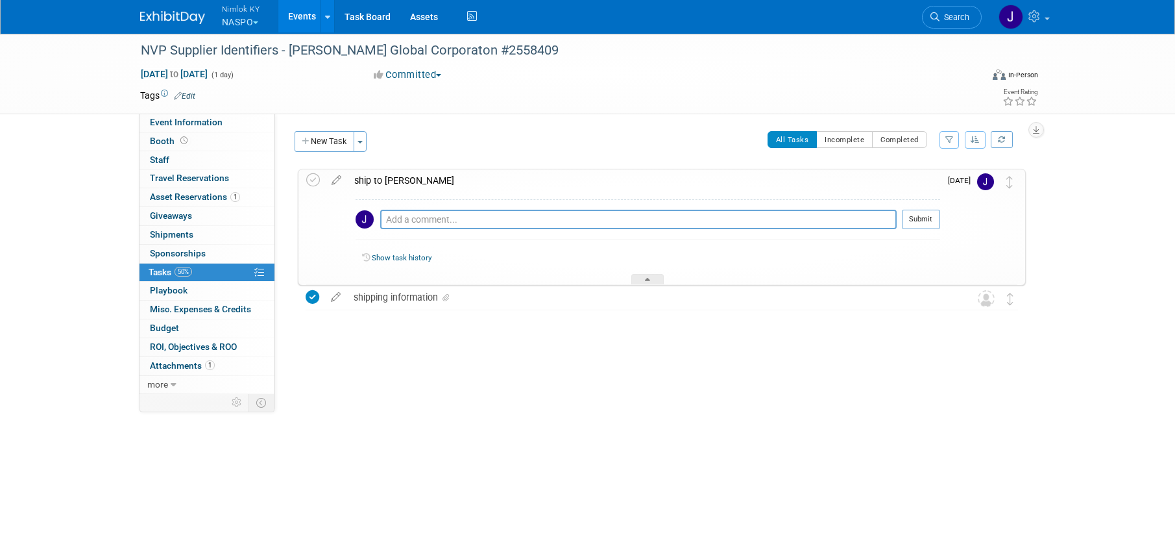
click at [456, 230] on div "Pro tip: Press Ctrl-Enter to submit comment." at bounding box center [638, 234] width 517 height 10
click at [463, 223] on textarea at bounding box center [638, 219] width 517 height 19
paste textarea "1z2rx9090343015006"
type textarea "1z2rx9090343015006"
click at [912, 221] on button "Submit" at bounding box center [921, 219] width 38 height 19
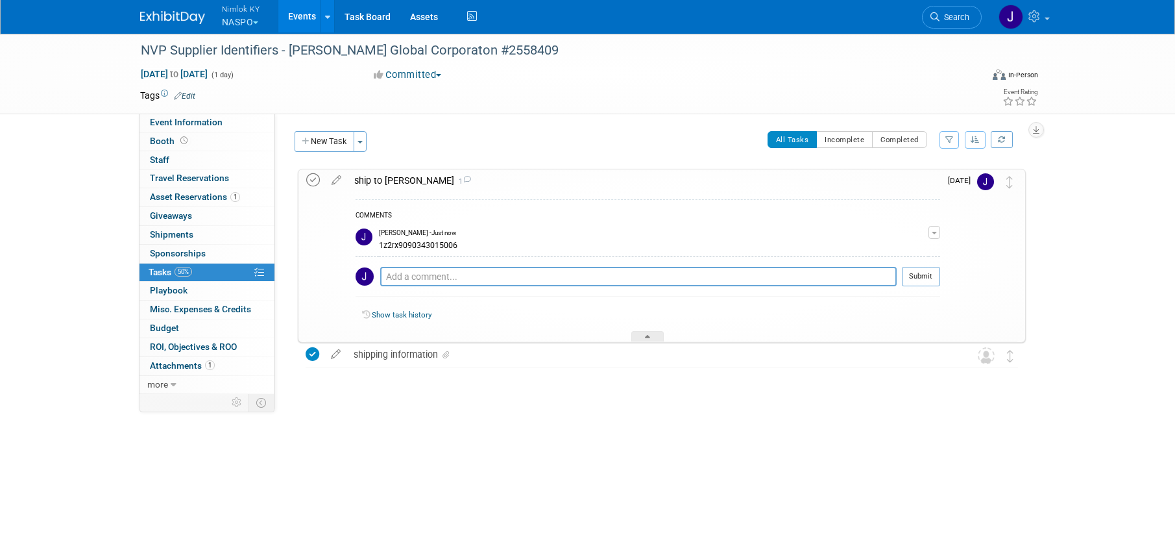
click at [311, 174] on icon at bounding box center [313, 180] width 14 height 14
click at [208, 77] on span "Sep 12, 2025 to Sep 12, 2025" at bounding box center [174, 74] width 68 height 12
type input "[DATE]"
select select "8"
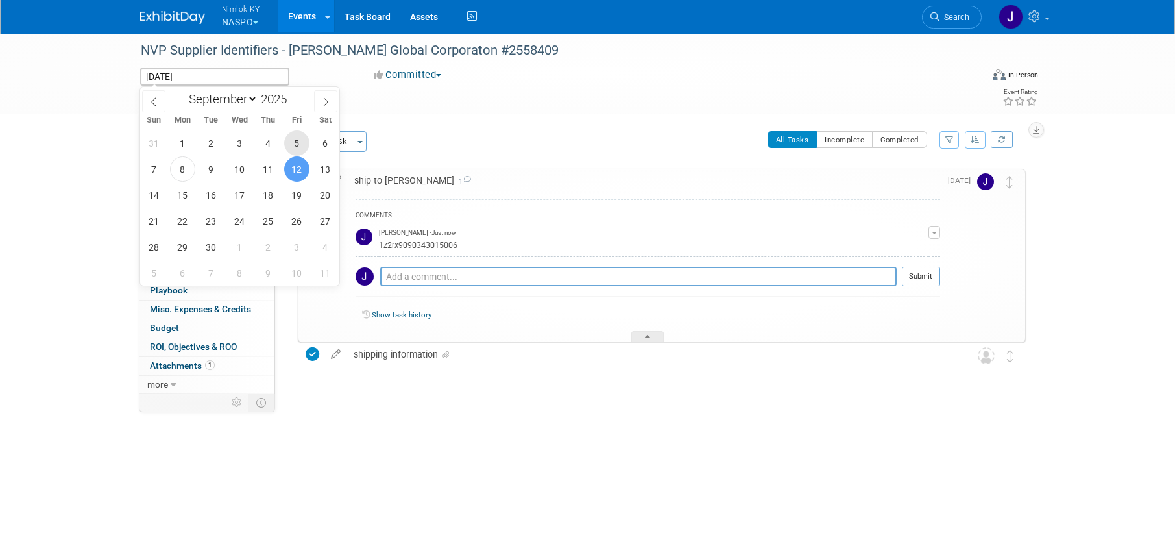
click at [298, 150] on span "5" at bounding box center [296, 142] width 25 height 25
type input "[DATE]"
click at [298, 150] on span "5" at bounding box center [296, 142] width 25 height 25
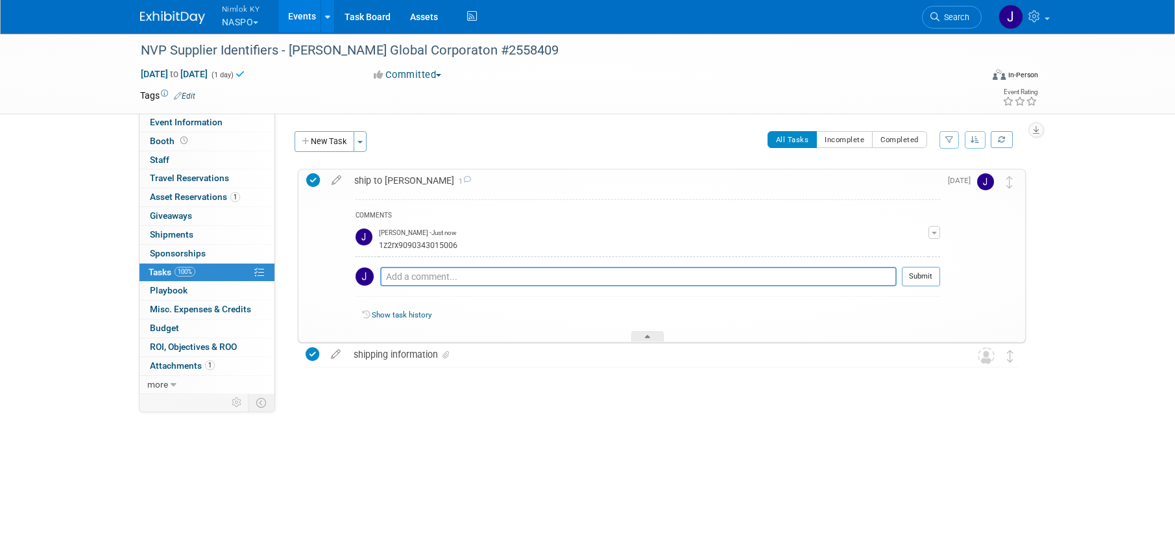
click at [311, 14] on link "Events" at bounding box center [301, 16] width 47 height 32
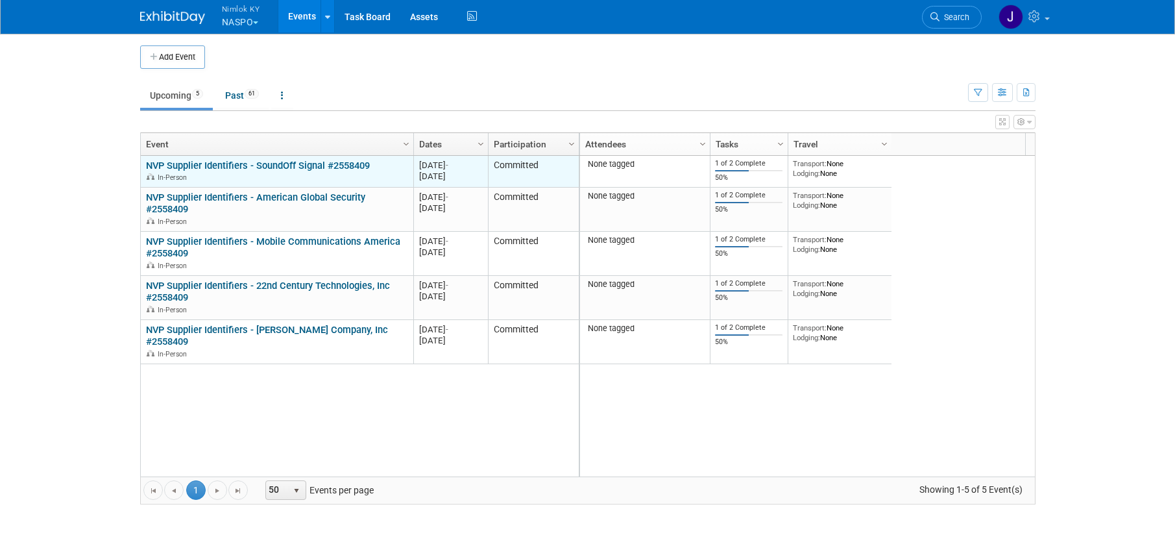
click at [326, 165] on link "NVP Supplier Identifiers - SoundOff Signal #2558409" at bounding box center [258, 166] width 224 height 12
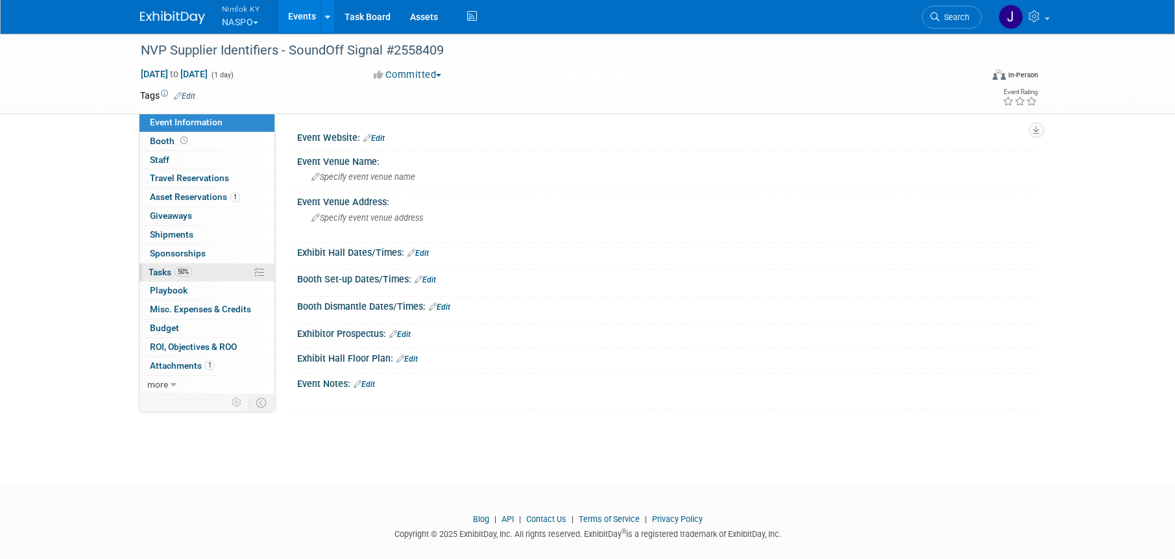
click at [197, 265] on link "50% Tasks 50%" at bounding box center [207, 272] width 135 height 18
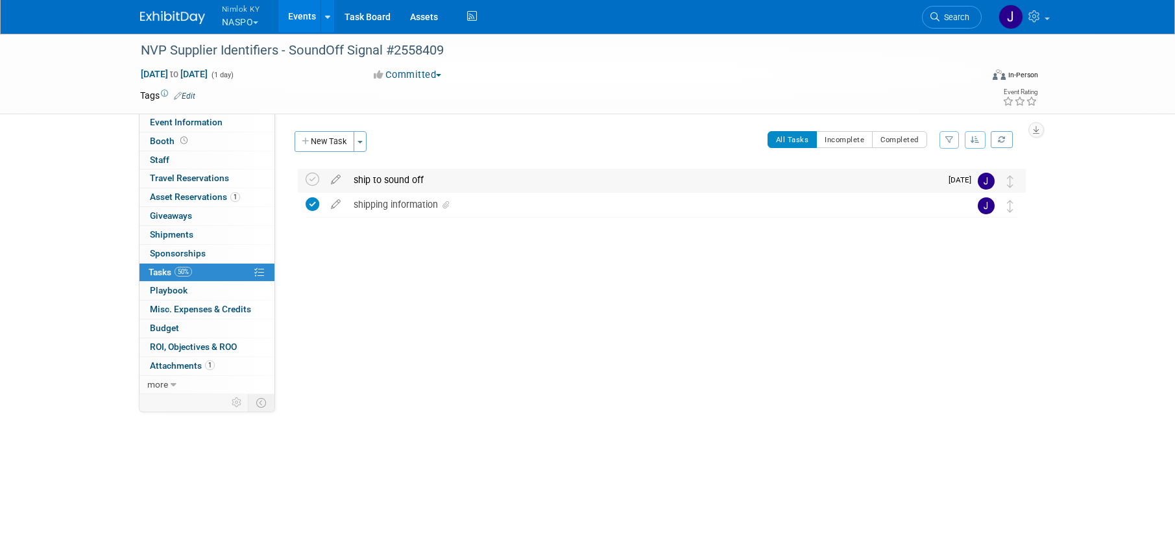
click at [494, 178] on div "ship to sound off" at bounding box center [644, 180] width 594 height 22
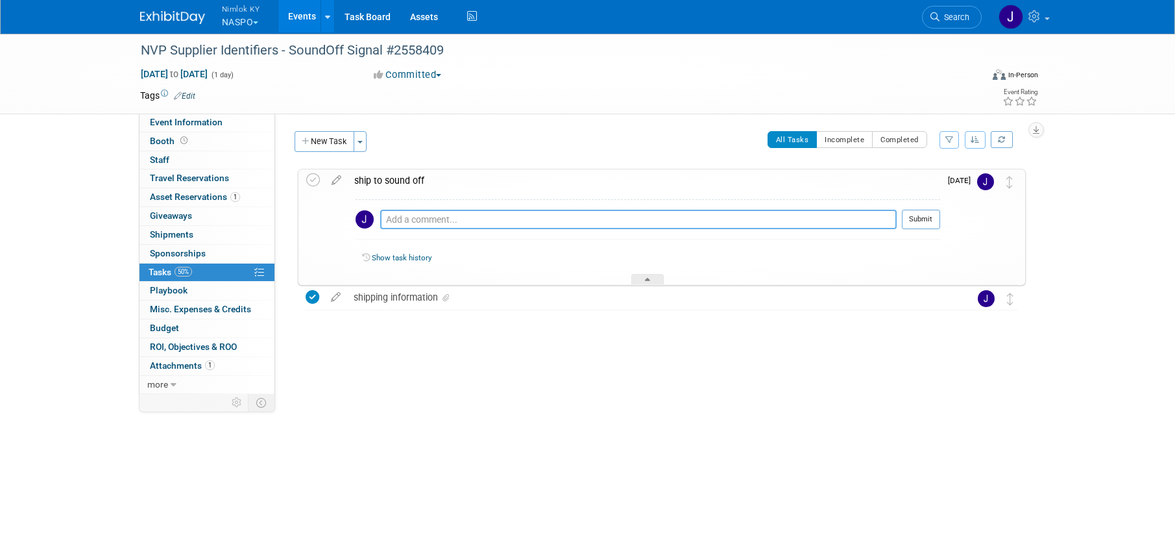
click at [498, 215] on textarea at bounding box center [638, 219] width 517 height 19
paste textarea "1z2rx9090343057015"
type textarea "1z2rx9090343057015"
click at [923, 221] on button "Submit" at bounding box center [921, 219] width 38 height 19
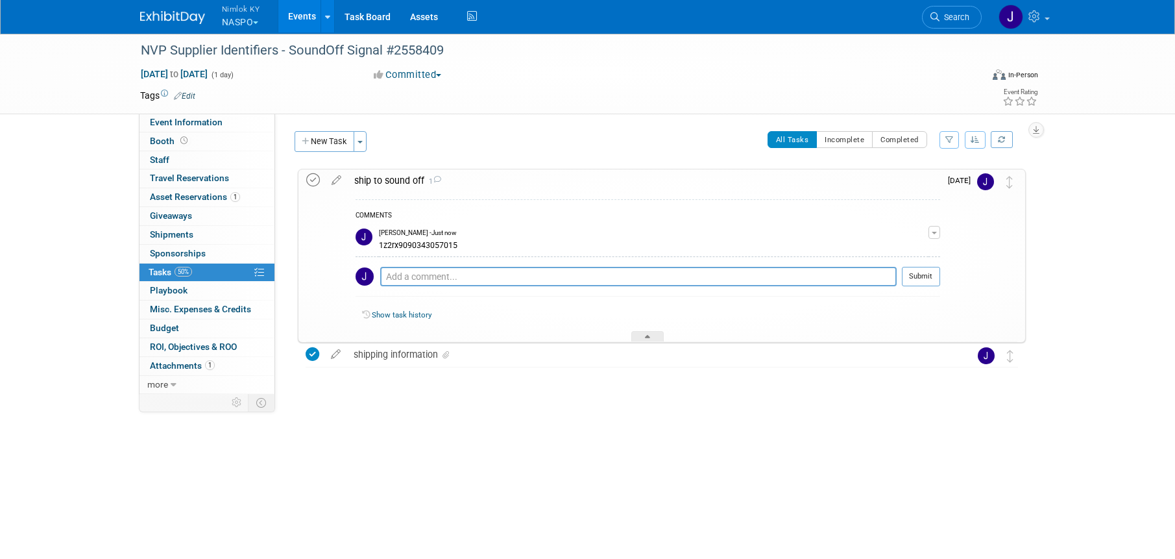
click at [313, 184] on icon at bounding box center [313, 180] width 14 height 14
click at [208, 74] on span "[DATE] to [DATE]" at bounding box center [174, 74] width 68 height 12
type input "[DATE]"
select select "8"
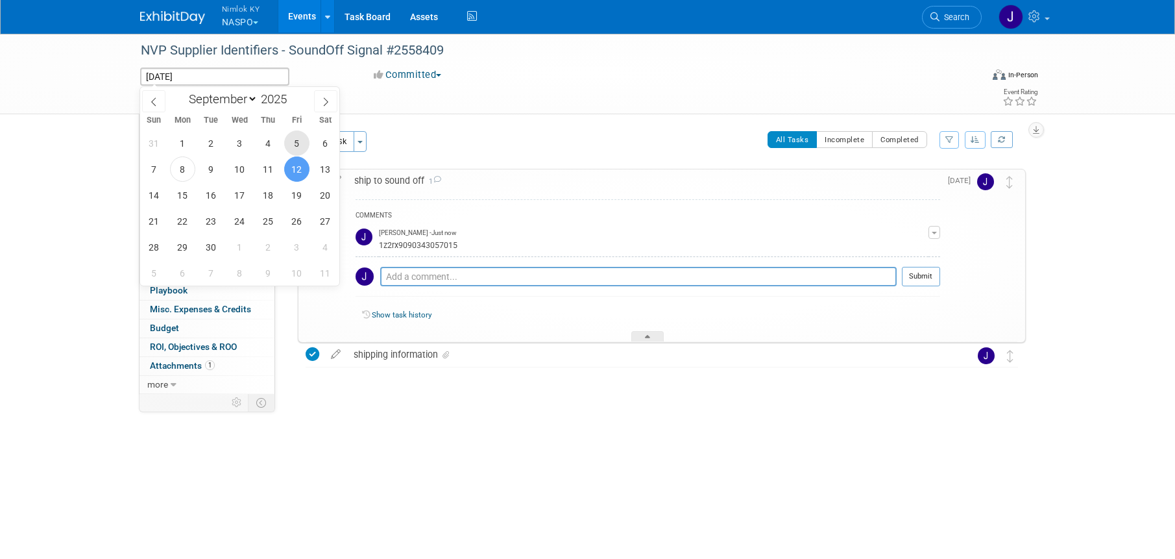
click at [298, 135] on span "5" at bounding box center [296, 142] width 25 height 25
type input "[DATE]"
click at [298, 135] on span "5" at bounding box center [296, 142] width 25 height 25
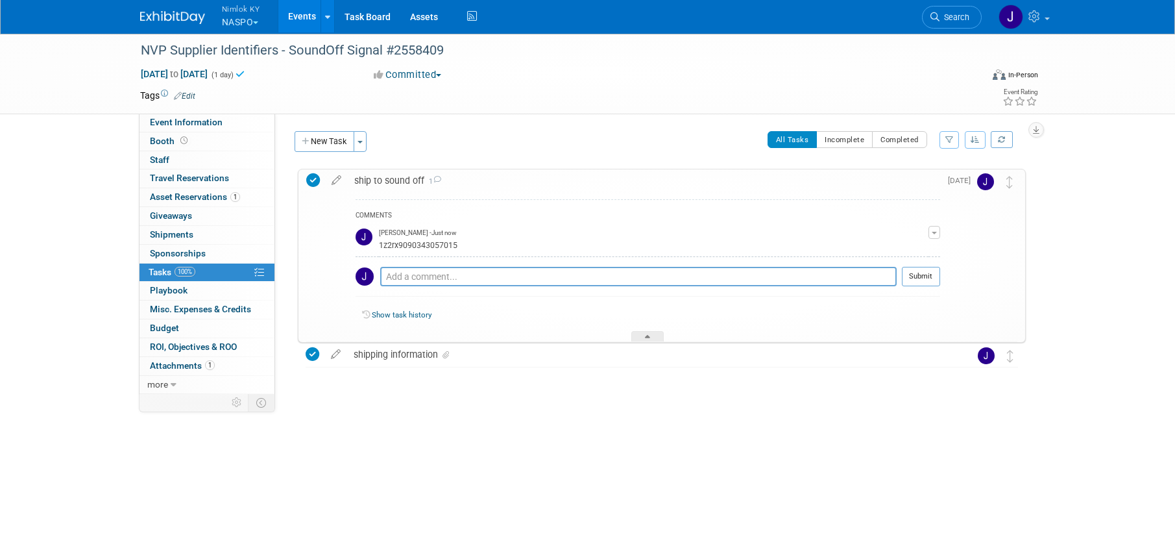
click at [302, 10] on link "Events" at bounding box center [301, 16] width 47 height 32
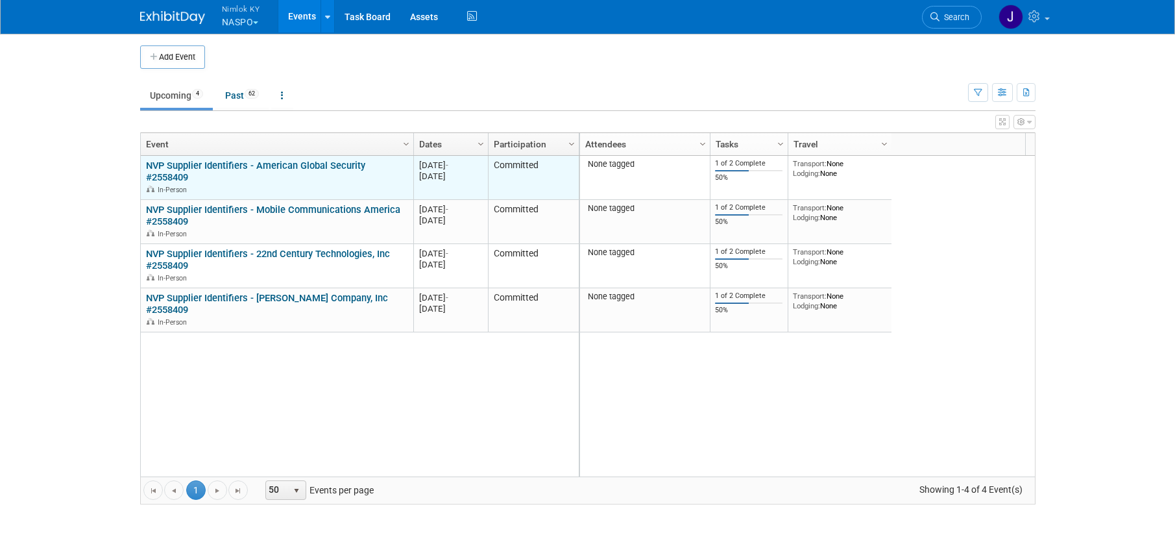
click at [314, 165] on link "NVP Supplier Identifiers - American Global Security #2558409" at bounding box center [255, 172] width 219 height 24
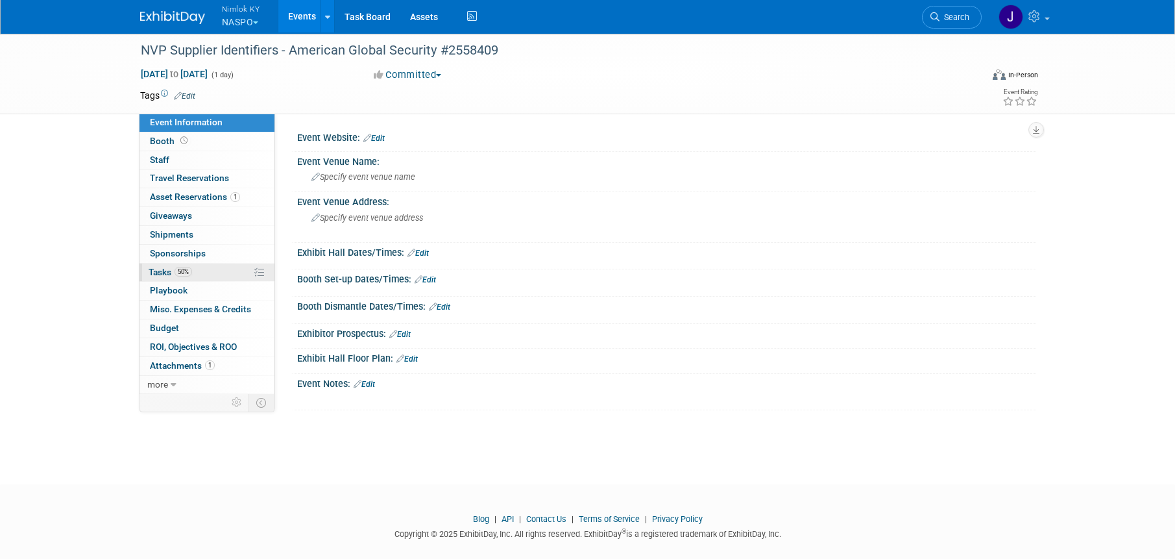
click at [213, 267] on link "50% Tasks 50%" at bounding box center [207, 272] width 135 height 18
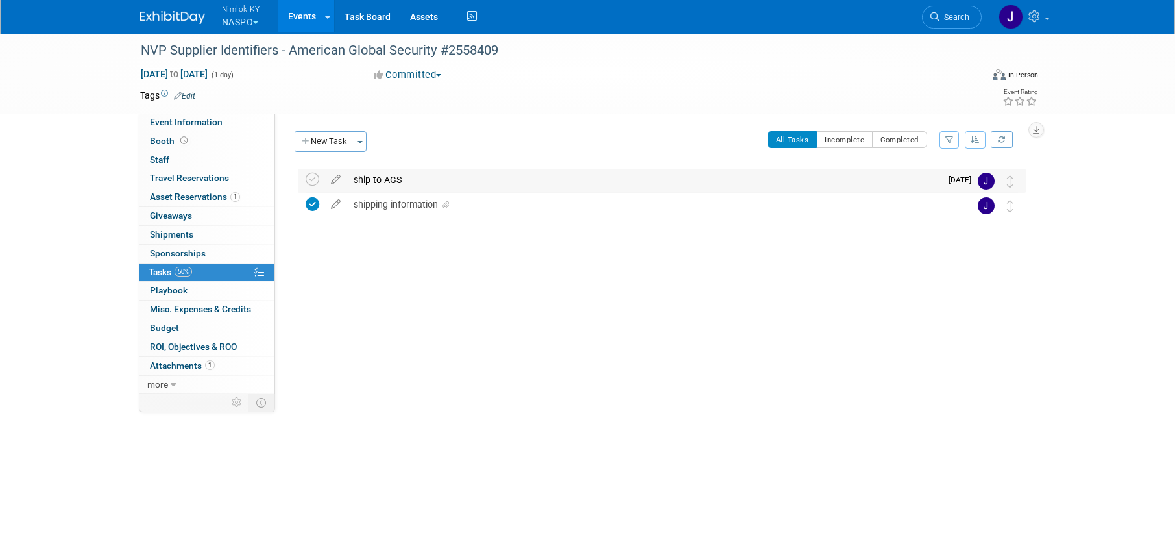
click at [382, 180] on div "ship to AGS" at bounding box center [644, 180] width 594 height 22
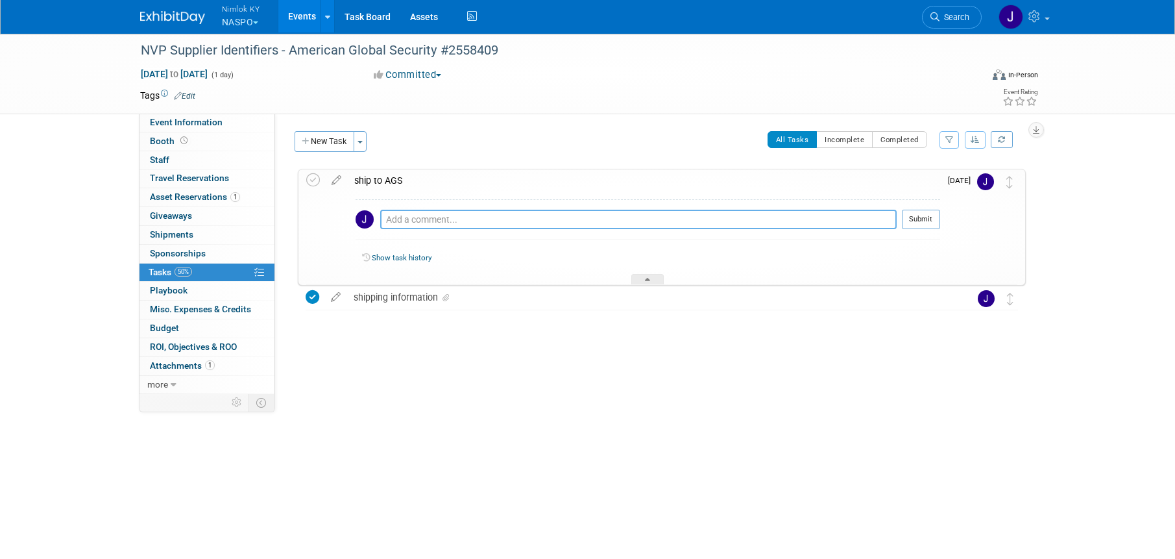
click at [409, 218] on textarea at bounding box center [638, 219] width 517 height 19
paste textarea "1z2rx9090344335025"
type textarea "1z2rx9090344335025"
click at [916, 221] on button "Submit" at bounding box center [921, 219] width 38 height 19
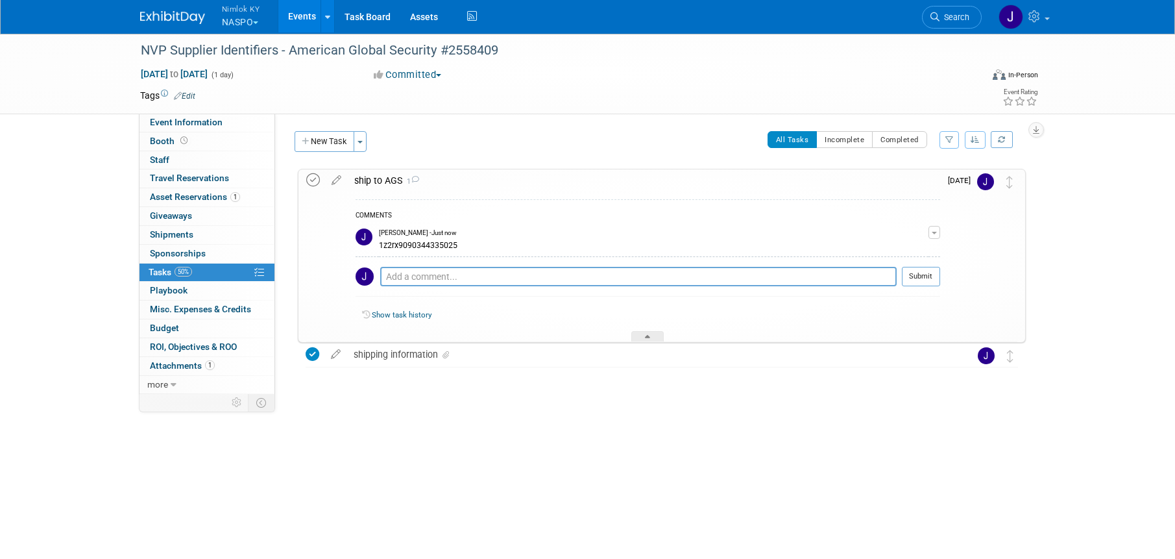
click at [312, 178] on icon at bounding box center [313, 180] width 14 height 14
click at [208, 78] on span "[DATE] to [DATE]" at bounding box center [174, 74] width 68 height 12
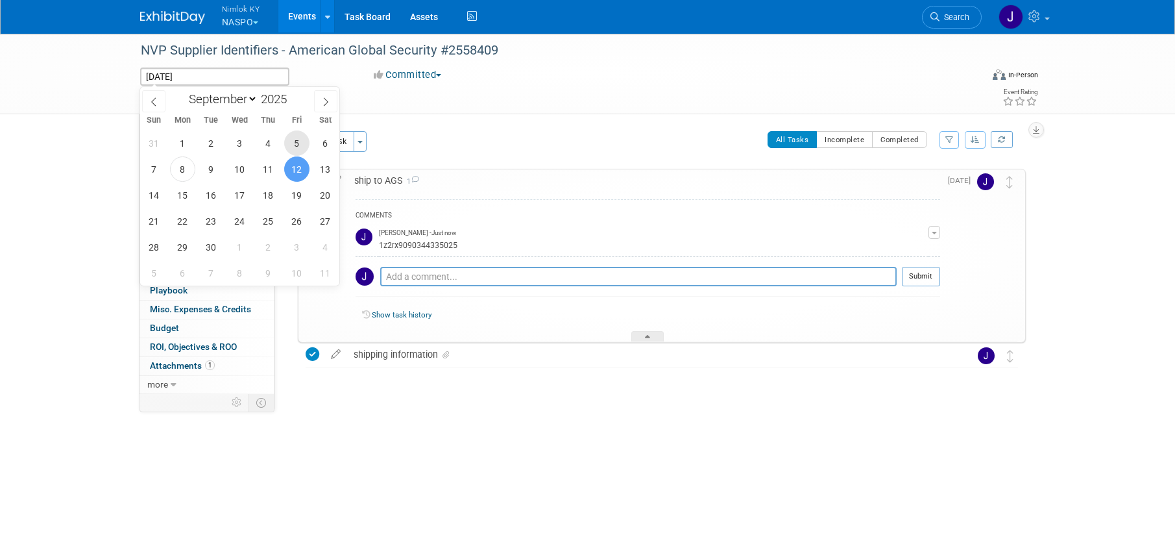
click at [300, 143] on span "5" at bounding box center [296, 142] width 25 height 25
type input "[DATE]"
click at [300, 143] on span "5" at bounding box center [296, 142] width 25 height 25
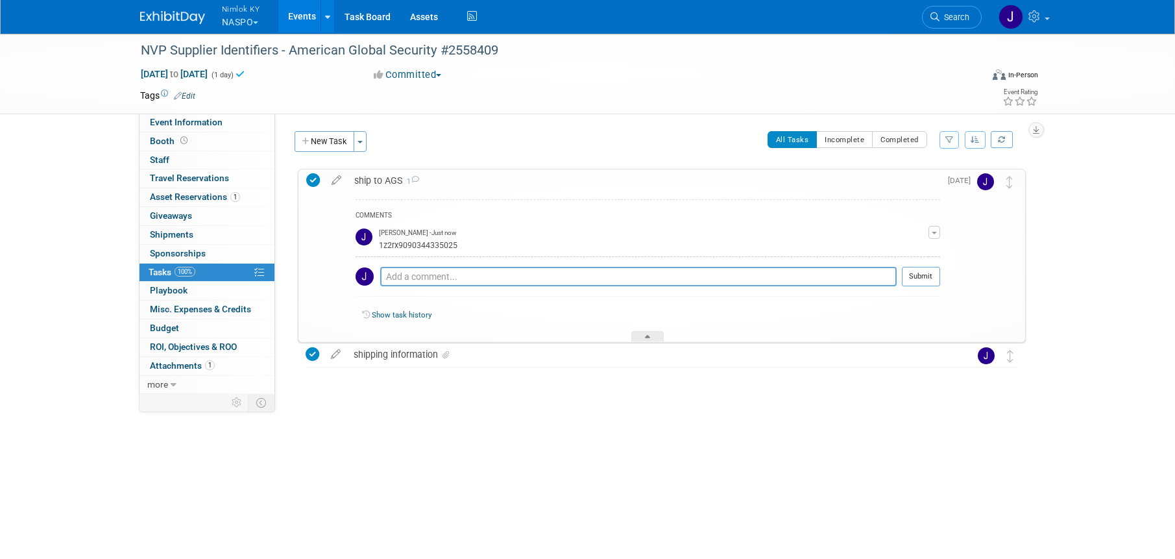
click at [302, 19] on link "Events" at bounding box center [301, 16] width 47 height 32
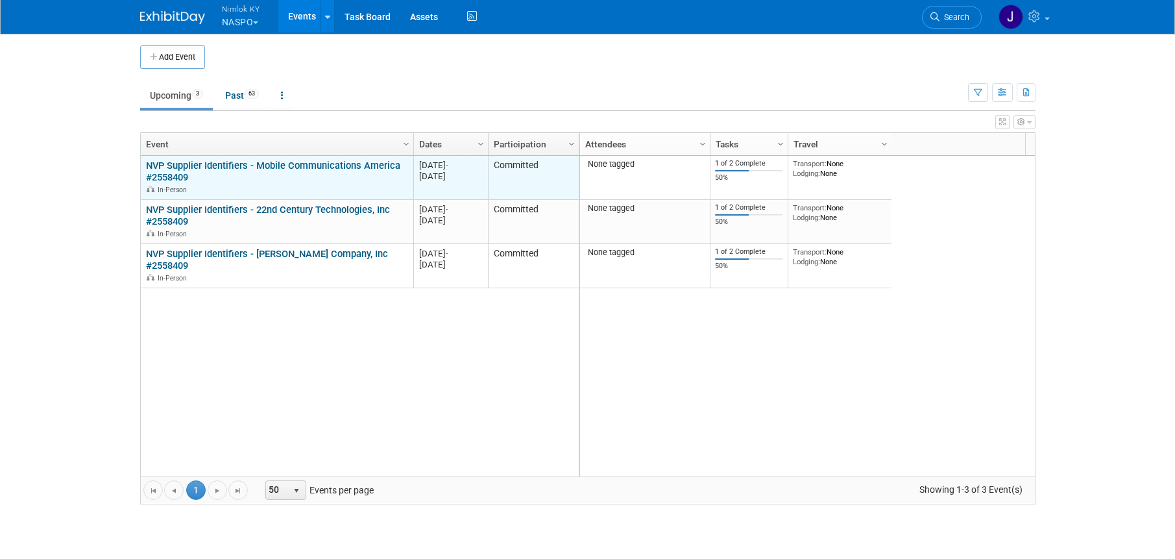
click at [314, 166] on link "NVP Supplier Identifiers - Mobile Communications America #2558409" at bounding box center [273, 172] width 254 height 24
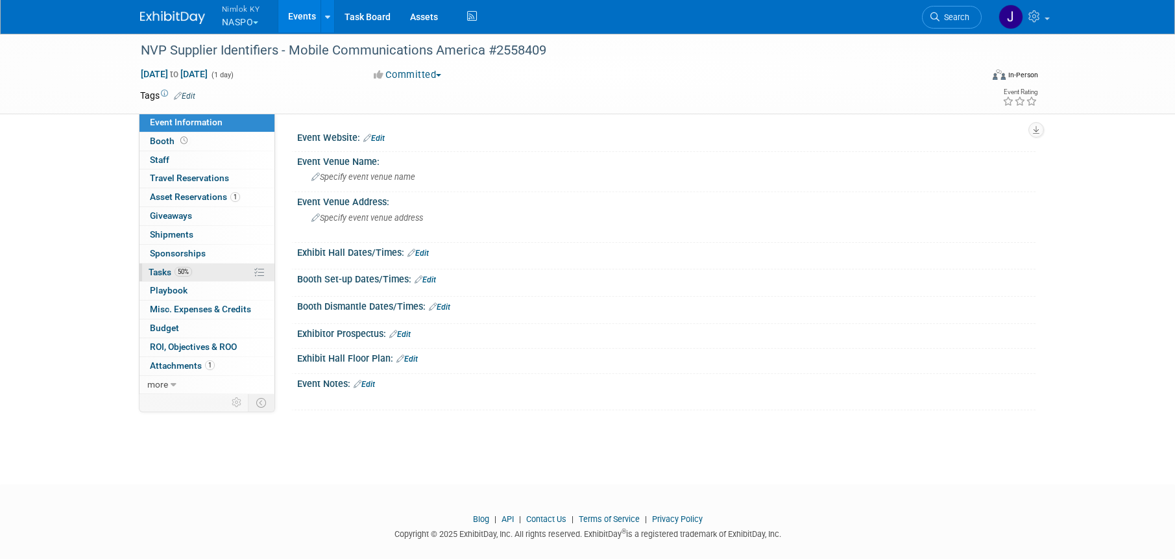
click at [220, 269] on link "50% Tasks 50%" at bounding box center [207, 272] width 135 height 18
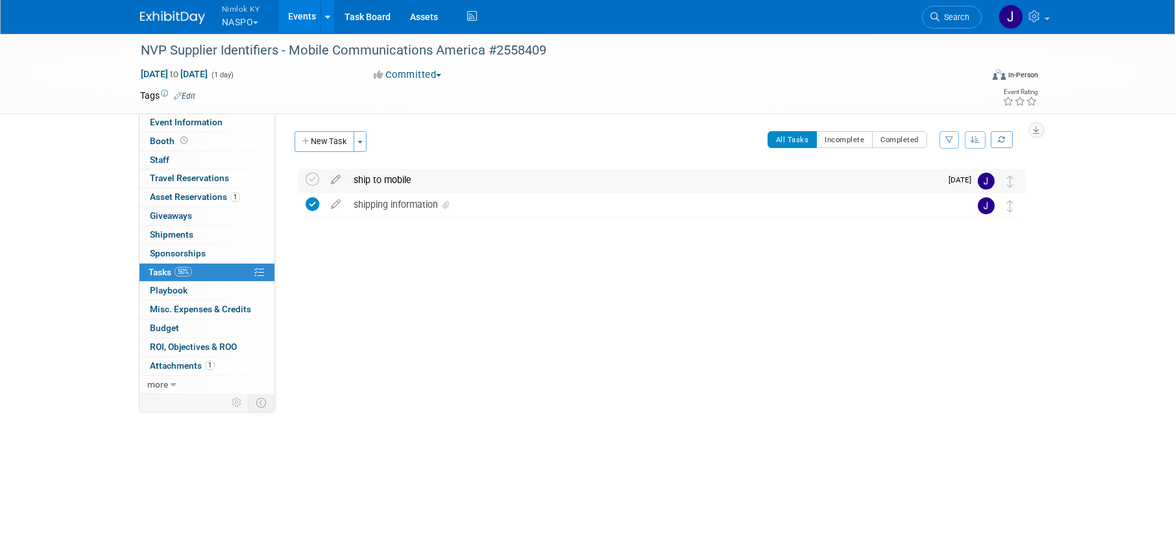
click at [393, 185] on div "ship to mobile" at bounding box center [644, 180] width 594 height 22
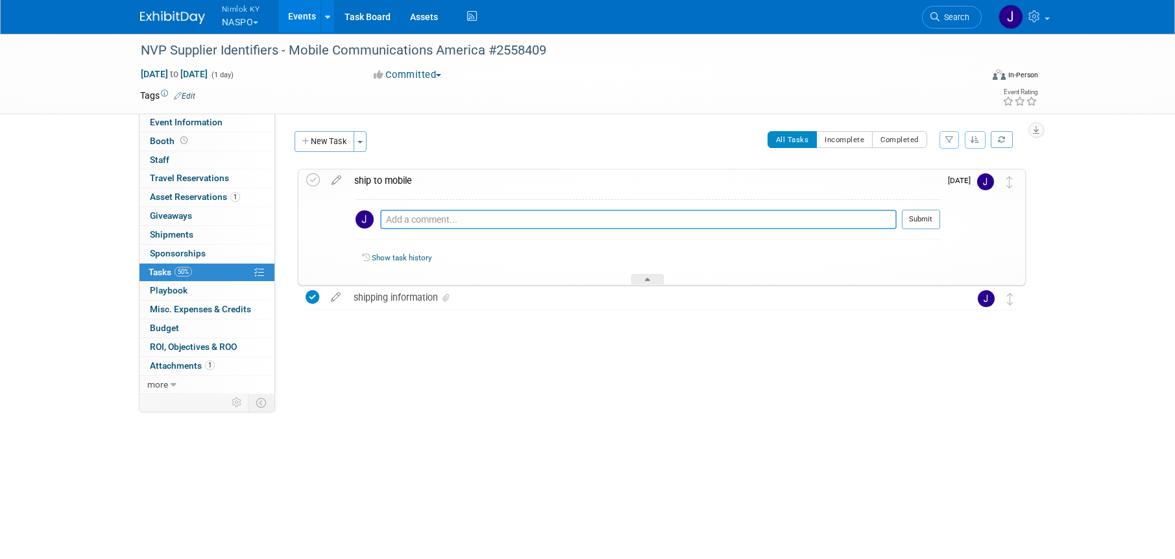
click at [428, 223] on textarea at bounding box center [638, 219] width 517 height 19
paste textarea "1z2rx9090344449037"
type textarea "1z2rx9090344449037"
click at [922, 219] on button "Submit" at bounding box center [921, 219] width 38 height 19
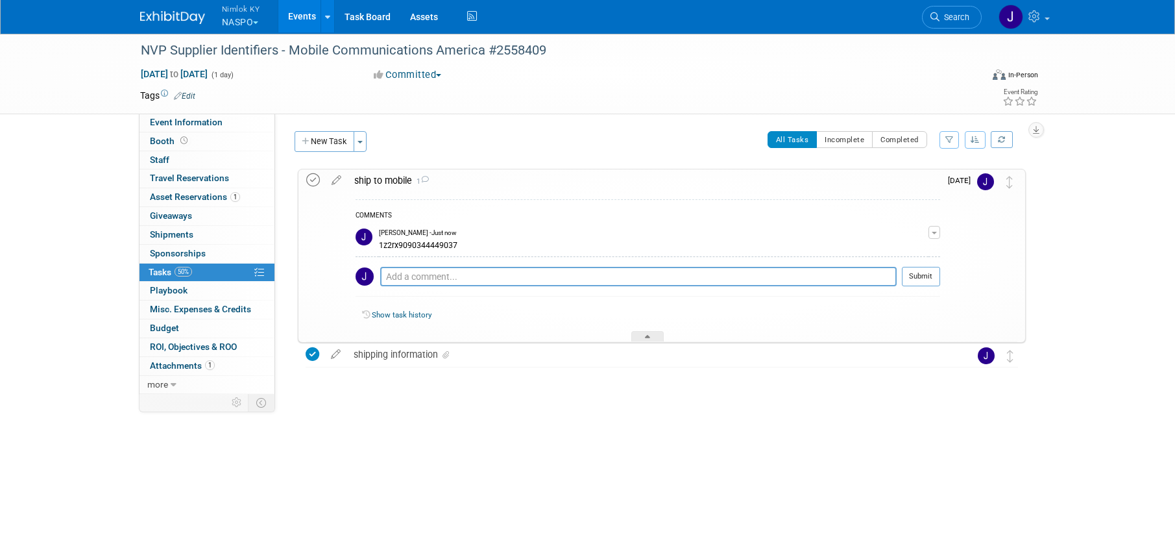
click at [313, 182] on icon at bounding box center [313, 180] width 14 height 14
click at [208, 71] on span "Sep 12, 2025 to Sep 12, 2025" at bounding box center [174, 74] width 68 height 12
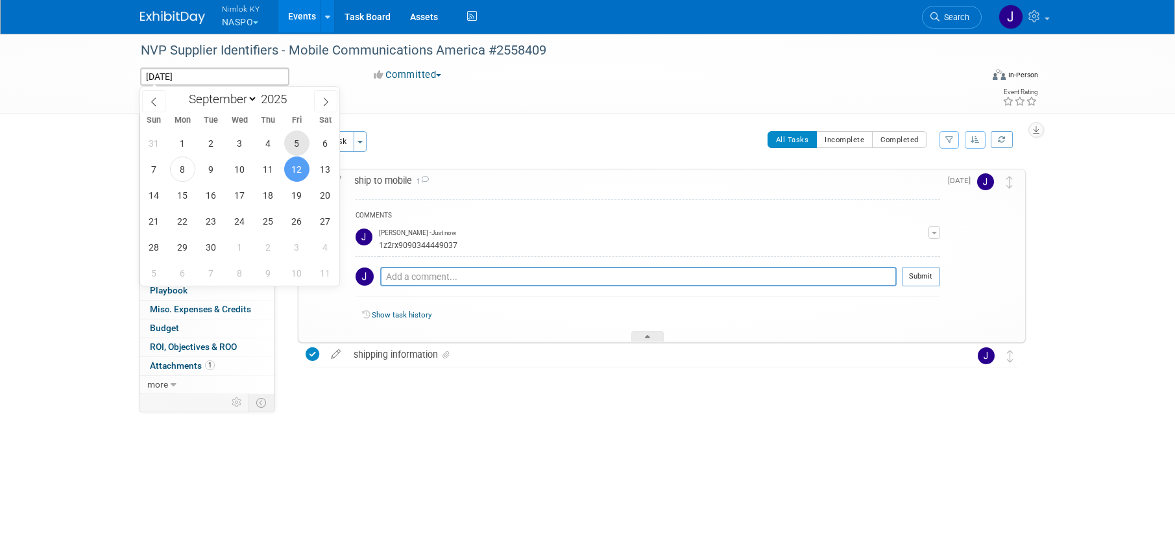
click at [297, 140] on span "5" at bounding box center [296, 142] width 25 height 25
type input "Sep 5, 2025"
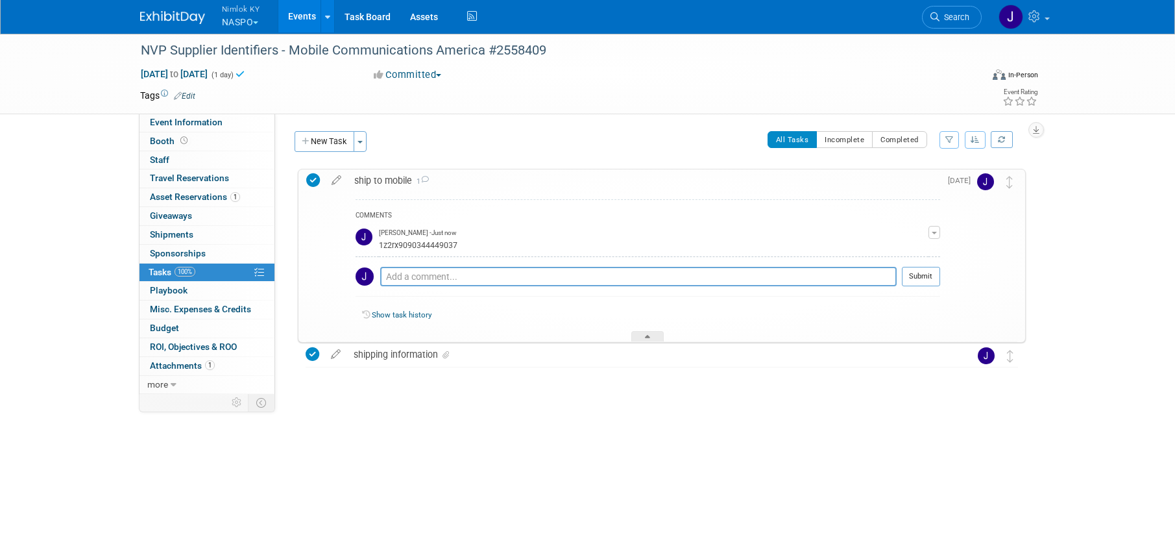
click at [308, 12] on link "Events" at bounding box center [301, 16] width 47 height 32
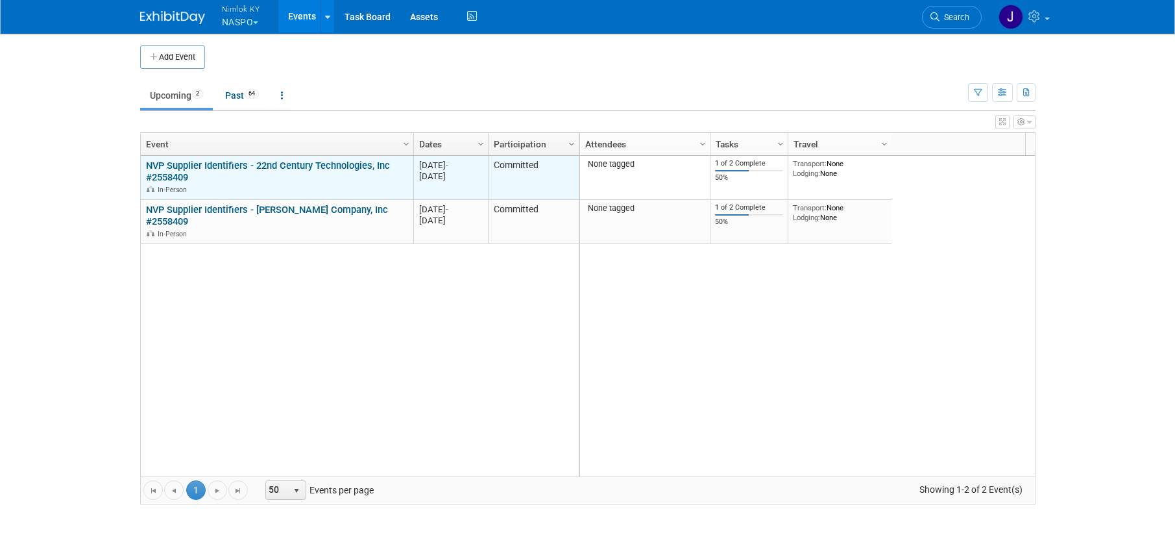
click at [312, 163] on link "NVP Supplier Identifiers - 22nd Century Technologies, Inc #2558409" at bounding box center [268, 172] width 244 height 24
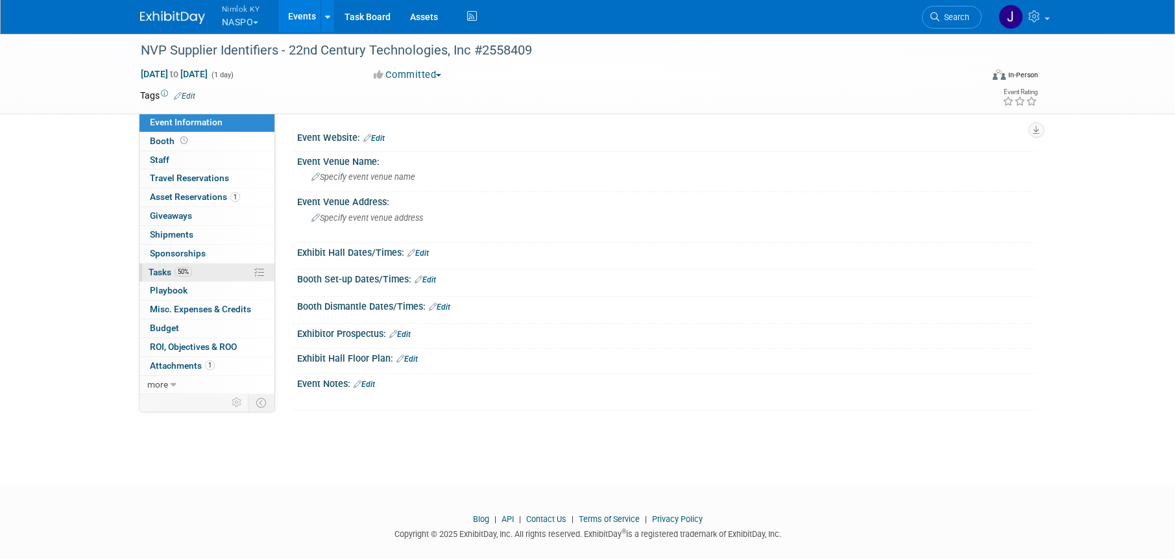
click at [197, 271] on link "50% Tasks 50%" at bounding box center [207, 272] width 135 height 18
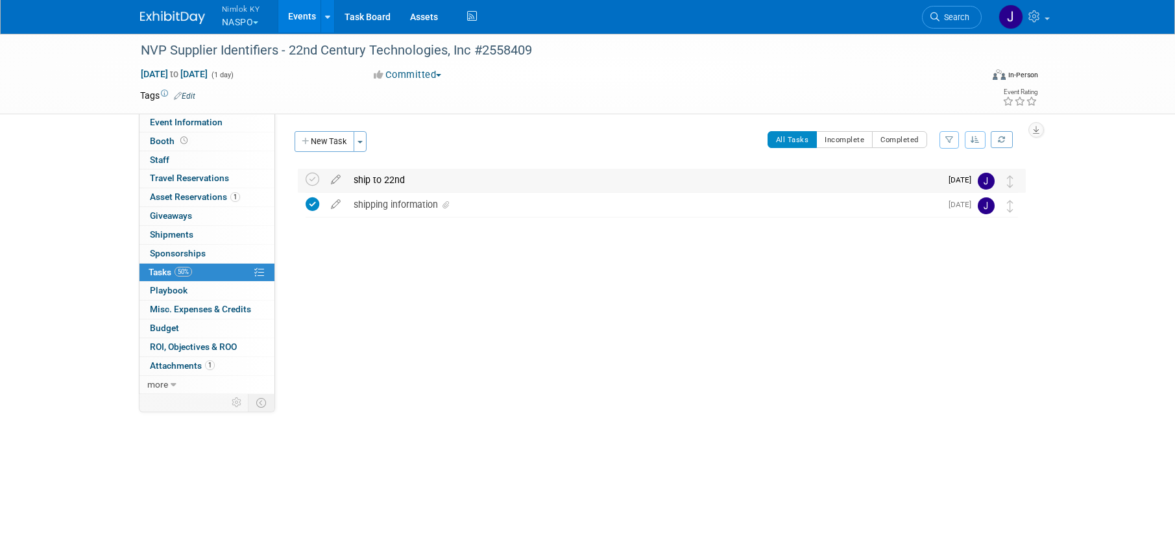
click at [387, 172] on div "ship to 22nd" at bounding box center [644, 180] width 594 height 22
click at [444, 190] on div "shipping information" at bounding box center [644, 179] width 594 height 22
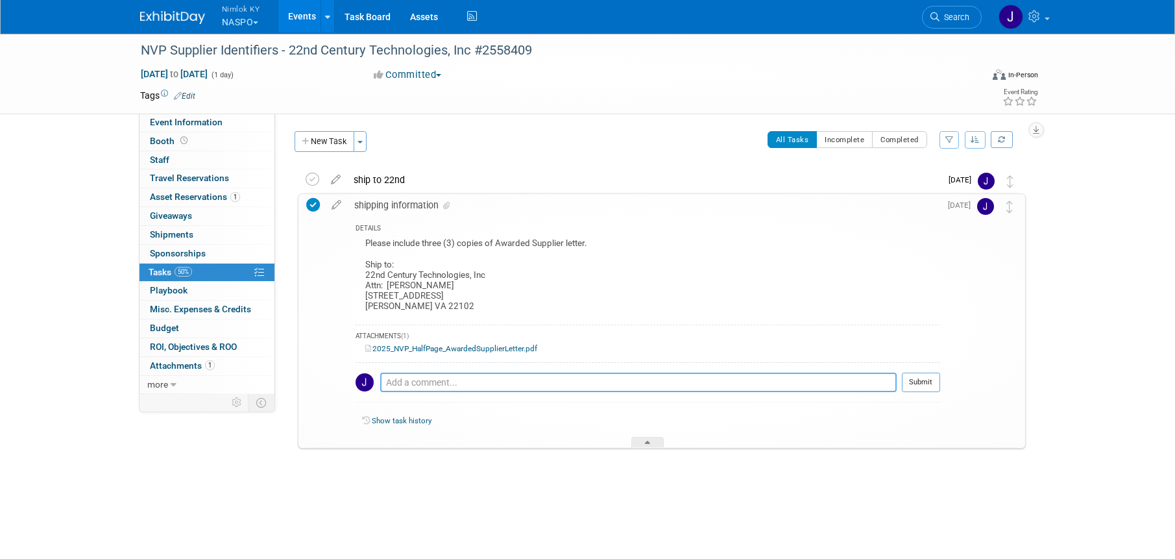
click at [517, 384] on textarea at bounding box center [638, 381] width 517 height 19
paste textarea "1z2rx9090343999043"
type textarea "1z2rx9090343999043"
drag, startPoint x: 515, startPoint y: 382, endPoint x: 334, endPoint y: 374, distance: 181.3
click at [334, 374] on tr "shipping information DETAILS Please include three (3) copies of Awarded Supplie…" at bounding box center [661, 320] width 711 height 253
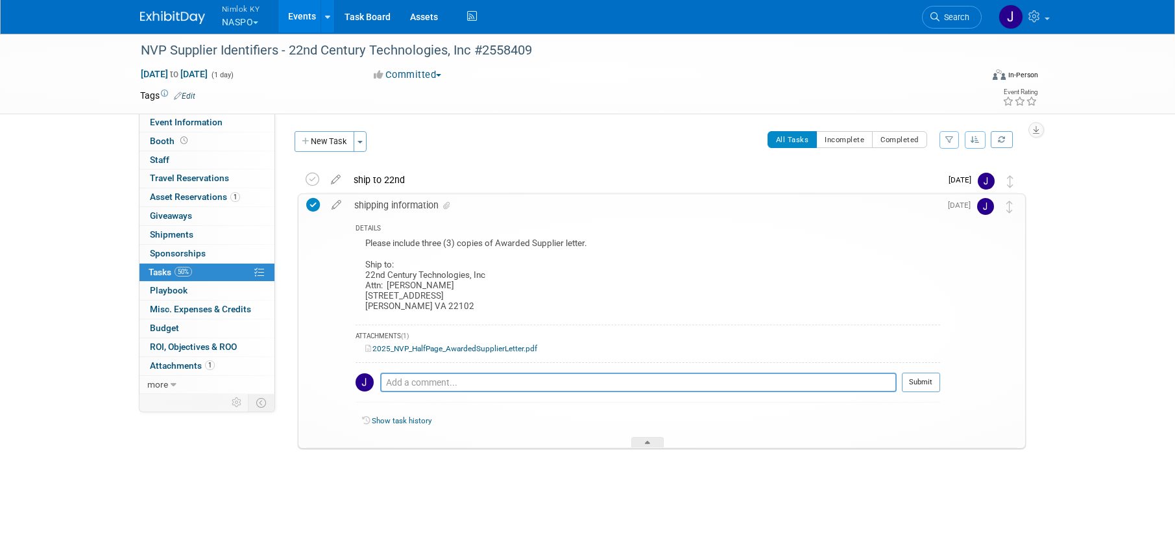
drag, startPoint x: 648, startPoint y: 438, endPoint x: 608, endPoint y: 400, distance: 55.1
click at [648, 438] on div at bounding box center [647, 442] width 32 height 11
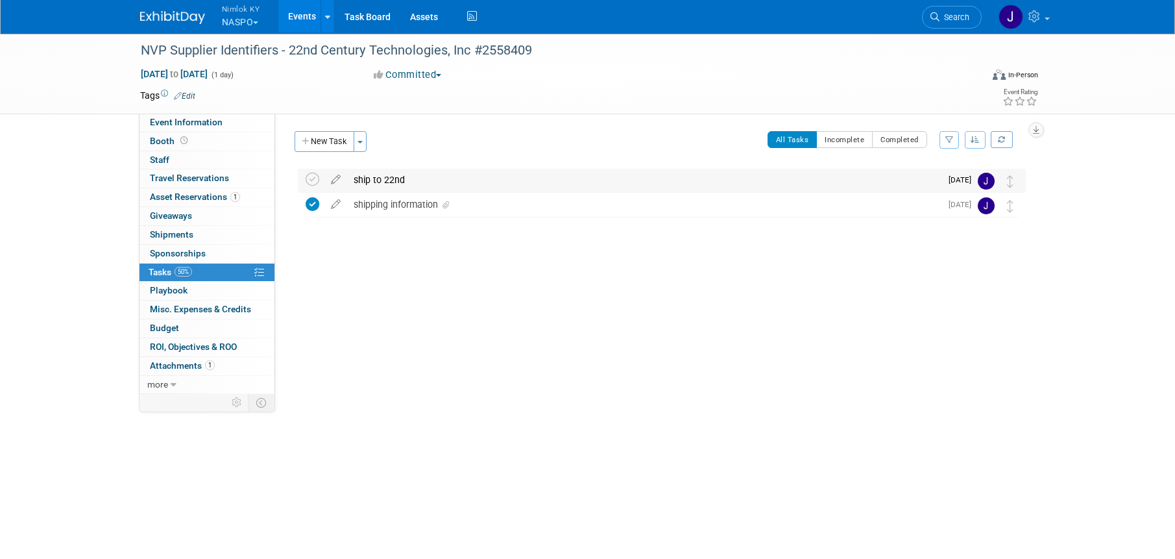
click at [392, 189] on div "ship to 22nd" at bounding box center [644, 180] width 594 height 22
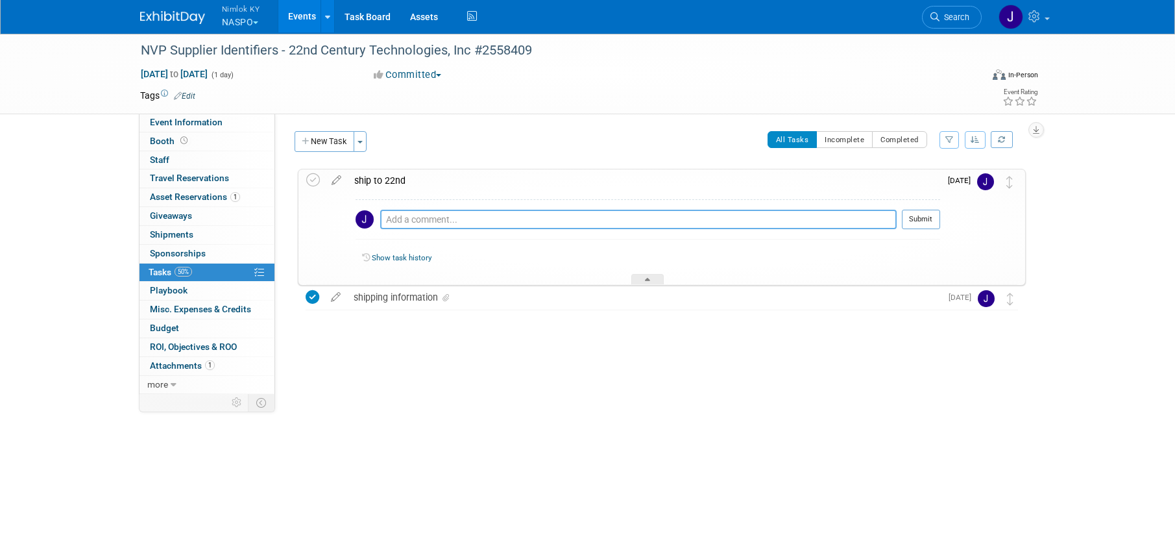
click at [447, 224] on textarea at bounding box center [638, 219] width 517 height 19
paste textarea "1z2rx9090343999043"
type textarea "1z2rx9090343999043"
click at [920, 208] on div "1z2rx9090343999043 Pro tip: Press Ctrl-Enter to submit comment. Submit" at bounding box center [648, 222] width 585 height 47
click at [914, 225] on button "Submit" at bounding box center [921, 219] width 38 height 19
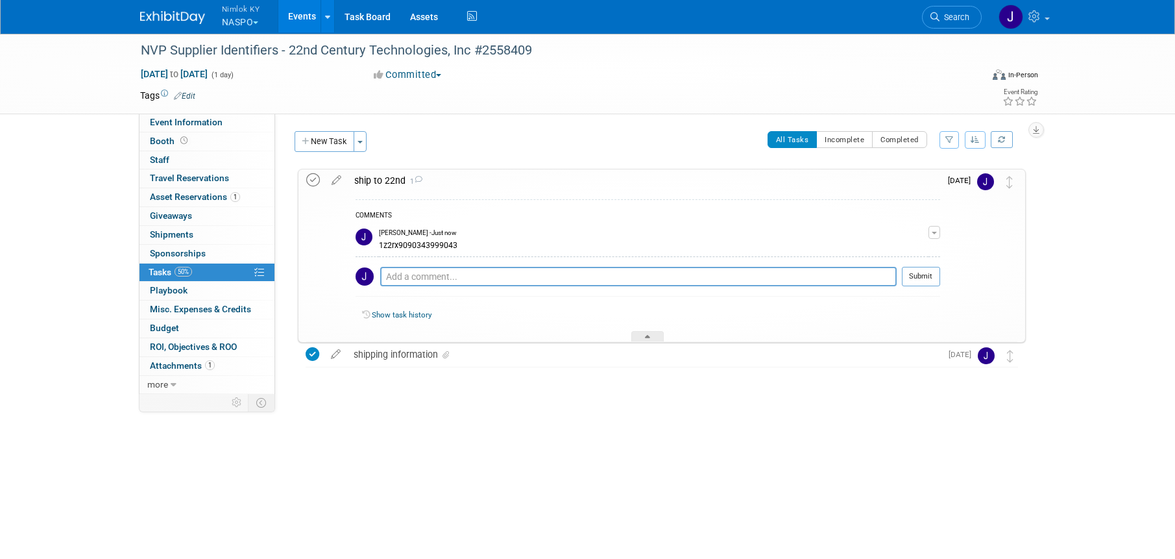
click at [311, 178] on icon at bounding box center [313, 180] width 14 height 14
click at [208, 77] on span "Sep 12, 2025 to Sep 12, 2025" at bounding box center [174, 74] width 68 height 12
type input "Sep 12, 2025"
select select "8"
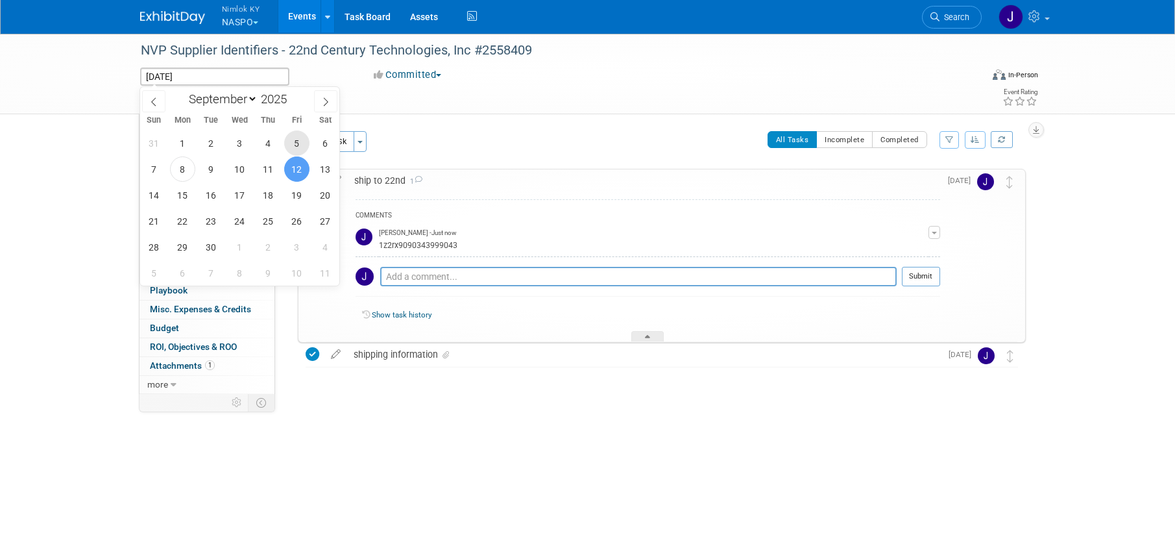
click at [296, 138] on span "5" at bounding box center [296, 142] width 25 height 25
type input "Sep 5, 2025"
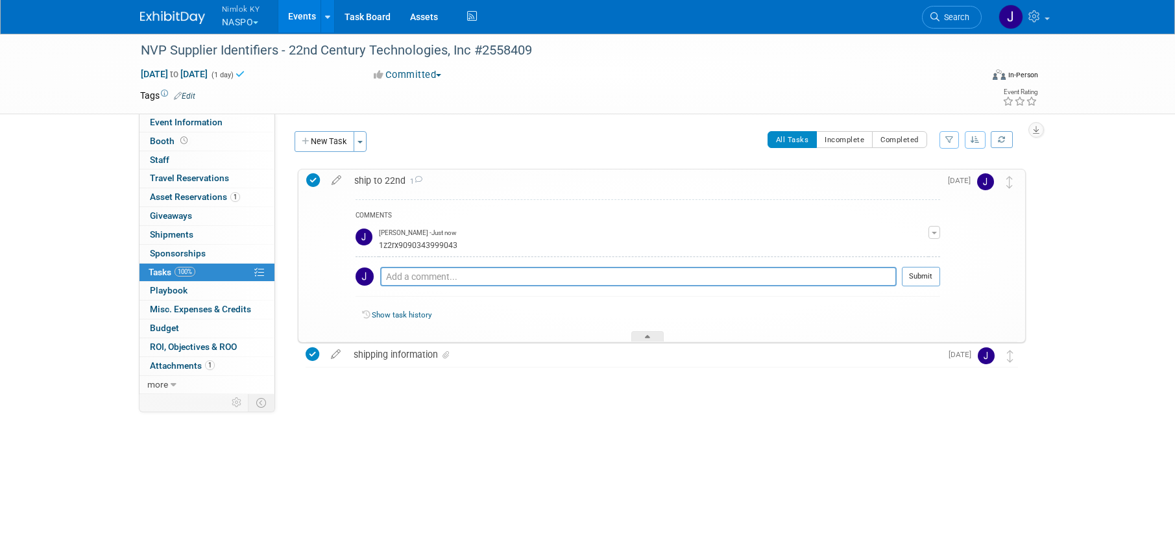
click at [300, 18] on link "Events" at bounding box center [301, 16] width 47 height 32
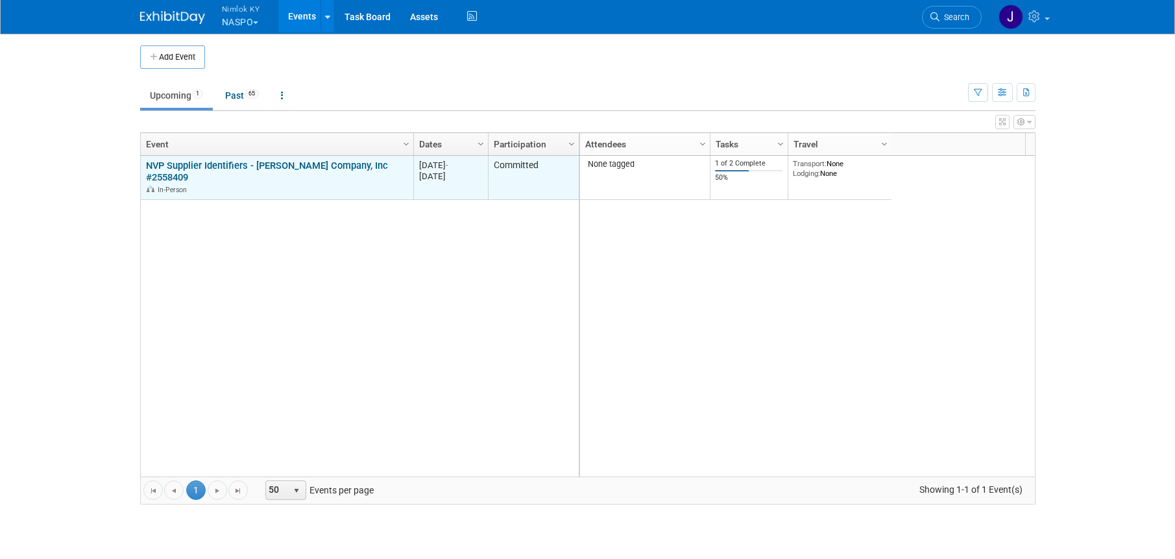
click at [276, 167] on link "NVP Supplier Identifiers - [PERSON_NAME] Company, Inc #2558409" at bounding box center [267, 172] width 242 height 24
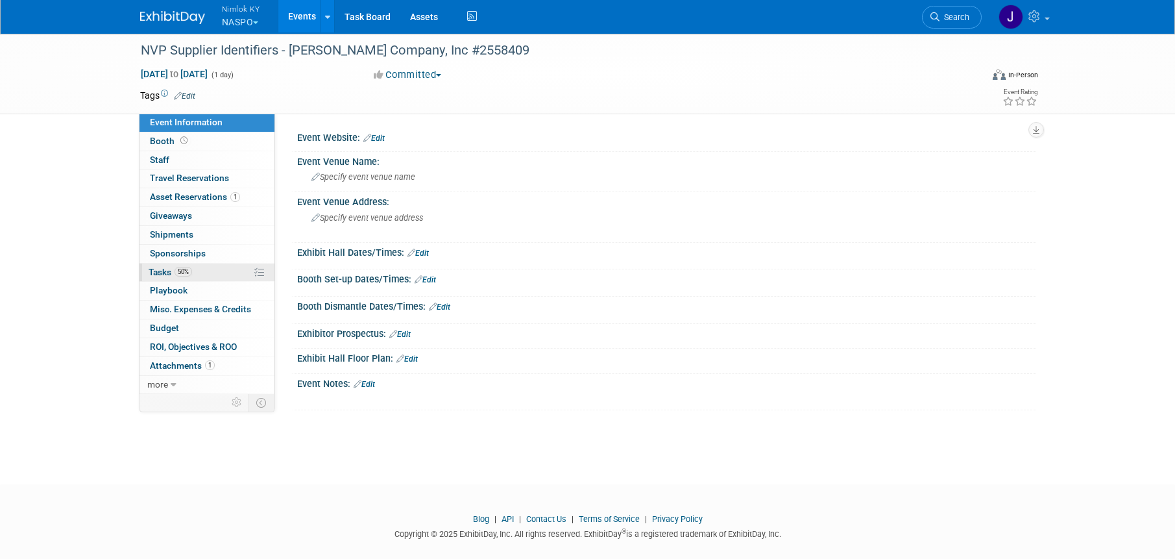
click at [201, 271] on link "50% Tasks 50%" at bounding box center [207, 272] width 135 height 18
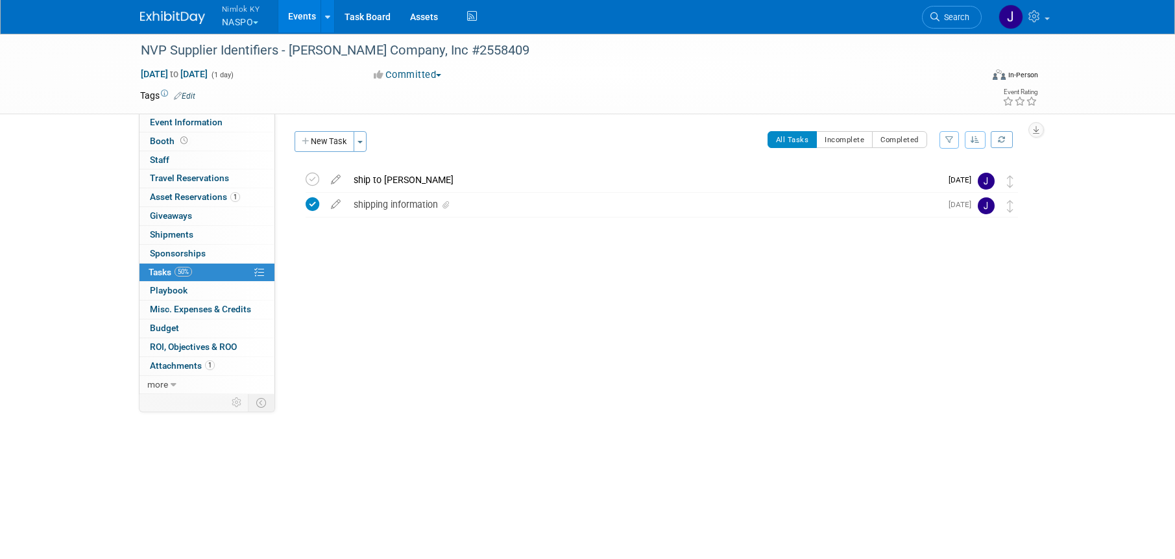
click at [477, 182] on div "ship to [PERSON_NAME]" at bounding box center [644, 180] width 594 height 22
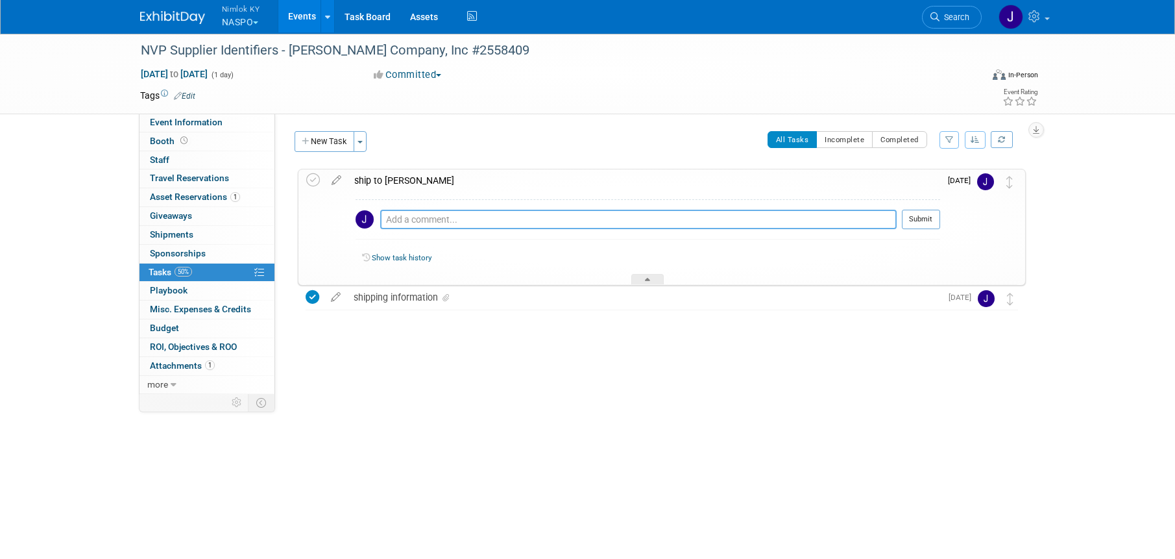
click at [491, 215] on textarea at bounding box center [638, 219] width 517 height 19
paste textarea "1z2rx9090343585052"
type textarea "1z2rx9090343585052"
click at [916, 210] on button "Submit" at bounding box center [921, 219] width 38 height 19
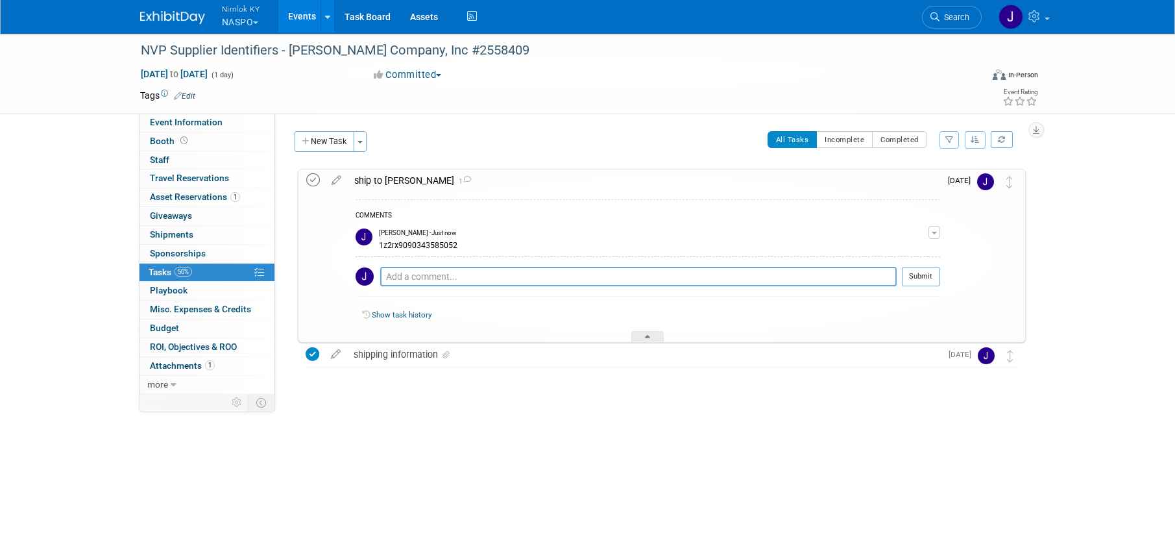
click at [311, 182] on icon at bounding box center [313, 180] width 14 height 14
click at [208, 76] on span "Sep 12, 2025 to Sep 12, 2025" at bounding box center [174, 74] width 68 height 12
type input "Sep 12, 2025"
select select "8"
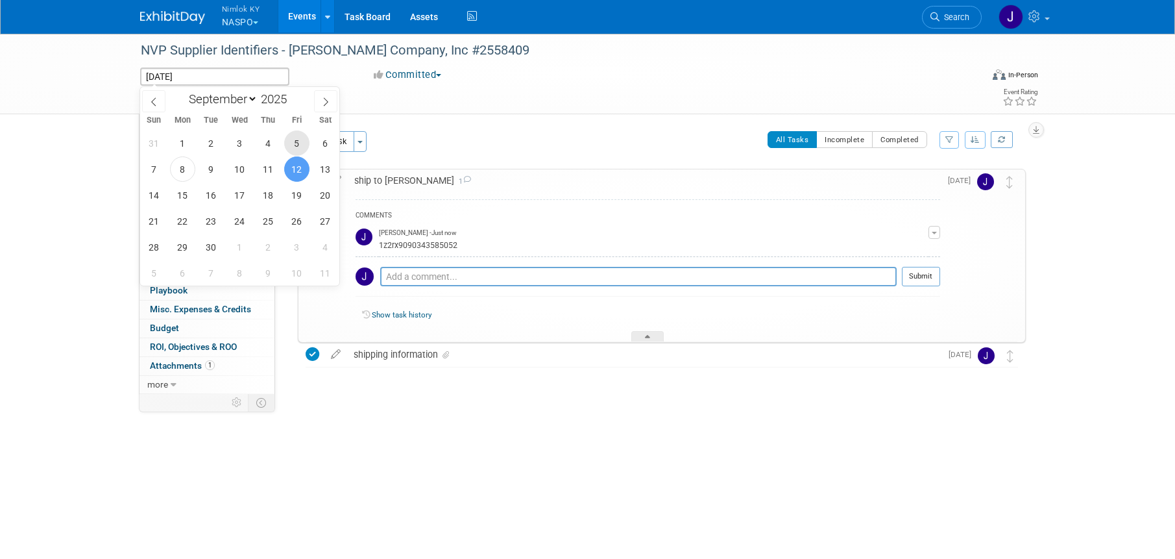
click at [295, 143] on span "5" at bounding box center [296, 142] width 25 height 25
type input "Sep 5, 2025"
click at [295, 143] on span "5" at bounding box center [296, 142] width 25 height 25
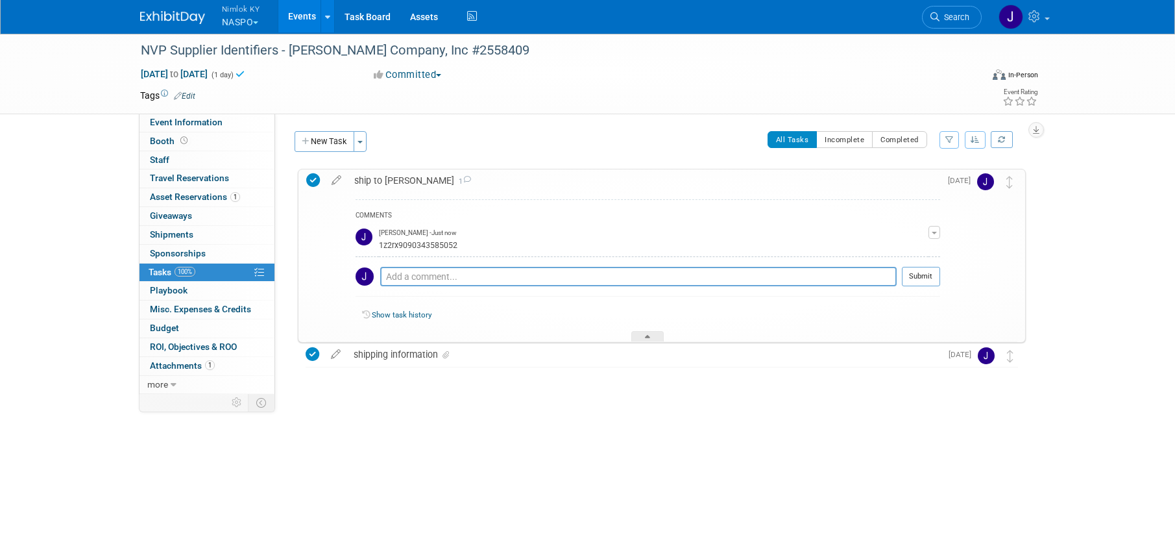
click at [297, 18] on link "Events" at bounding box center [301, 16] width 47 height 32
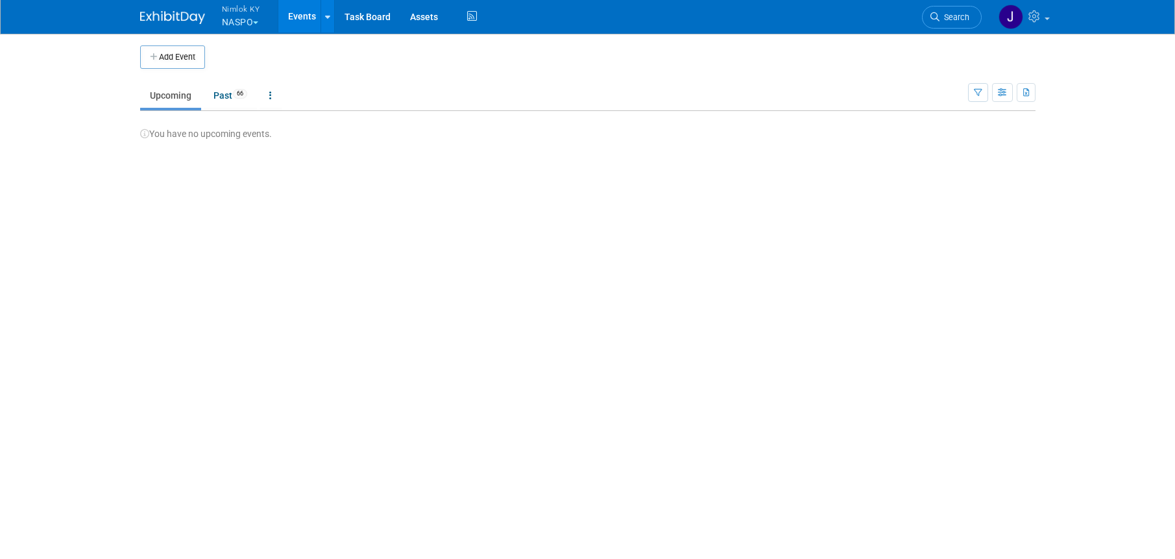
click at [252, 18] on button "Nimlok KY NASPO" at bounding box center [249, 17] width 56 height 34
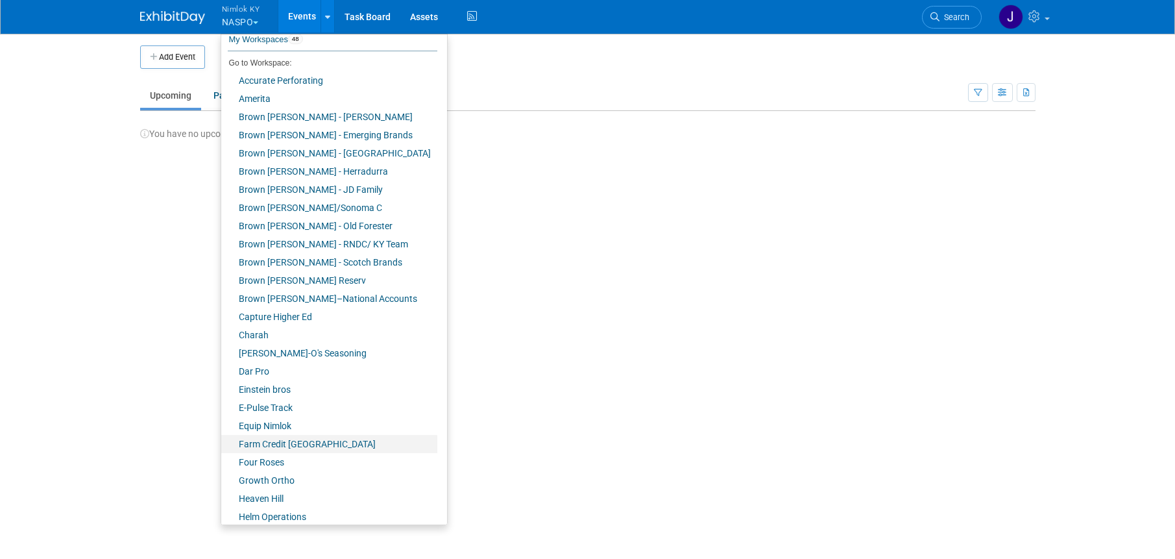
scroll to position [43, 0]
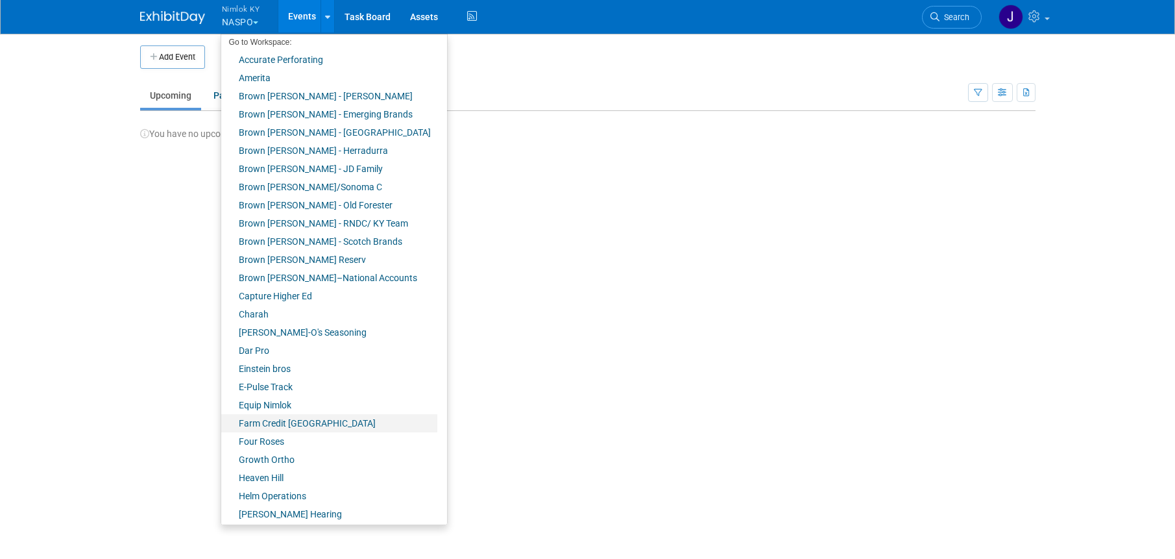
click at [294, 423] on link "Farm Credit [GEOGRAPHIC_DATA]" at bounding box center [329, 423] width 216 height 18
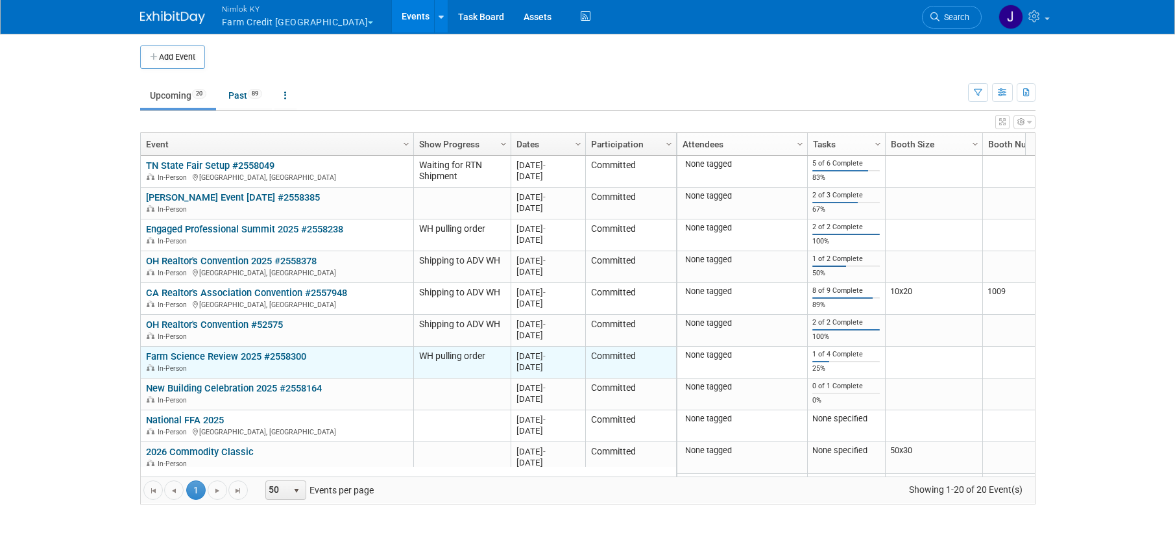
click at [210, 354] on link "Farm Science Review 2025 #2558300" at bounding box center [226, 356] width 160 height 12
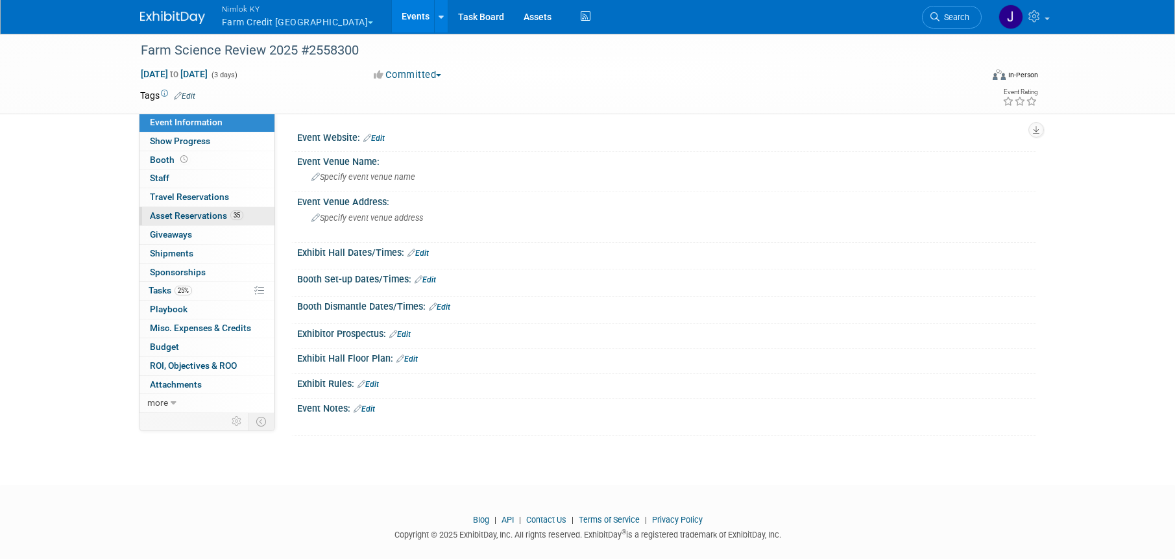
click at [230, 223] on link "35 Asset Reservations 35" at bounding box center [207, 216] width 135 height 18
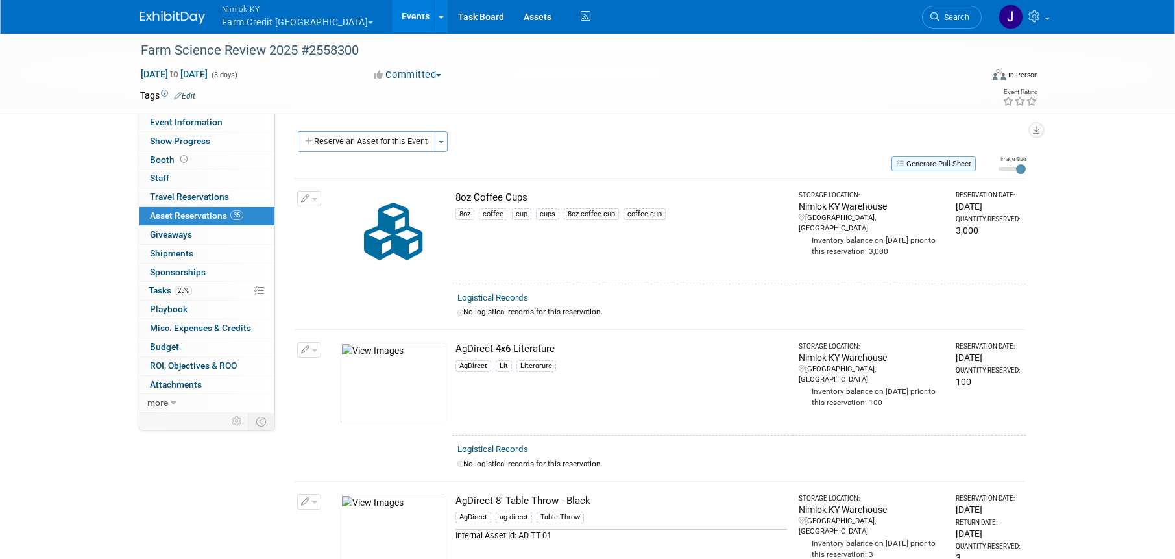
click at [920, 164] on button "Generate Pull Sheet" at bounding box center [934, 163] width 84 height 15
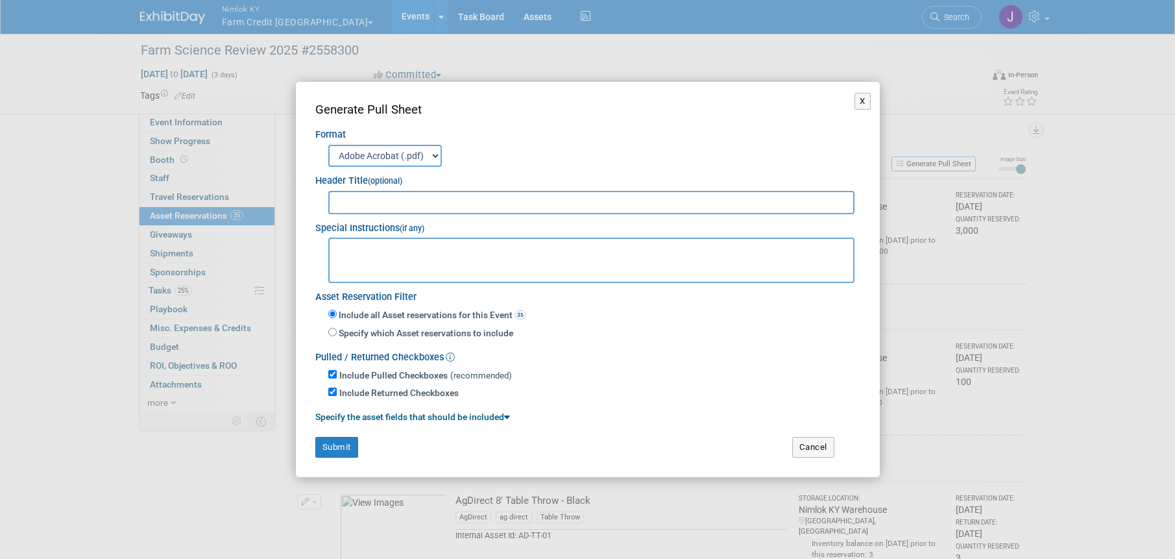
click at [536, 205] on input "text" at bounding box center [591, 202] width 527 height 23
type input "2558300"
click at [345, 443] on button "Submit" at bounding box center [336, 447] width 43 height 21
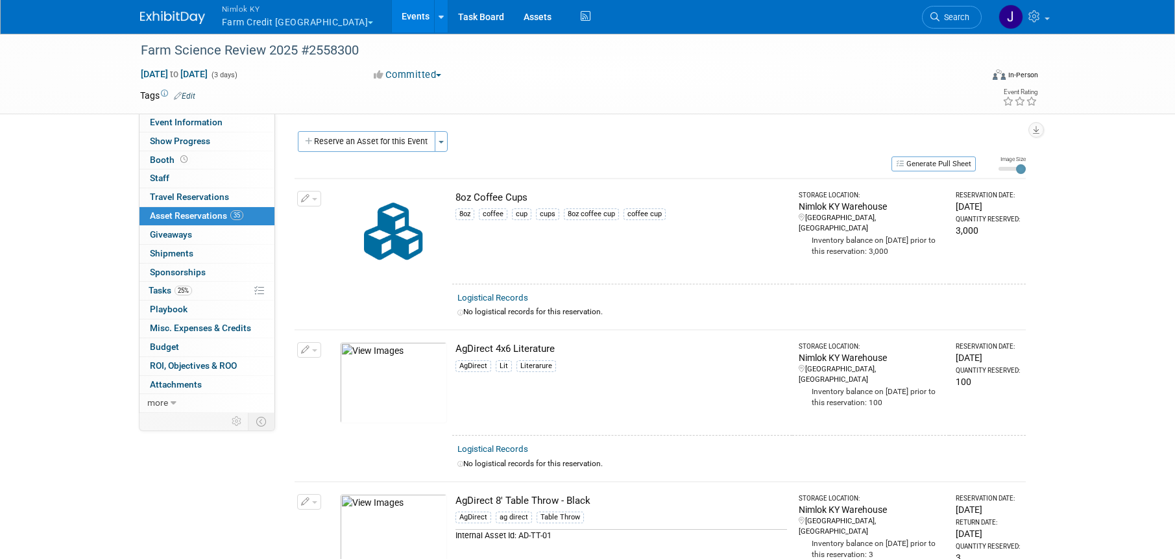
scroll to position [3, 0]
click at [176, 402] on link "more" at bounding box center [207, 403] width 135 height 18
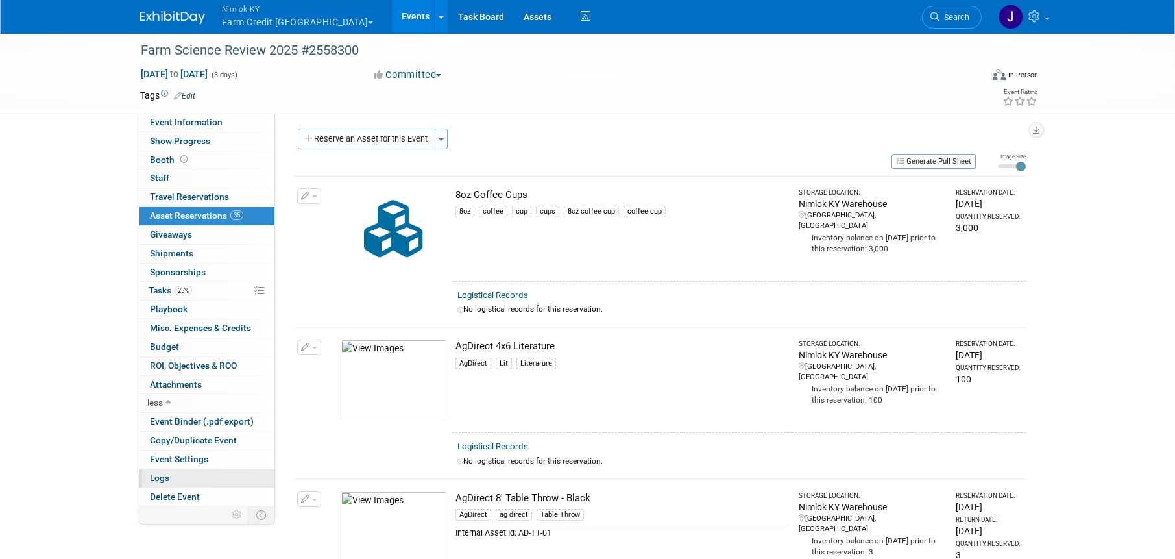
click at [200, 481] on link "Logs" at bounding box center [207, 478] width 135 height 18
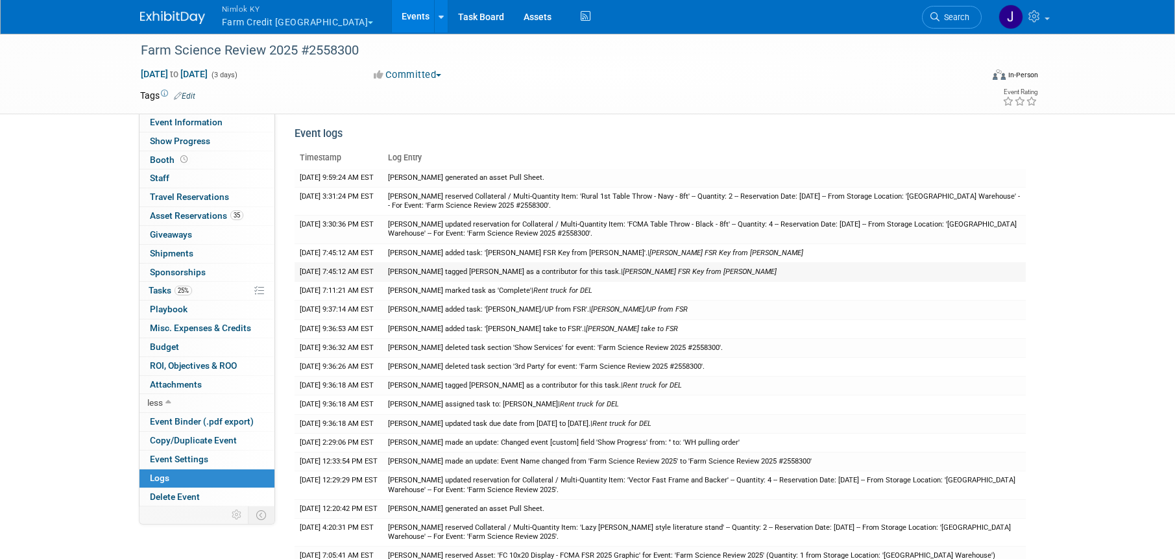
scroll to position [5, 0]
click at [199, 212] on span "Asset Reservations 35" at bounding box center [196, 215] width 93 height 10
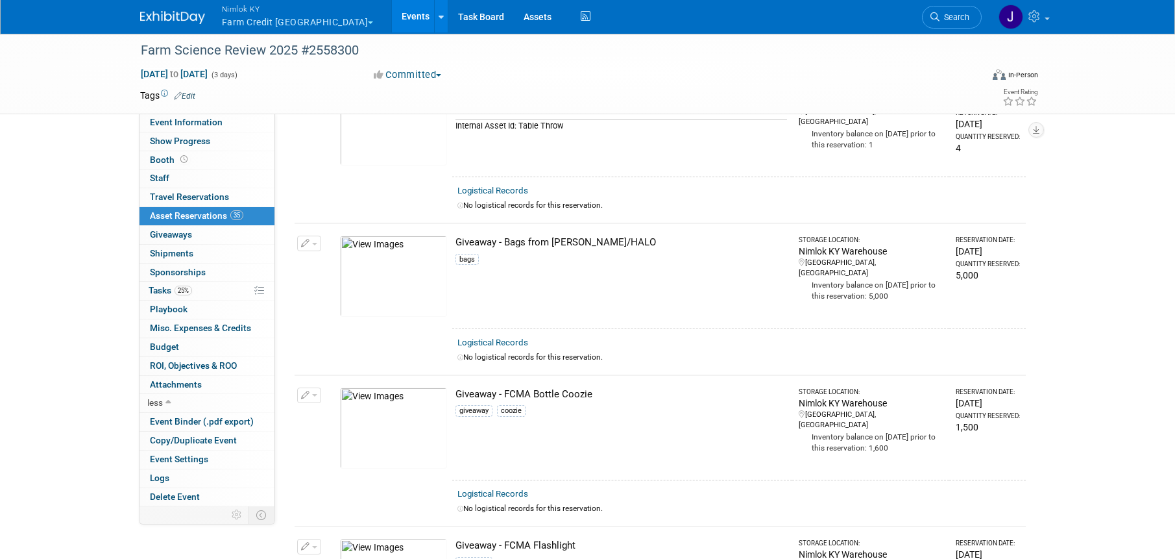
scroll to position [2874, 0]
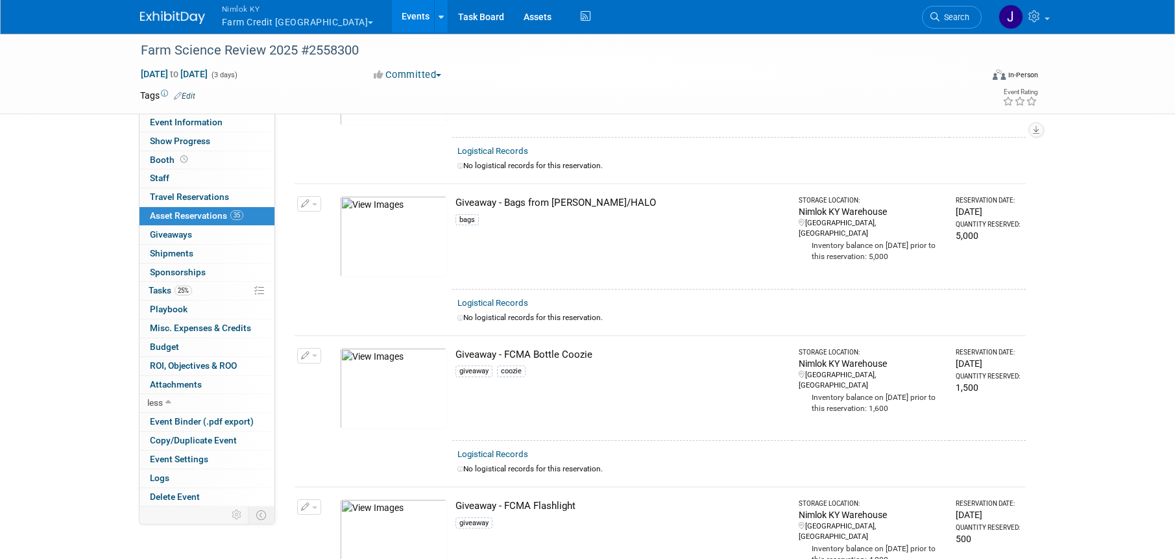
click at [315, 204] on span "button" at bounding box center [314, 204] width 5 height 3
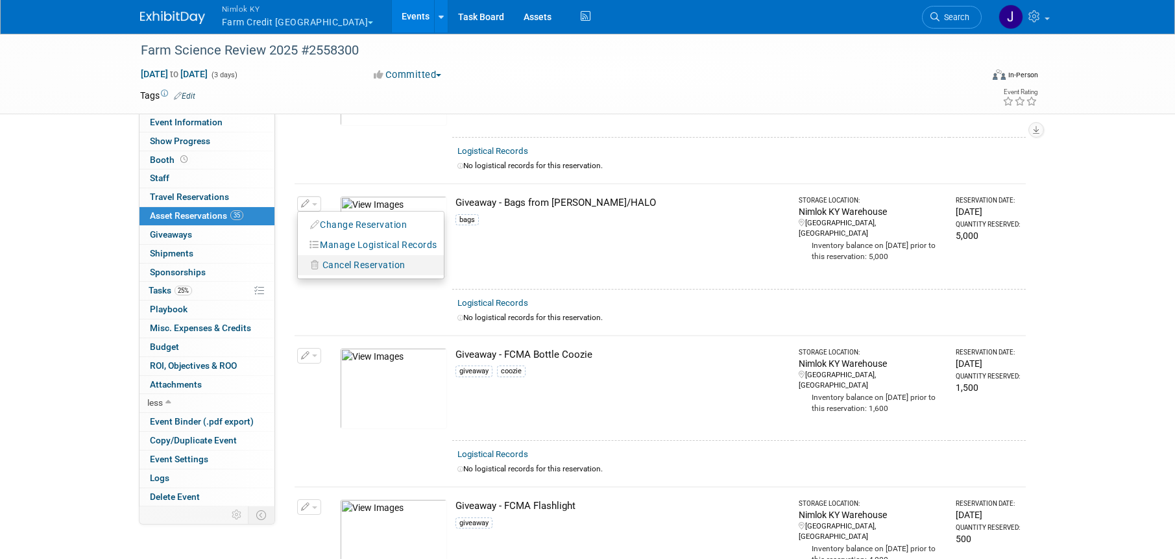
click at [366, 265] on span "Cancel Reservation" at bounding box center [364, 265] width 83 height 10
click at [454, 275] on link "Yes" at bounding box center [460, 275] width 38 height 21
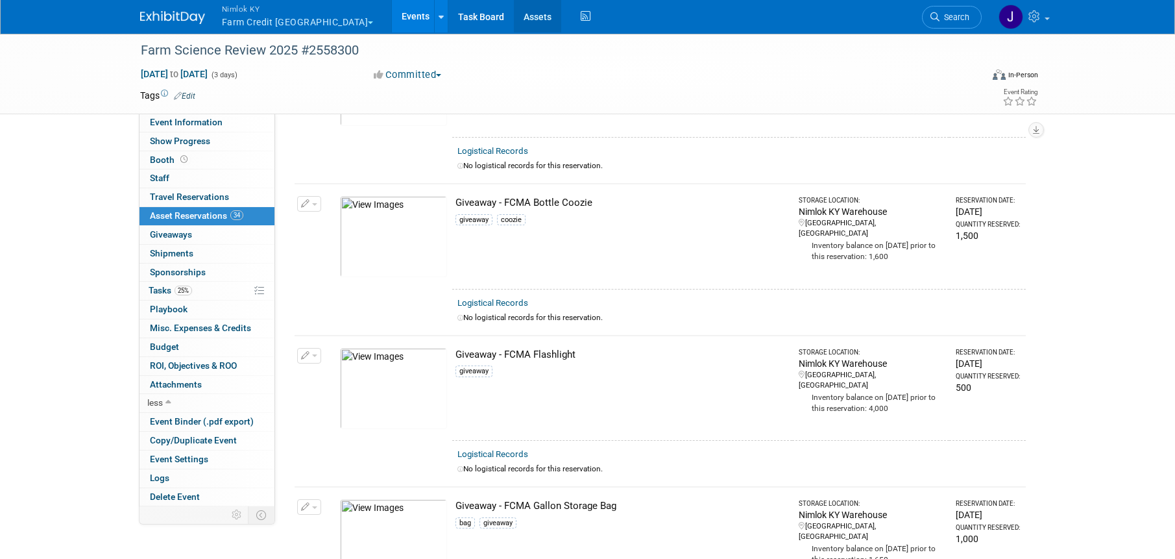
click at [514, 19] on link "Assets" at bounding box center [537, 16] width 47 height 32
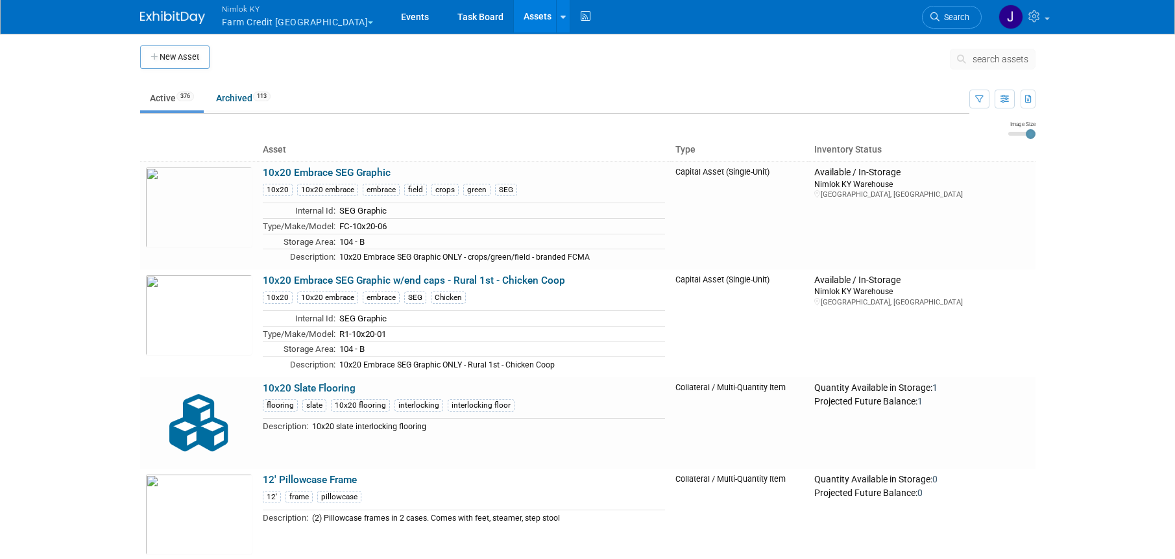
click at [992, 60] on span "search assets" at bounding box center [1001, 59] width 56 height 10
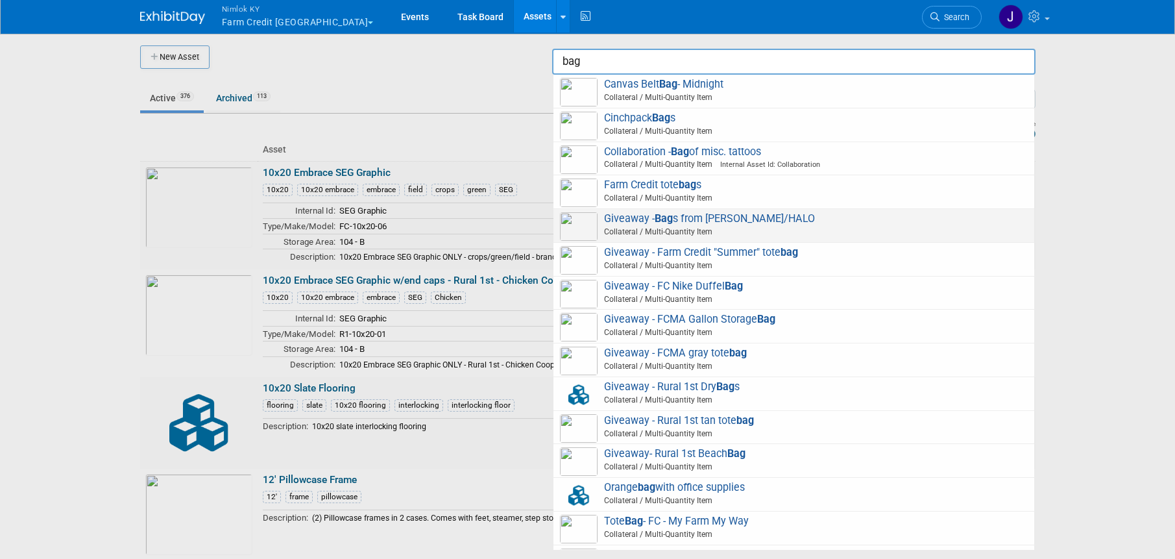
click at [738, 221] on span "Giveaway - Bag s from Jimmie/HALO Collateral / Multi-Quantity Item" at bounding box center [794, 225] width 468 height 27
type input "Giveaway - Bags from Jimmie/HALO"
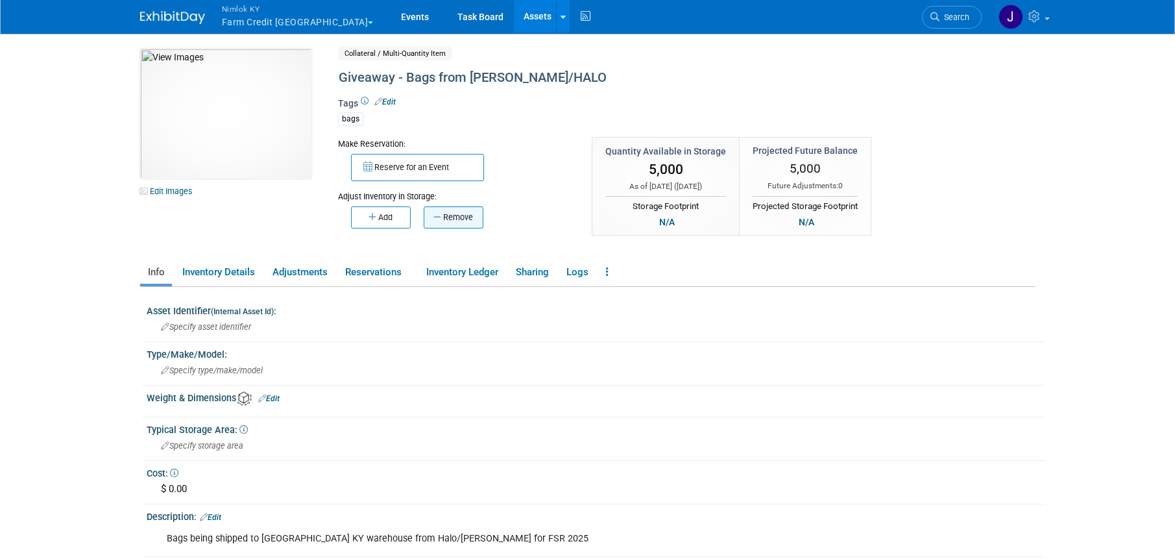
click at [467, 222] on button "Remove" at bounding box center [454, 217] width 60 height 22
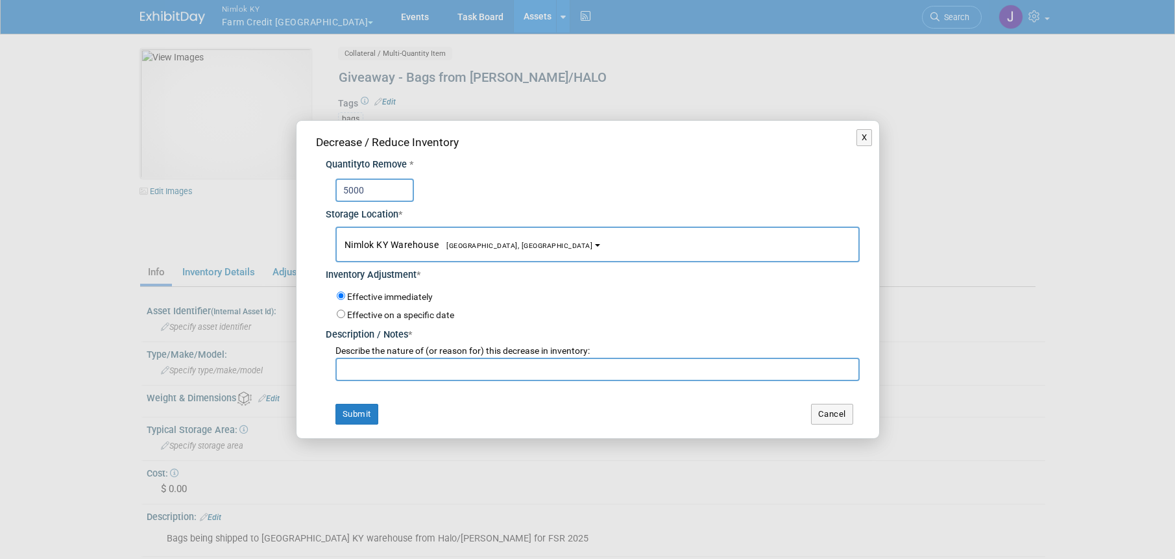
type input "5000"
drag, startPoint x: 413, startPoint y: 369, endPoint x: 419, endPoint y: 366, distance: 6.7
click at [413, 369] on input "text" at bounding box center [598, 369] width 524 height 23
type input "sent to FSR not Nimlok WH - JD"
click at [349, 410] on button "Submit" at bounding box center [357, 414] width 43 height 21
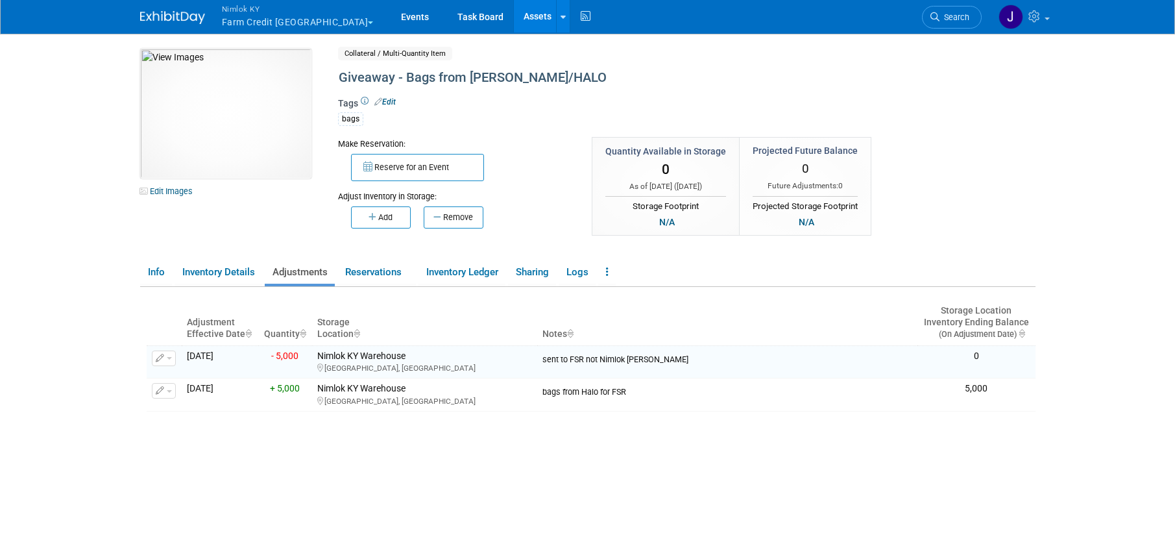
click at [620, 270] on ul "Info Inventory Details Adjustments Reservations Inventory Ledger Sharing Logs C…" at bounding box center [588, 273] width 896 height 27
click at [613, 271] on link at bounding box center [607, 272] width 18 height 23
click at [641, 317] on link "Archive Asset" at bounding box center [654, 320] width 113 height 22
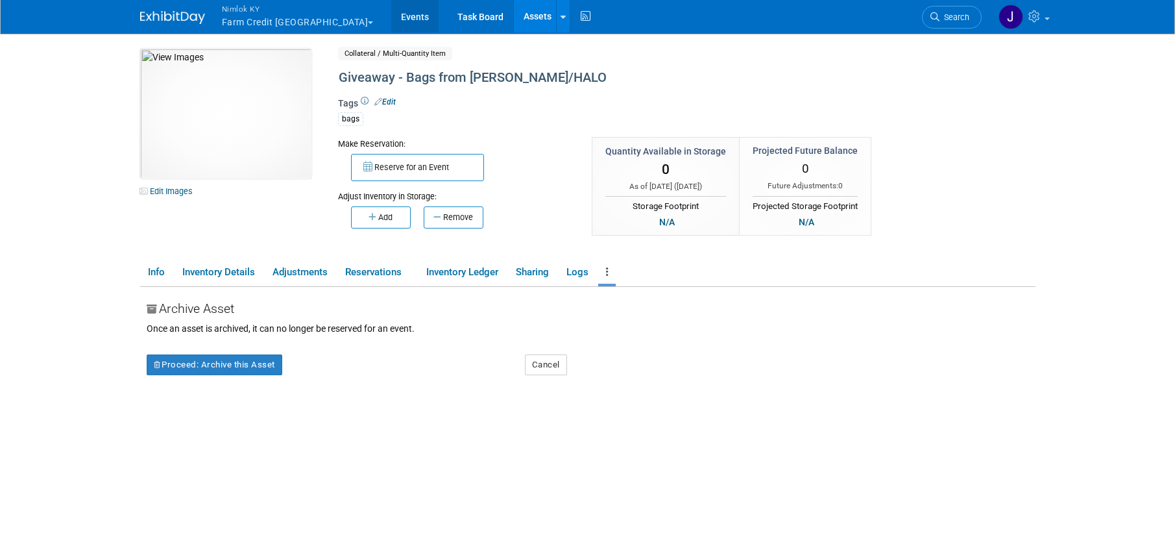
click at [391, 14] on link "Events" at bounding box center [414, 16] width 47 height 32
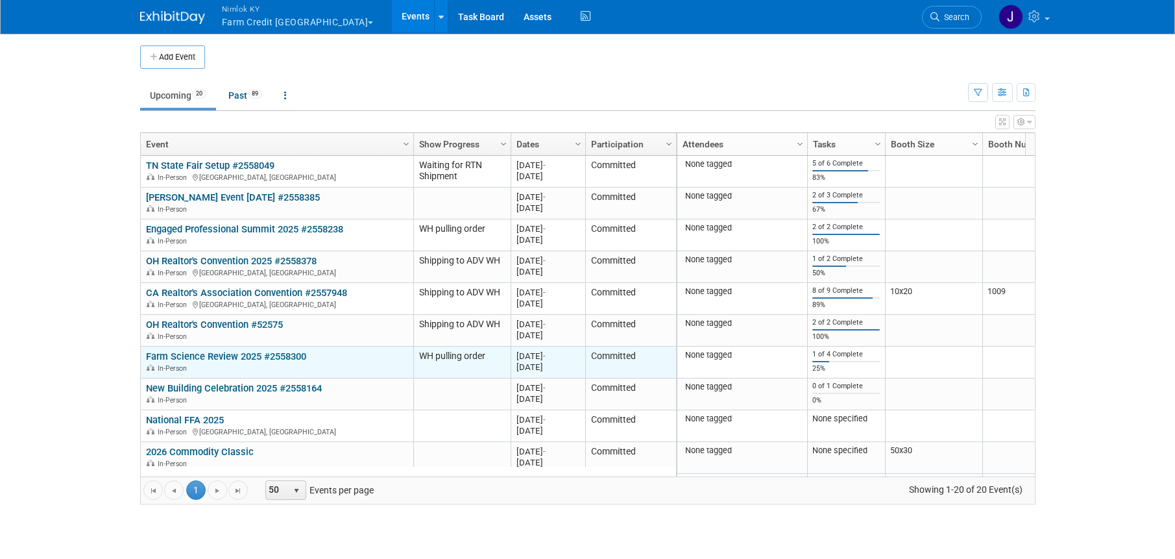
click at [275, 354] on link "Farm Science Review 2025 #2558300" at bounding box center [226, 356] width 160 height 12
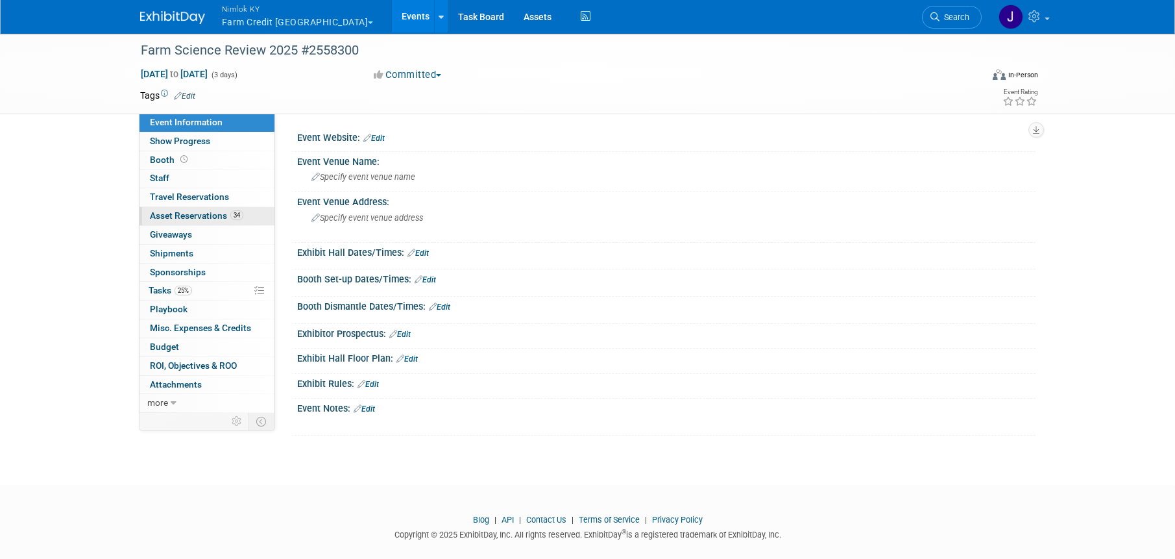
click at [216, 210] on span "Asset Reservations 34" at bounding box center [196, 215] width 93 height 10
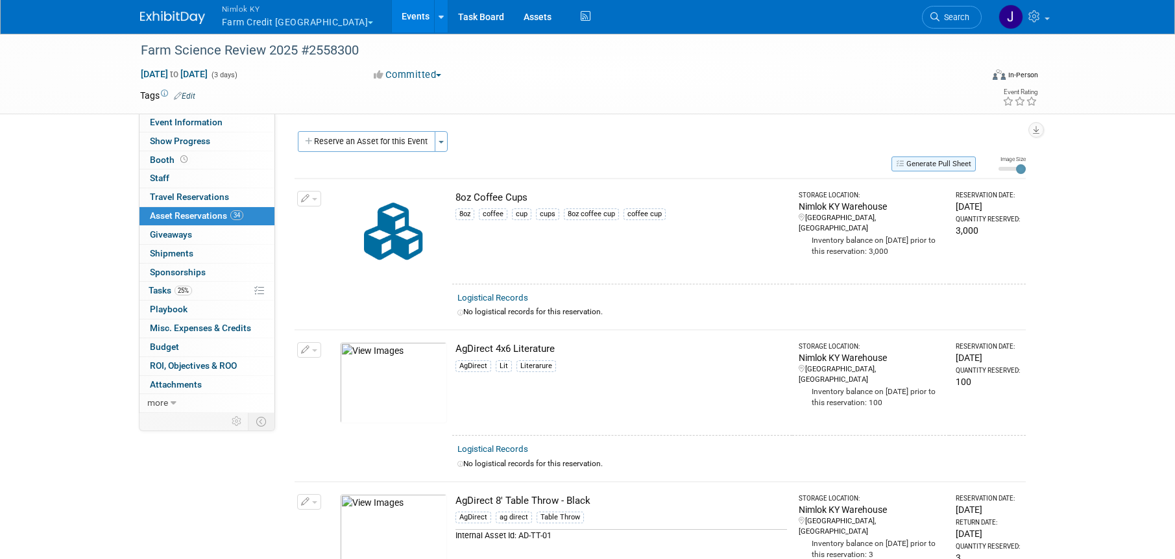
click at [922, 163] on button "Generate Pull Sheet" at bounding box center [934, 163] width 84 height 15
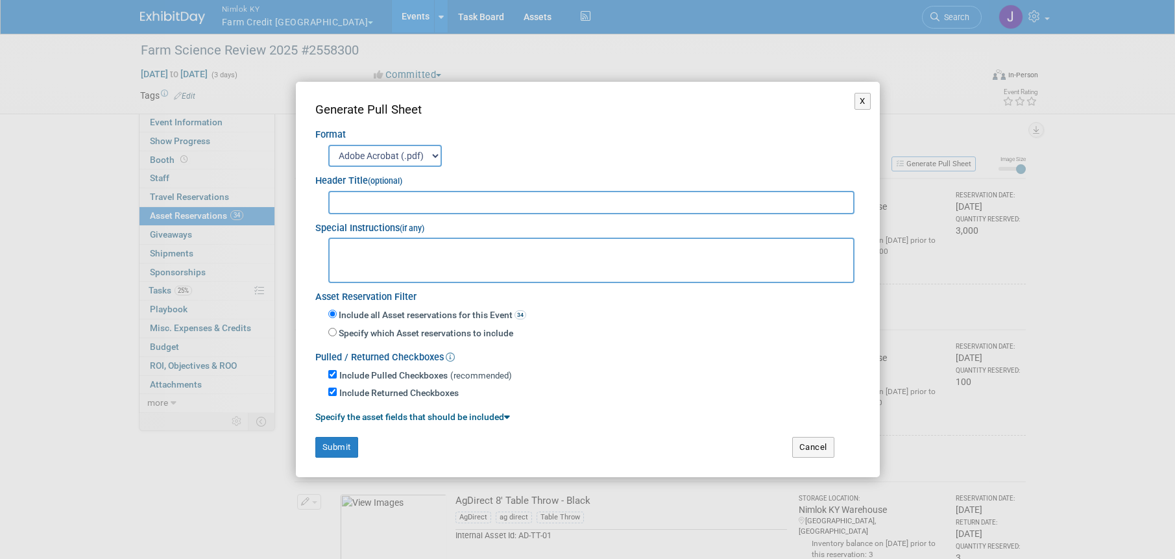
click at [519, 206] on input "text" at bounding box center [591, 202] width 527 height 23
type input "2558300 FSR"
click at [335, 450] on button "Submit" at bounding box center [336, 447] width 43 height 21
